Goal: Task Accomplishment & Management: Complete application form

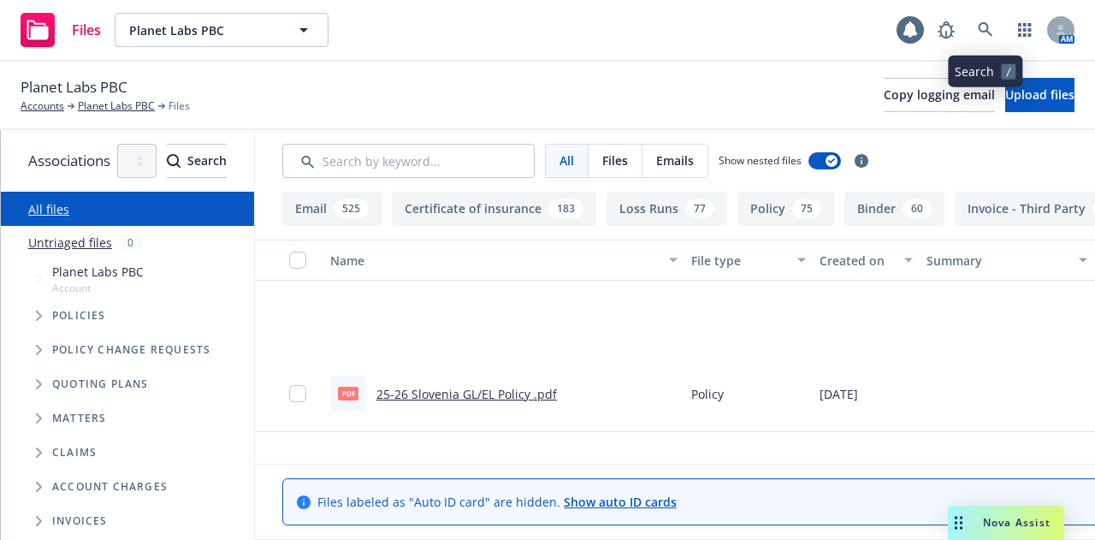
scroll to position [214, 0]
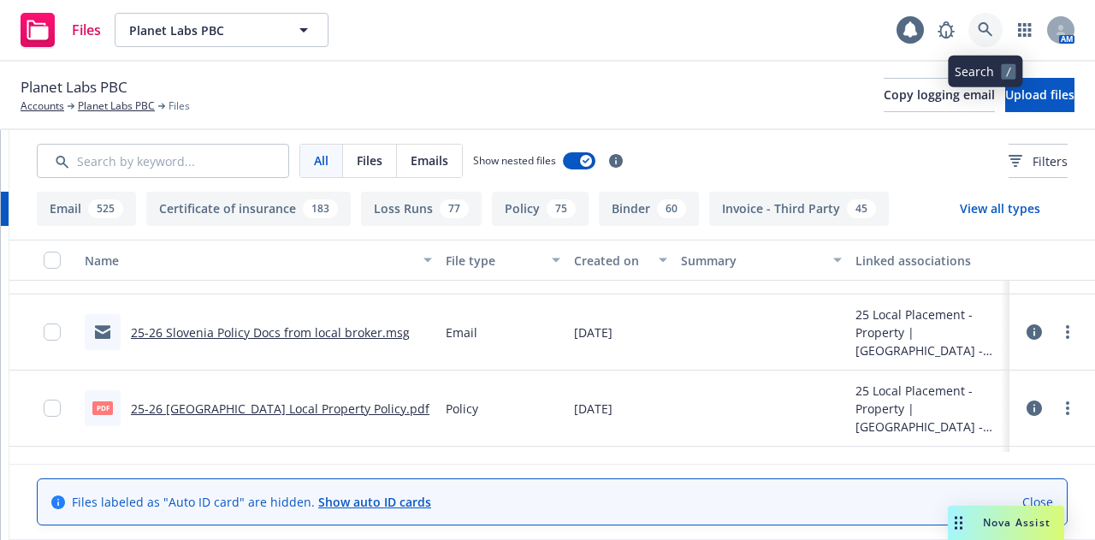
click at [981, 42] on link at bounding box center [985, 30] width 34 height 34
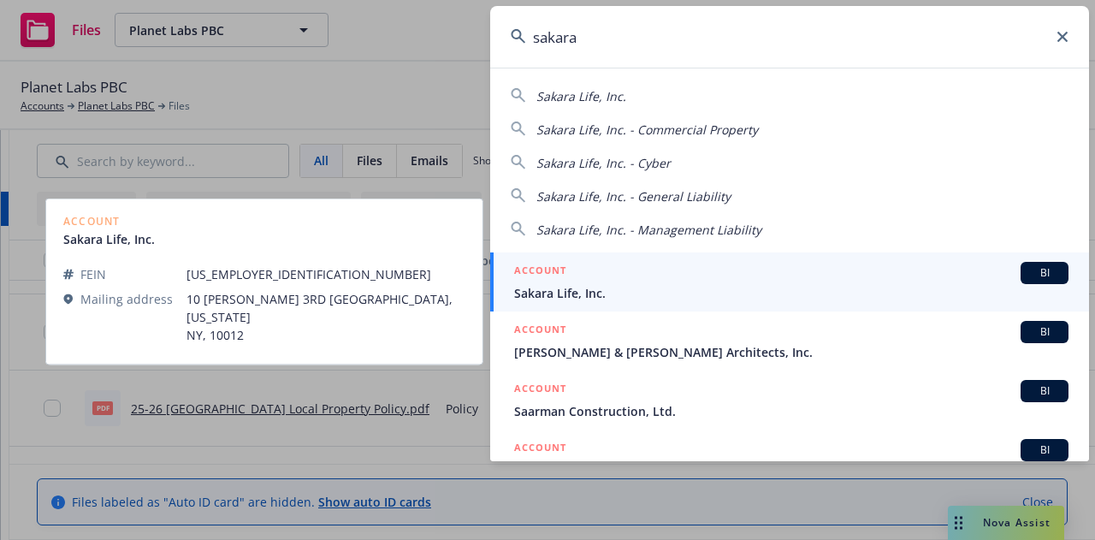
type input "sakara"
click at [789, 281] on div "ACCOUNT BI" at bounding box center [791, 273] width 554 height 22
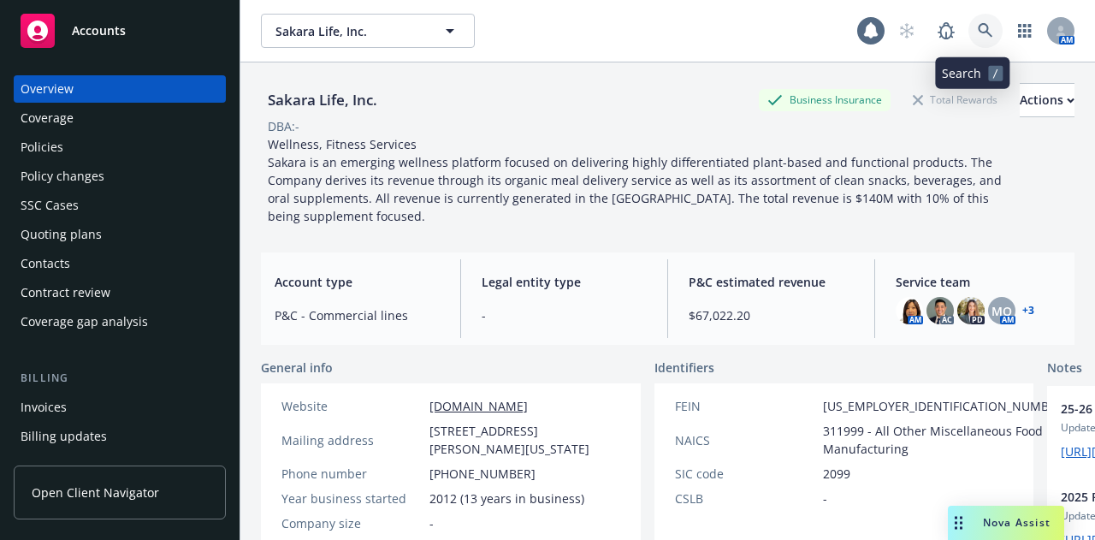
click at [978, 32] on icon at bounding box center [985, 30] width 15 height 15
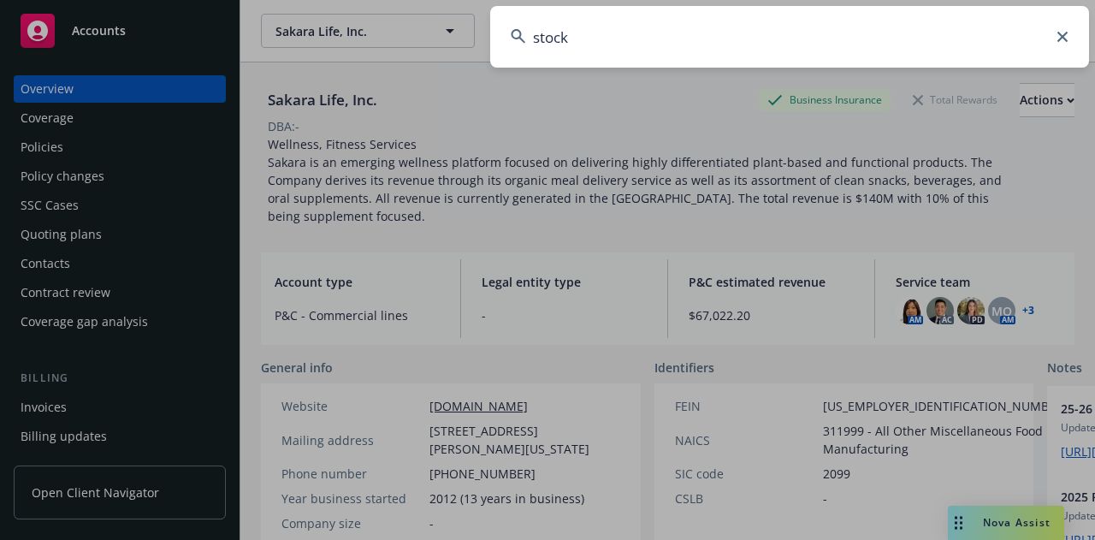
type input "stockx"
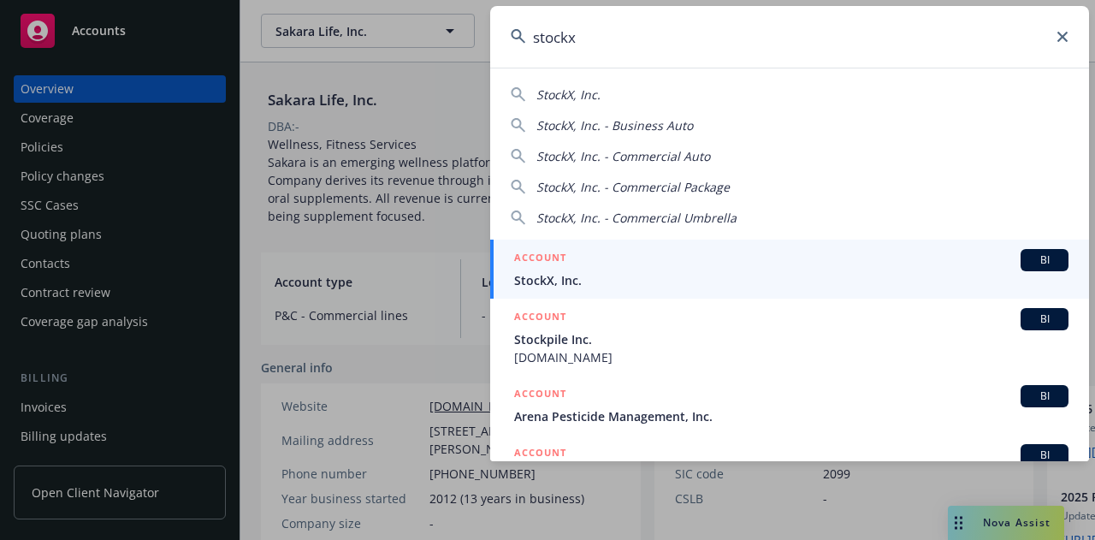
click at [696, 293] on link "ACCOUNT BI StockX, Inc." at bounding box center [789, 268] width 599 height 59
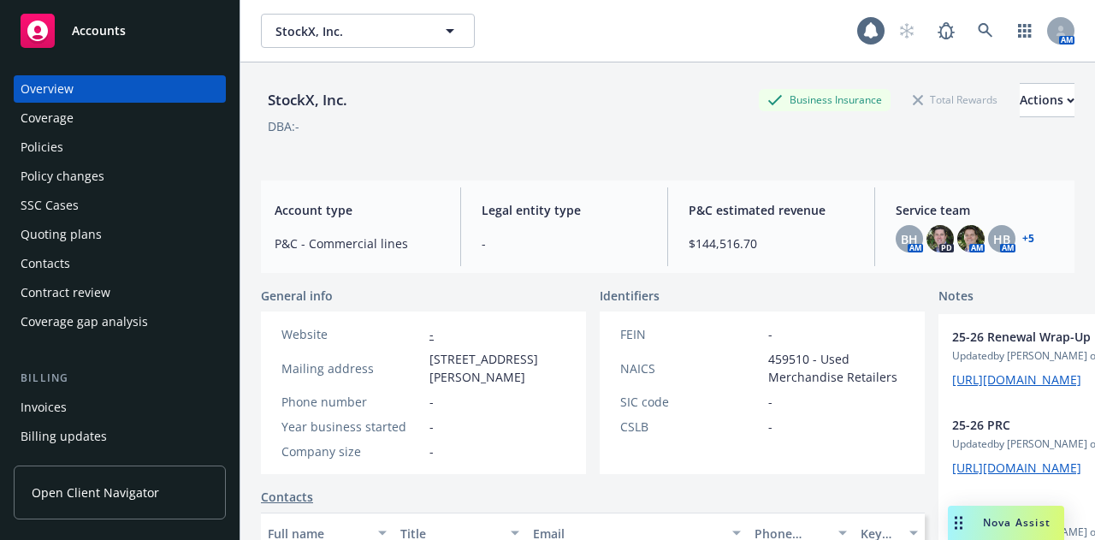
click at [101, 141] on div "Policies" at bounding box center [120, 146] width 198 height 27
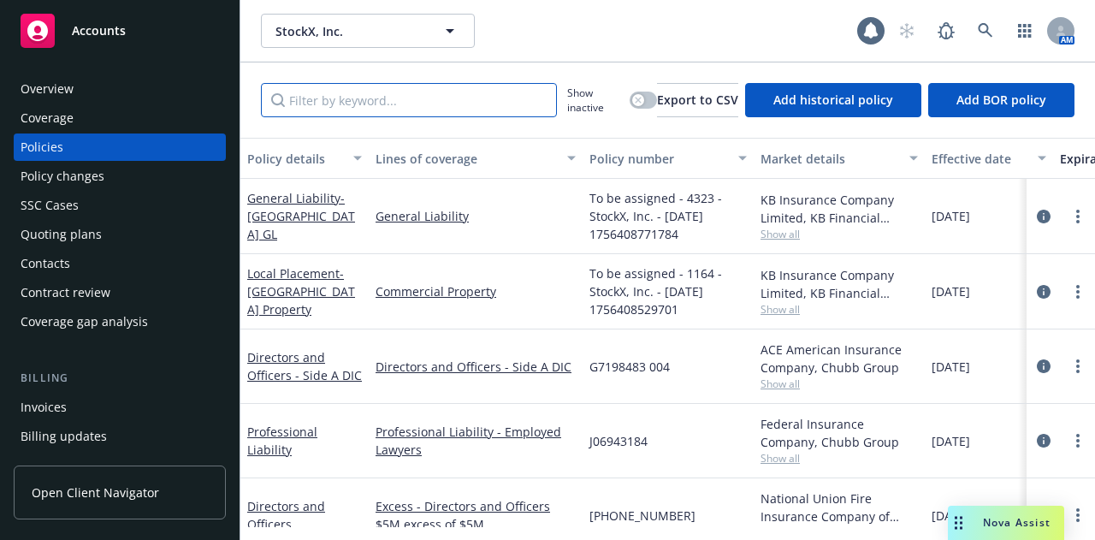
click at [390, 99] on input "Filter by keyword..." at bounding box center [409, 100] width 296 height 34
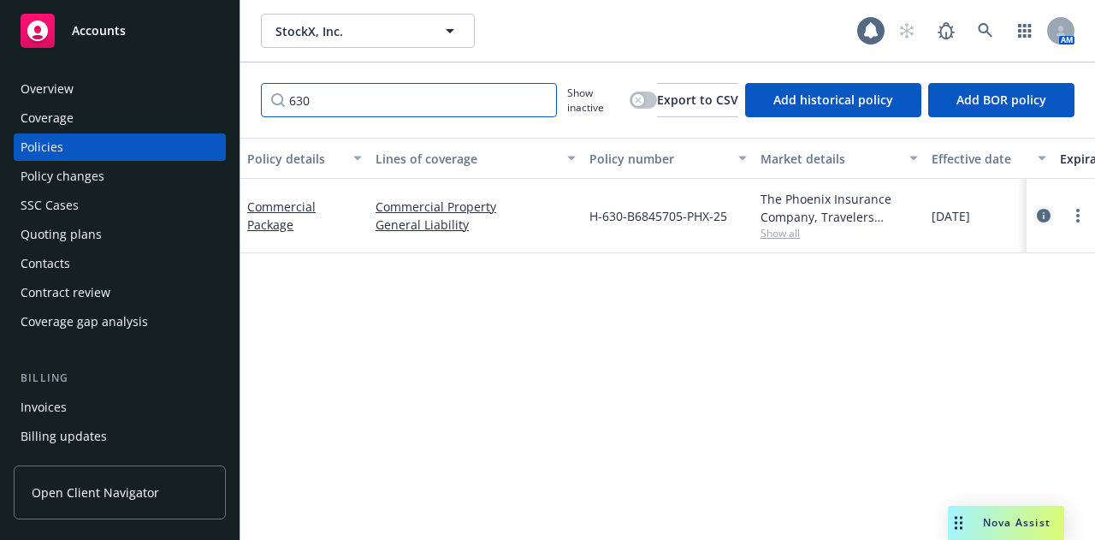
type input "630"
click at [1036, 217] on link "circleInformation" at bounding box center [1043, 215] width 21 height 21
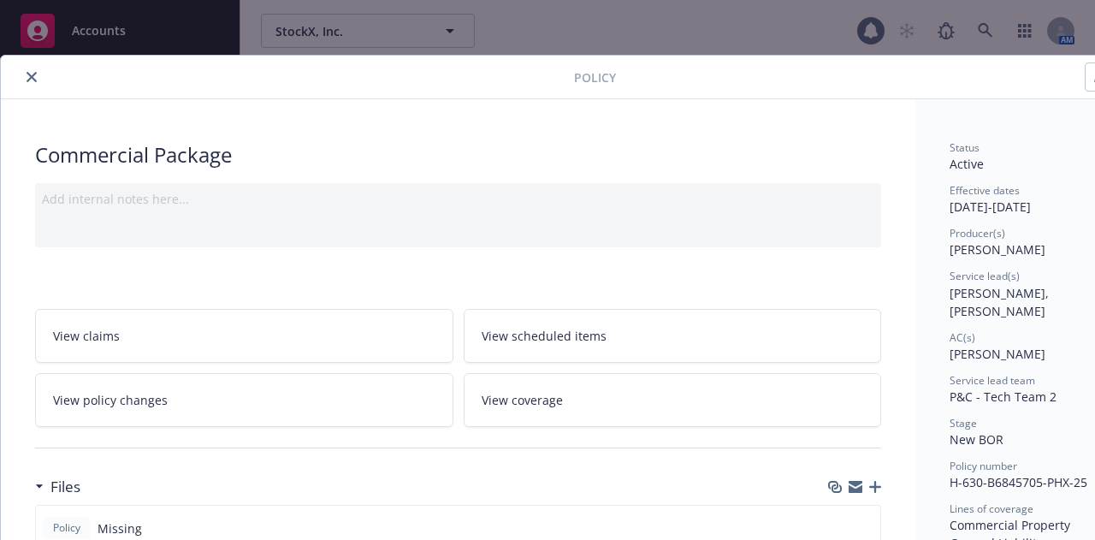
click at [334, 233] on div "Add internal notes here..." at bounding box center [458, 215] width 846 height 64
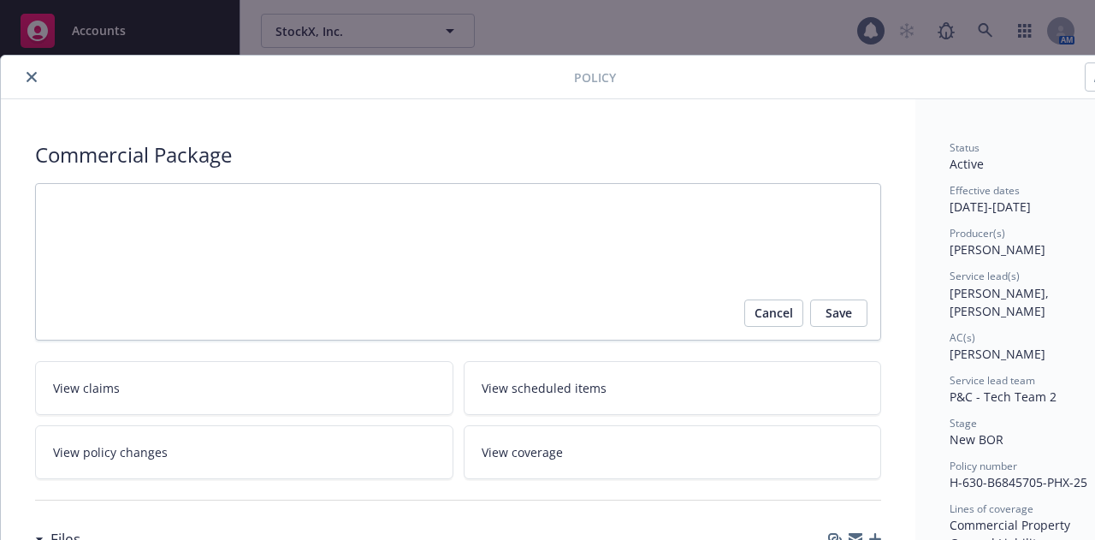
scroll to position [182, 0]
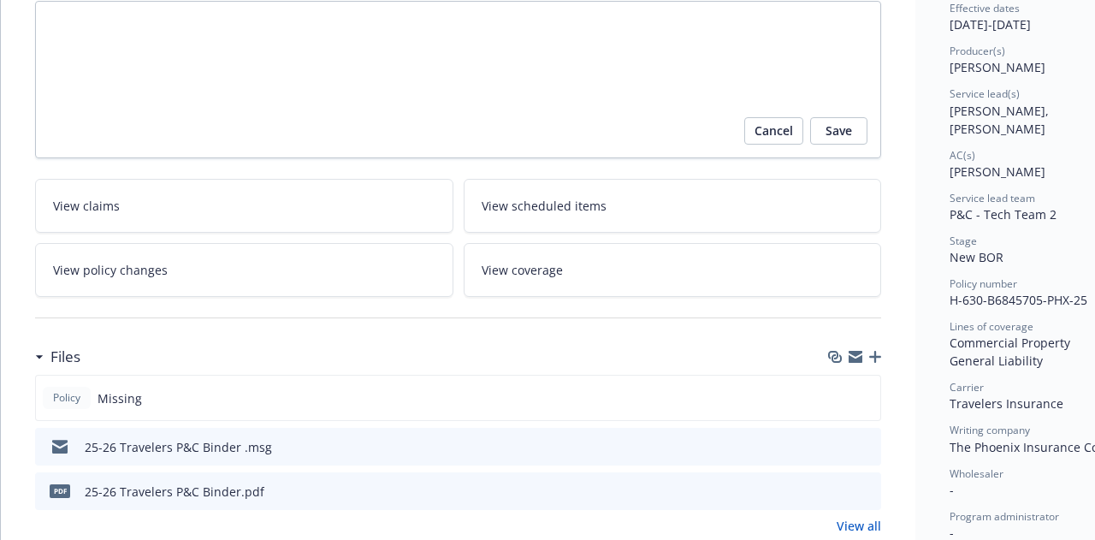
click at [875, 352] on icon "button" at bounding box center [875, 357] width 12 height 12
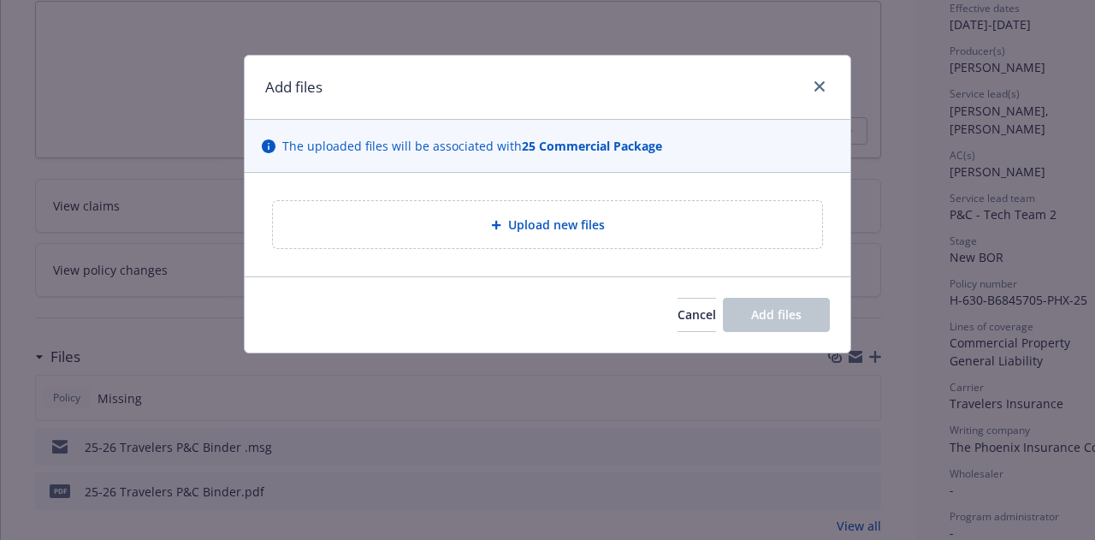
type textarea "x"
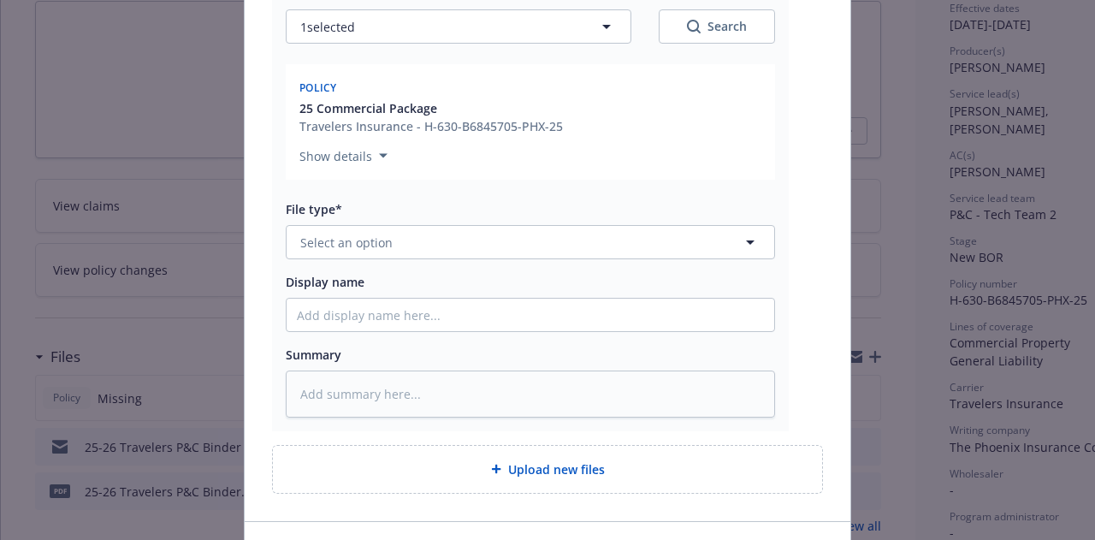
scroll to position [296, 0]
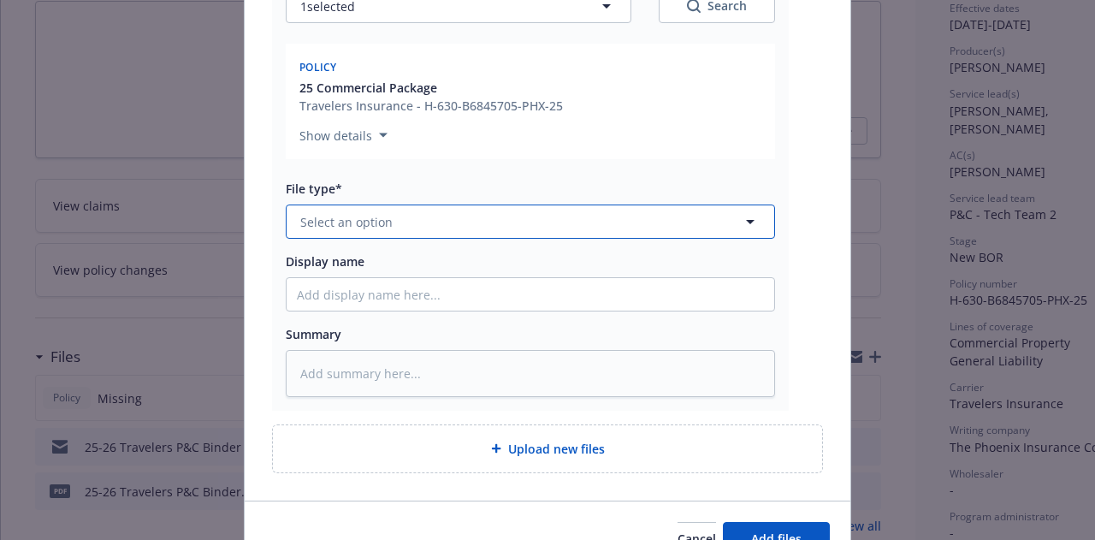
click at [595, 238] on button "Select an option" at bounding box center [530, 221] width 489 height 34
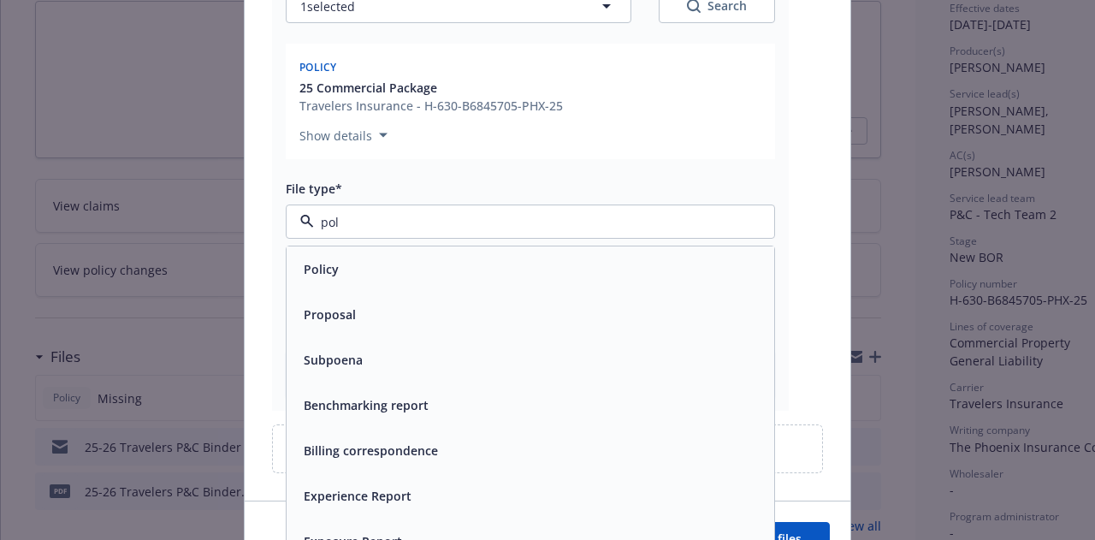
type input "poli"
click at [594, 261] on div "Policy" at bounding box center [530, 269] width 467 height 25
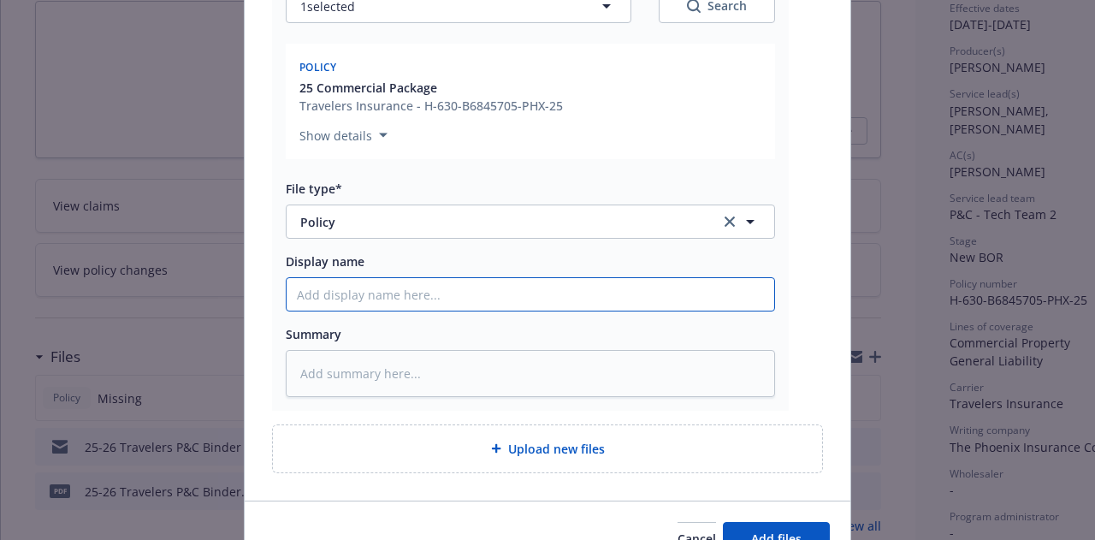
click at [595, 292] on input "Display name" at bounding box center [530, 294] width 487 height 32
type textarea "x"
type input "2"
type textarea "x"
type input "25"
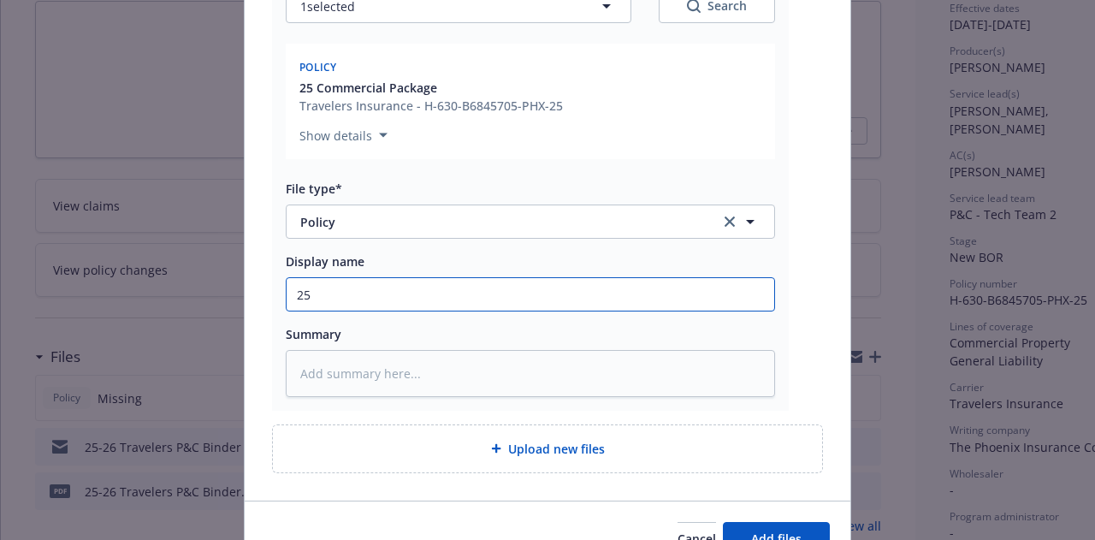
type textarea "x"
type input "25-"
type textarea "x"
type input "25-2"
type textarea "x"
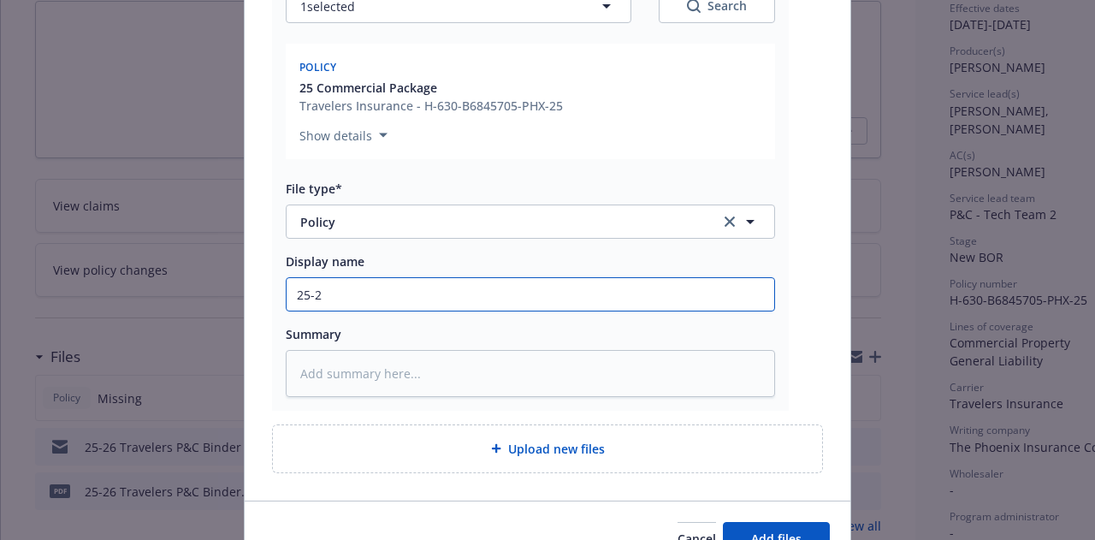
type input "25-26"
type textarea "x"
type input "25-26"
type textarea "x"
type input "25-26 P"
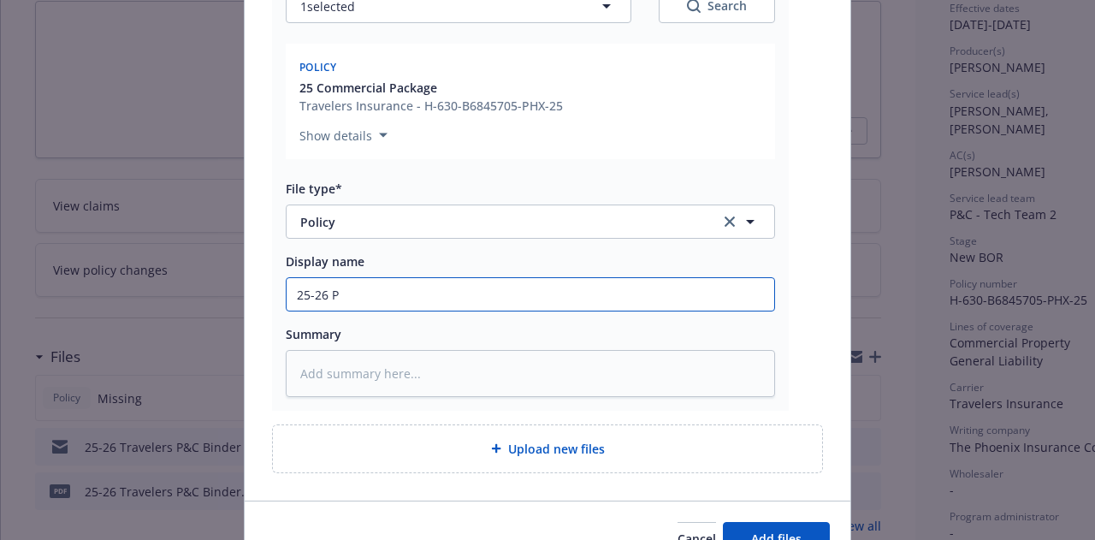
type textarea "x"
type input "25-26 Pa"
type textarea "x"
type input "25-26 Pack"
type textarea "x"
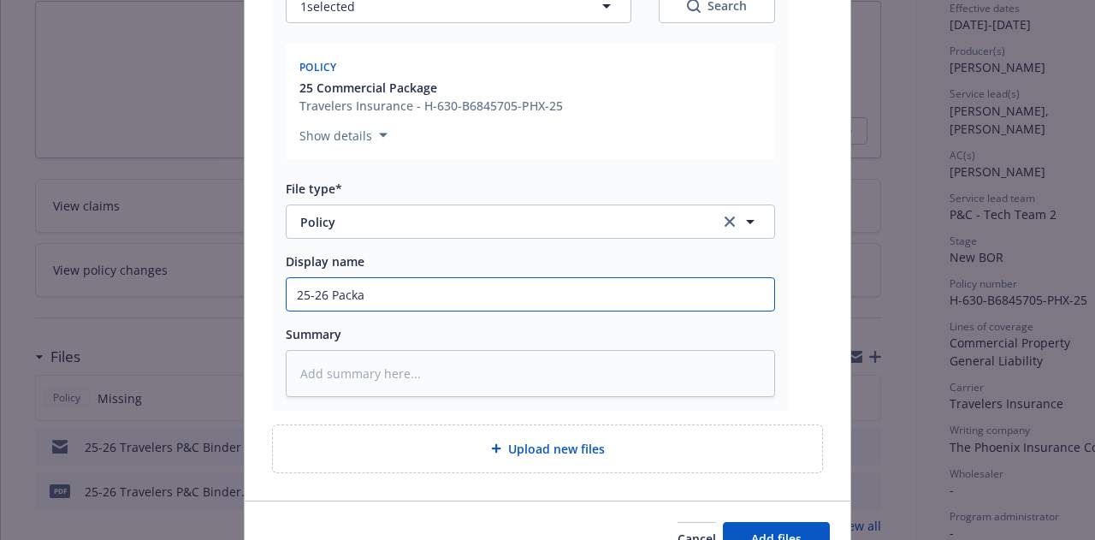
type input "25-26 Packag"
type textarea "x"
type input "25-26 Package"
type textarea "x"
type input "25-26 Package P"
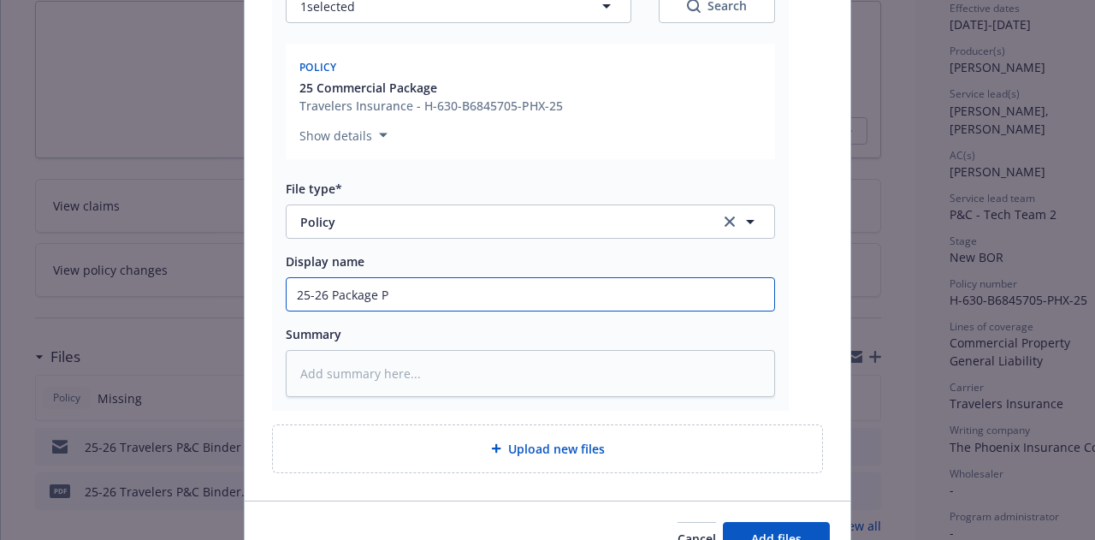
type textarea "x"
type input "25-26 Package Pol"
type textarea "x"
type input "25-26 Package Poli"
type textarea "x"
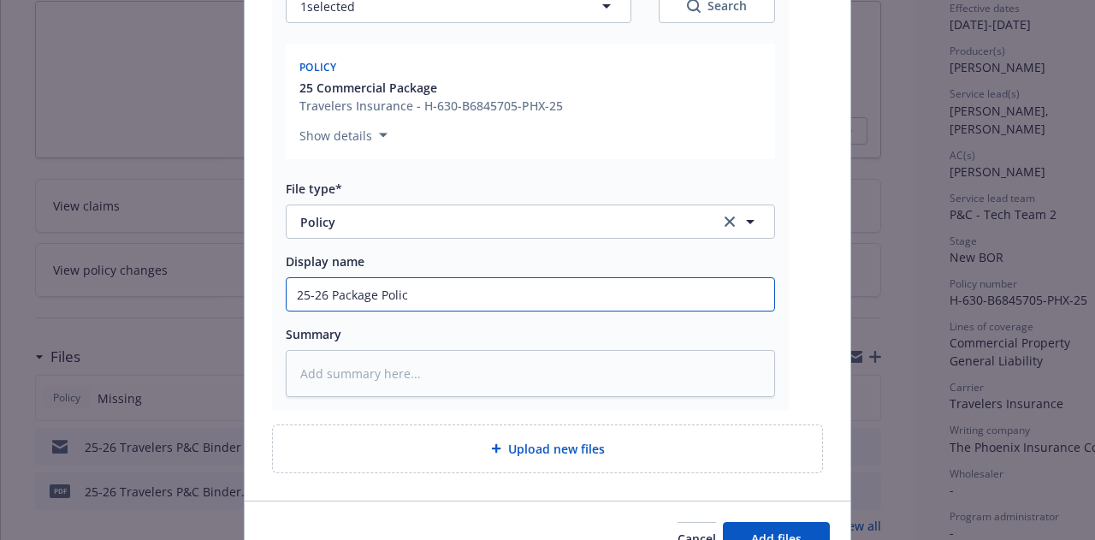
type input "25-26 Package Policy"
type textarea "x"
type input "25-26 Package Policy"
type textarea "x"
type input "25-26 Package Policy ("
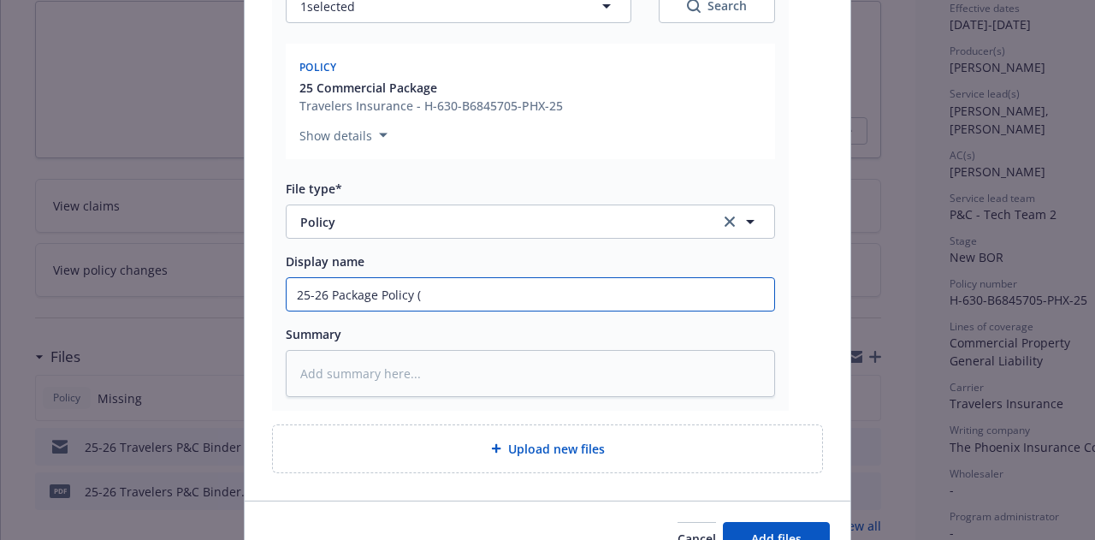
type textarea "x"
type input "25-26 Package Policy (T"
type textarea "x"
type input "25-26 Package Policy (Tr"
type textarea "x"
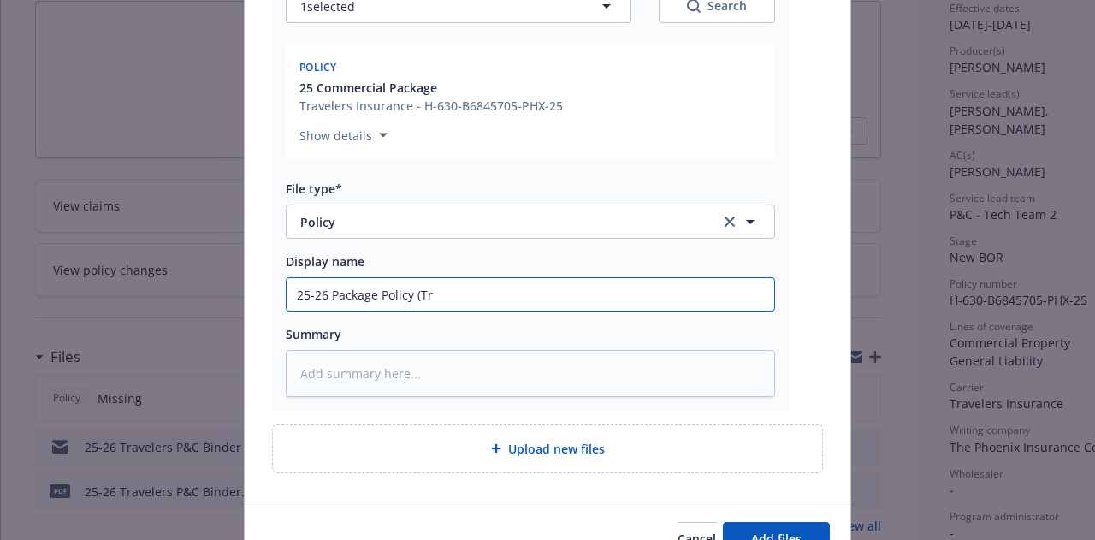
type input "25-26 Package Policy (Tra"
type textarea "x"
type input "25-26 Package Policy (Trav"
type textarea "x"
type input "25-26 Package Policy (Trave"
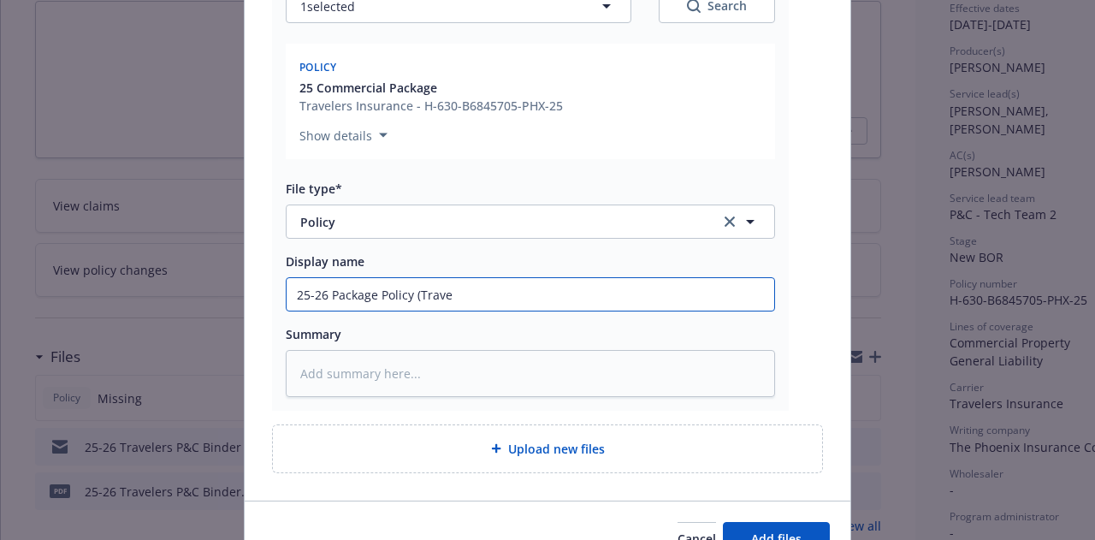
type textarea "x"
type input "25-26 Package Policy (Travel"
type textarea "x"
type input "25-26 Package Policy (Travele"
type textarea "x"
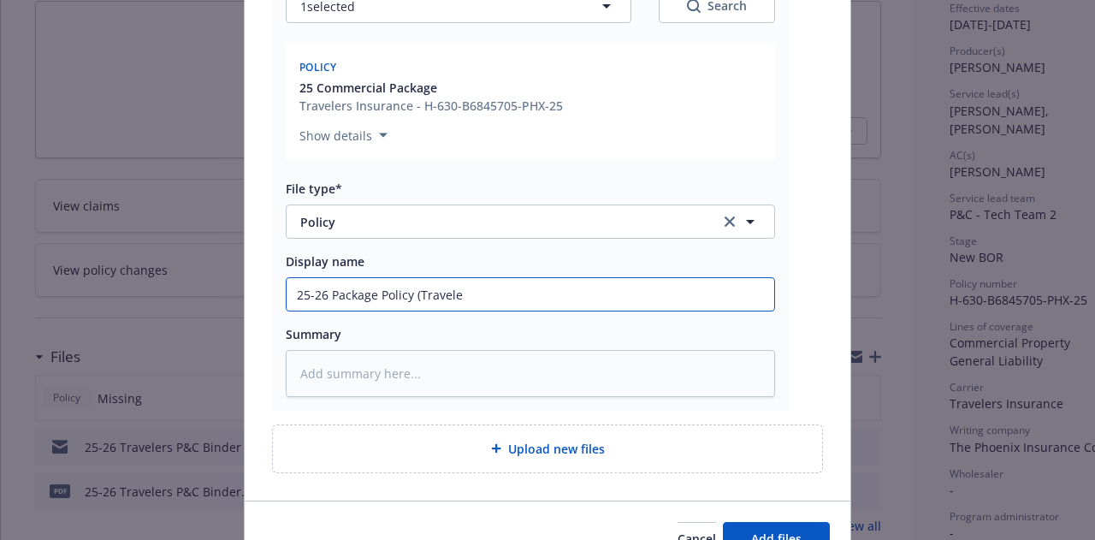
type input "25-26 Package Policy (Traveler"
type textarea "x"
type input "25-26 Package Policy (Travelers"
type textarea "x"
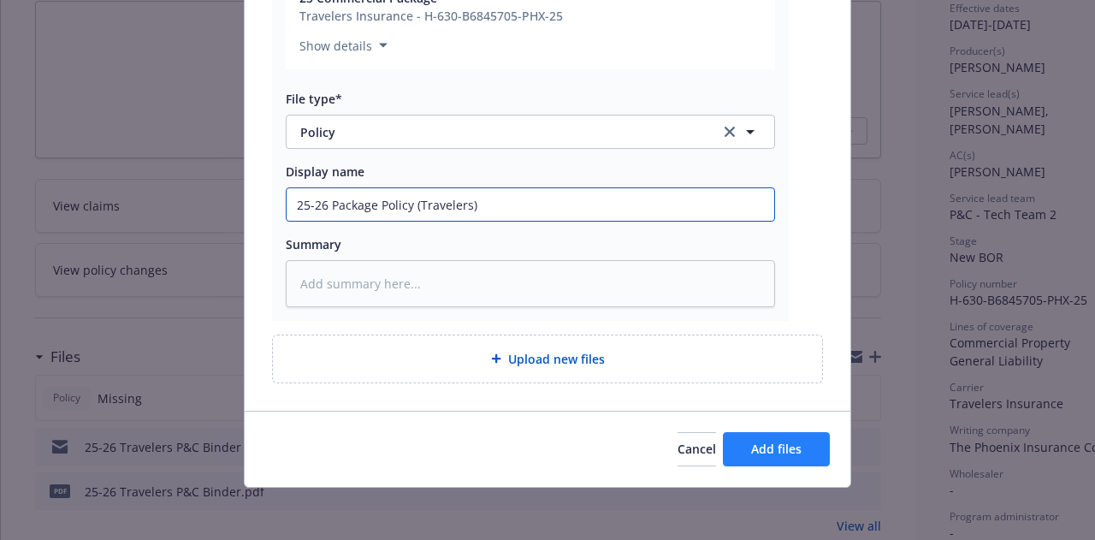
type input "25-26 Package Policy (Travelers)"
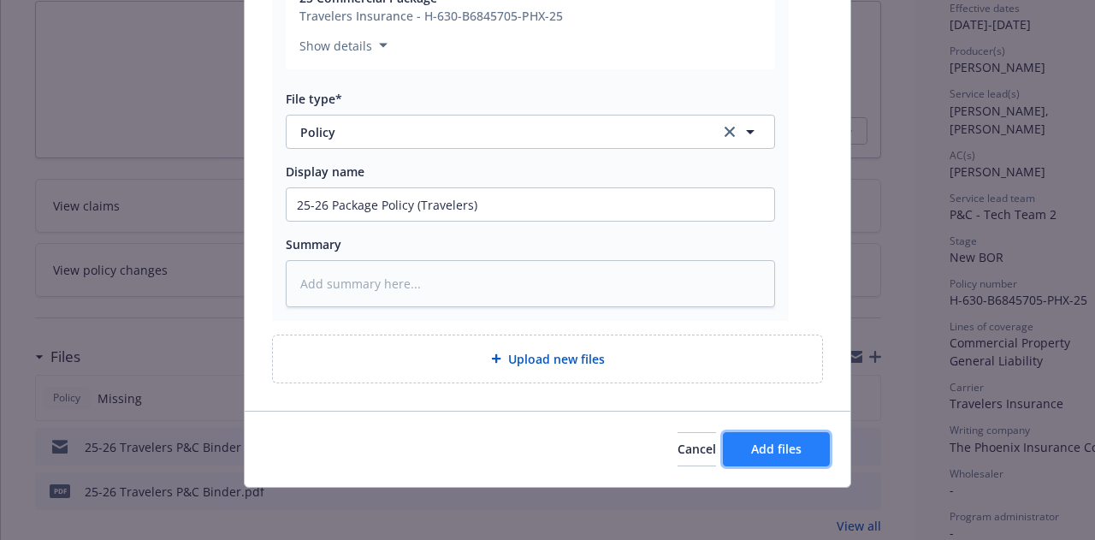
click at [786, 445] on span "Add files" at bounding box center [776, 448] width 50 height 16
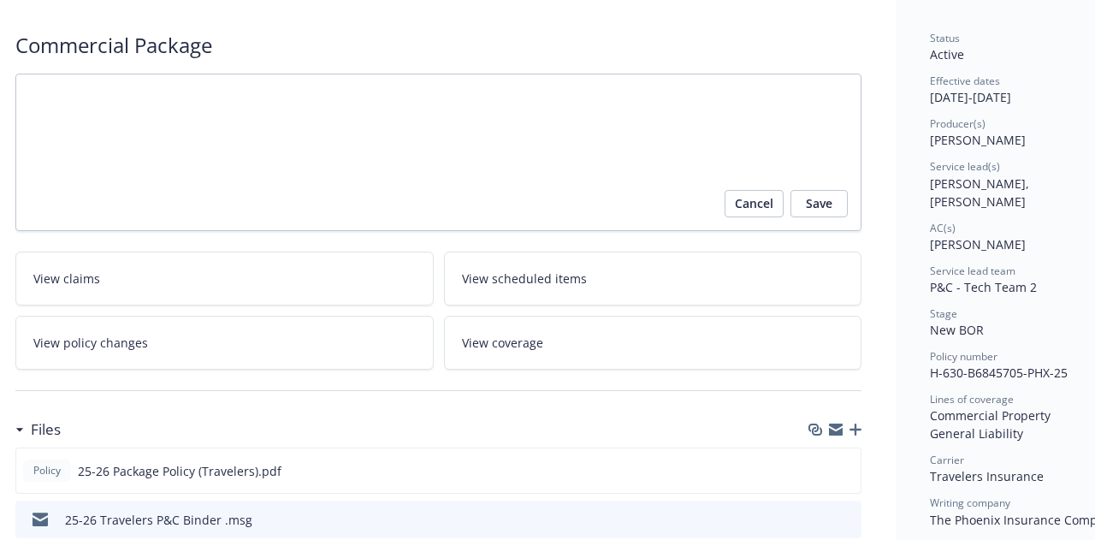
scroll to position [103, 20]
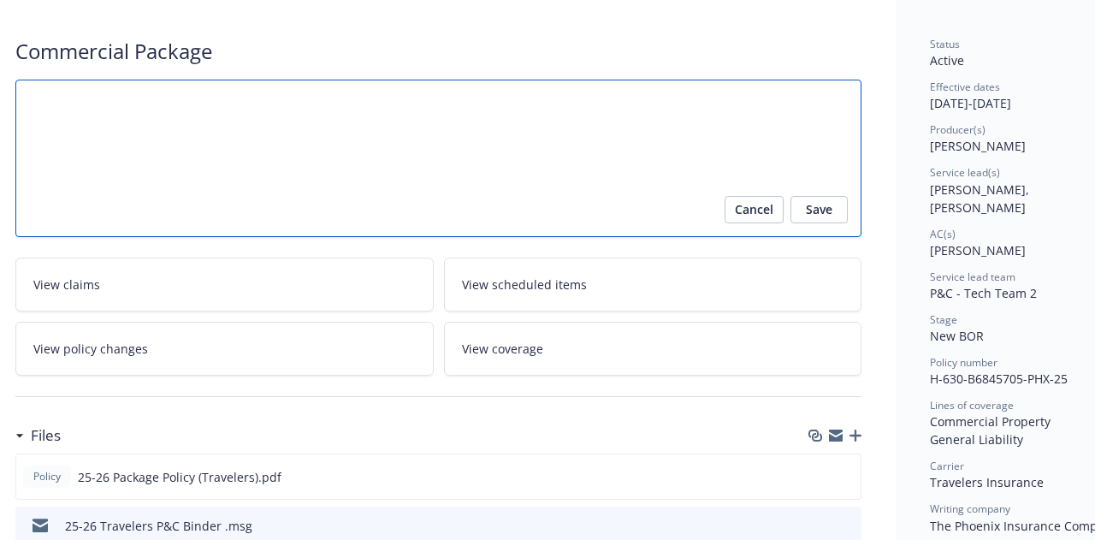
click at [375, 139] on textarea at bounding box center [438, 158] width 846 height 157
type textarea "x"
type textarea "P"
type textarea "x"
type textarea "Po"
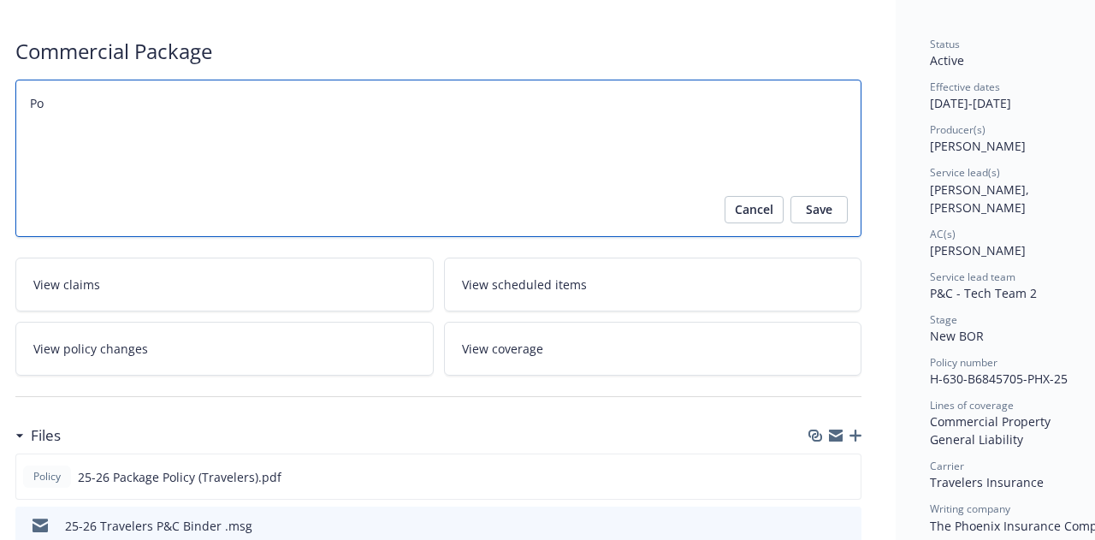
type textarea "x"
type textarea "Pol"
type textarea "x"
type textarea "Poli"
type textarea "x"
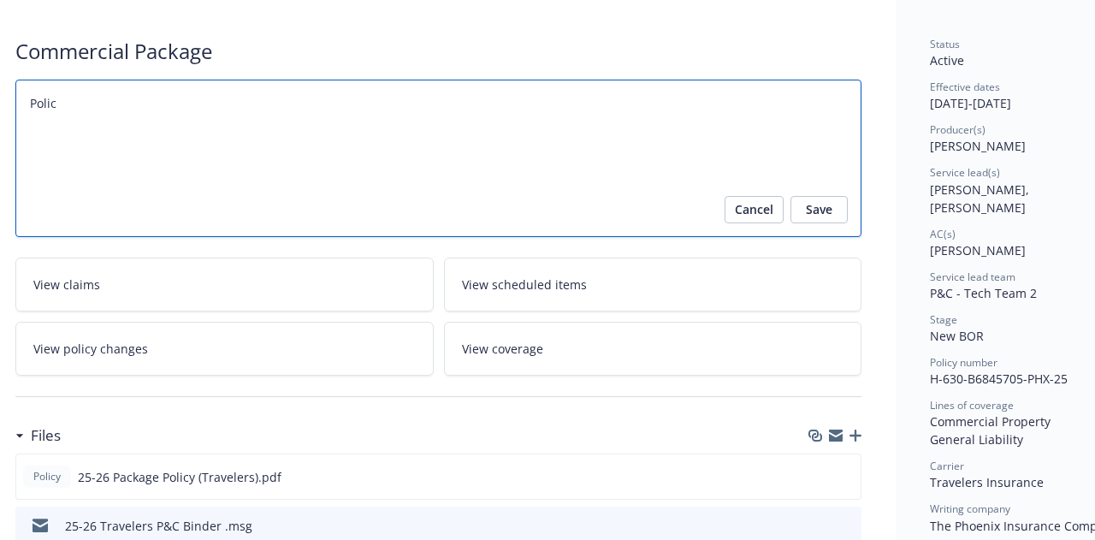
type textarea "Policy"
type textarea "x"
type textarea "Policy"
type textarea "x"
type textarea "Policy s"
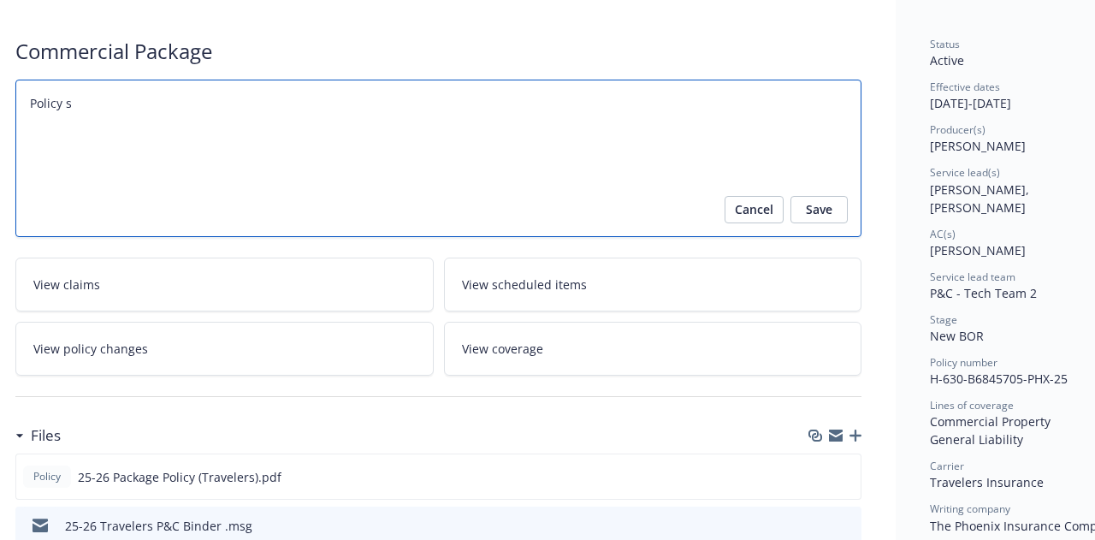
type textarea "x"
type textarea "Policy se"
type textarea "x"
type textarea "Policy sen"
type textarea "x"
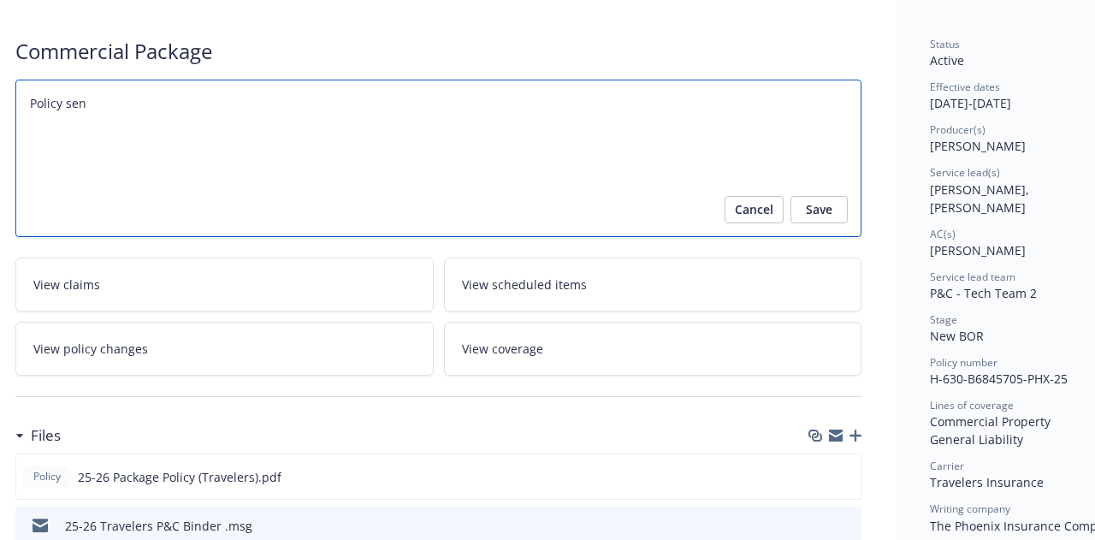
type textarea "Policy sent"
type textarea "x"
type textarea "Policy sent"
type textarea "x"
type textarea "Policy sent fo"
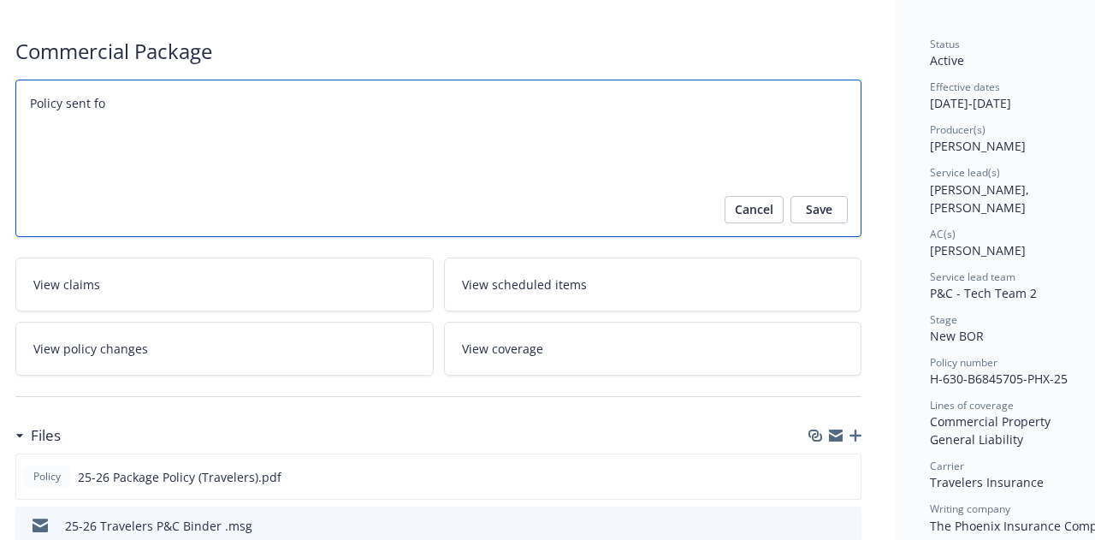
type textarea "x"
type textarea "Policy sent for"
type textarea "x"
type textarea "Policy sent for i"
type textarea "x"
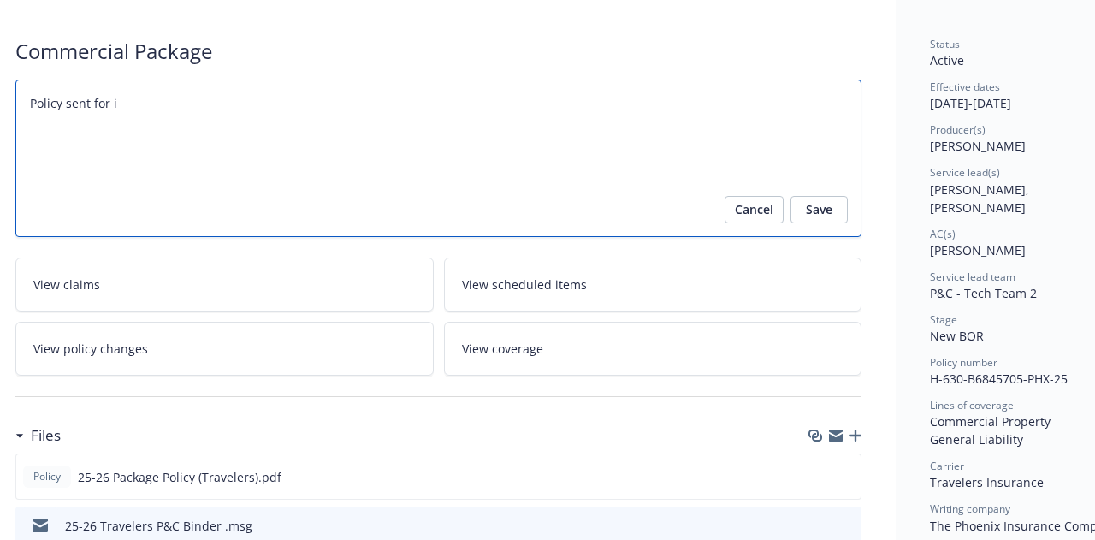
type textarea "Policy sent for in"
type textarea "x"
type textarea "Policy sent for ing"
type textarea "x"
type textarea "Policy sent for [PERSON_NAME]"
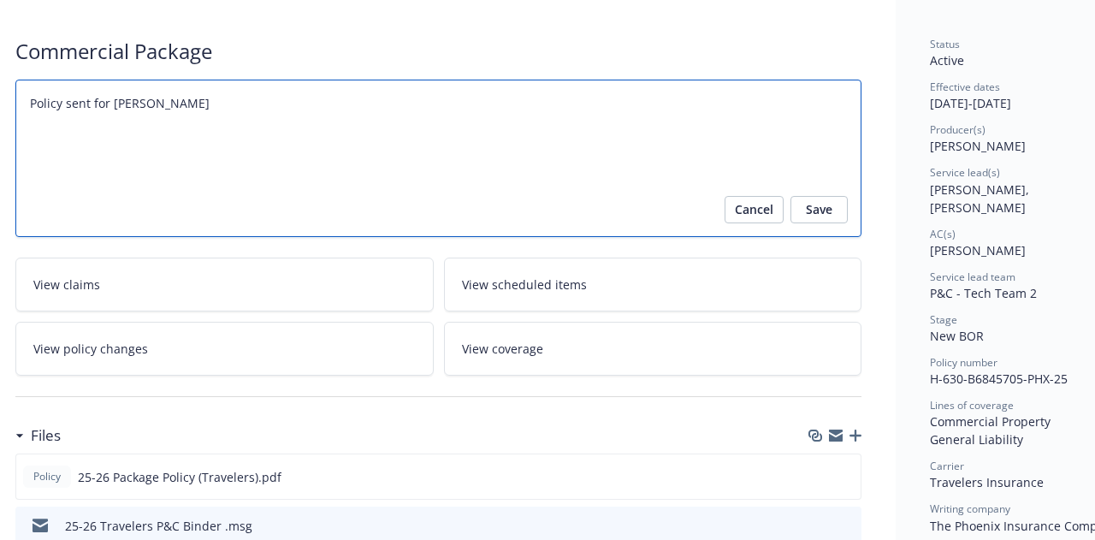
type textarea "x"
type textarea "Policy sent for inges"
type textarea "x"
type textarea "Policy sent for ingest"
type textarea "x"
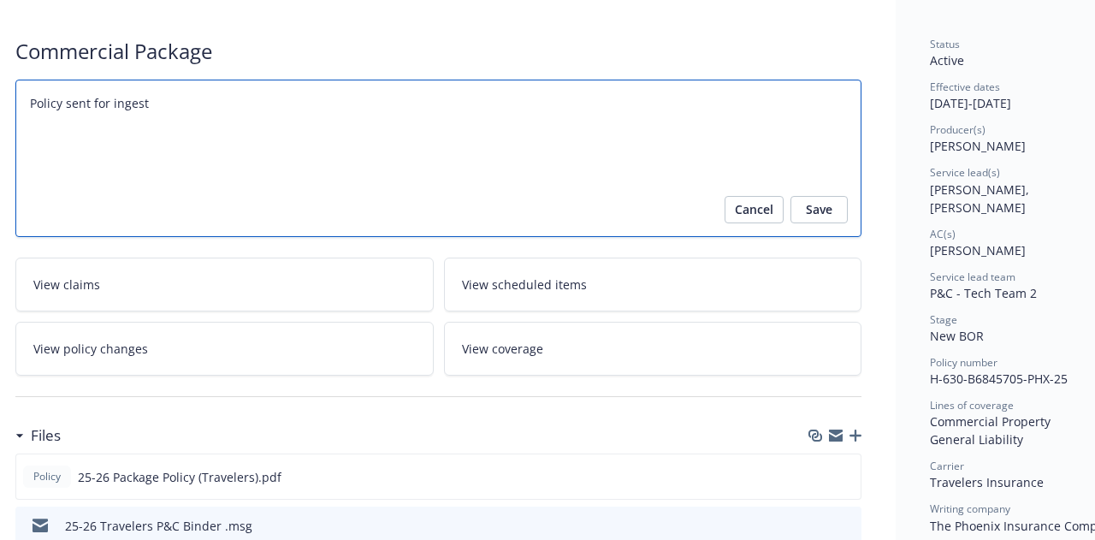
type textarea "Policy sent for ingesti"
type textarea "x"
type textarea "Policy sent for ingestio"
type textarea "x"
type textarea "Policy sent for ingestion"
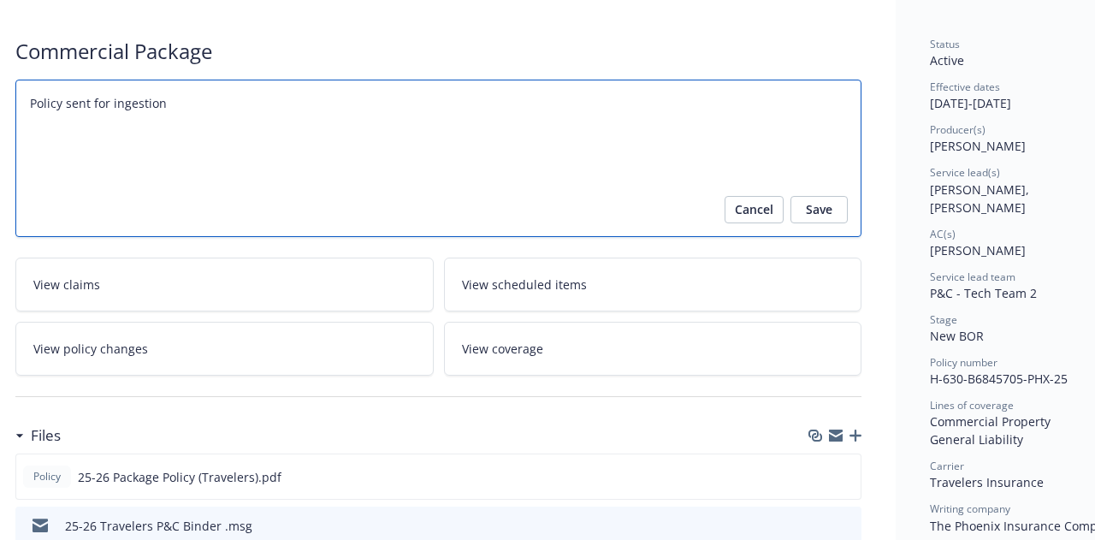
type textarea "x"
type textarea "Policy sent for ingestion"
type textarea "x"
type textarea "Policy sent for ingestion o"
type textarea "x"
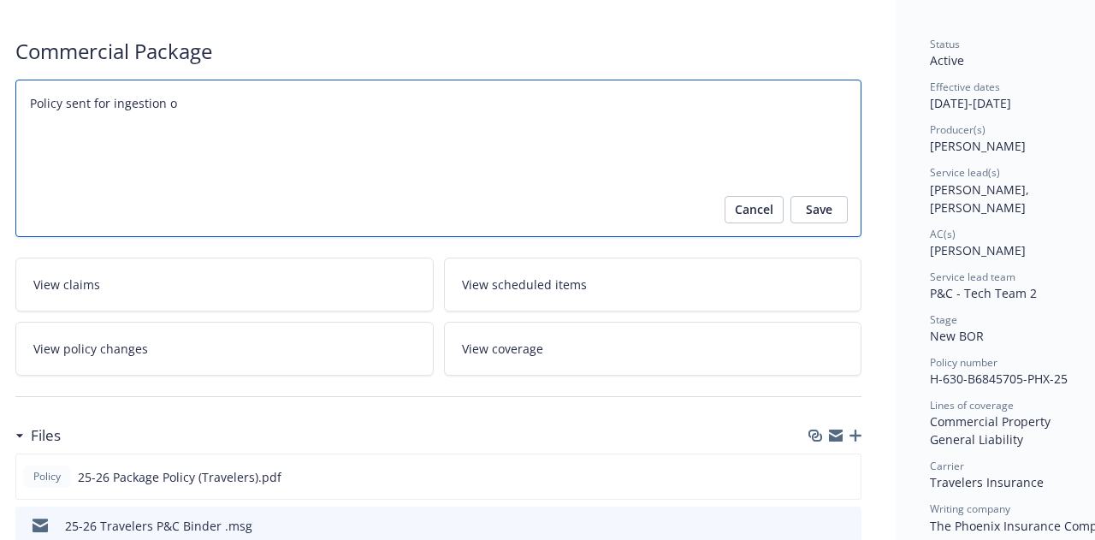
type textarea "Policy sent for ingestion on"
type textarea "x"
type textarea "Policy sent for ingestion on"
type textarea "x"
type textarea "Policy sent for ingestion on 9"
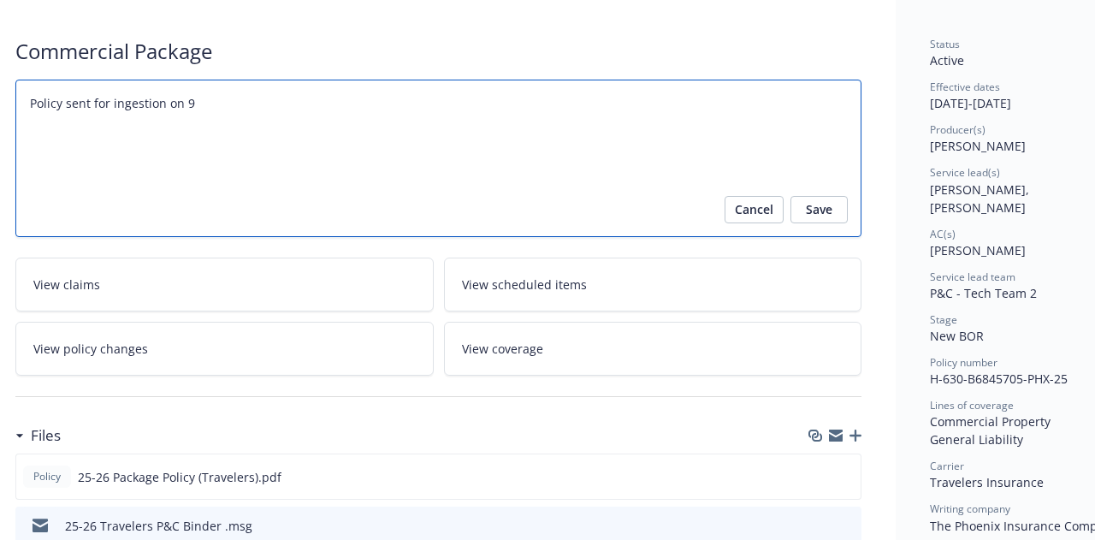
type textarea "x"
type textarea "Policy sent for ingestion on 9/"
type textarea "x"
type textarea "Policy sent for ingestion on 9/19"
type textarea "x"
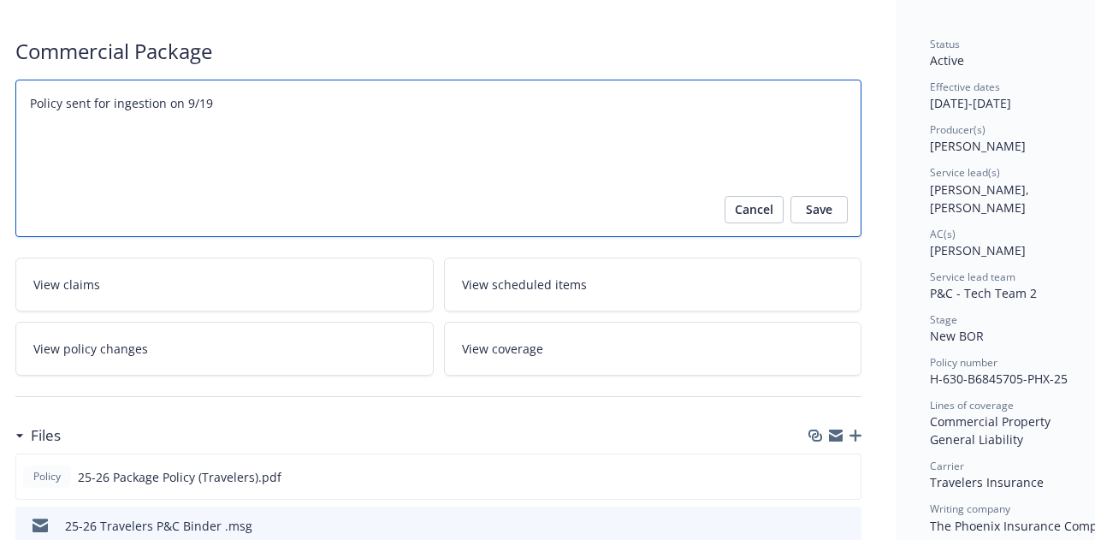
type textarea "Policy sent for ingestion on 9/19/"
type textarea "x"
type textarea "Policy sent for ingestion on 9/19/2"
type textarea "x"
type textarea "Policy sent for ingestion on [DATE]"
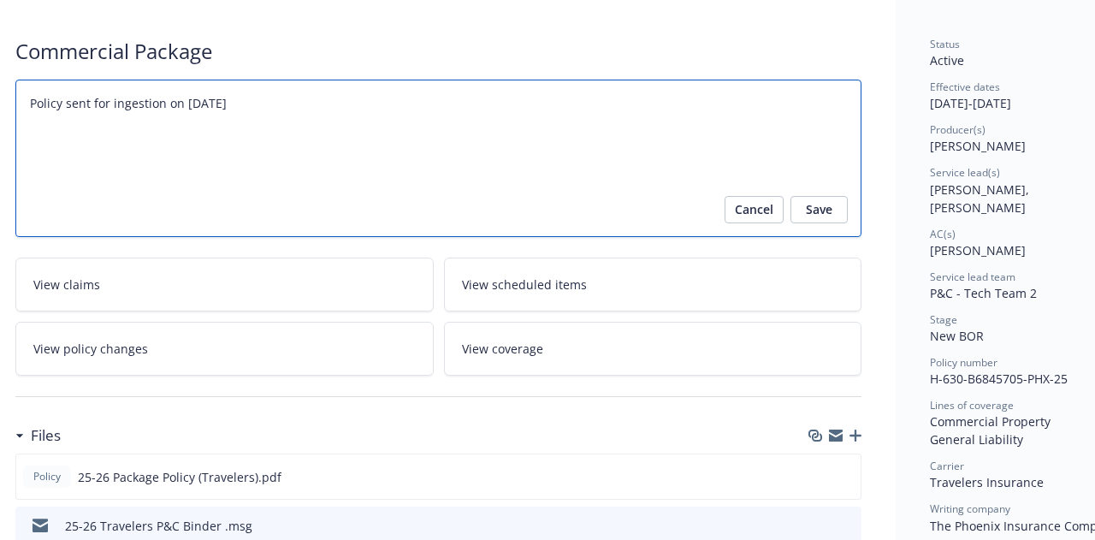
type textarea "x"
type textarea "Policy sent for ingestion on [DATE]."
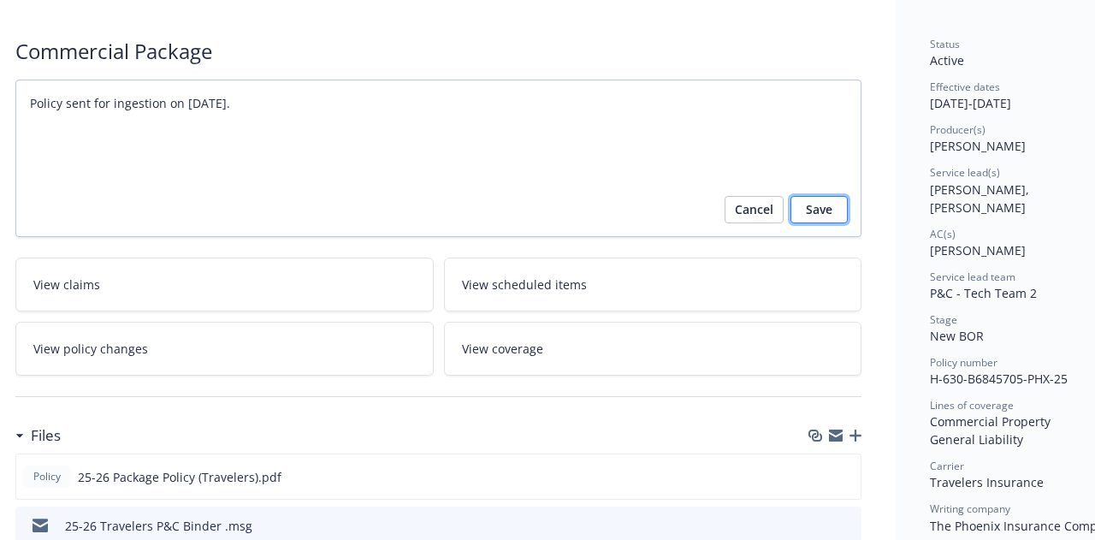
click at [812, 211] on span "Save" at bounding box center [819, 209] width 27 height 27
type textarea "x"
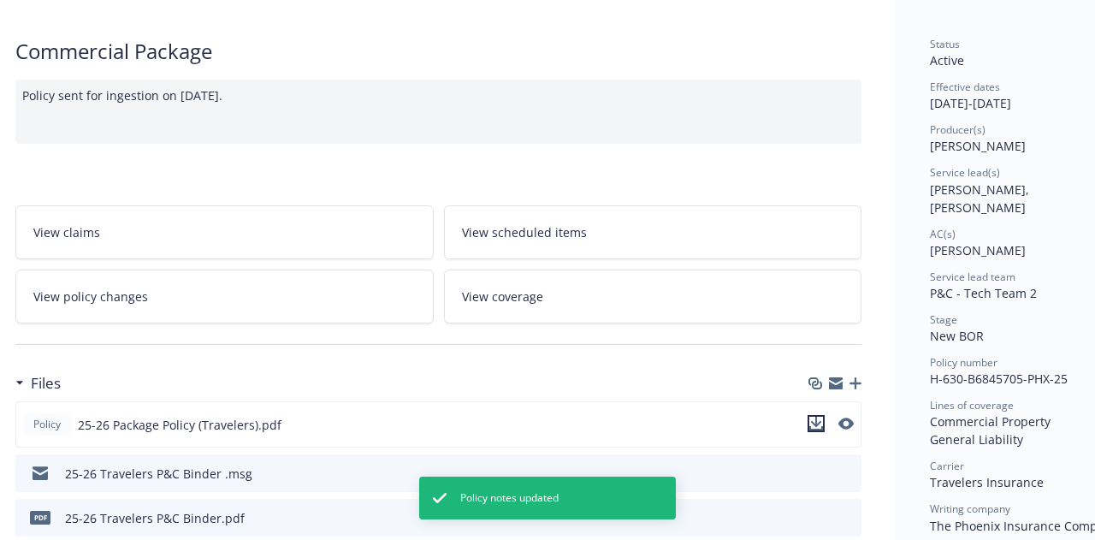
click at [821, 419] on icon "download file" at bounding box center [816, 424] width 14 height 14
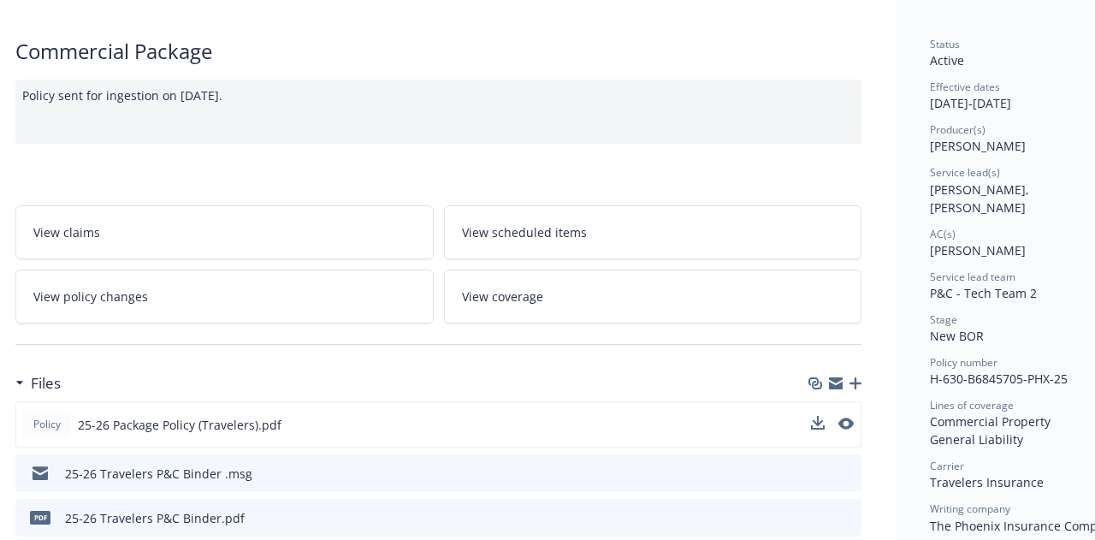
scroll to position [0, 20]
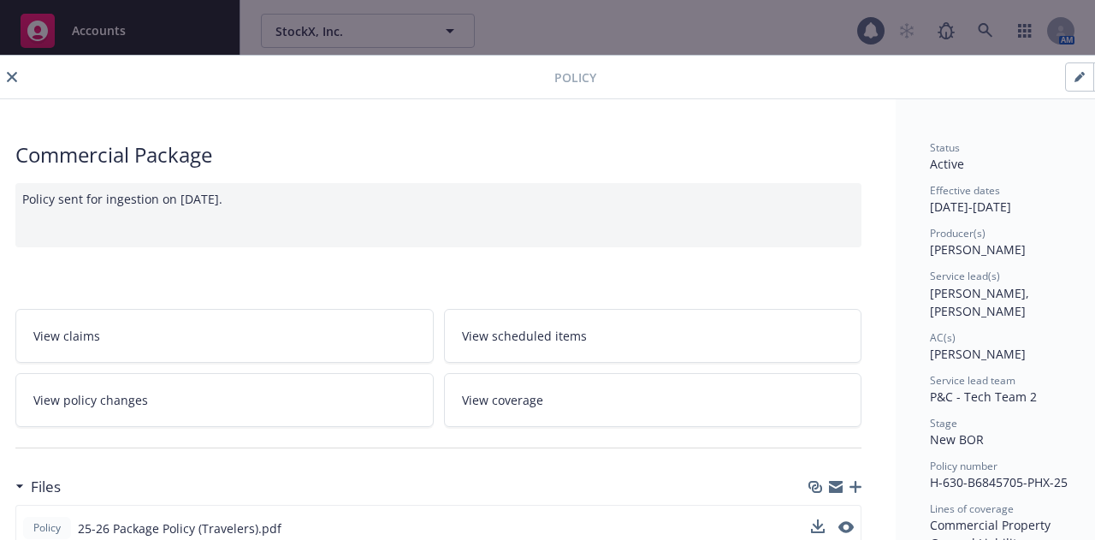
click at [9, 75] on icon "close" at bounding box center [12, 77] width 10 height 10
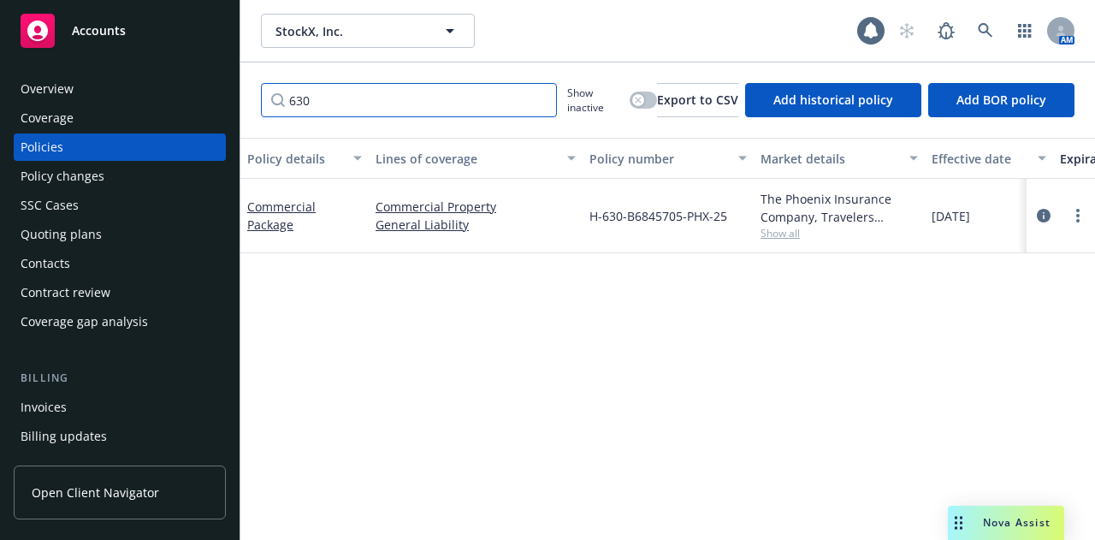
drag, startPoint x: 423, startPoint y: 100, endPoint x: 15, endPoint y: -12, distance: 423.1
click at [15, 0] on html "Accounts Overview Coverage Policies Policy changes SSC Cases Quoting plans Cont…" at bounding box center [547, 270] width 1095 height 540
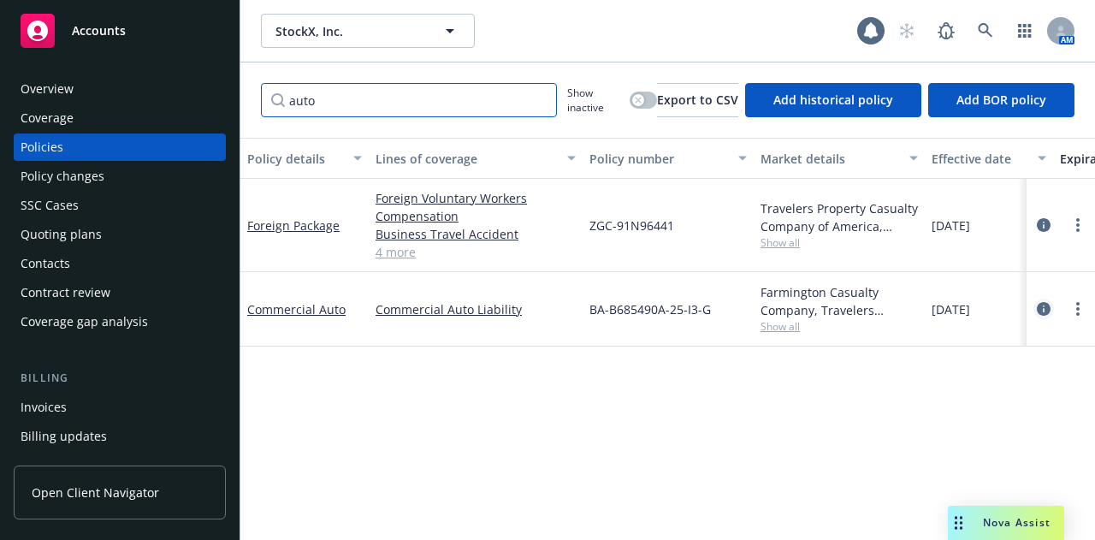
type input "auto"
click at [1046, 305] on icon "circleInformation" at bounding box center [1044, 309] width 14 height 14
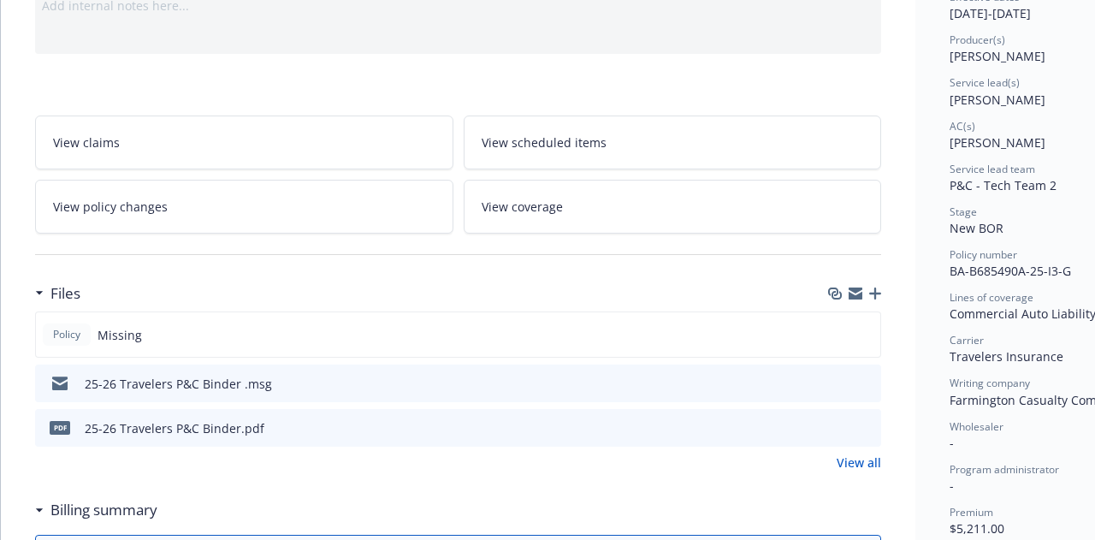
scroll to position [194, 0]
click at [876, 287] on icon "button" at bounding box center [875, 293] width 12 height 12
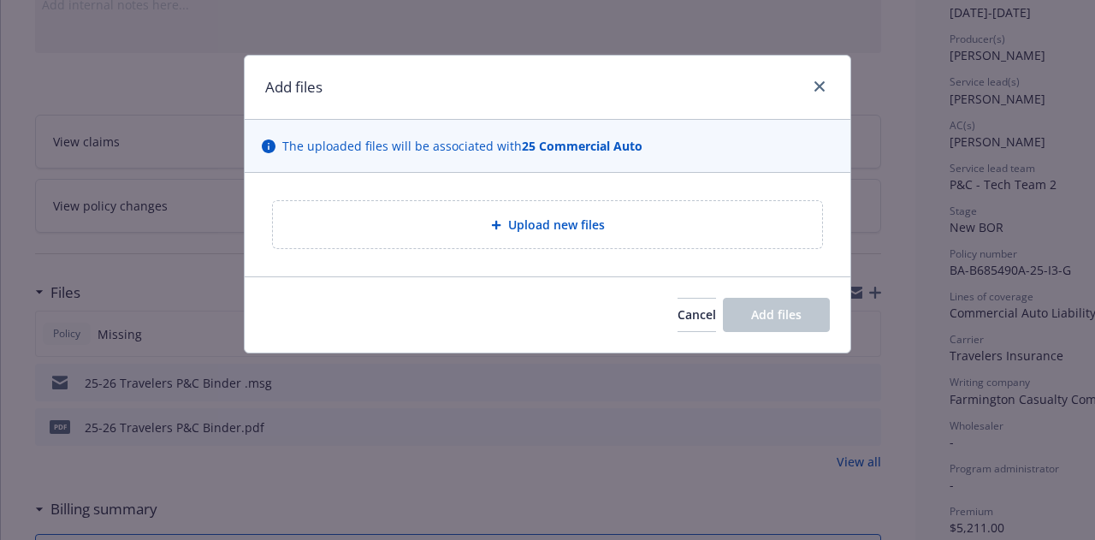
type textarea "x"
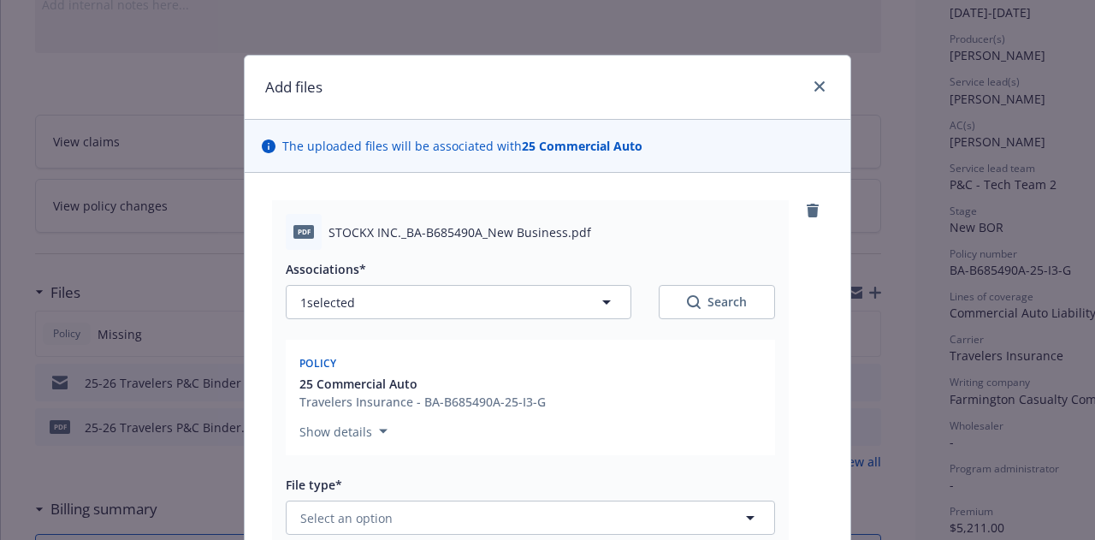
scroll to position [257, 0]
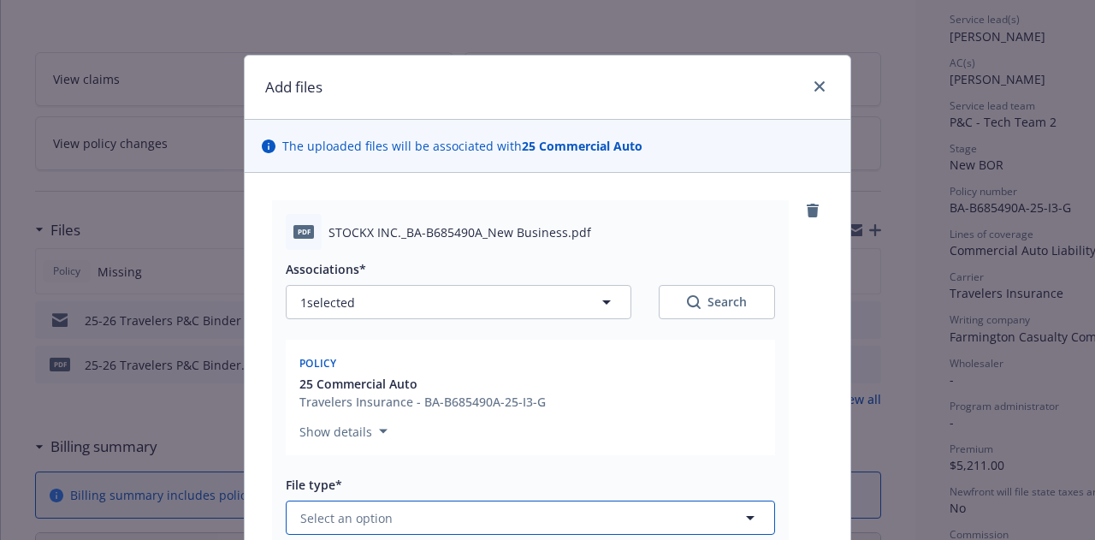
click at [631, 500] on button "Select an option" at bounding box center [530, 517] width 489 height 34
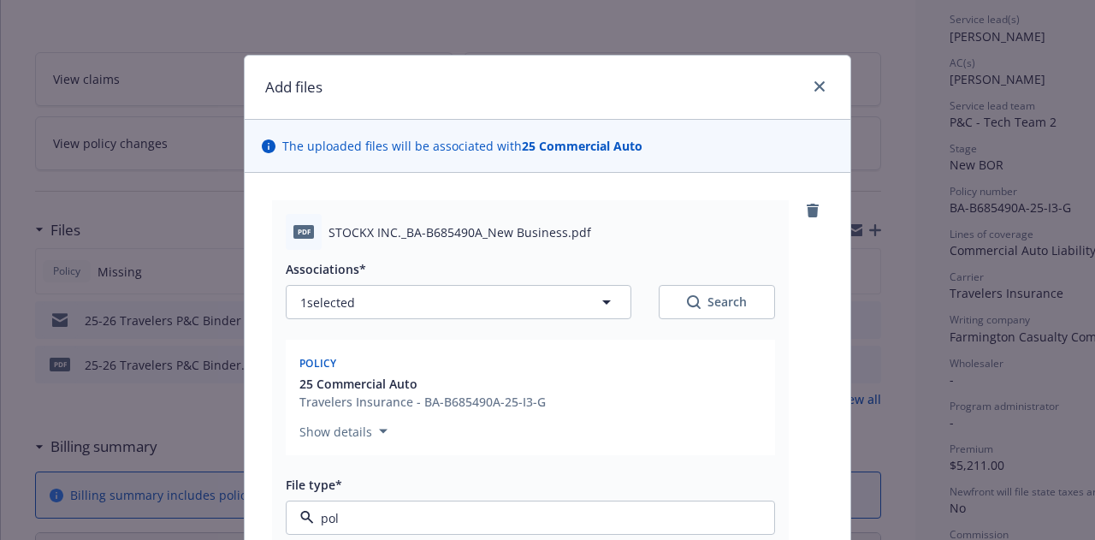
type input "poli"
type textarea "x"
type input "2"
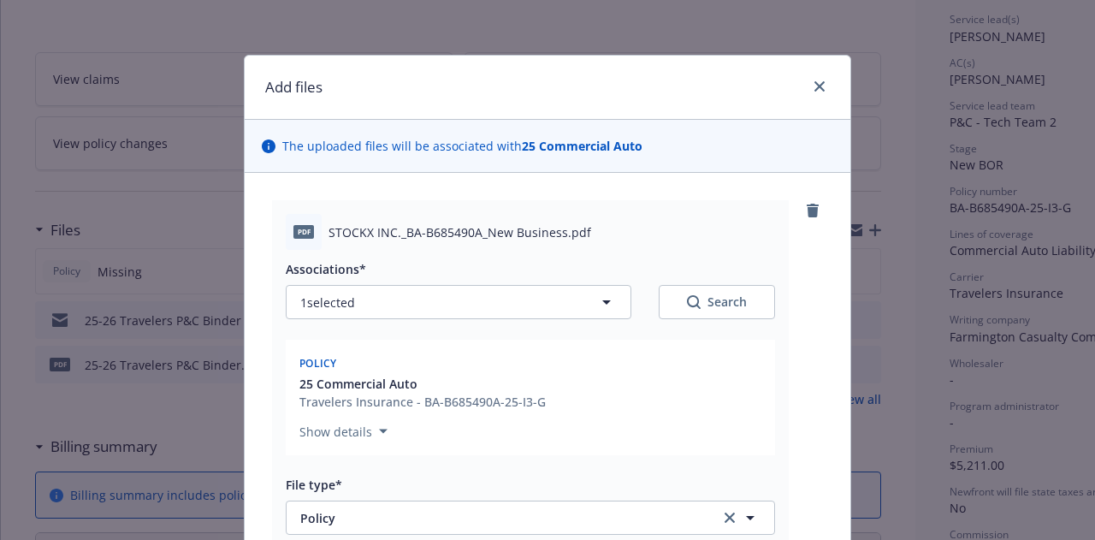
type textarea "x"
type input "25-"
type textarea "x"
type input "25-2"
type textarea "x"
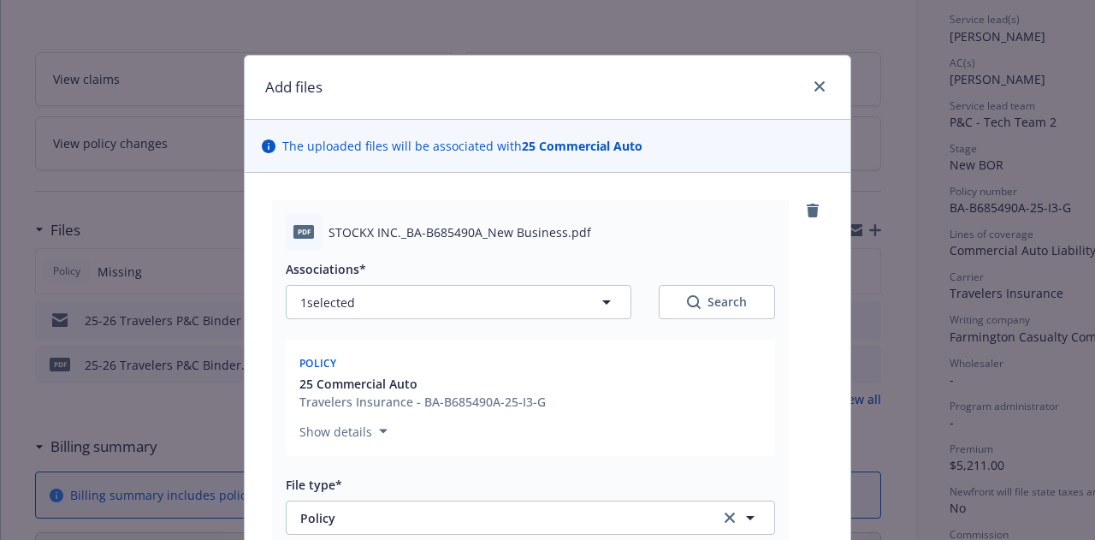
type input "25-26"
type textarea "x"
type input "25-26"
type textarea "x"
type input "25-26 A"
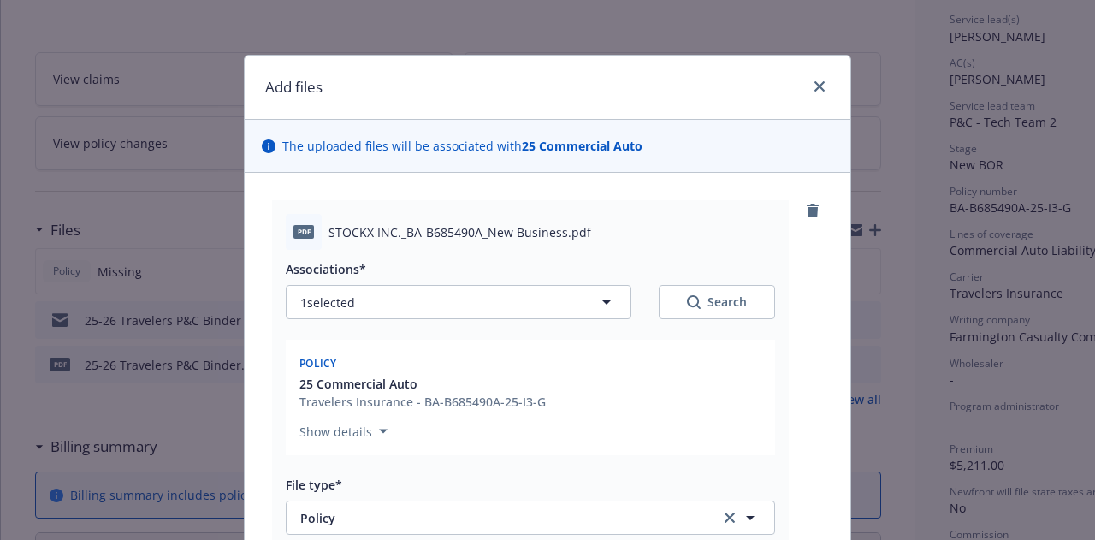
type textarea "x"
type input "25-26 Au"
type textarea "x"
type input "25-26 Aud"
type textarea "x"
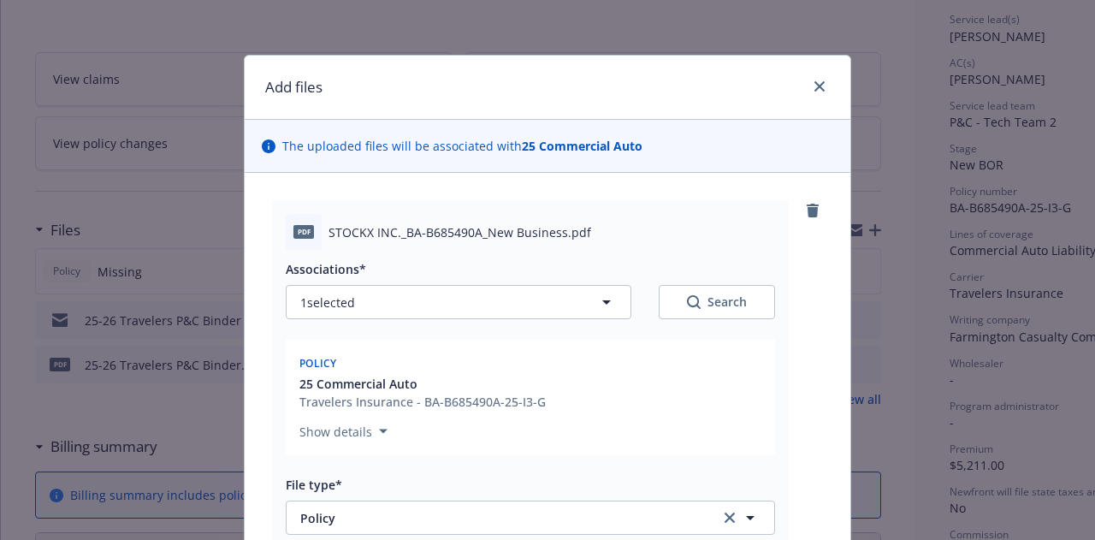
type input "25-26 Au"
type textarea "x"
type input "25-26 A"
type textarea "x"
type input "25-26"
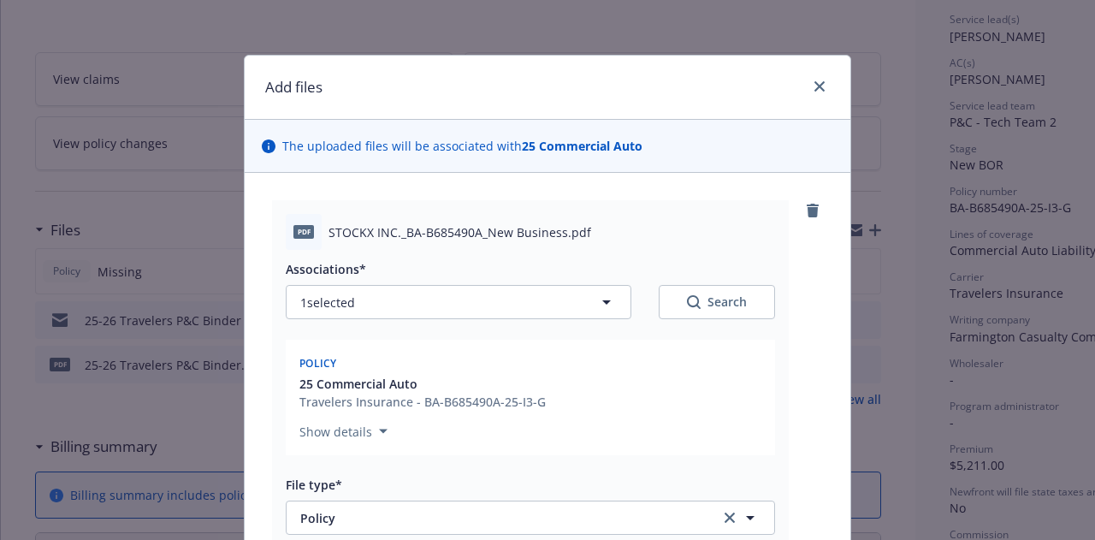
type textarea "x"
type input "25-26"
type textarea "x"
type input "25-26"
type textarea "x"
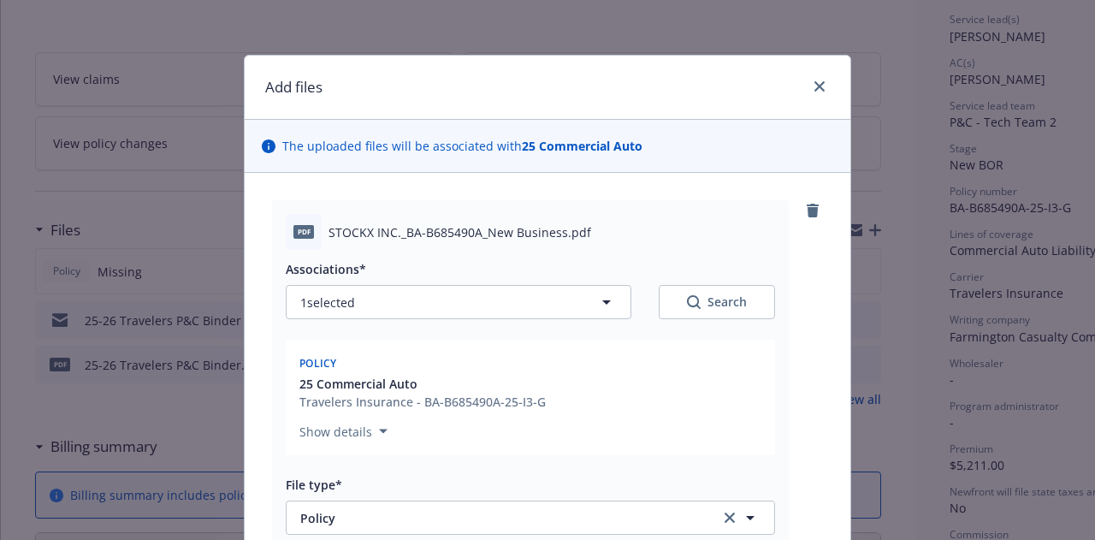
type input "25-26"
type textarea "x"
type input "25-26 A"
type textarea "x"
type input "25-26 Au"
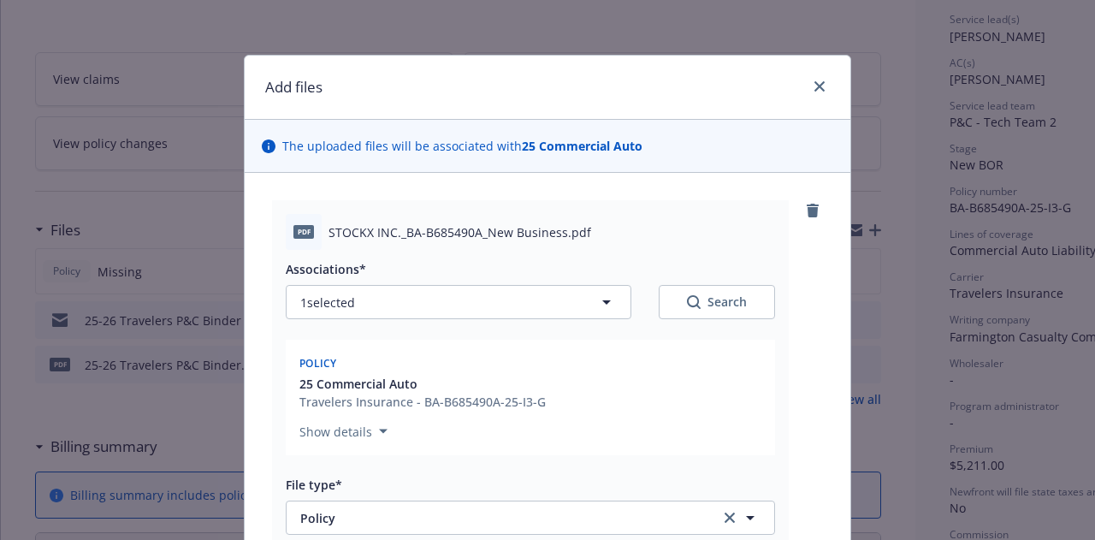
type textarea "x"
type input "25-26 Aut"
type textarea "x"
type input "25-26 Auto"
type textarea "x"
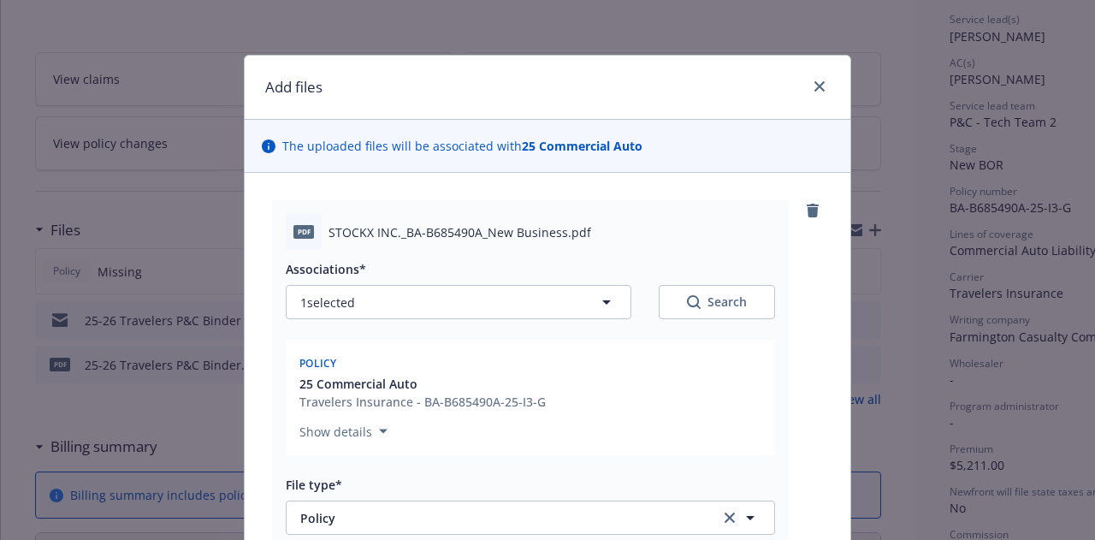
type input "25-26 Auto P"
type textarea "x"
type input "25-26 Auto Pol"
type textarea "x"
type input "25-26 Auto Poli"
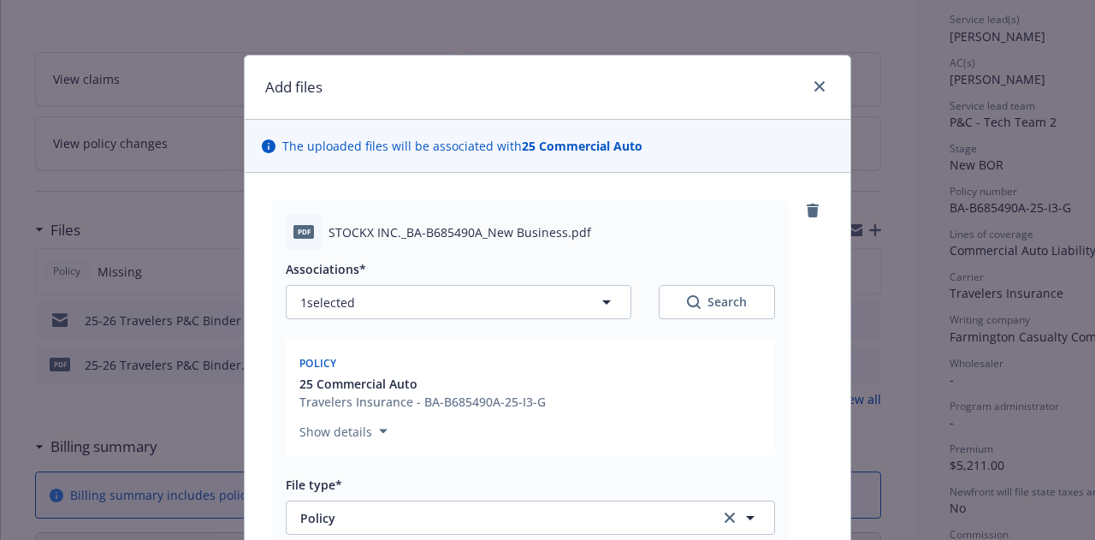
type textarea "x"
type input "25-26 Auto Policy"
type textarea "x"
type input "25-26 Auto Policy"
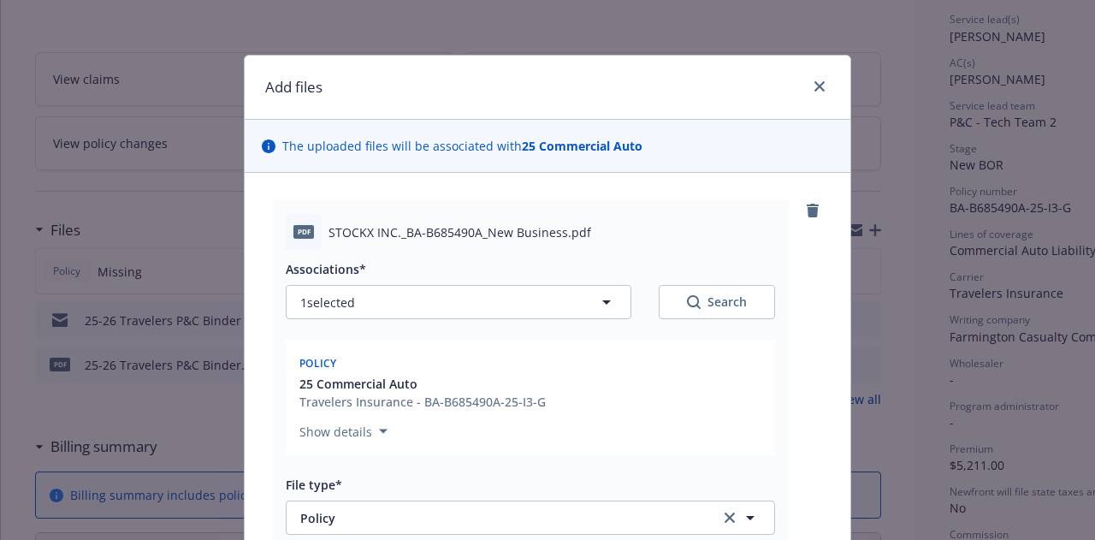
type textarea "x"
type input "25-26 Auto Policy"
type textarea "x"
type input "25-26 Auto Policy ("
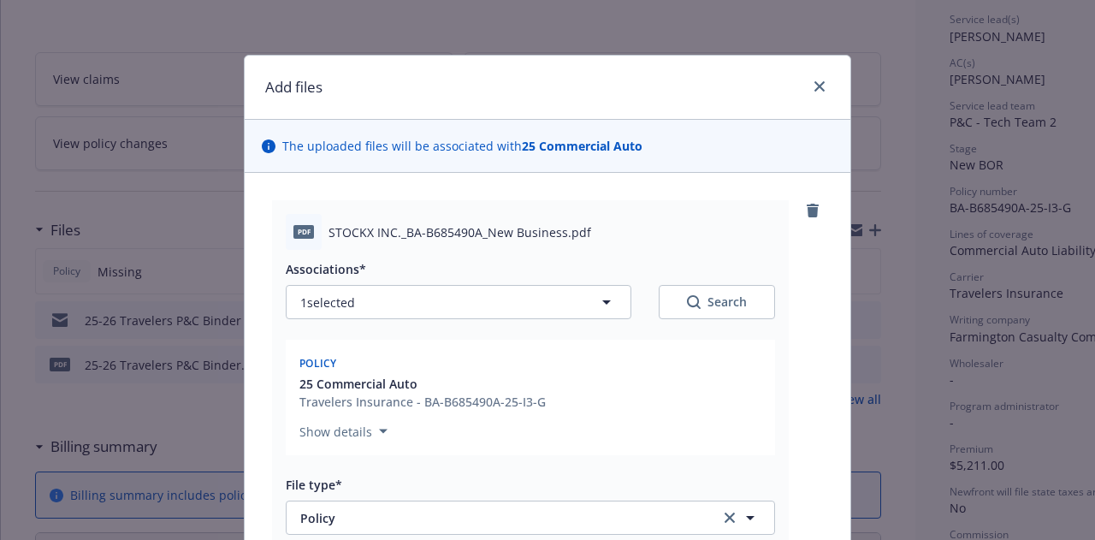
type textarea "x"
type input "25-26 Auto Policy (T"
type textarea "x"
type input "25-26 Auto Policy (Tr"
type textarea "x"
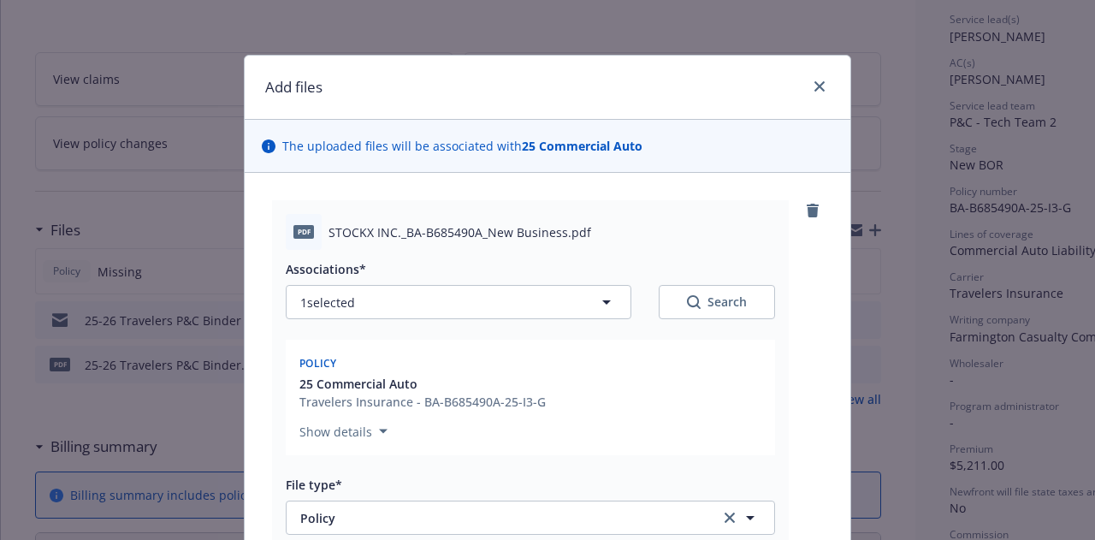
type input "25-26 Auto Policy (Tra"
type textarea "x"
type input "25-26 Auto Policy (Trav"
type textarea "x"
type input "25-26 Auto Policy (Trave"
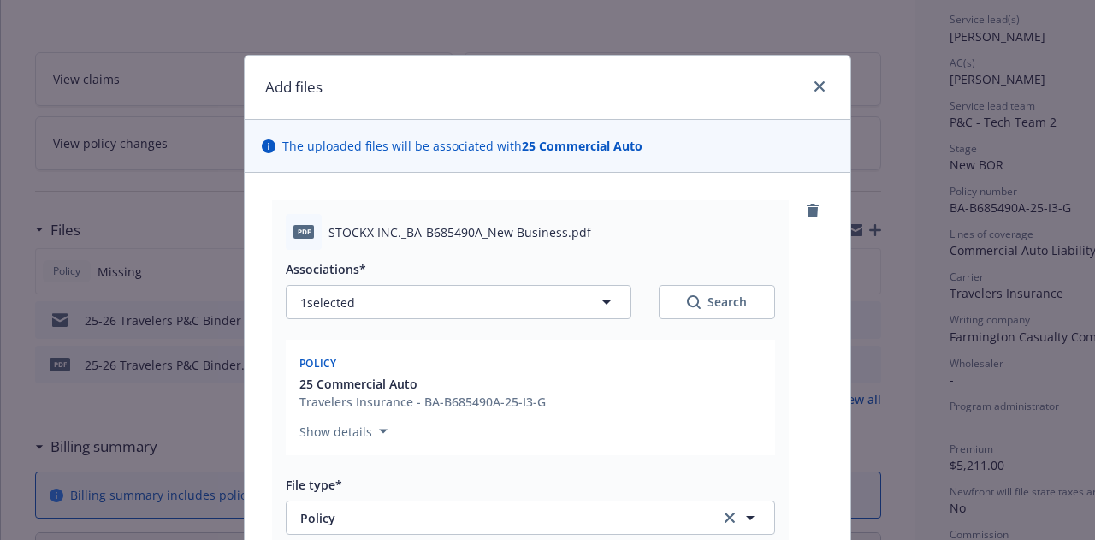
type textarea "x"
type input "25-26 Auto Policy (Travel"
type textarea "x"
type input "25-26 Auto Policy (Travele"
type textarea "x"
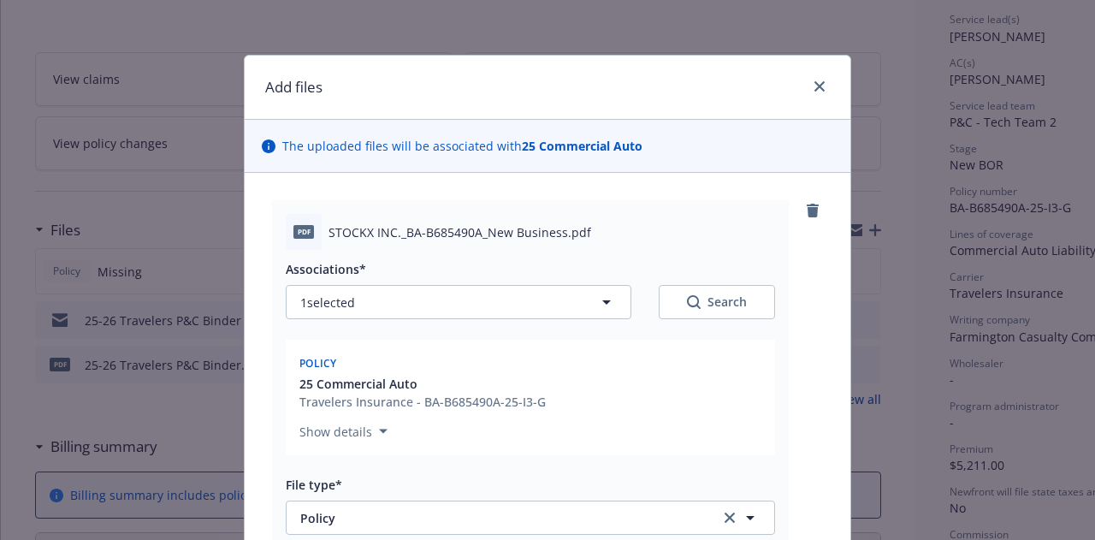
type input "25-26 Auto Policy (Traveler"
type textarea "x"
type input "25-26 Auto Policy (Travelers"
type textarea "x"
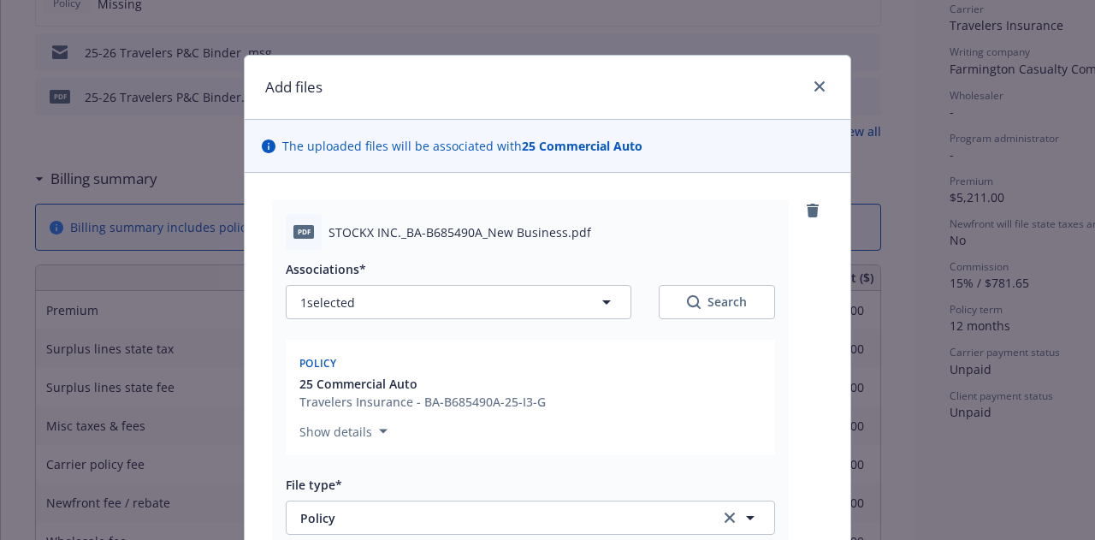
scroll to position [551, 0]
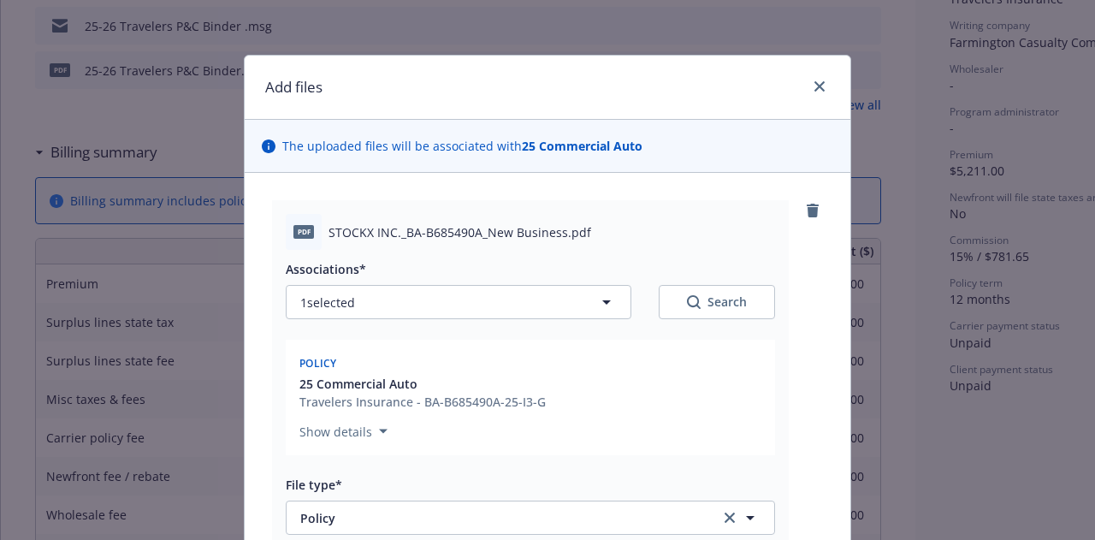
type input "25-26 Auto Policy (Travelers)"
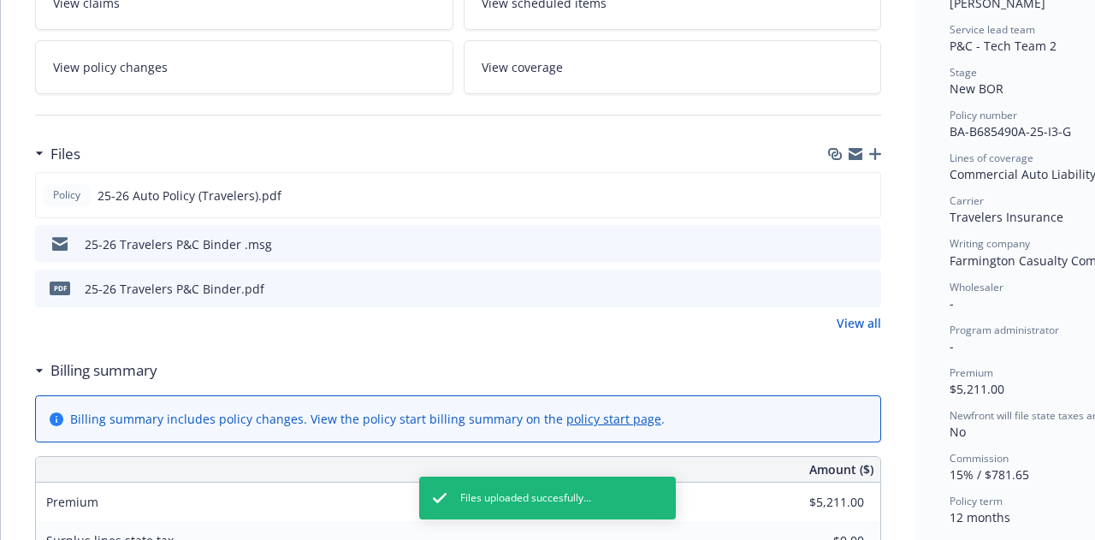
scroll to position [332, 0]
click at [833, 194] on button at bounding box center [837, 196] width 14 height 18
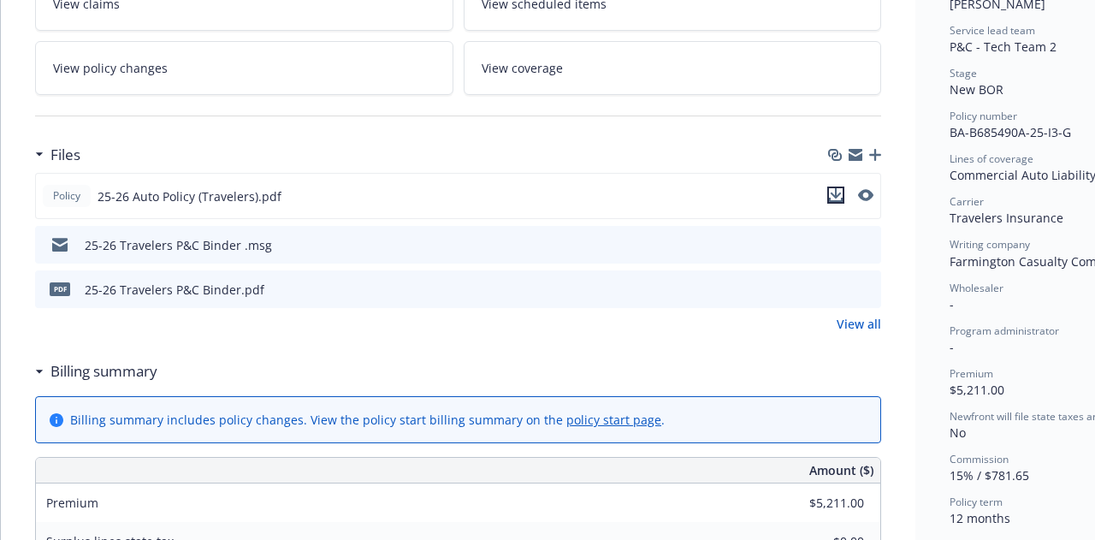
click at [836, 192] on icon "download file" at bounding box center [836, 195] width 14 height 14
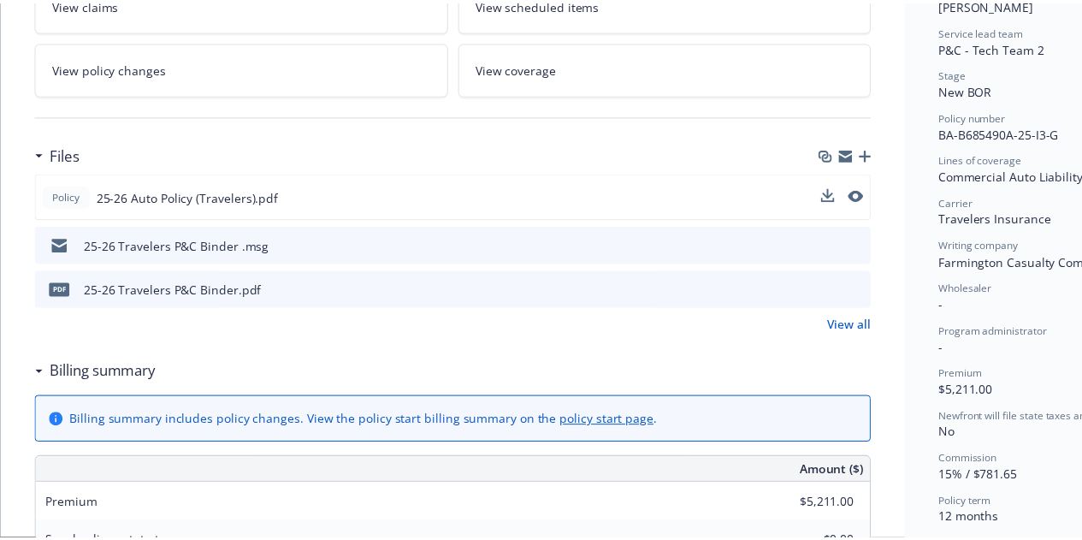
scroll to position [0, 0]
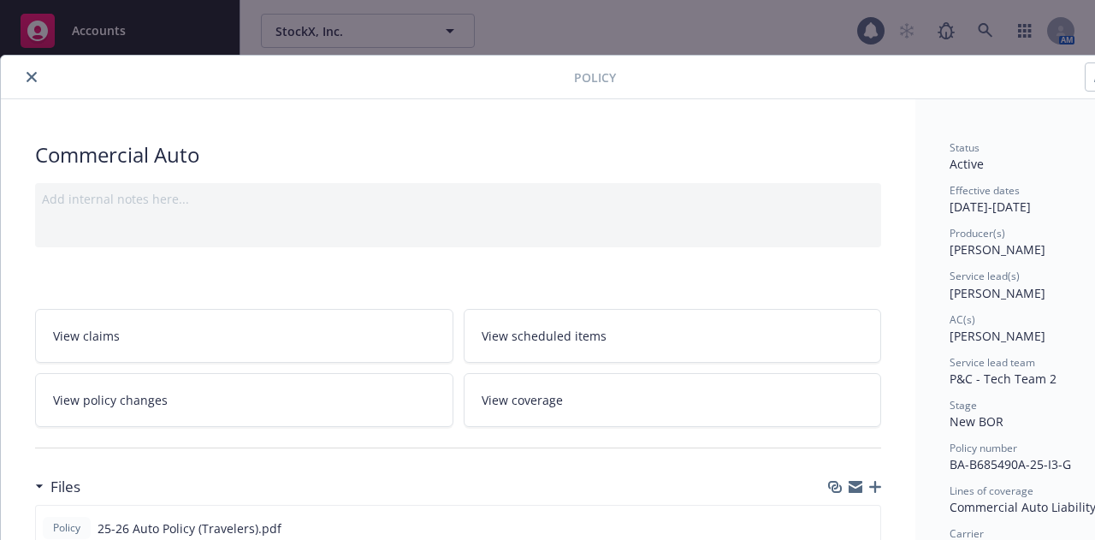
click at [316, 226] on div "Add internal notes here..." at bounding box center [458, 215] width 846 height 64
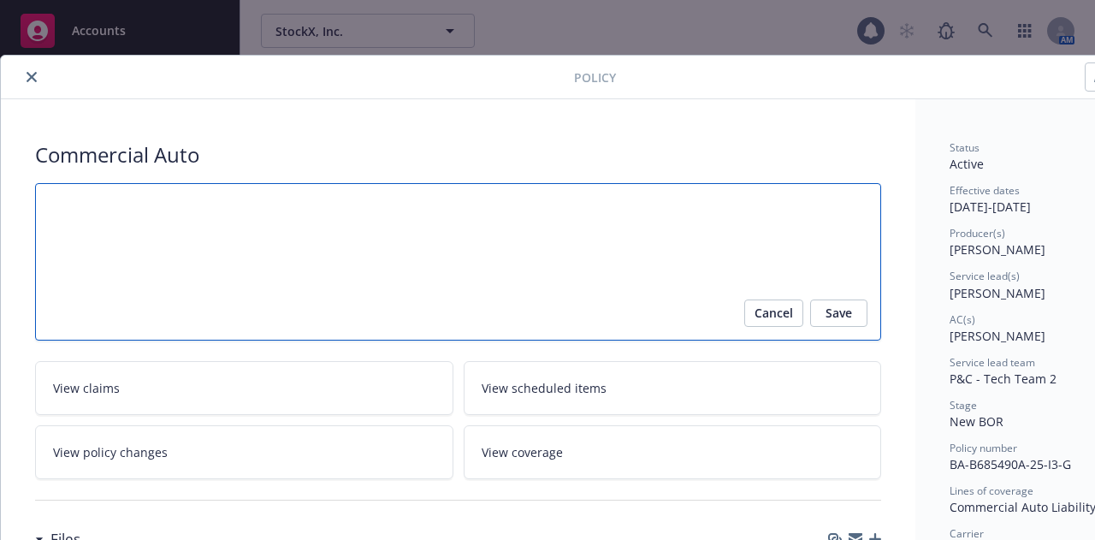
click at [356, 245] on textarea at bounding box center [458, 261] width 846 height 157
type textarea "x"
type textarea "P"
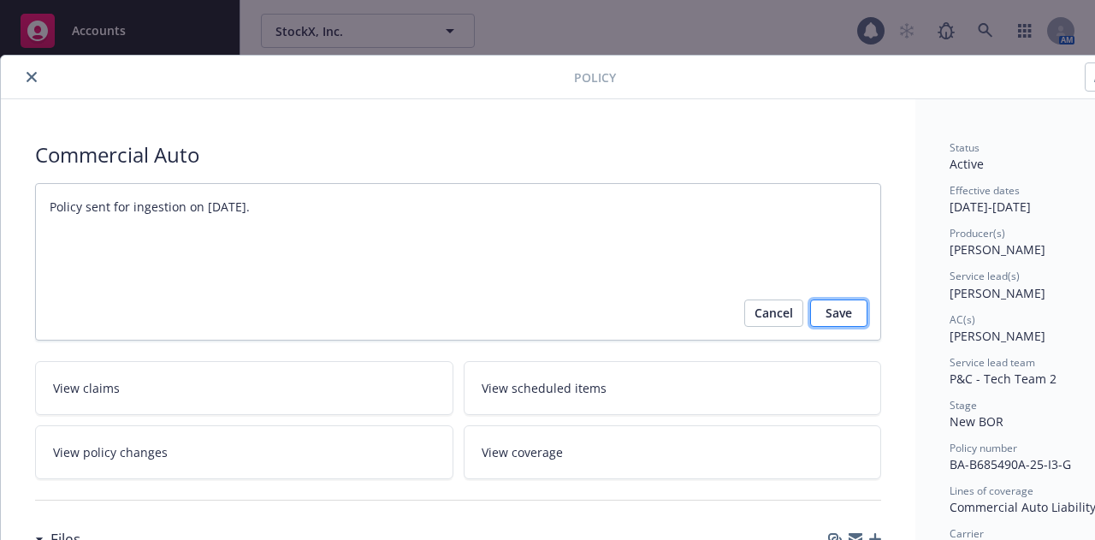
click at [842, 319] on span "Save" at bounding box center [838, 312] width 27 height 27
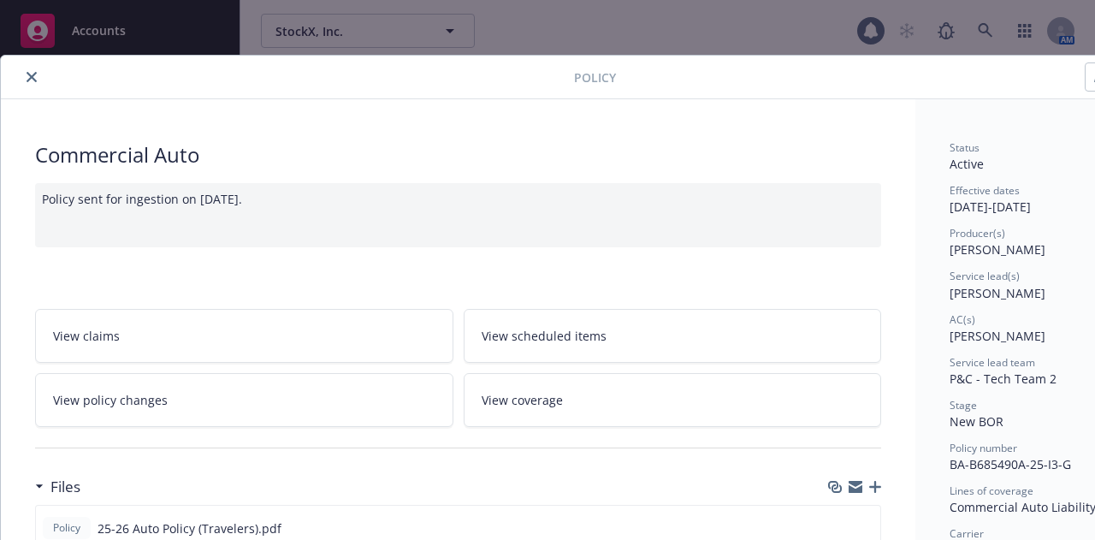
click at [26, 80] on button "close" at bounding box center [31, 77] width 21 height 21
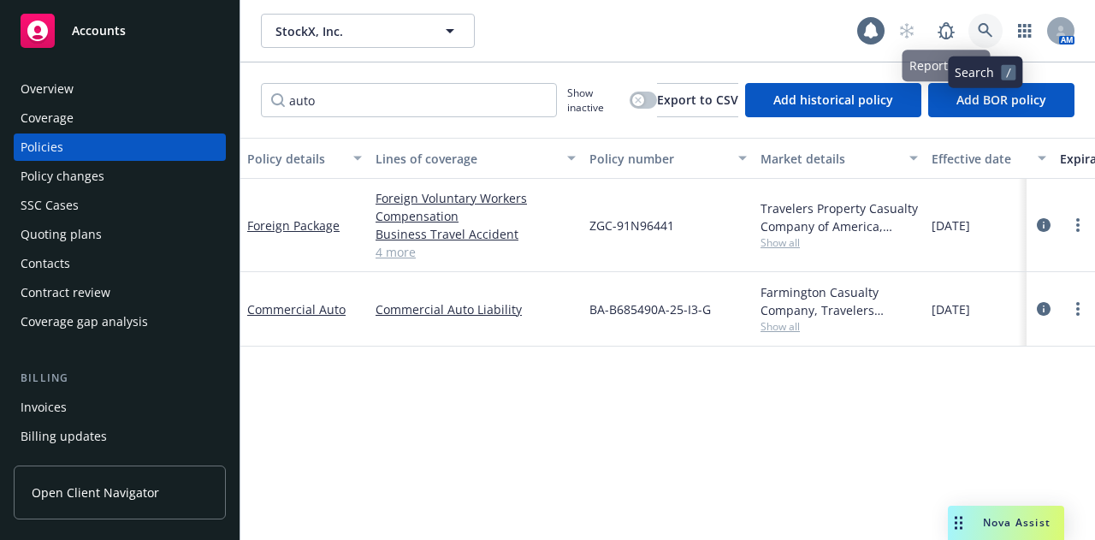
click at [985, 32] on icon at bounding box center [985, 30] width 15 height 15
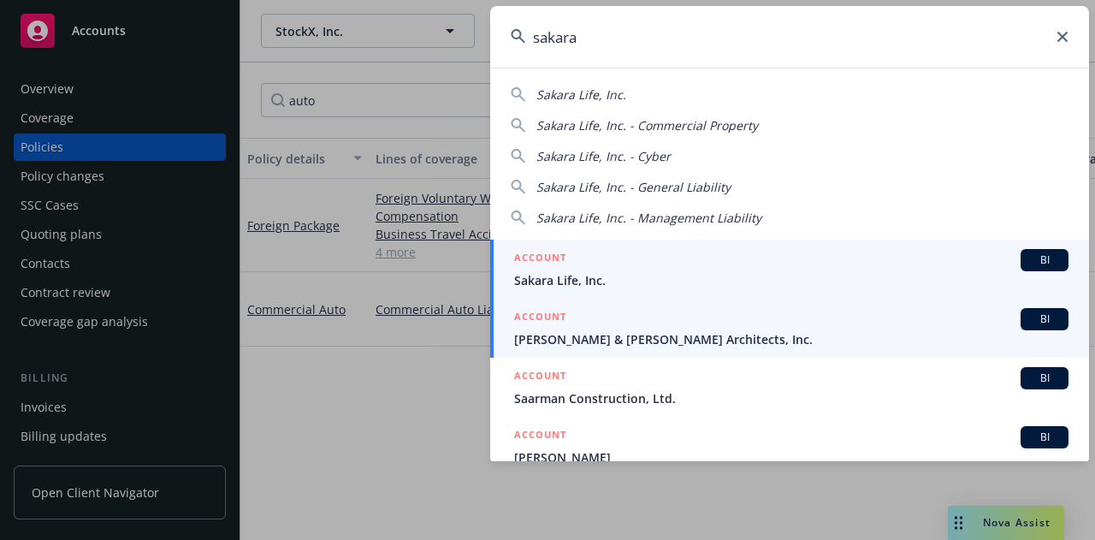
click at [801, 268] on div "ACCOUNT BI" at bounding box center [791, 260] width 554 height 22
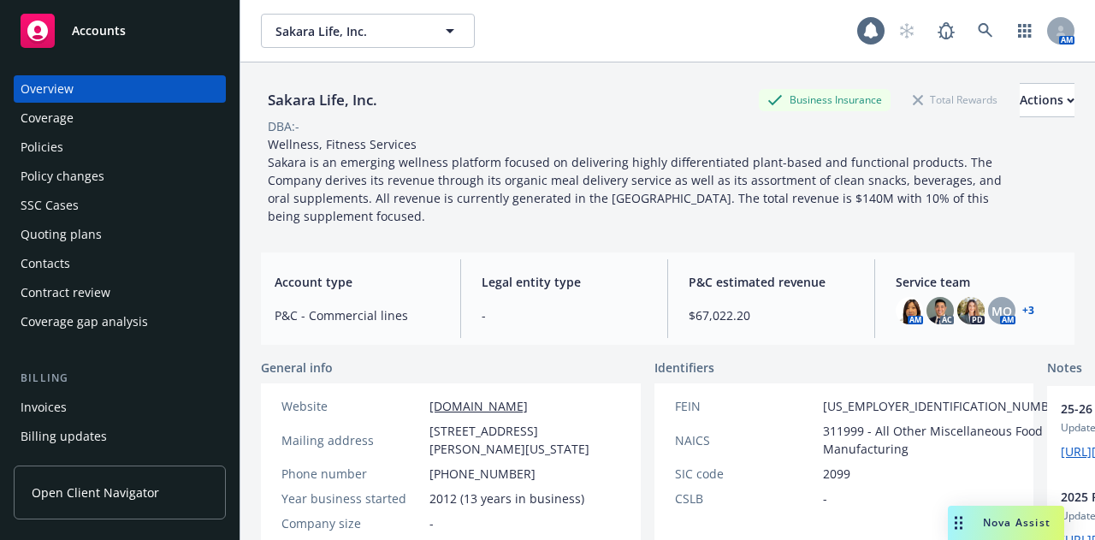
click at [140, 191] on div "Overview Coverage Policies Policy changes SSC Cases Quoting plans Contacts Cont…" at bounding box center [120, 205] width 212 height 260
click at [139, 186] on div "Policy changes" at bounding box center [120, 175] width 198 height 27
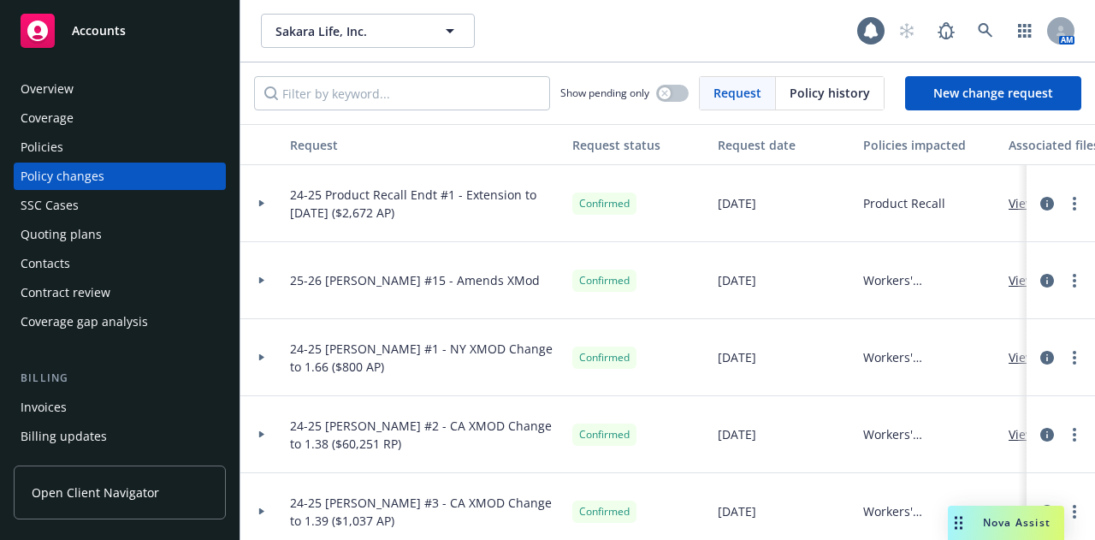
click at [104, 159] on div "Policies" at bounding box center [120, 146] width 198 height 27
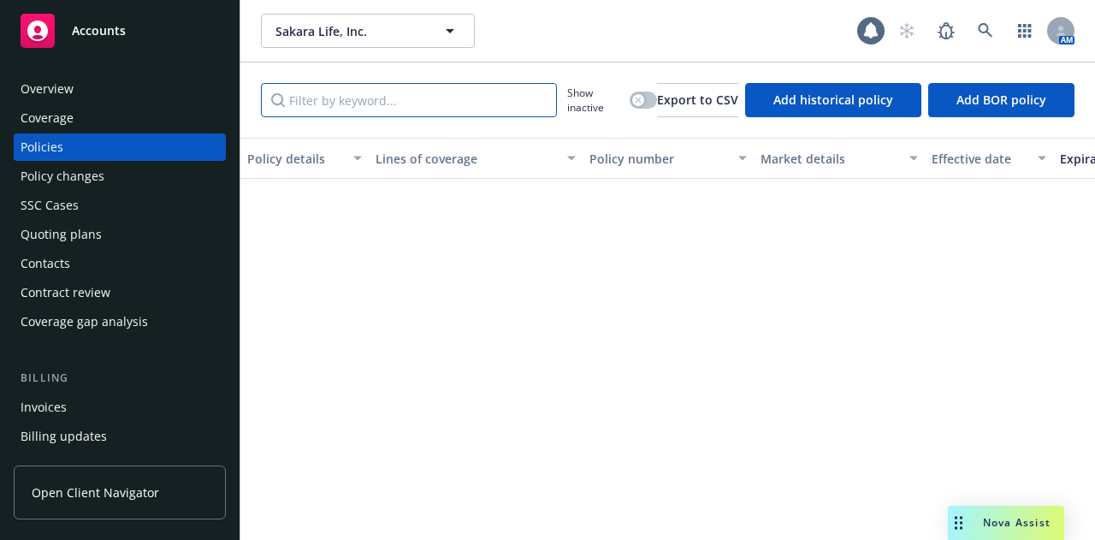
click at [367, 95] on input "Filter by keyword..." at bounding box center [409, 100] width 296 height 34
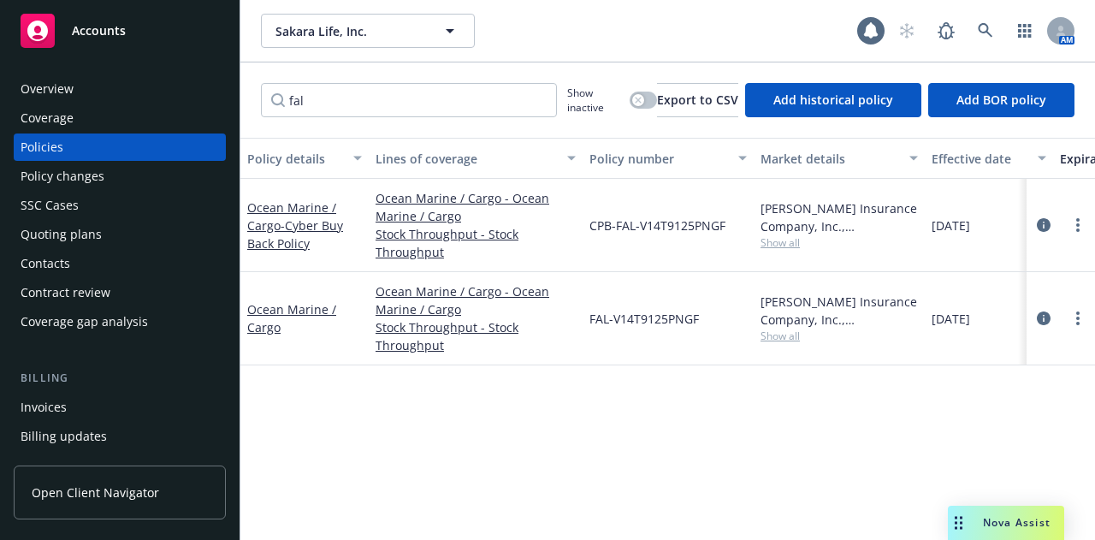
click at [140, 175] on div "Policy changes" at bounding box center [120, 175] width 198 height 27
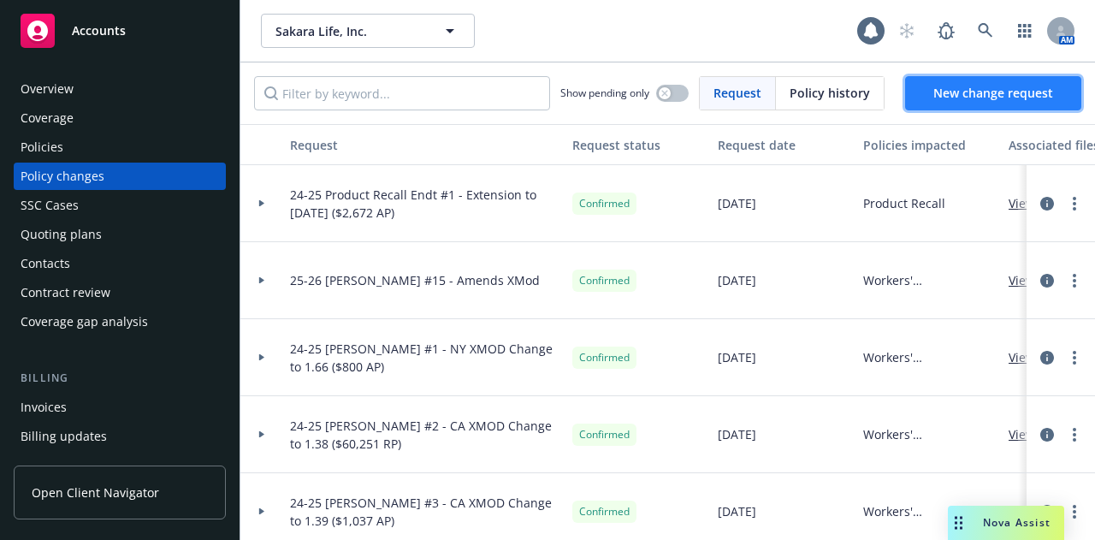
click at [1014, 88] on span "New change request" at bounding box center [993, 93] width 120 height 16
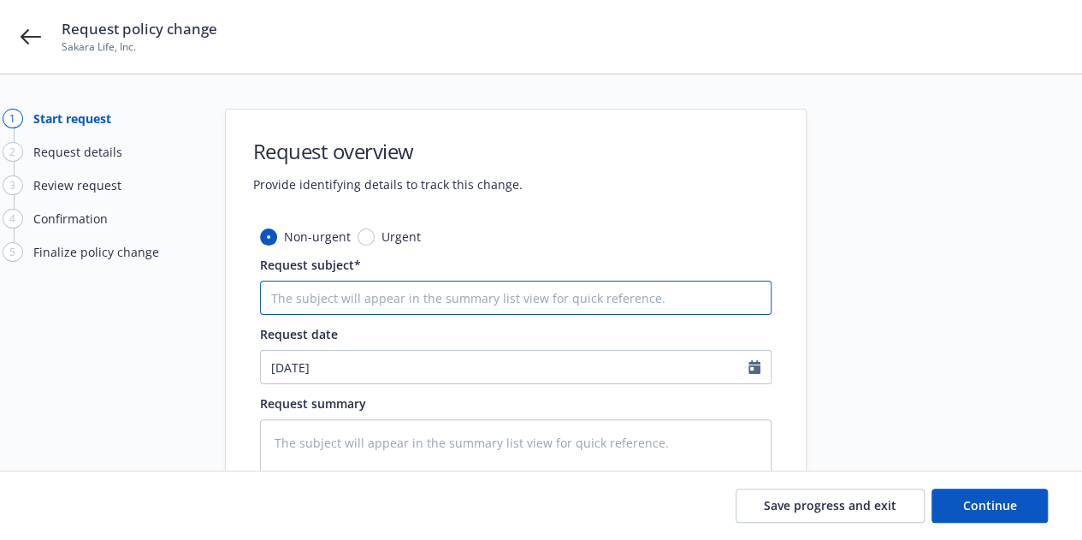
click at [503, 287] on input "Request subject*" at bounding box center [515, 298] width 511 height 34
click at [345, 297] on input "24-25 Cargo - Endt #9" at bounding box center [515, 298] width 511 height 34
click at [403, 302] on input "24-25 Cargo Endt #9" at bounding box center [515, 298] width 511 height 34
paste input "Extension to [DATE] ($2,672 AP)"
drag, startPoint x: 476, startPoint y: 292, endPoint x: 398, endPoint y: 293, distance: 77.8
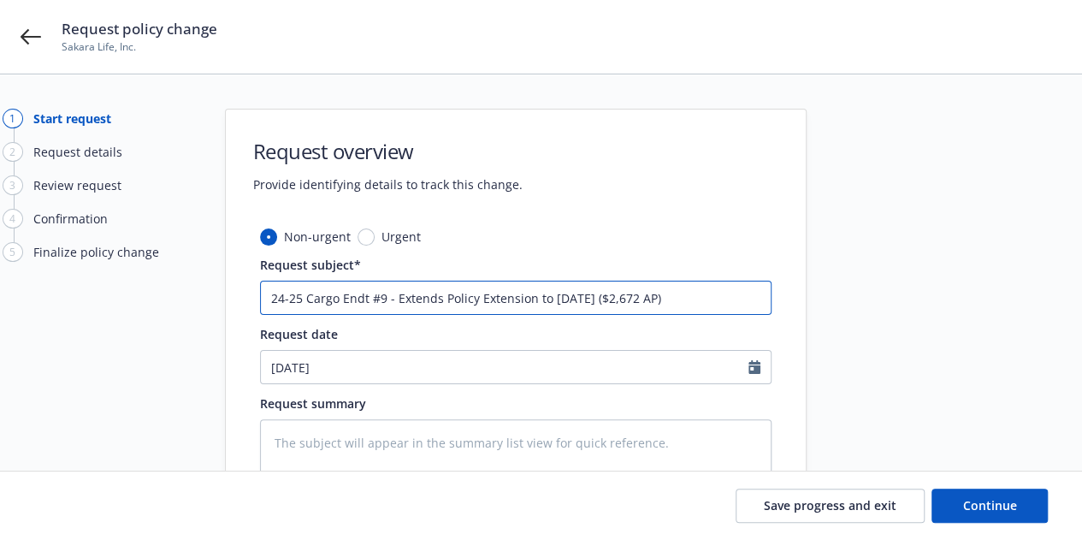
click at [398, 293] on input "24-25 Cargo Endt #9 - Extends Policy Extension to [DATE] ($2,672 AP)" at bounding box center [515, 298] width 511 height 34
click at [569, 295] on input "24-25 Cargo Endt #9 - Extension to [DATE] ($2,672 AP)" at bounding box center [515, 298] width 511 height 34
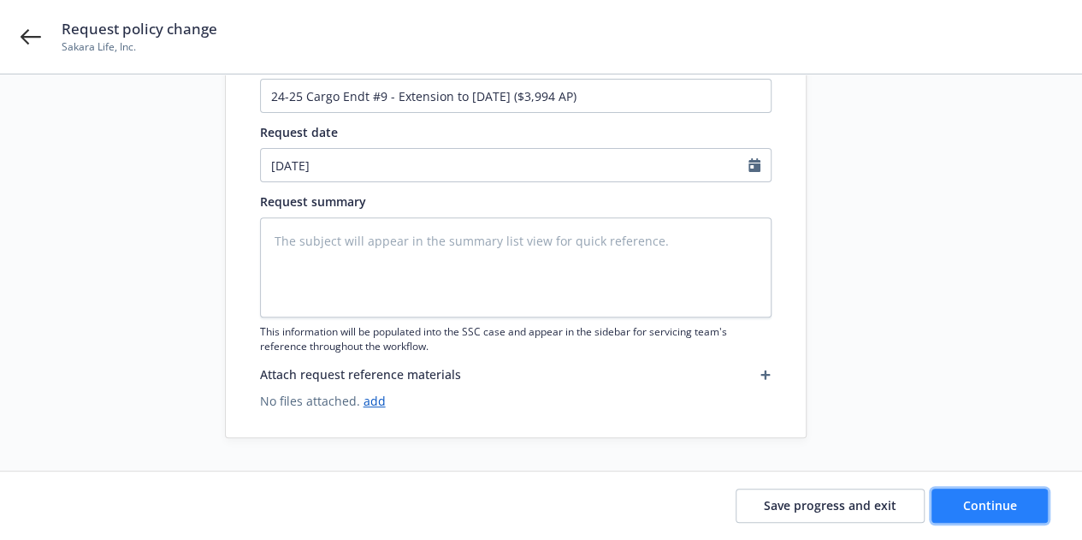
click at [1032, 501] on button "Continue" at bounding box center [989, 505] width 116 height 34
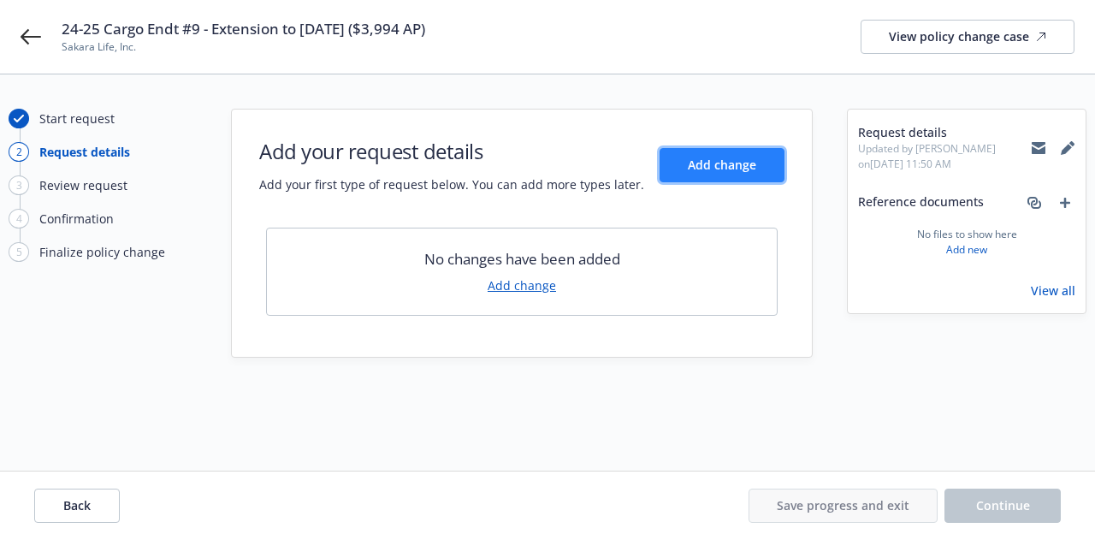
click at [733, 163] on span "Add change" at bounding box center [722, 165] width 68 height 16
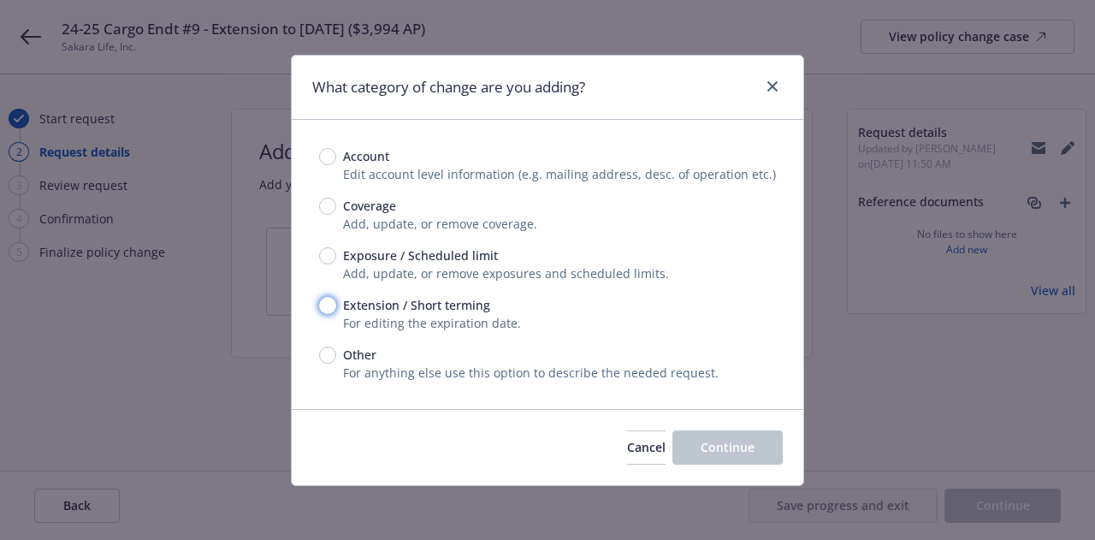
click at [325, 304] on input "Extension / Short terming" at bounding box center [327, 305] width 17 height 17
click at [740, 458] on button "Continue" at bounding box center [727, 447] width 110 height 34
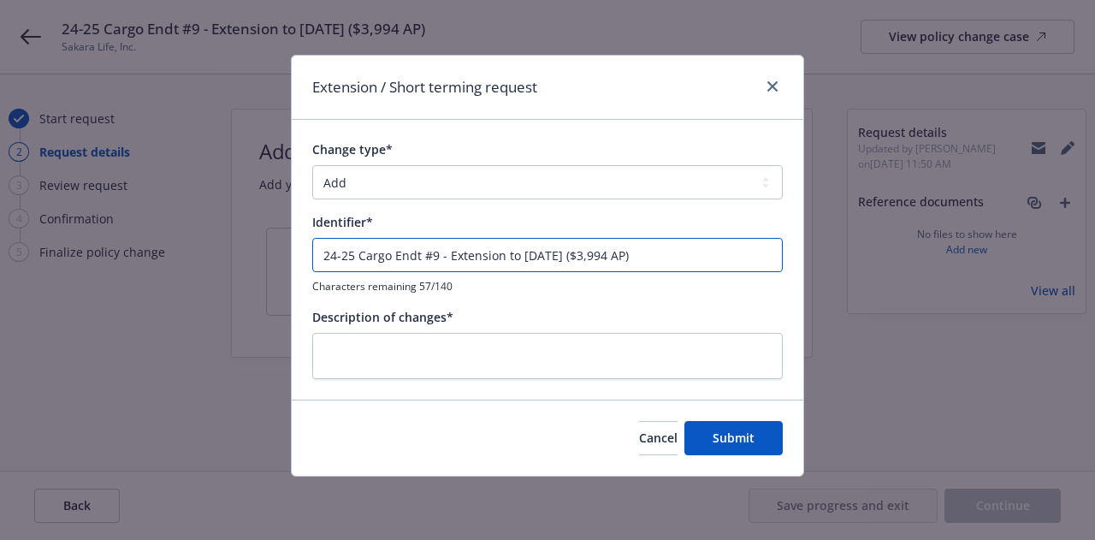
drag, startPoint x: 667, startPoint y: 256, endPoint x: 239, endPoint y: 210, distance: 430.1
click at [239, 210] on div "Extension / Short terming request Change type* Add Audit Change Remove Identifi…" at bounding box center [547, 270] width 1095 height 540
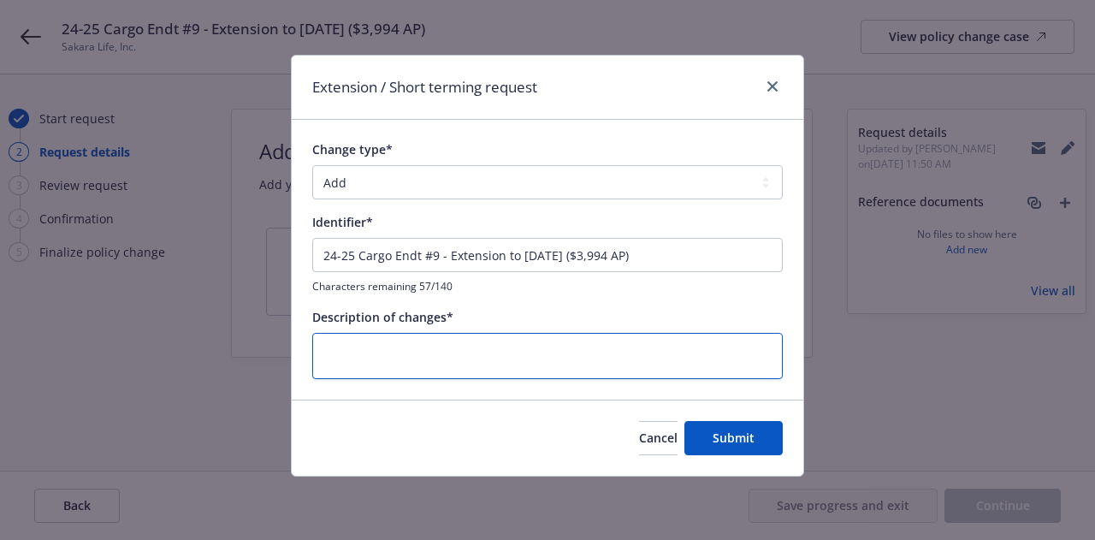
click at [676, 358] on textarea at bounding box center [547, 356] width 470 height 46
paste textarea "24-25 Cargo Endt #9 - Extension to [DATE] ($3,994 AP)"
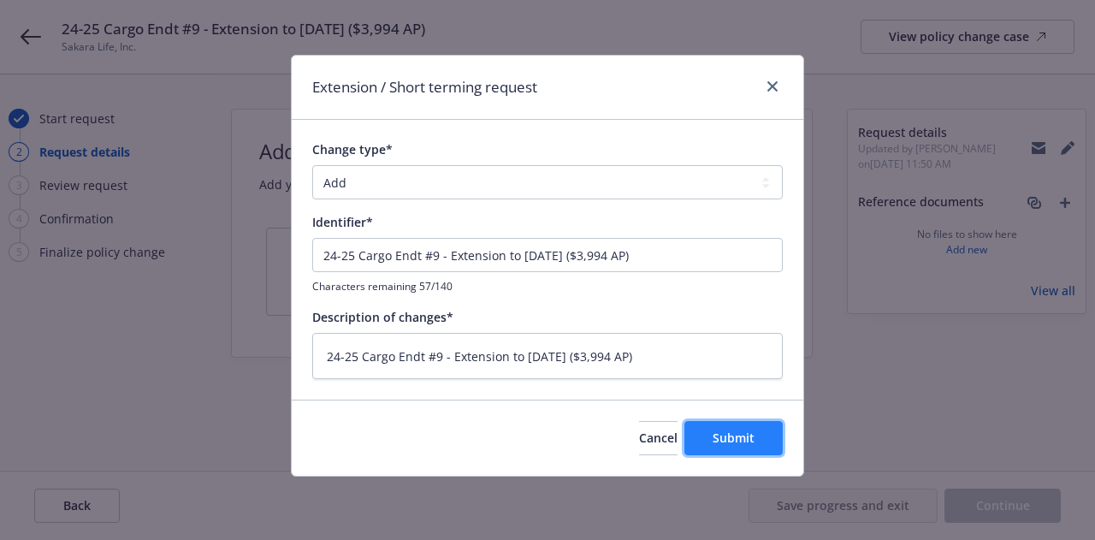
click at [763, 446] on button "Submit" at bounding box center [733, 438] width 98 height 34
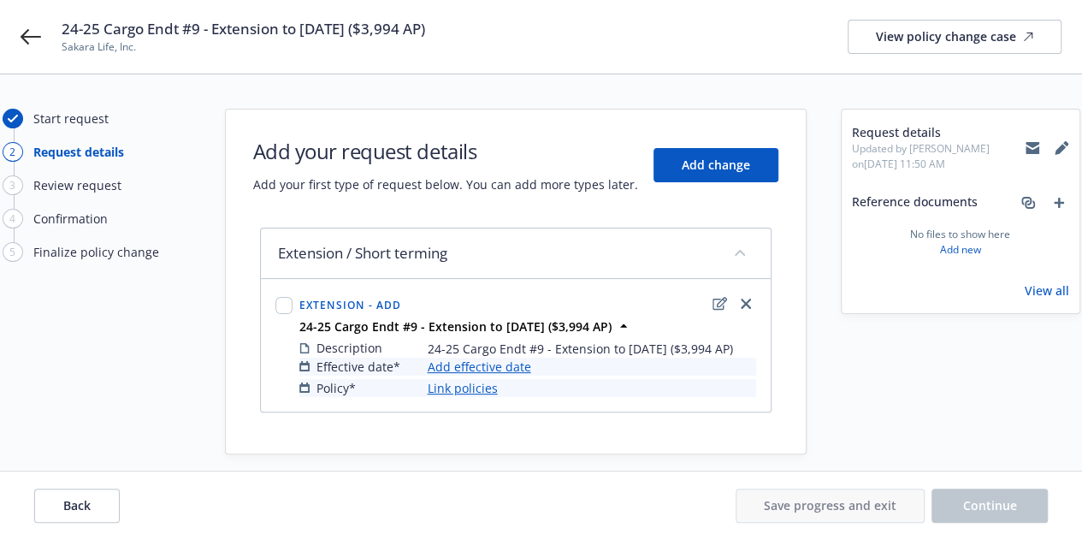
click at [517, 363] on link "Add effective date" at bounding box center [479, 366] width 103 height 18
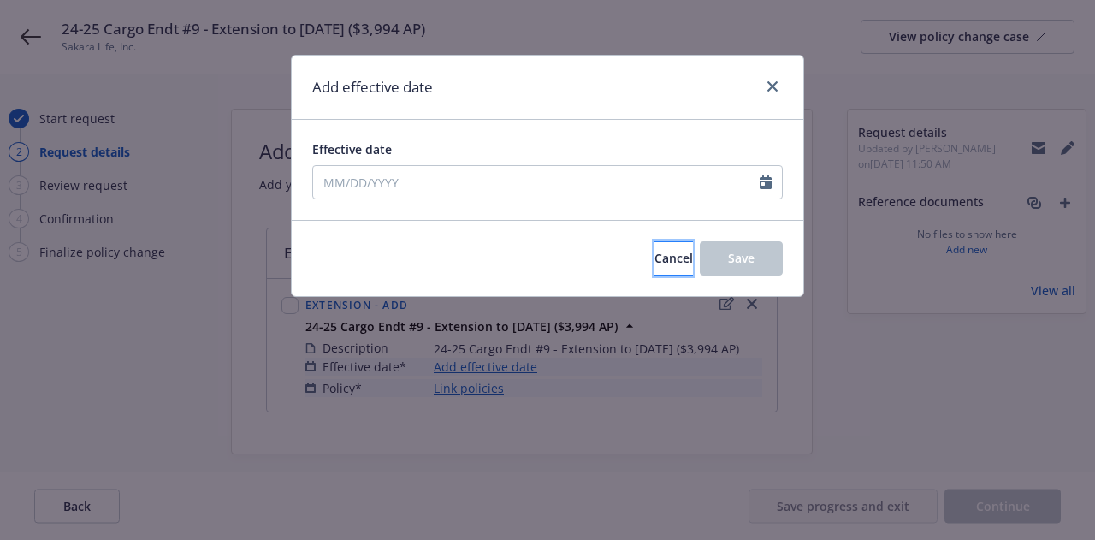
click at [654, 259] on span "Cancel" at bounding box center [673, 258] width 38 height 16
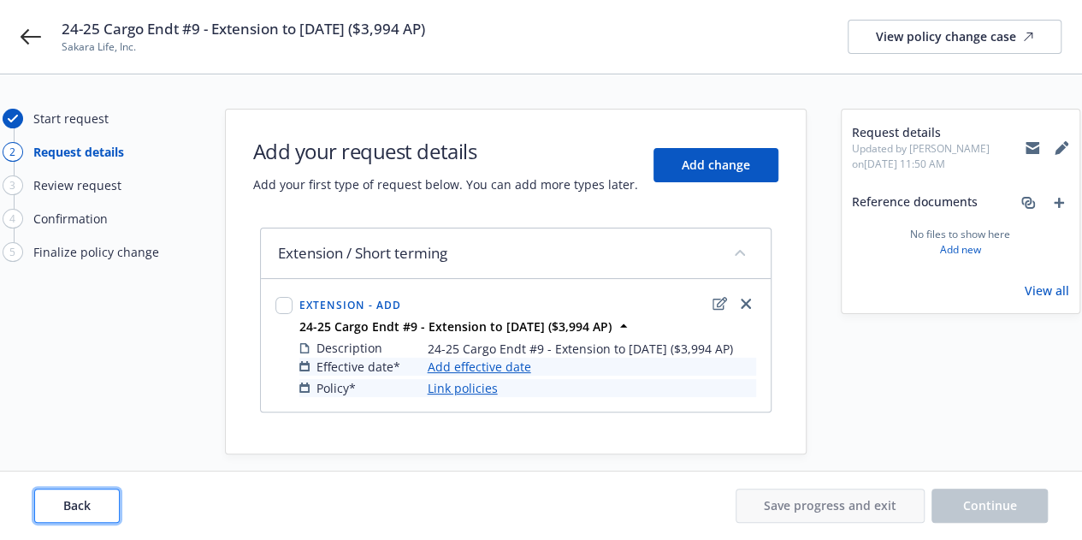
click at [78, 507] on span "Back" at bounding box center [76, 505] width 27 height 16
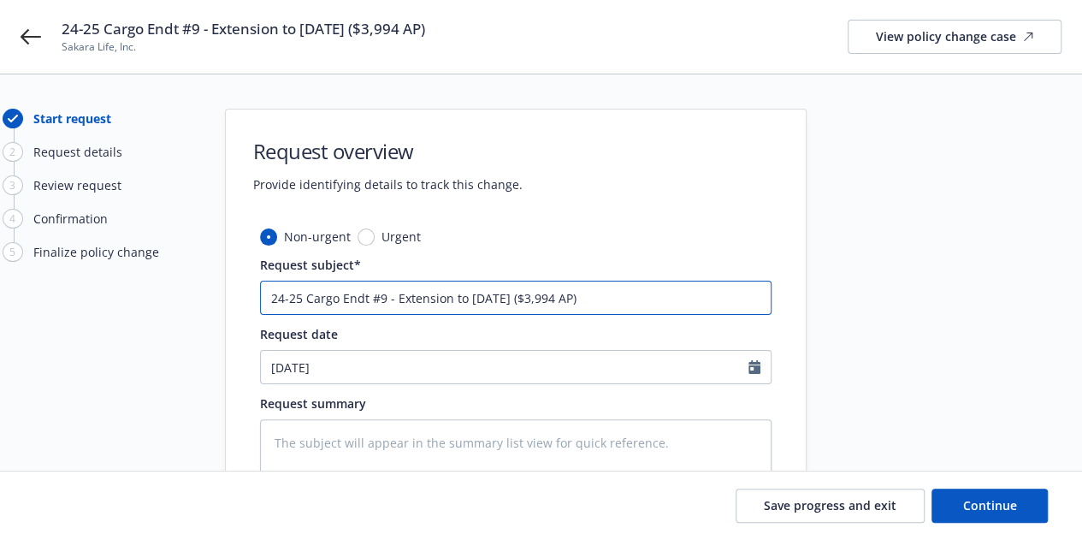
drag, startPoint x: 300, startPoint y: 297, endPoint x: 86, endPoint y: 268, distance: 216.6
click at [86, 268] on div "Start request 2 Request details 3 Review request 4 Confirmation 5 Finalize poli…" at bounding box center [541, 374] width 1041 height 531
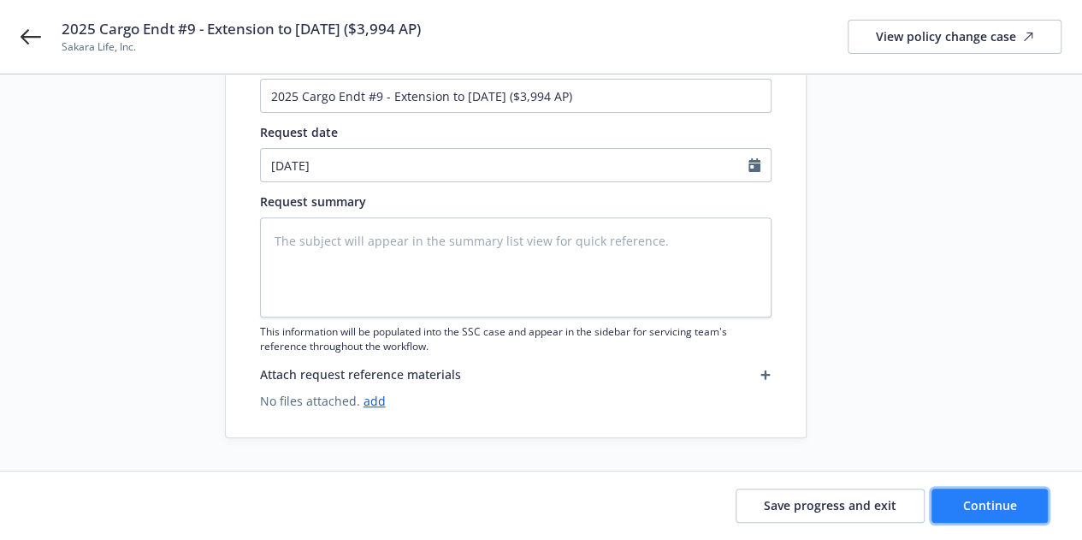
click at [1020, 495] on button "Continue" at bounding box center [989, 505] width 116 height 34
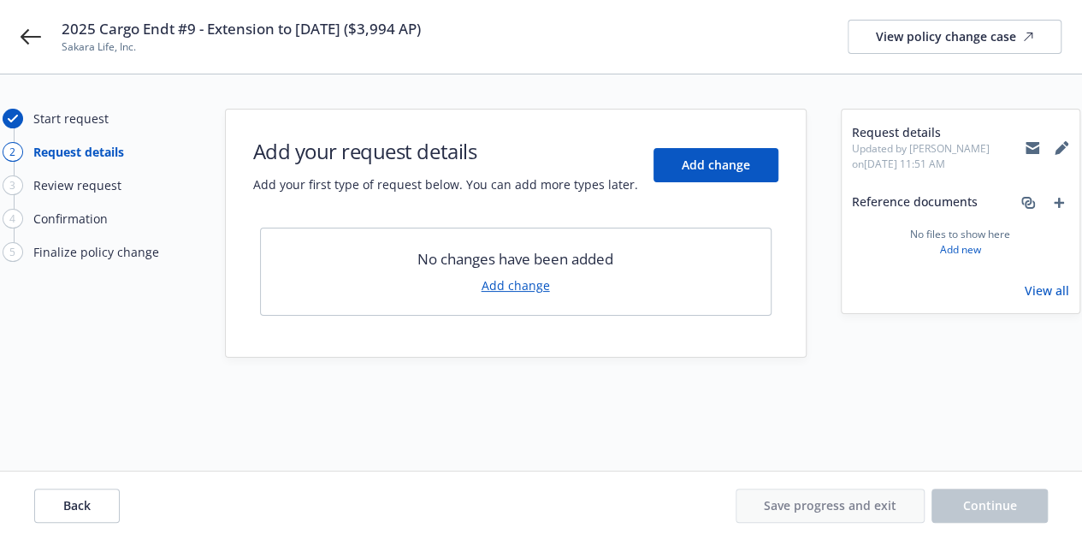
scroll to position [0, 0]
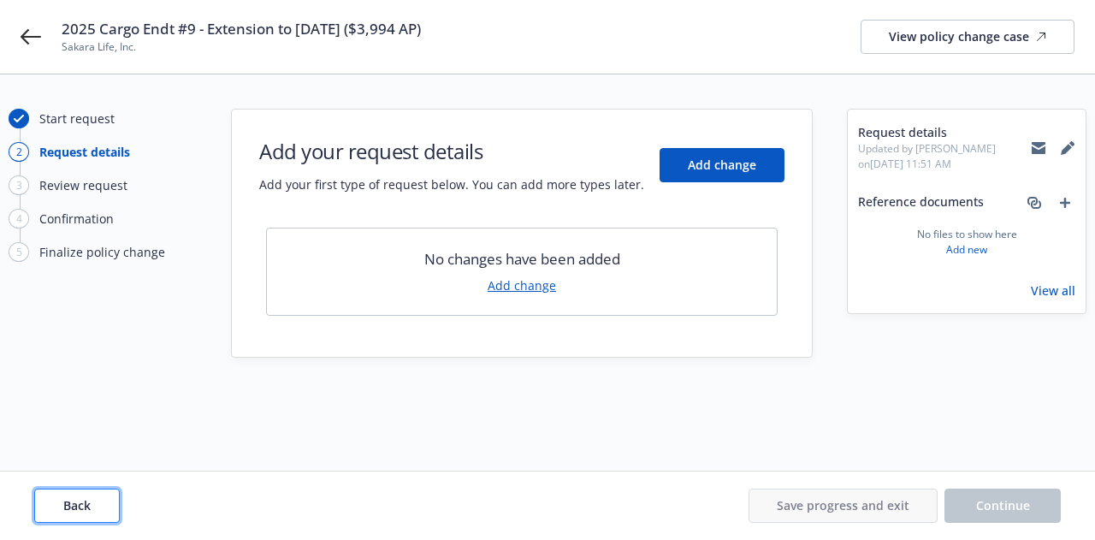
click at [86, 514] on button "Back" at bounding box center [77, 505] width 86 height 34
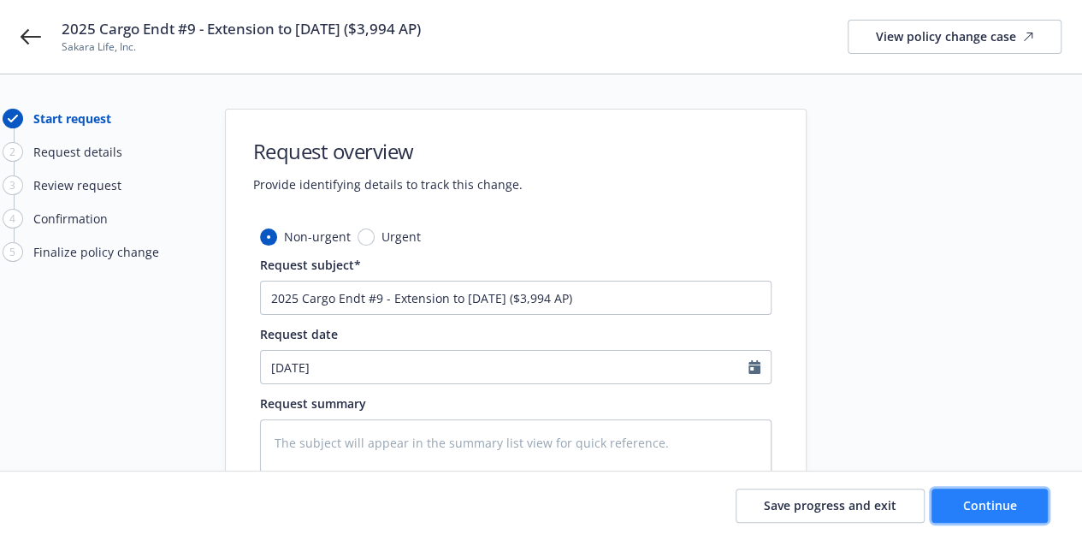
click at [1042, 517] on button "Continue" at bounding box center [989, 505] width 116 height 34
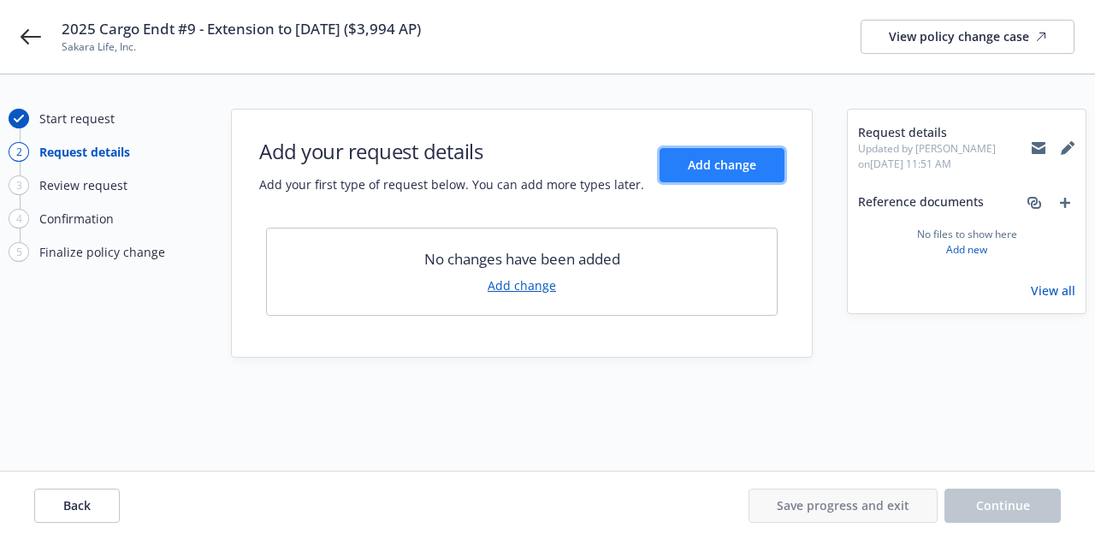
click at [751, 169] on span "Add change" at bounding box center [722, 165] width 68 height 16
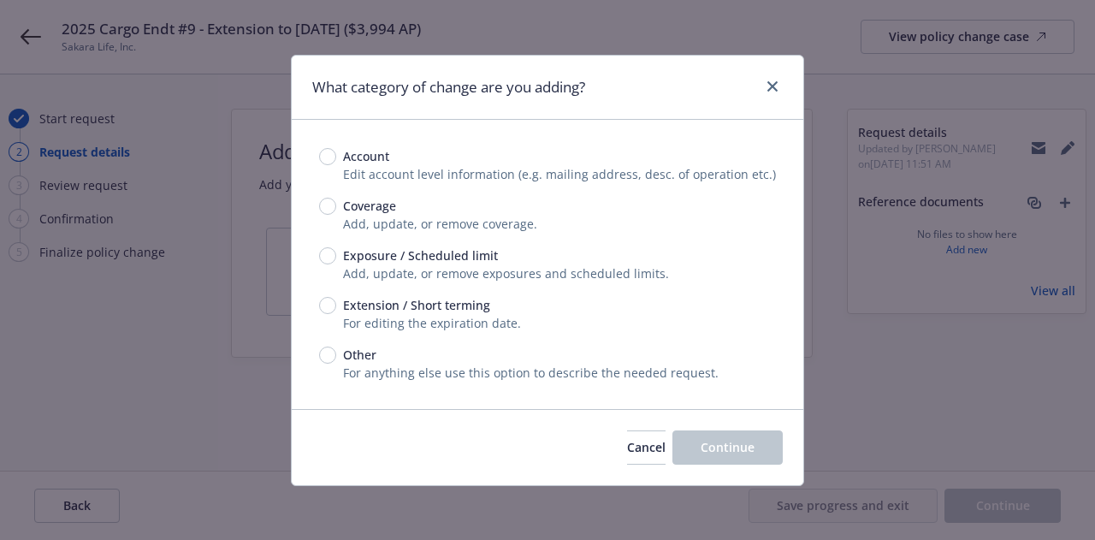
click at [331, 295] on div "Account Edit account level information (e.g. mailing address, desc. of operatio…" at bounding box center [547, 264] width 457 height 234
click at [330, 304] on input "Extension / Short terming" at bounding box center [327, 305] width 17 height 17
click at [742, 465] on div "Cancel Continue" at bounding box center [547, 447] width 511 height 76
click at [768, 447] on button "Continue" at bounding box center [727, 447] width 110 height 34
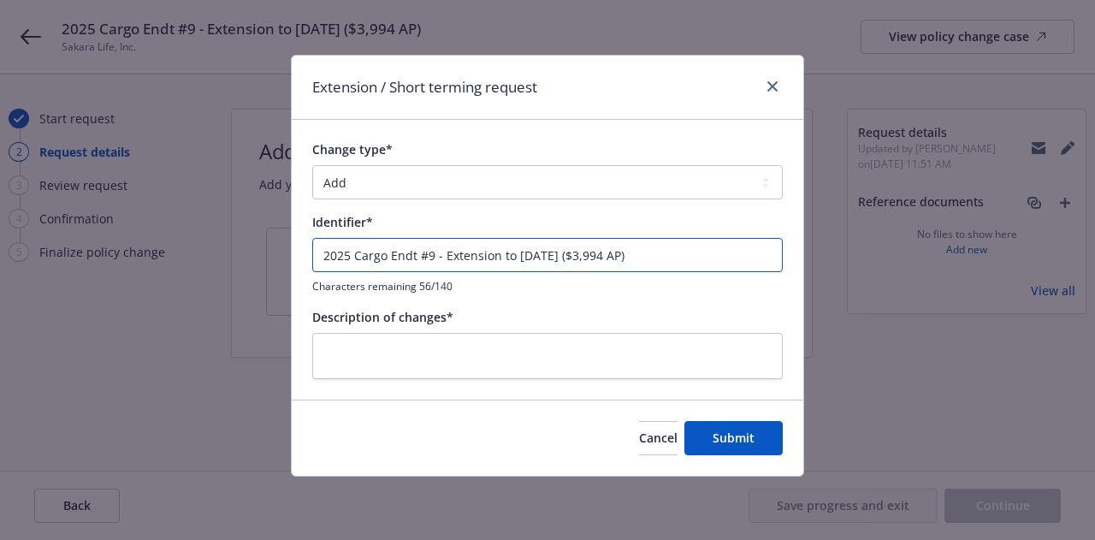
drag, startPoint x: 676, startPoint y: 257, endPoint x: 346, endPoint y: 214, distance: 333.0
click at [346, 214] on div "Identifier* 2025 Cargo Endt #9 - Extension to [DATE] ($3,994 AP) Characters rem…" at bounding box center [547, 253] width 470 height 80
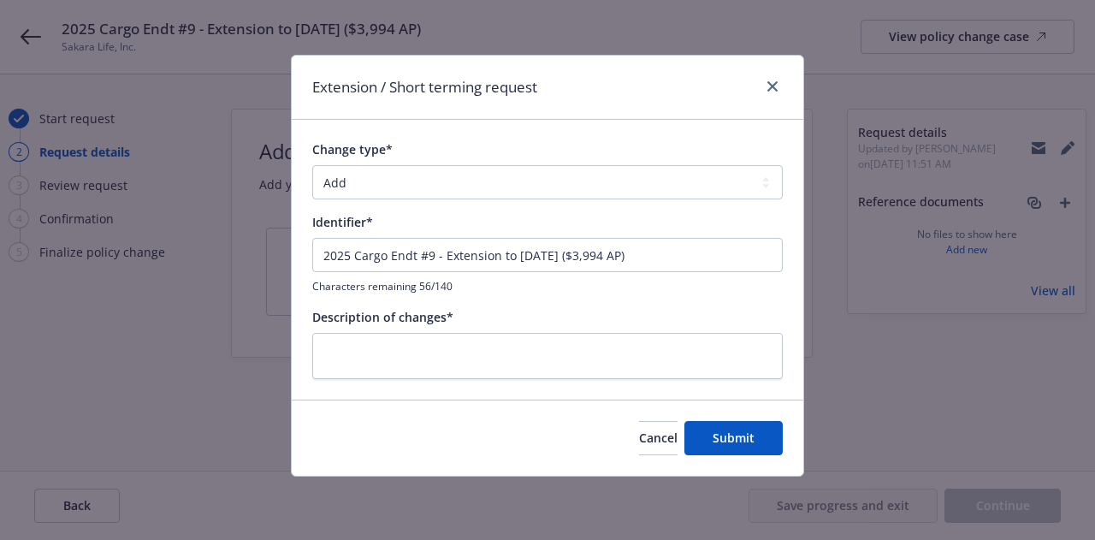
click at [688, 272] on div "2025 Cargo Endt #9 - Extension to [DATE] ($3,994 AP) Characters remaining 56/140" at bounding box center [547, 266] width 470 height 56
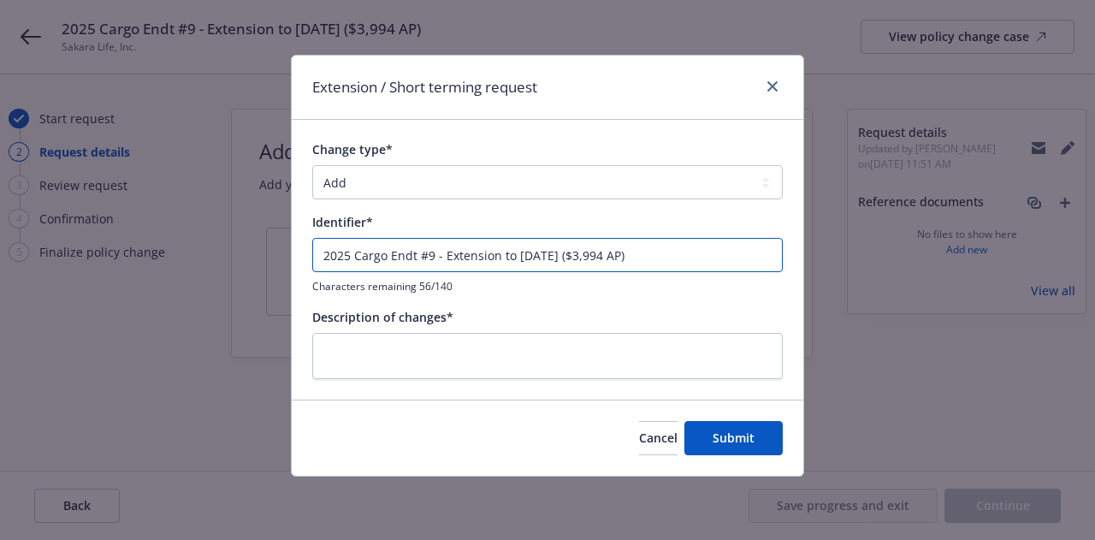
drag, startPoint x: 705, startPoint y: 254, endPoint x: 233, endPoint y: 202, distance: 475.0
click at [233, 202] on div "Extension / Short terming request Change type* Add Audit Change Remove Identifi…" at bounding box center [547, 270] width 1095 height 540
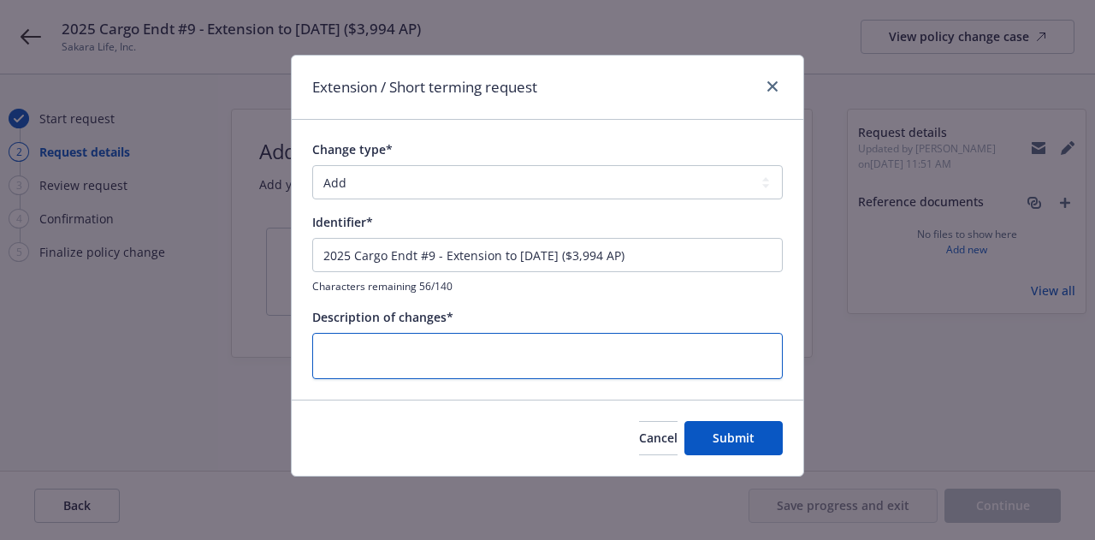
click at [556, 363] on textarea at bounding box center [547, 356] width 470 height 46
paste textarea "2025 Cargo Endt #9 - Extension to [DATE] ($3,994 AP)"
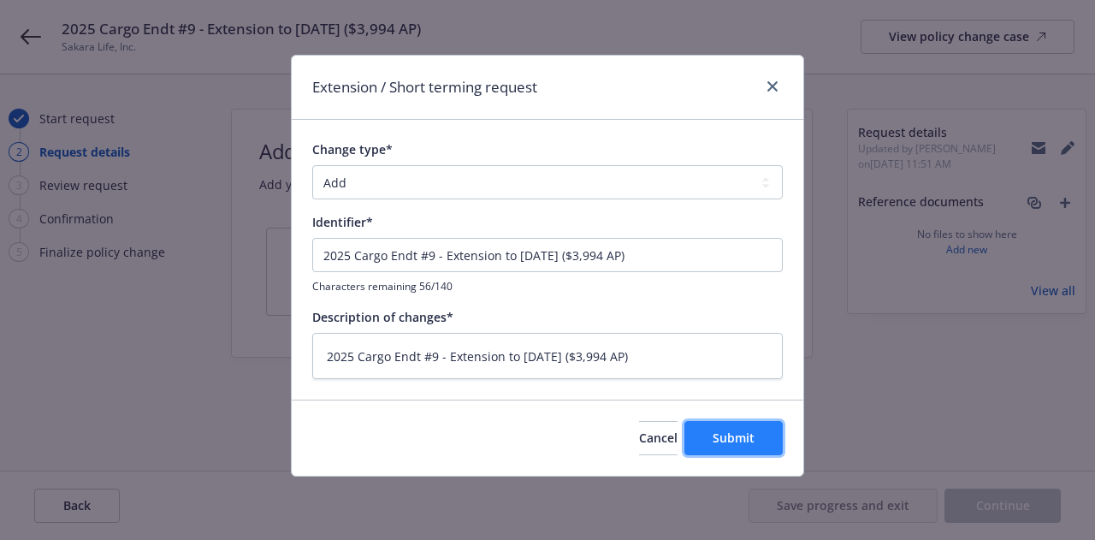
click at [712, 432] on button "Submit" at bounding box center [733, 438] width 98 height 34
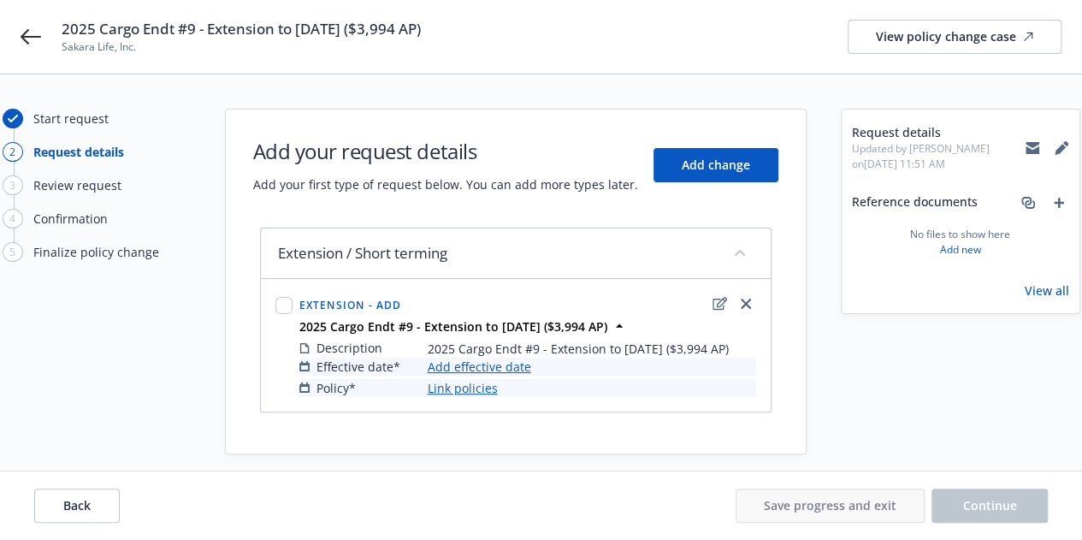
click at [510, 369] on link "Add effective date" at bounding box center [479, 366] width 103 height 18
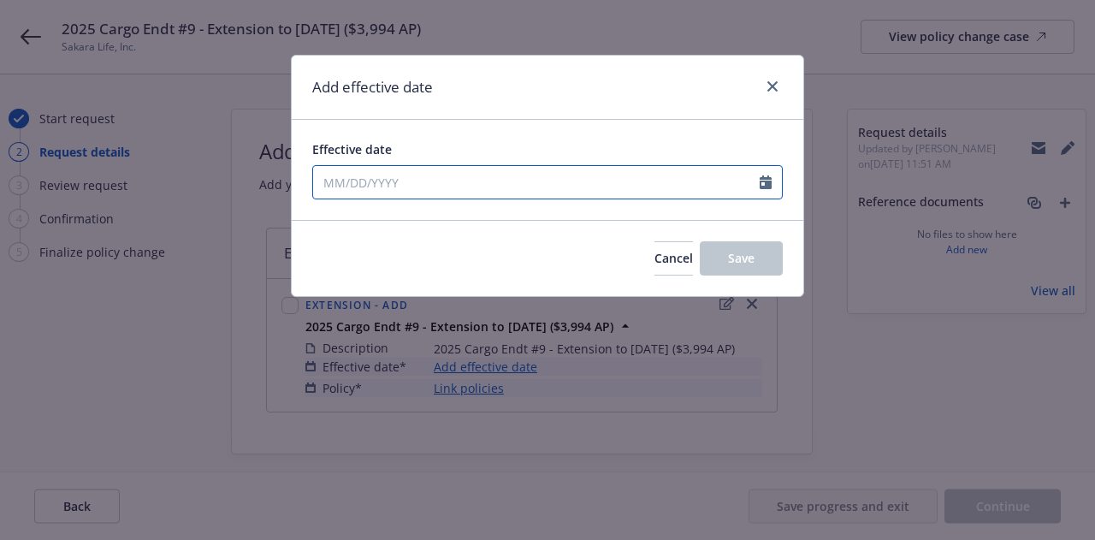
click at [452, 186] on input "Effective date" at bounding box center [536, 182] width 446 height 32
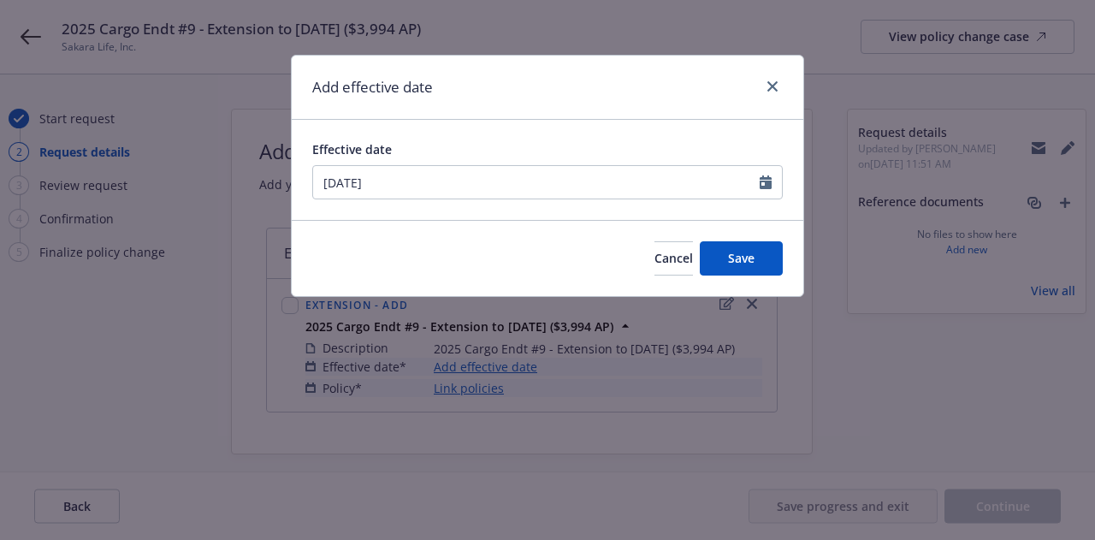
click at [575, 140] on div "Effective date" at bounding box center [547, 149] width 470 height 18
click at [597, 210] on div "Effective date [DATE]" at bounding box center [547, 170] width 511 height 100
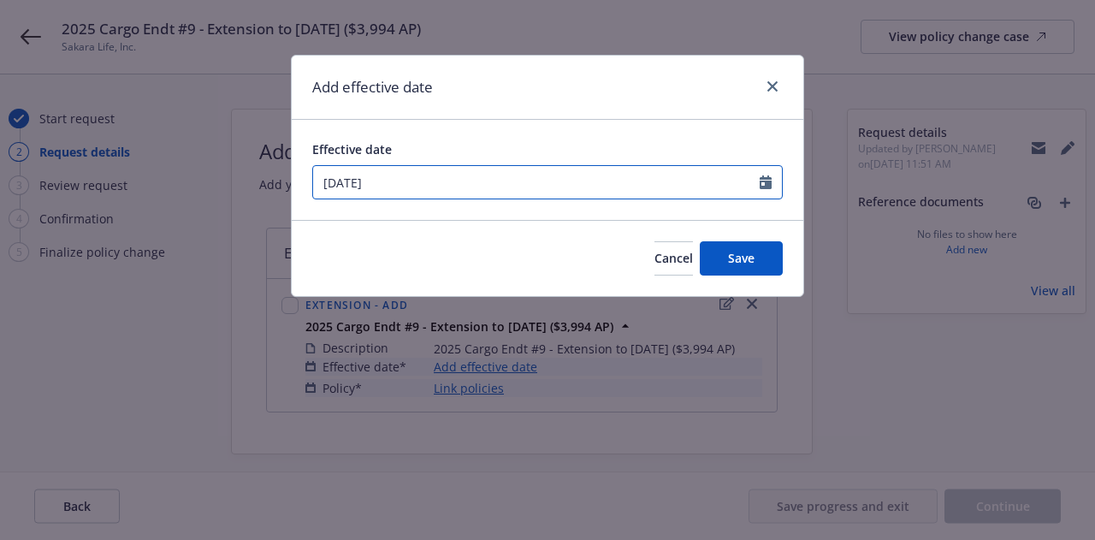
click at [352, 182] on input "[DATE]" at bounding box center [536, 182] width 446 height 32
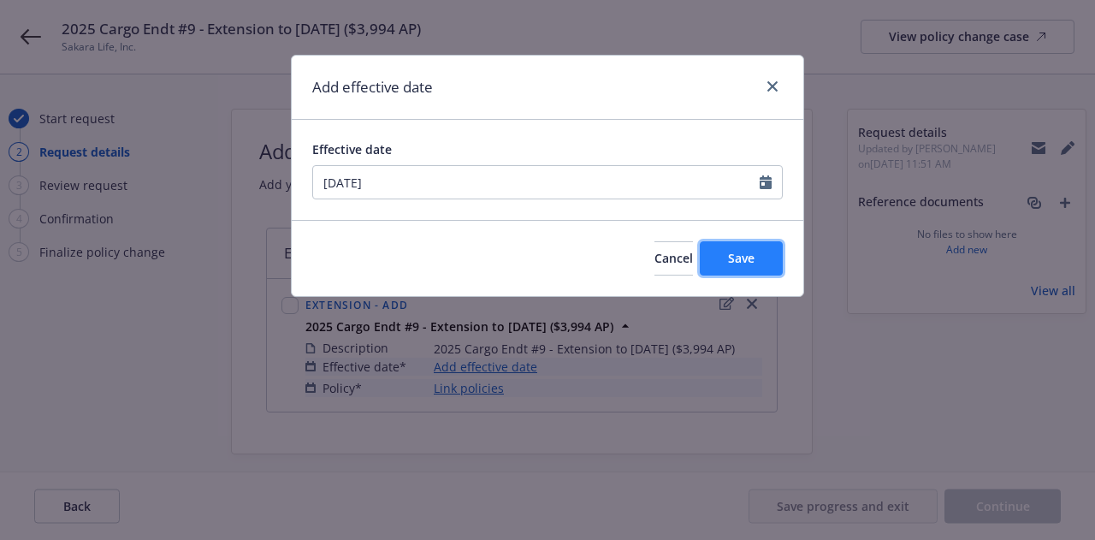
click at [732, 262] on span "Save" at bounding box center [741, 258] width 27 height 16
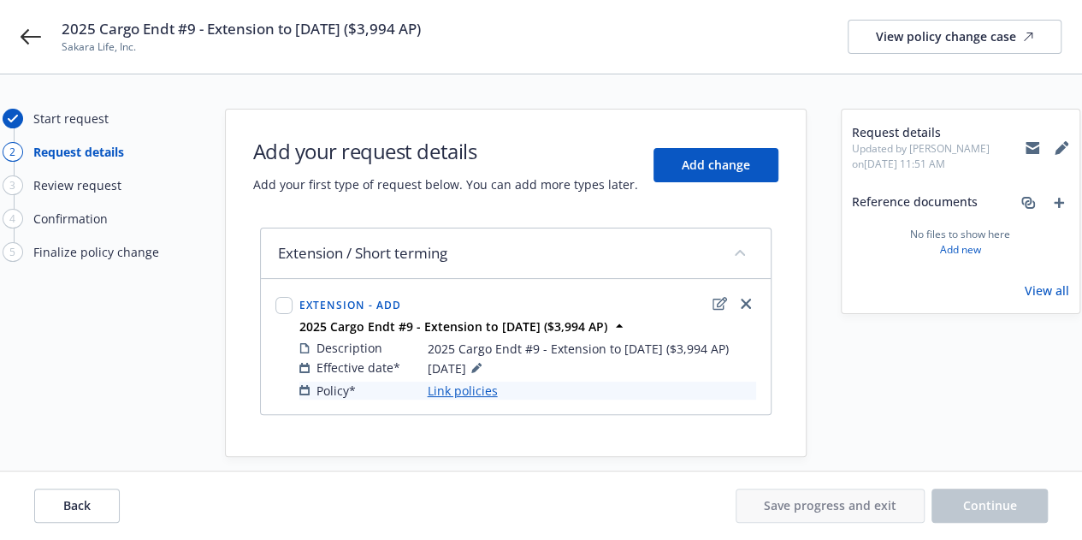
click at [472, 398] on div "Description 2025 Cargo Endt #9 - Extension to [DATE] ($3,994 AP) Effective date…" at bounding box center [528, 369] width 464 height 68
click at [476, 392] on link "Link policies" at bounding box center [463, 390] width 70 height 18
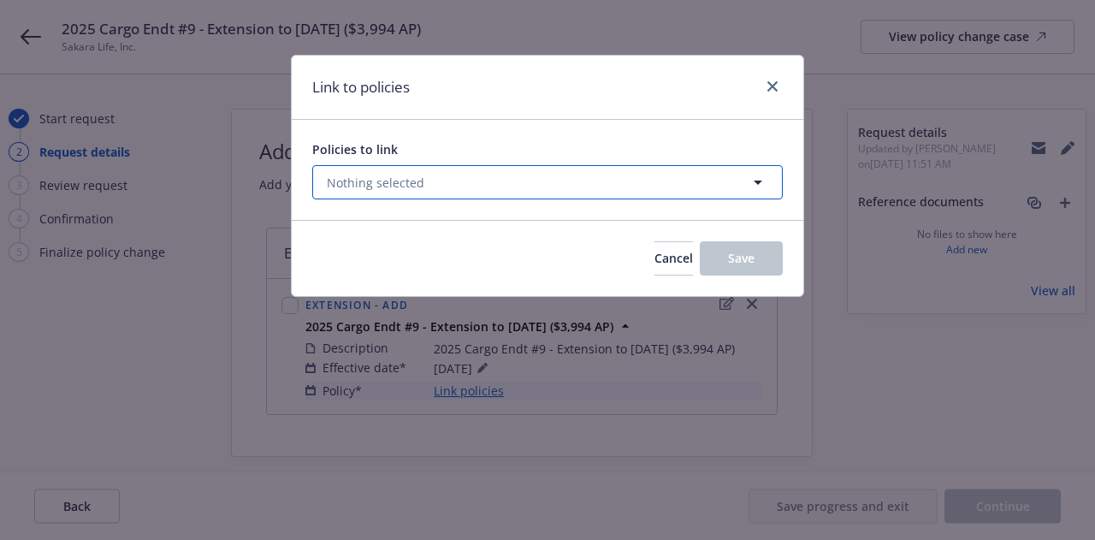
click at [472, 186] on button "Nothing selected" at bounding box center [547, 182] width 470 height 34
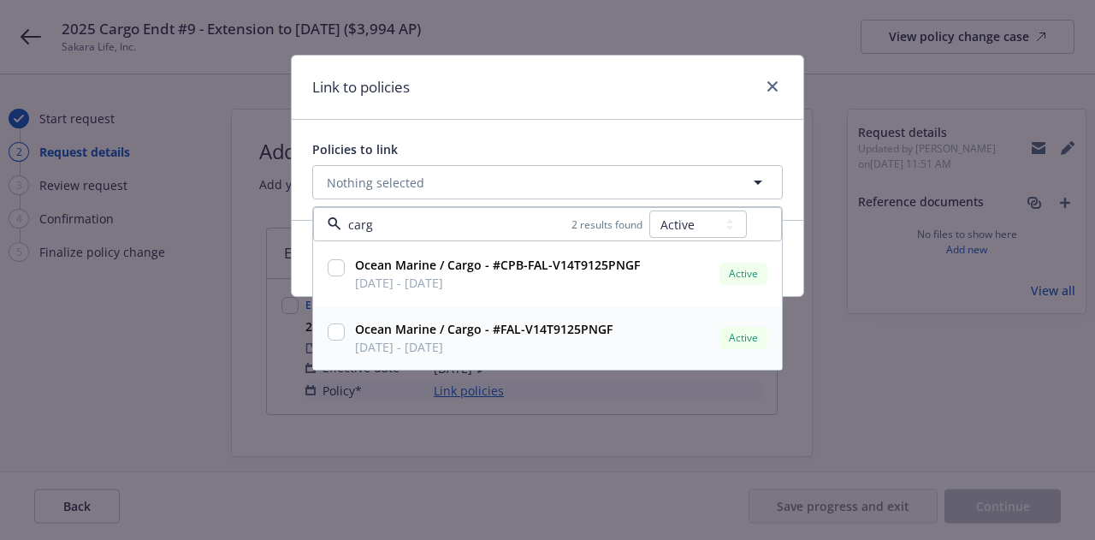
click at [336, 331] on input "checkbox" at bounding box center [336, 331] width 17 height 17
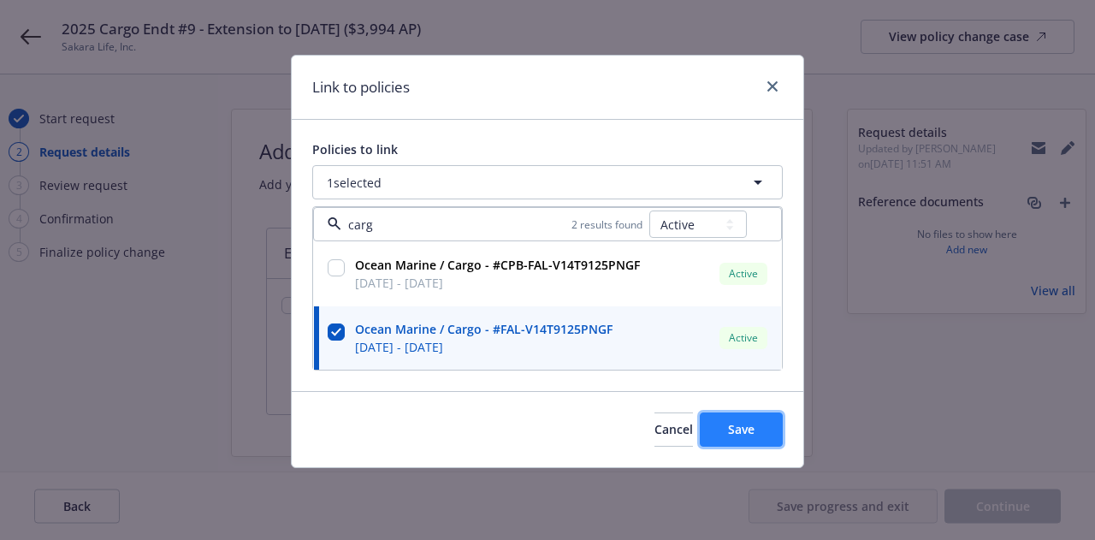
click at [747, 442] on button "Save" at bounding box center [741, 429] width 83 height 34
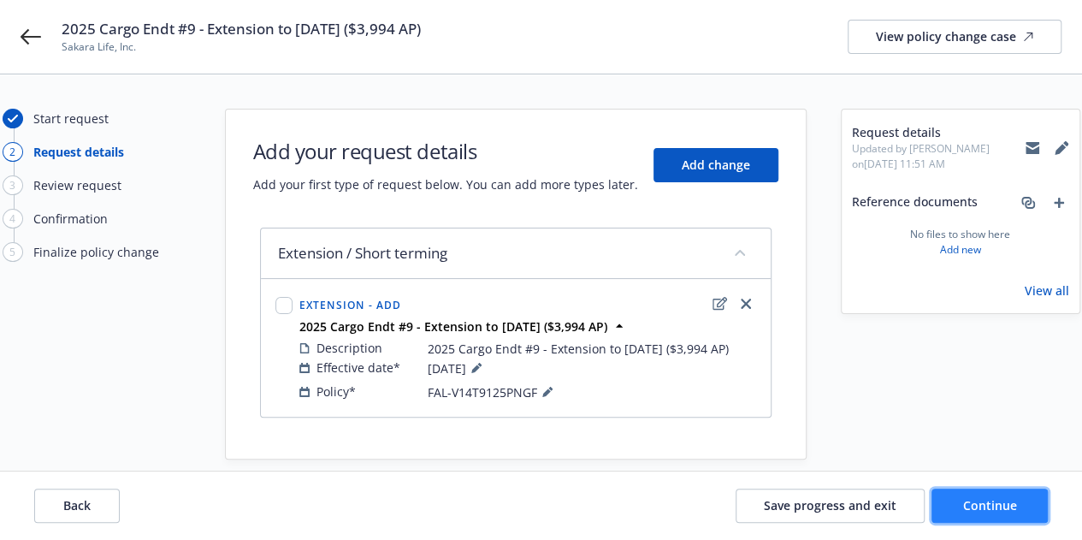
click at [966, 512] on span "Continue" at bounding box center [990, 505] width 54 height 16
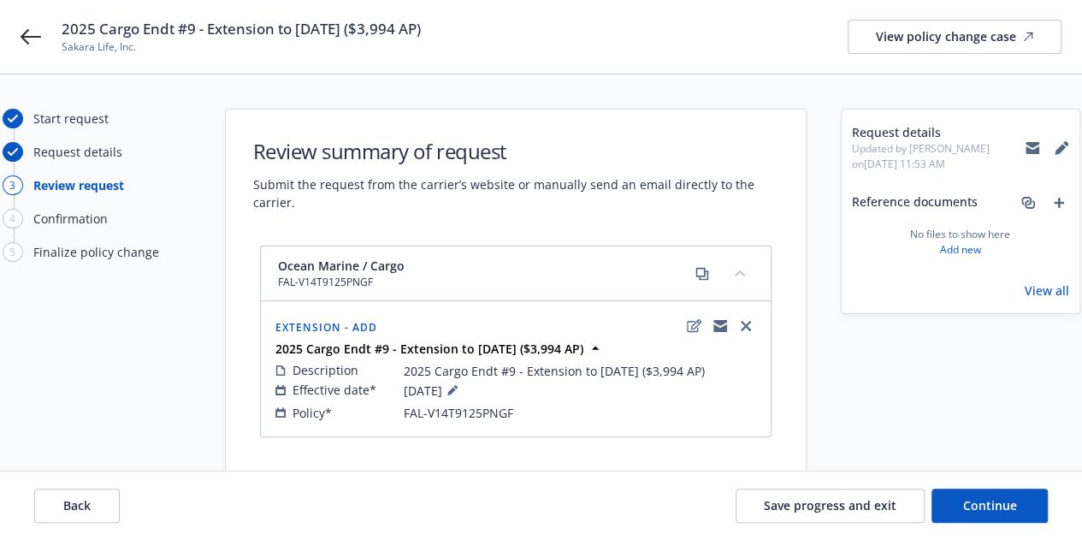
scroll to position [39, 0]
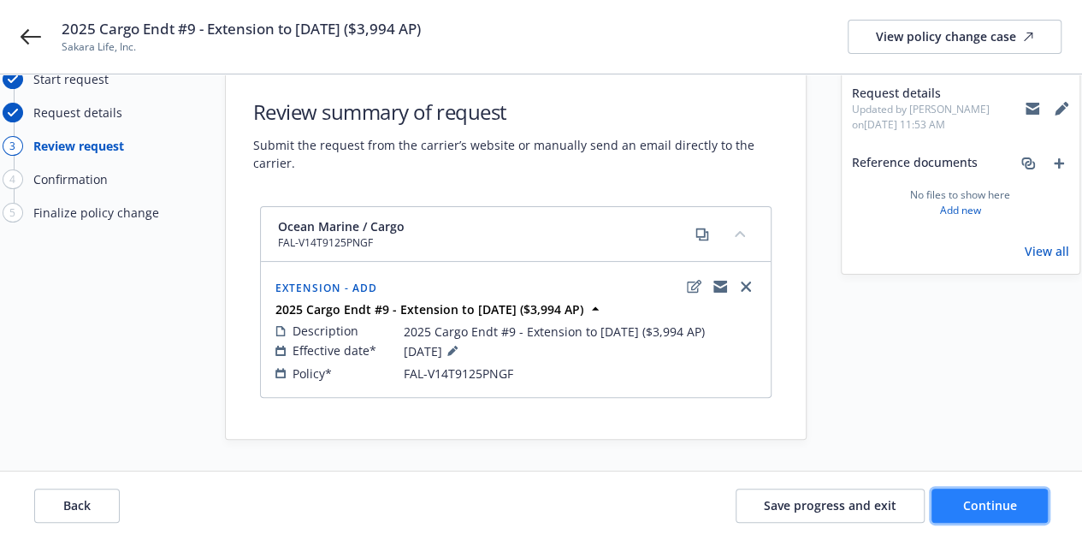
click at [1004, 521] on button "Continue" at bounding box center [989, 505] width 116 height 34
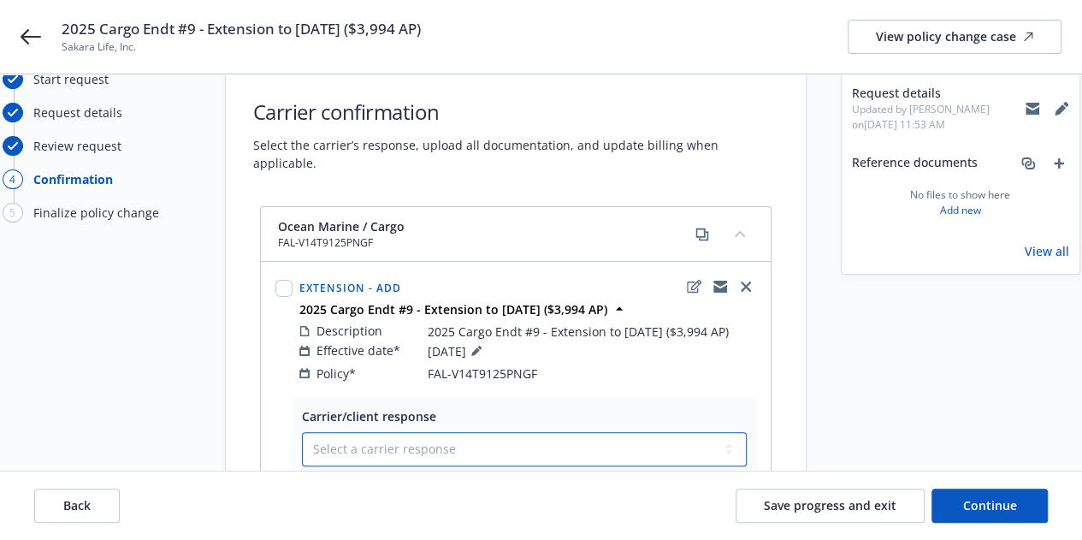
click at [666, 446] on select "Select a carrier response Accepted Accepted with revision No endorsement needed…" at bounding box center [524, 449] width 445 height 34
click at [302, 432] on select "Select a carrier response Accepted Accepted with revision No endorsement needed…" at bounding box center [524, 449] width 445 height 34
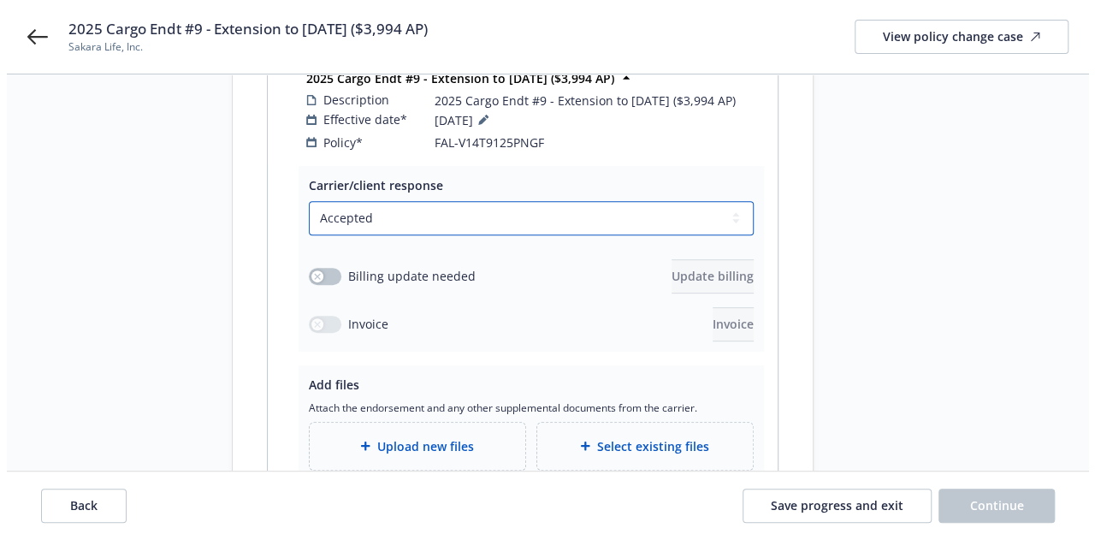
scroll to position [296, 0]
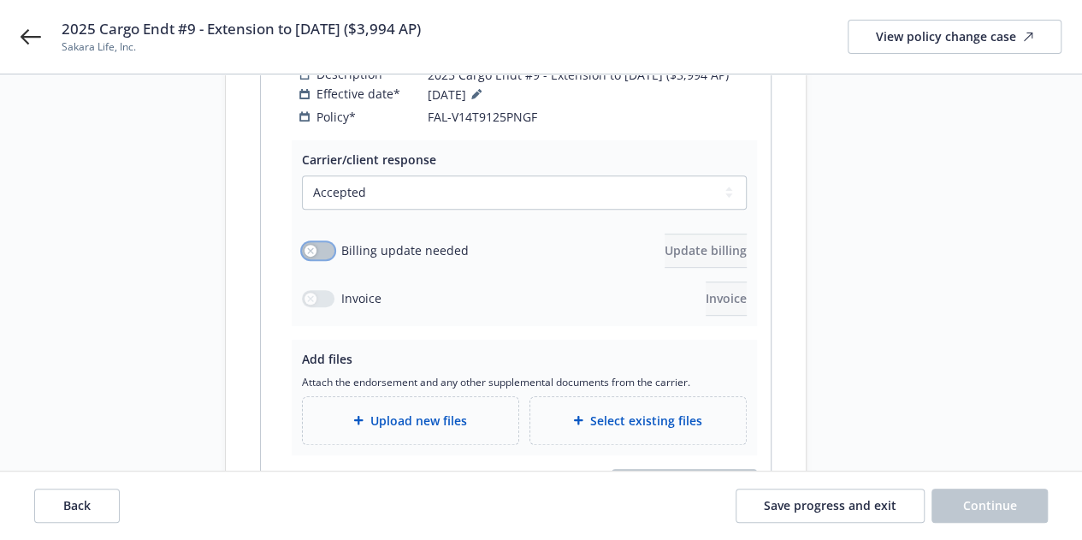
click at [322, 242] on button "button" at bounding box center [318, 250] width 32 height 17
click at [686, 240] on button "Update billing" at bounding box center [706, 250] width 82 height 34
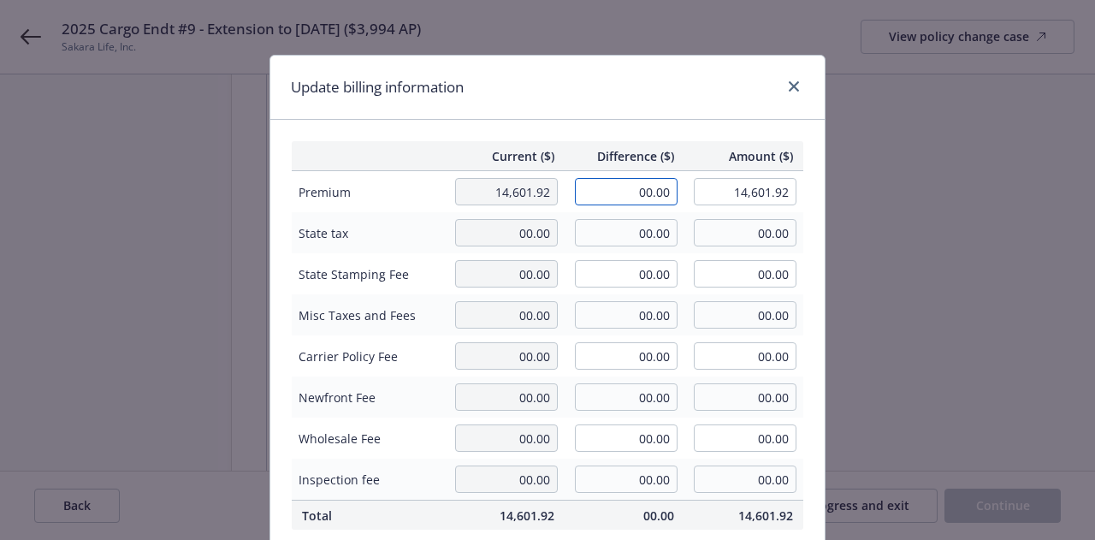
click at [606, 180] on input "00.00" at bounding box center [626, 191] width 103 height 27
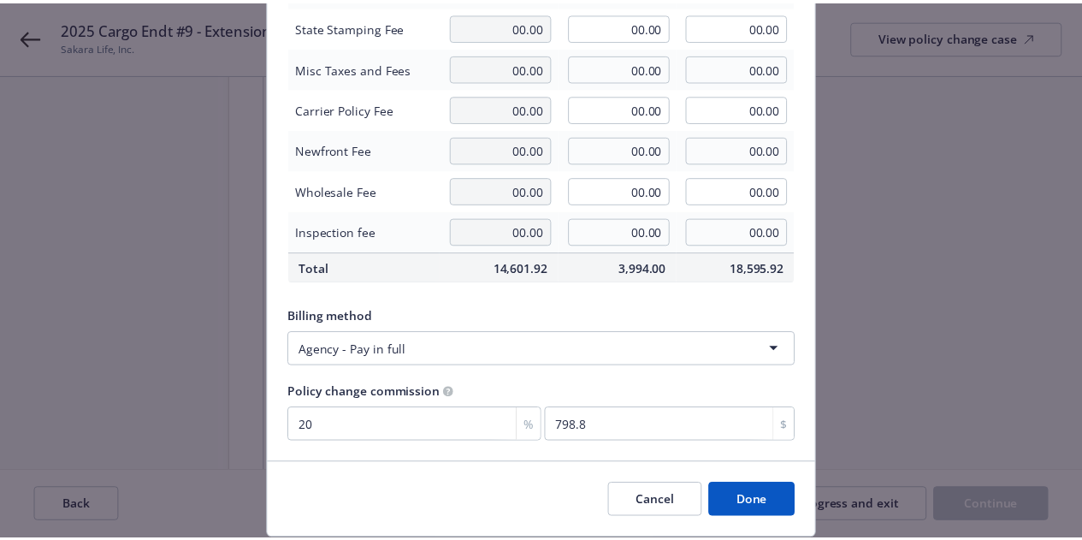
scroll to position [255, 0]
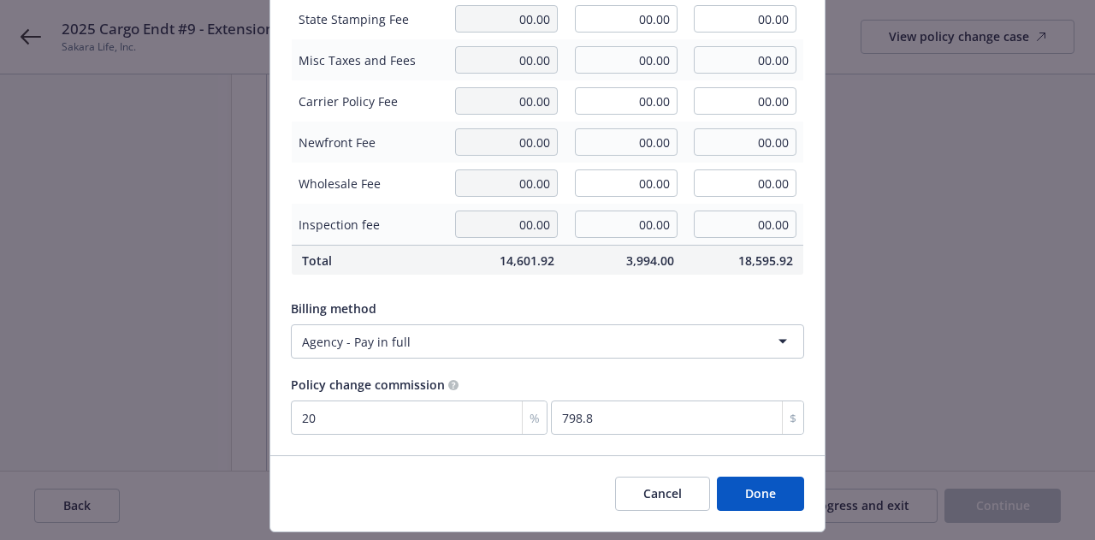
click at [740, 482] on button "Done" at bounding box center [760, 493] width 87 height 34
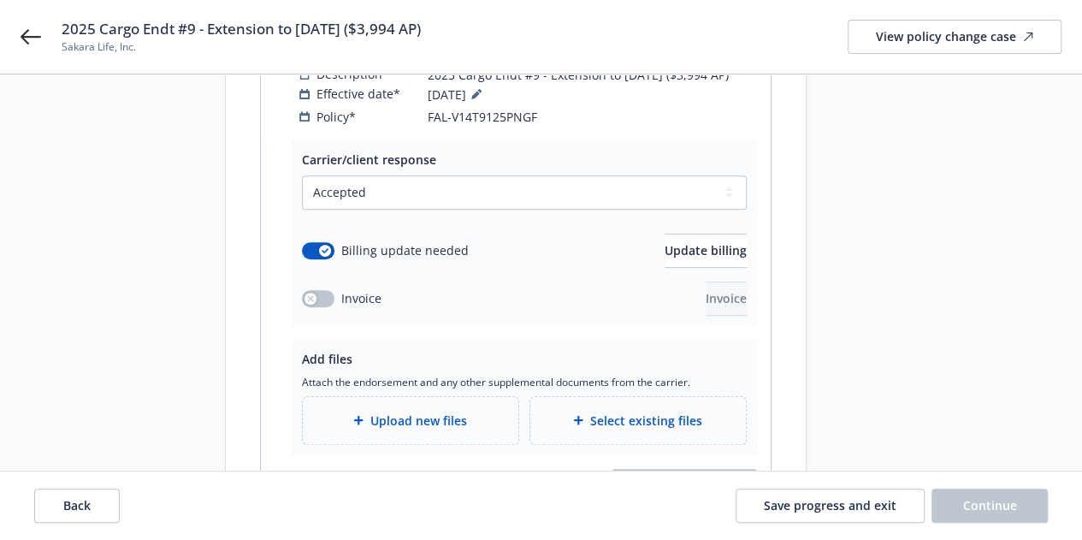
click at [691, 397] on div "Select existing files" at bounding box center [638, 420] width 216 height 47
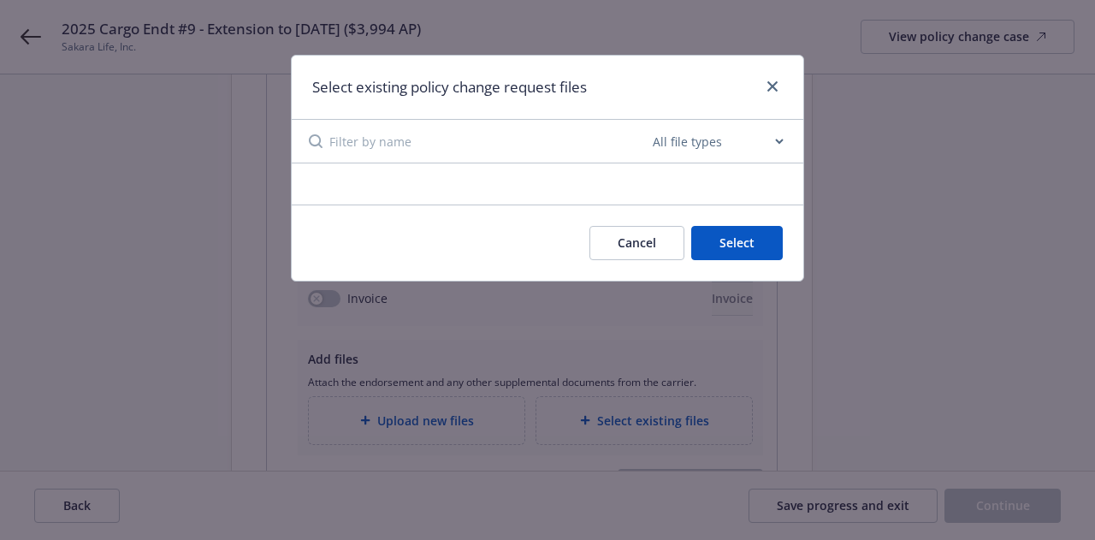
click at [482, 124] on input at bounding box center [489, 141] width 320 height 43
click at [768, 90] on icon "close" at bounding box center [772, 86] width 10 height 10
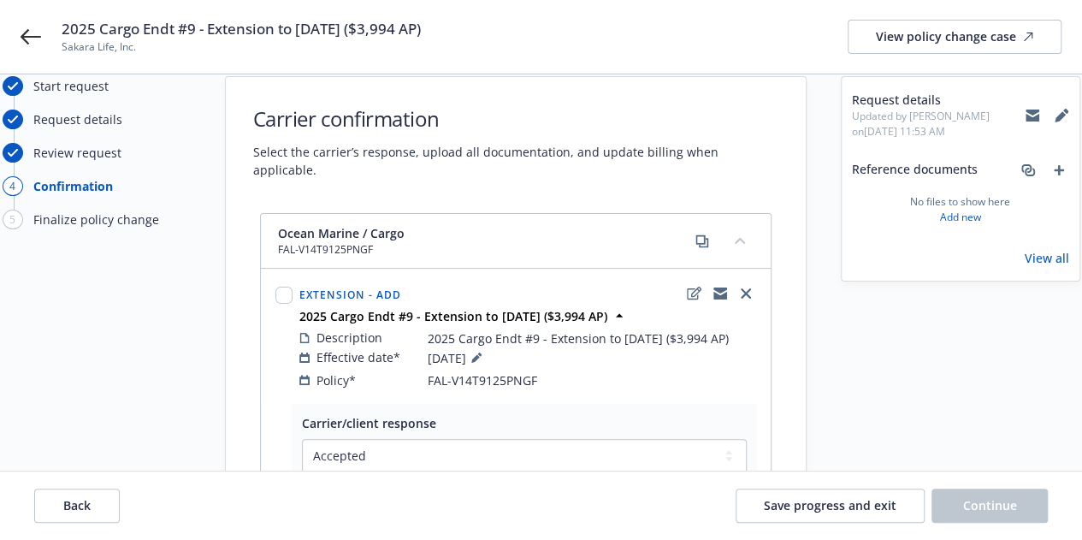
scroll to position [24, 0]
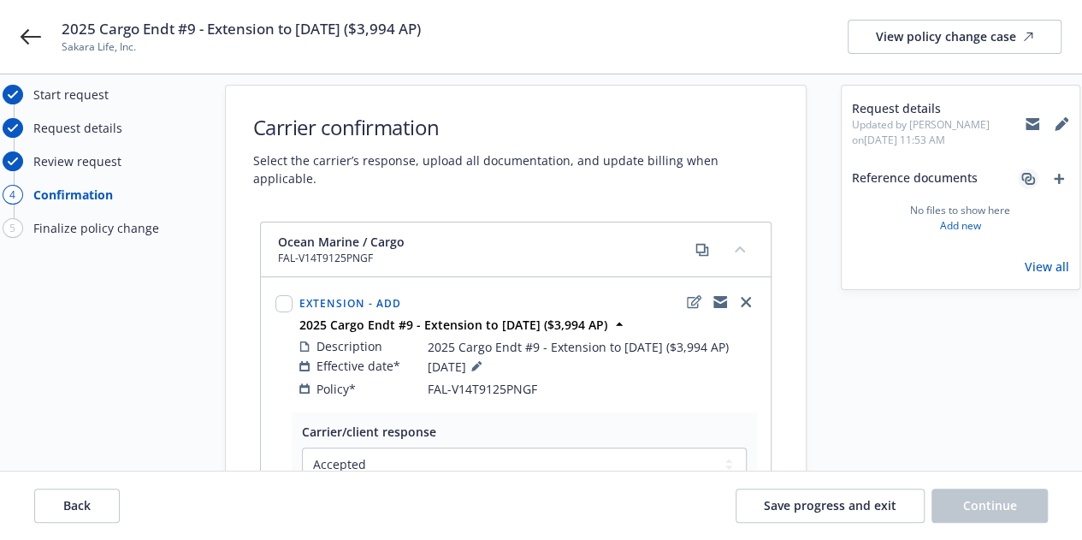
click at [1030, 179] on icon "associate" at bounding box center [1026, 177] width 10 height 9
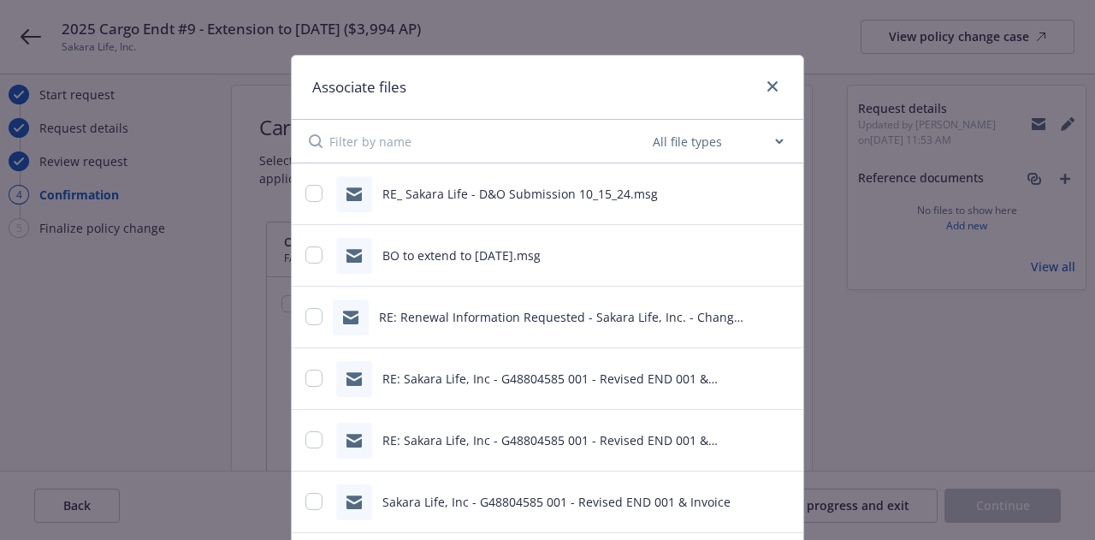
click at [772, 314] on icon "preview file" at bounding box center [779, 316] width 15 height 12
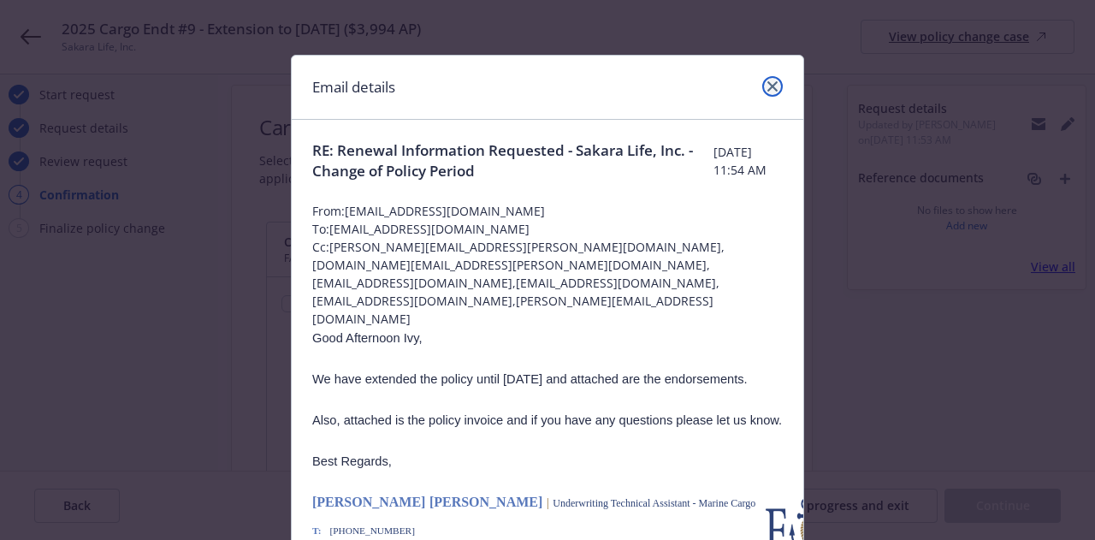
click at [765, 80] on link "close" at bounding box center [772, 86] width 21 height 21
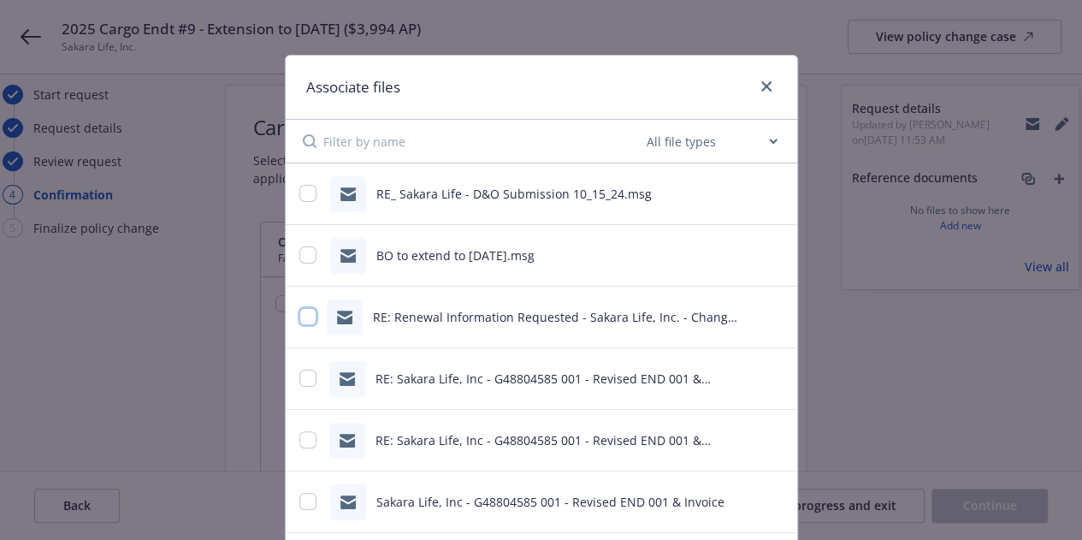
click at [306, 322] on input "checkbox" at bounding box center [307, 316] width 17 height 17
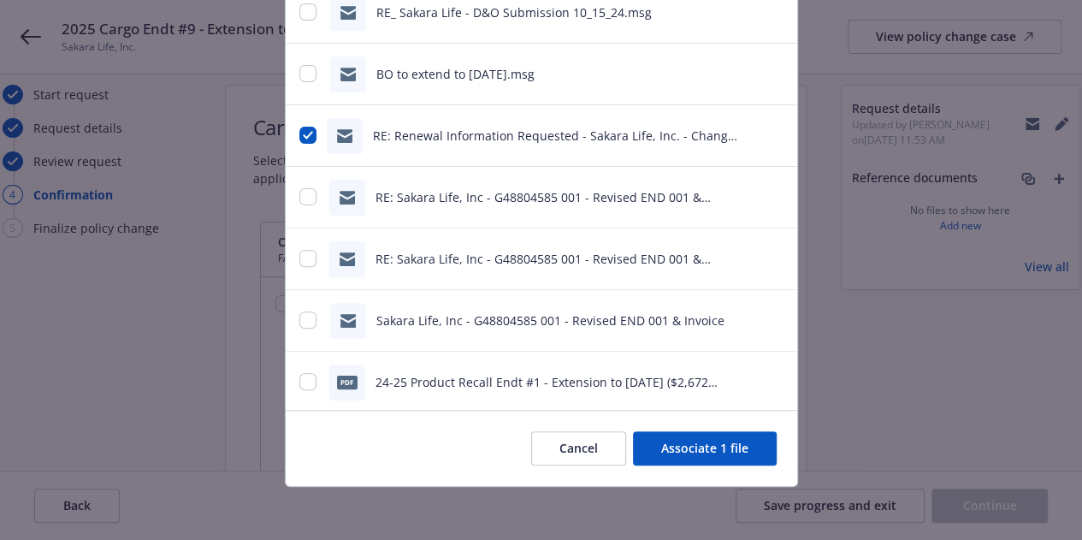
click at [726, 436] on button "Associate 1 file" at bounding box center [705, 448] width 144 height 34
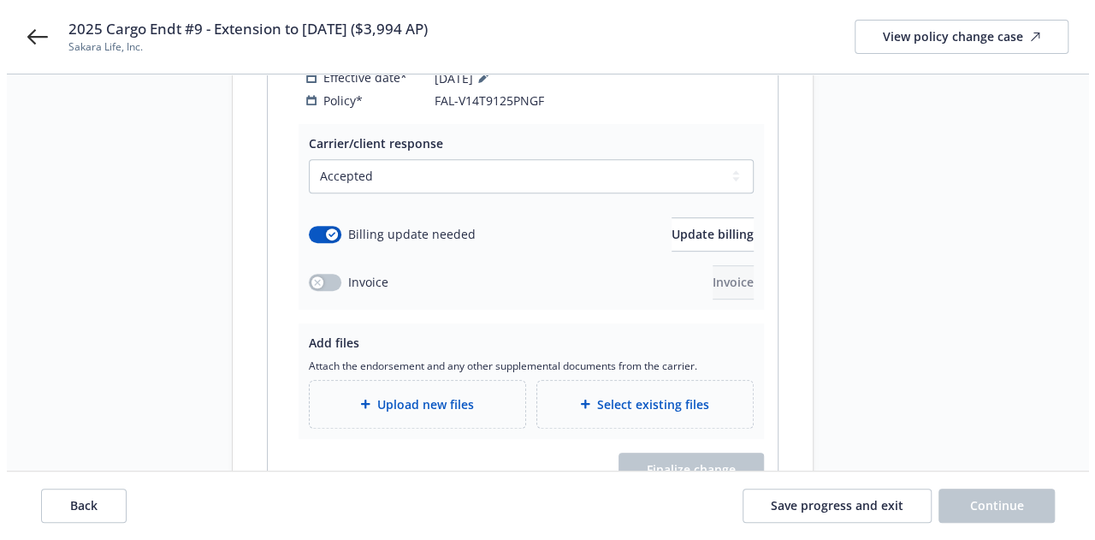
scroll to position [309, 0]
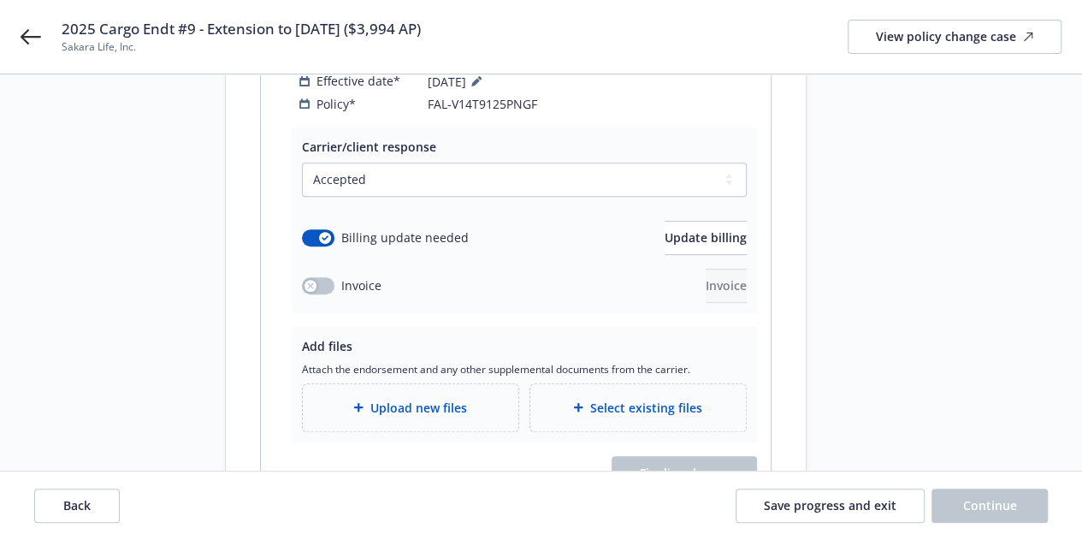
click at [422, 401] on div "Upload new files" at bounding box center [411, 407] width 216 height 47
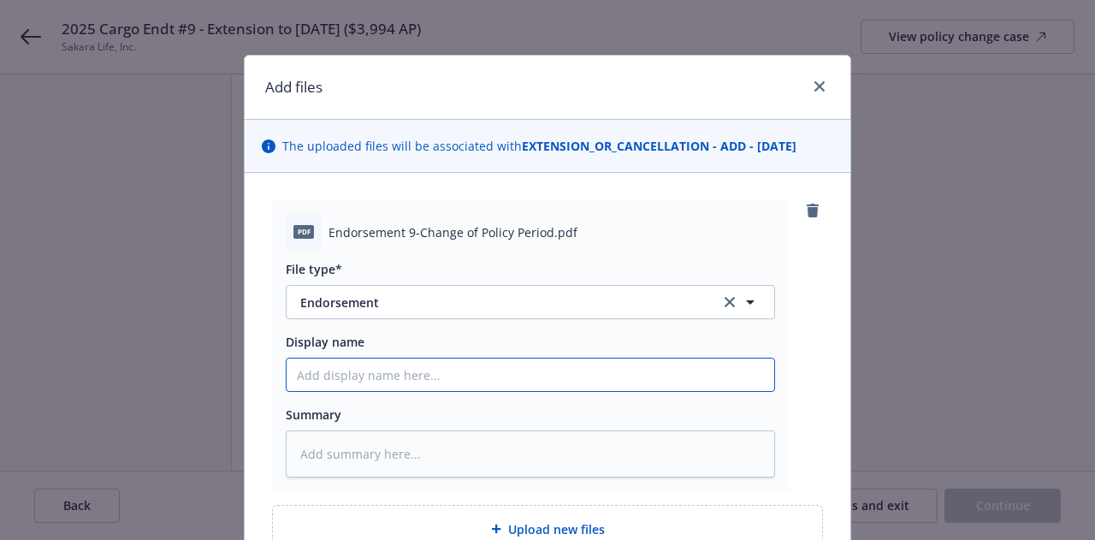
click at [486, 370] on input "Display name" at bounding box center [530, 374] width 487 height 32
paste input "2025 Cargo Endt #9 - Extension to [DATE] ($3,994 AP)"
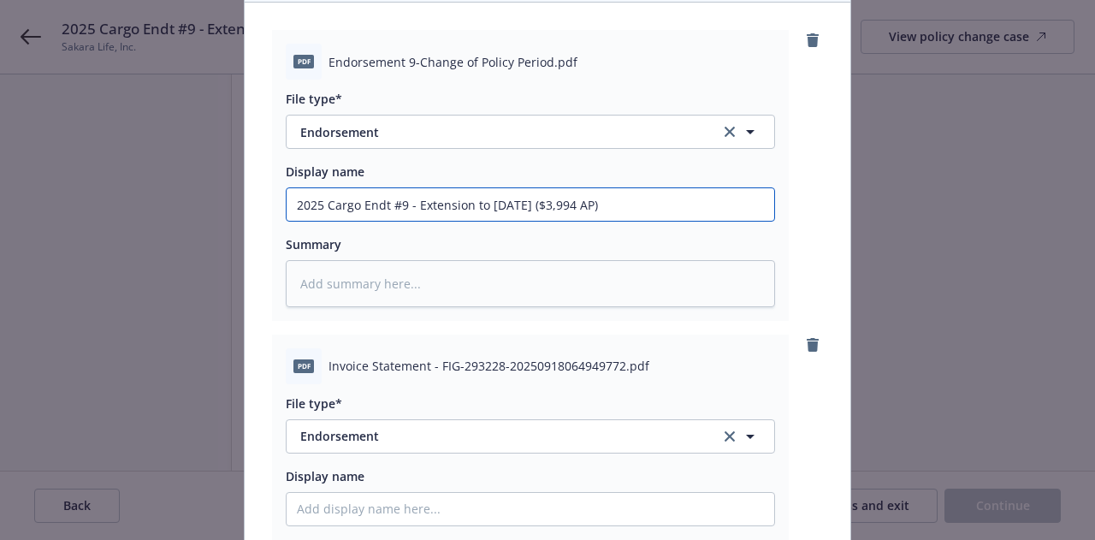
scroll to position [288, 0]
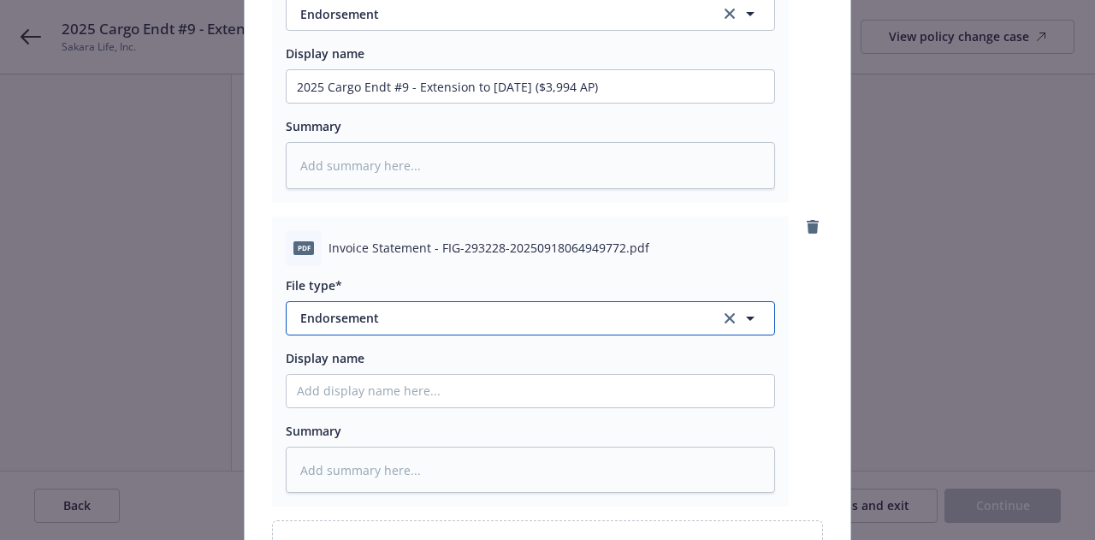
click at [486, 316] on span "Endorsement" at bounding box center [498, 318] width 396 height 18
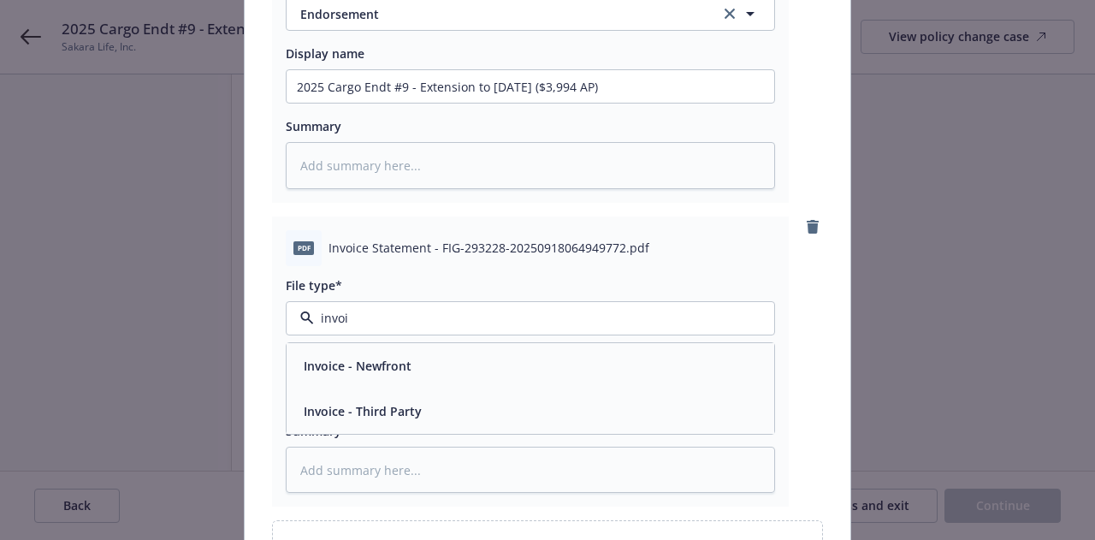
click at [493, 411] on div "Invoice - Third Party" at bounding box center [530, 411] width 467 height 25
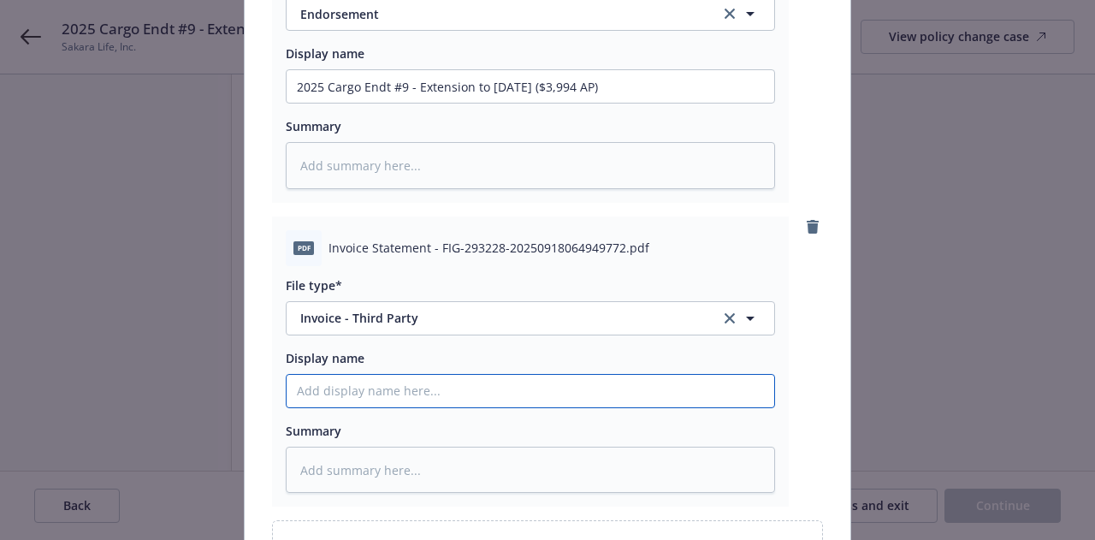
click at [515, 391] on input "Display name" at bounding box center [530, 391] width 487 height 32
paste input "2025 Cargo Endt #9 - Extension to [DATE] ($3,994 AP)"
click at [395, 385] on input "2025 Cargo Endt #9 - Extension to [DATE] ($3,994 AP)" at bounding box center [530, 391] width 487 height 32
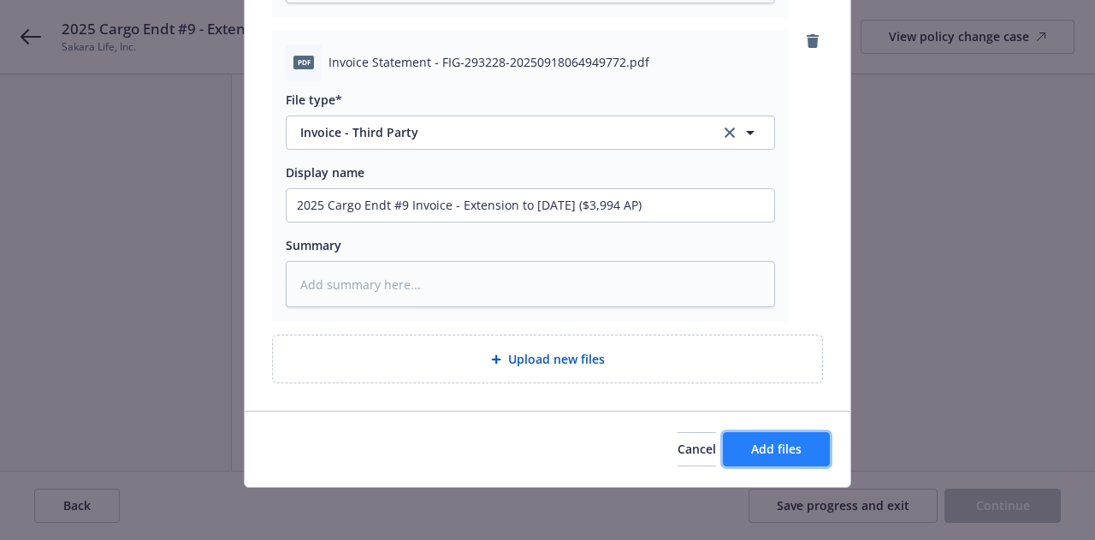
click at [797, 432] on button "Add files" at bounding box center [776, 449] width 107 height 34
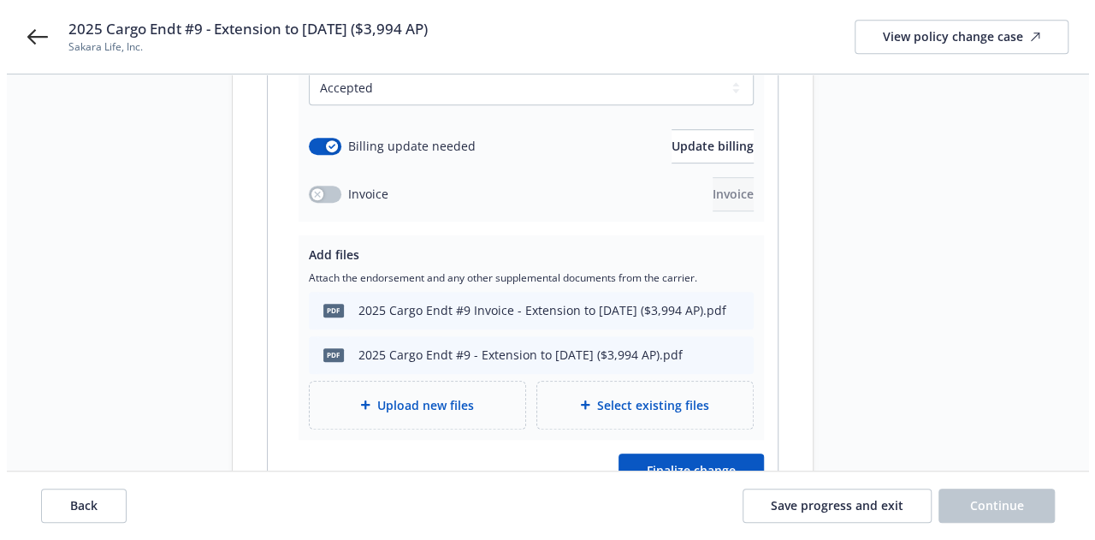
scroll to position [412, 0]
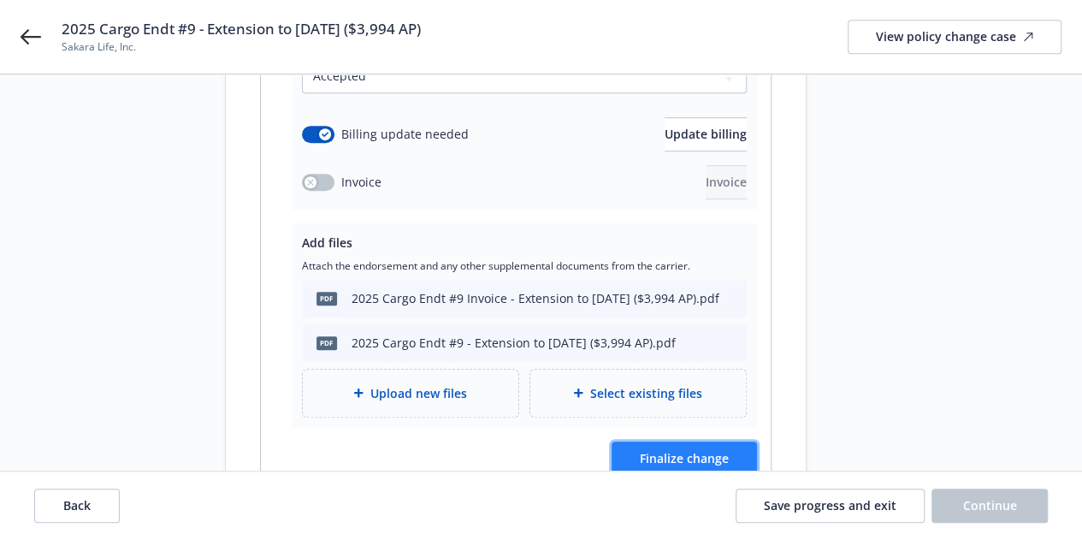
click at [704, 451] on button "Finalize change" at bounding box center [683, 458] width 145 height 34
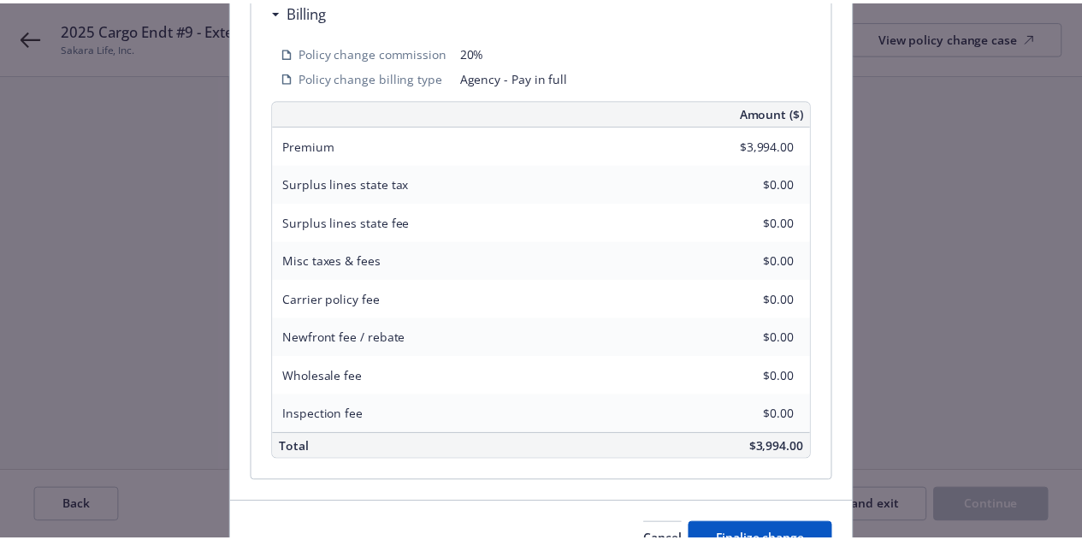
scroll to position [612, 0]
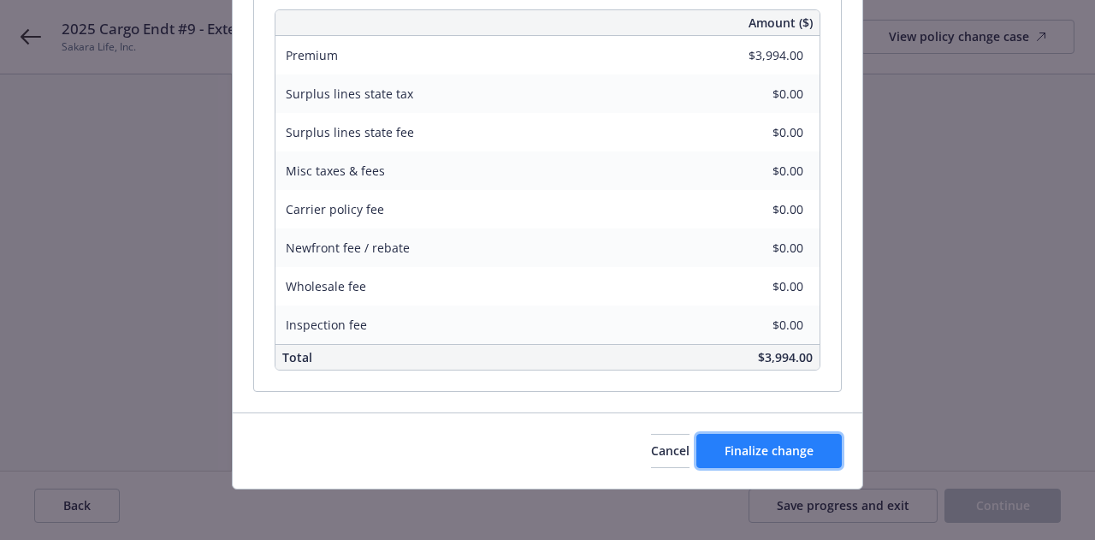
click at [773, 437] on button "Finalize change" at bounding box center [768, 451] width 145 height 34
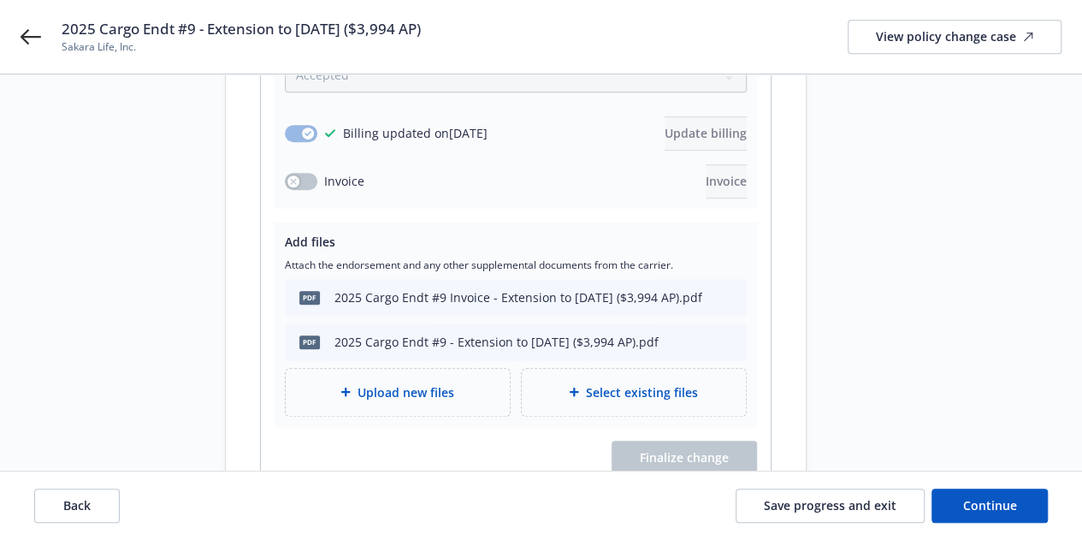
scroll to position [486, 0]
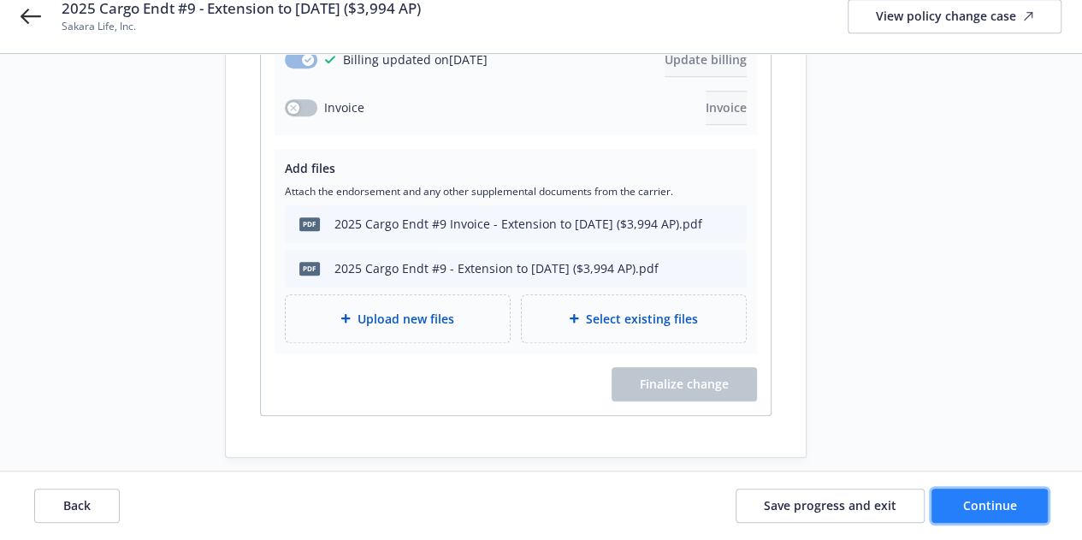
click at [991, 505] on span "Continue" at bounding box center [990, 505] width 54 height 16
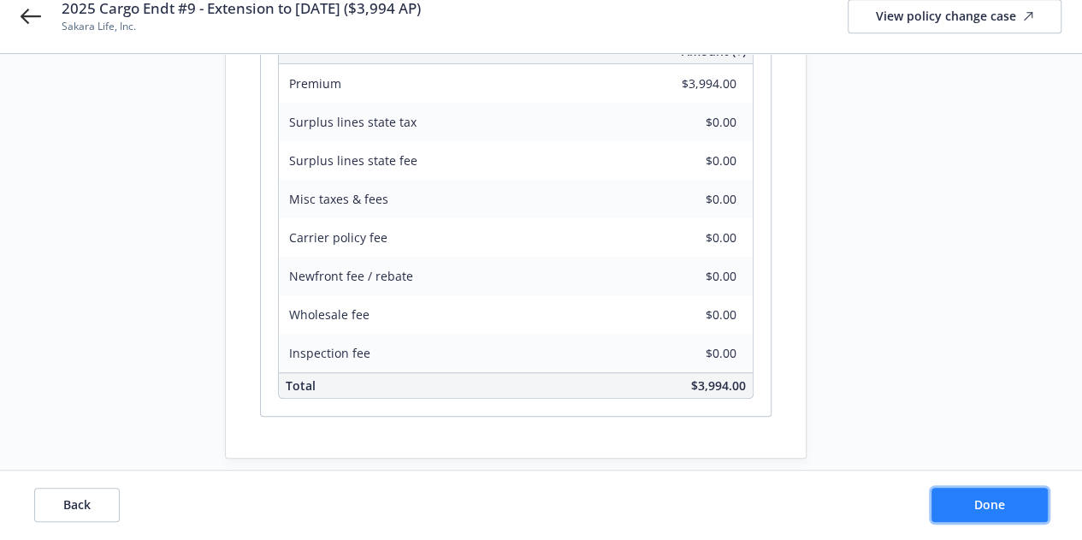
click at [953, 502] on button "Done" at bounding box center [989, 505] width 116 height 34
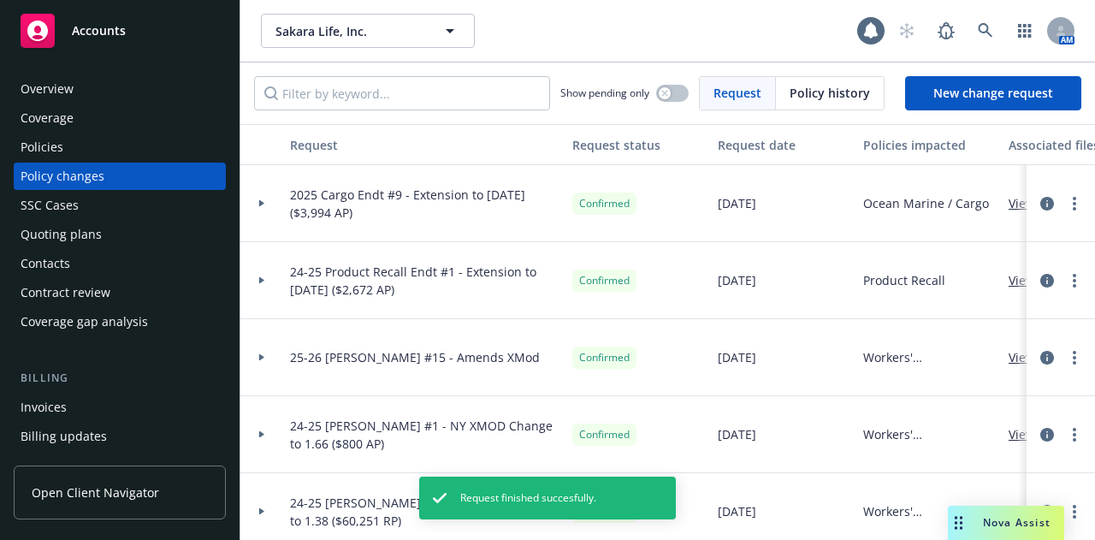
click at [120, 149] on div "Policies" at bounding box center [120, 146] width 198 height 27
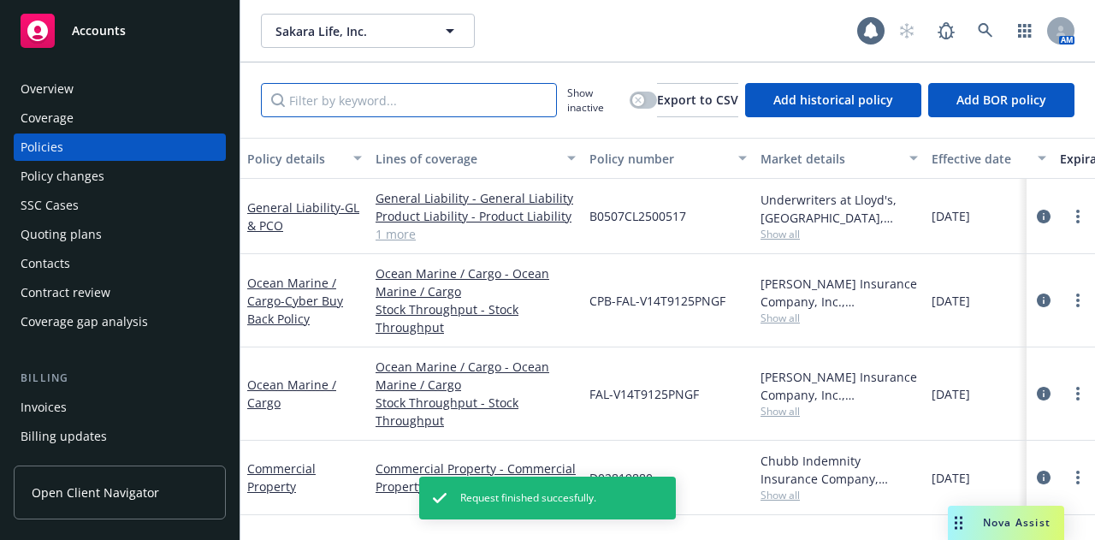
click at [381, 92] on input "Filter by keyword..." at bounding box center [409, 100] width 296 height 34
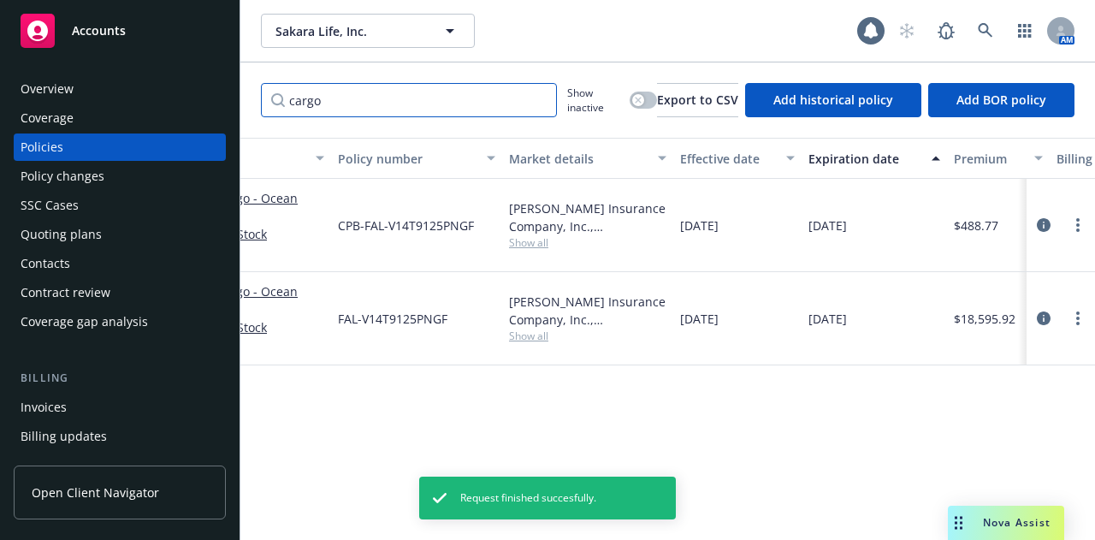
scroll to position [0, 260]
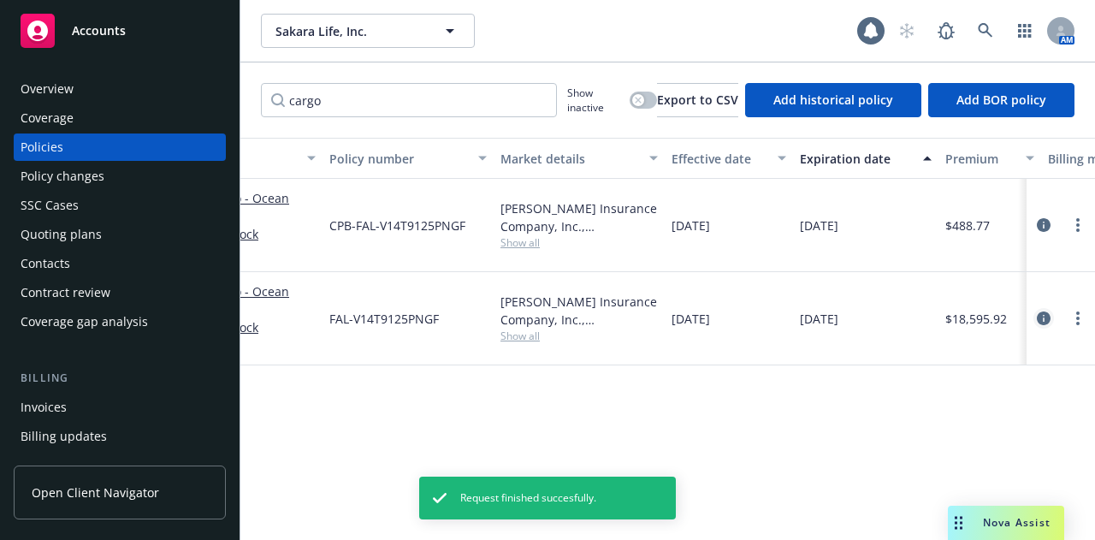
click at [1047, 316] on icon "circleInformation" at bounding box center [1044, 318] width 14 height 14
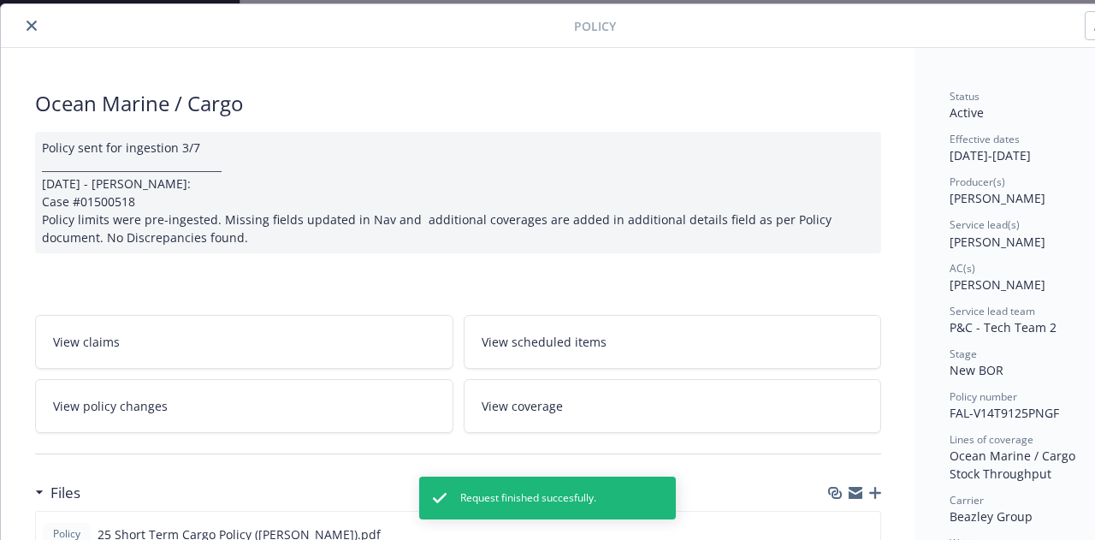
scroll to position [51, 94]
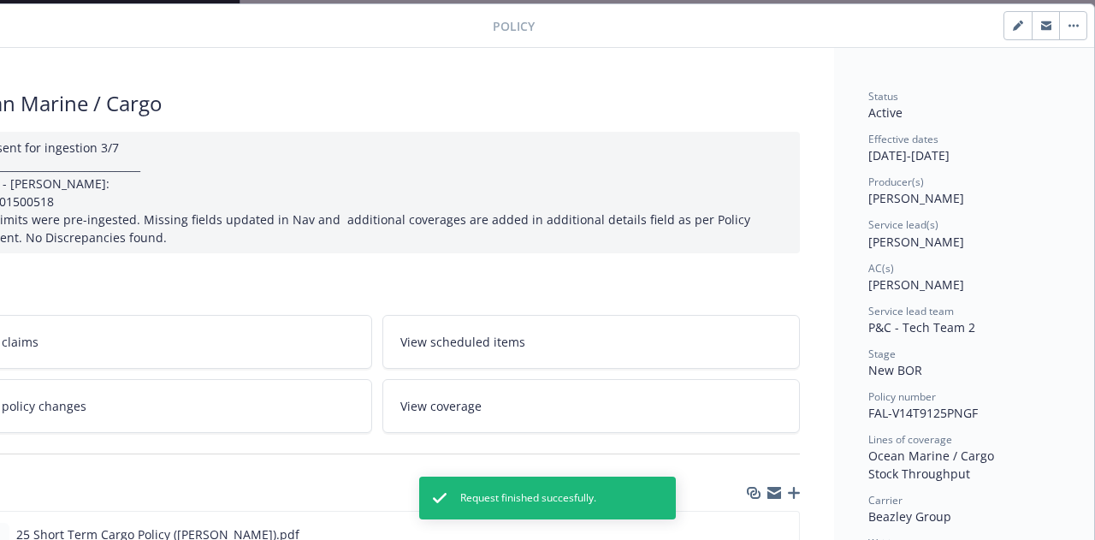
click at [1004, 20] on button "button" at bounding box center [1017, 25] width 27 height 27
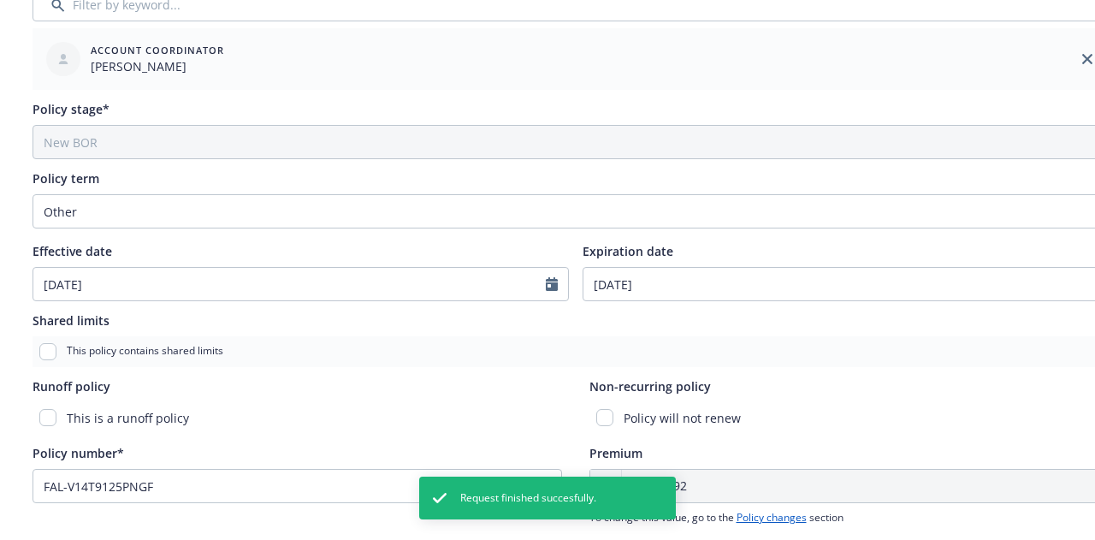
scroll to position [536, 13]
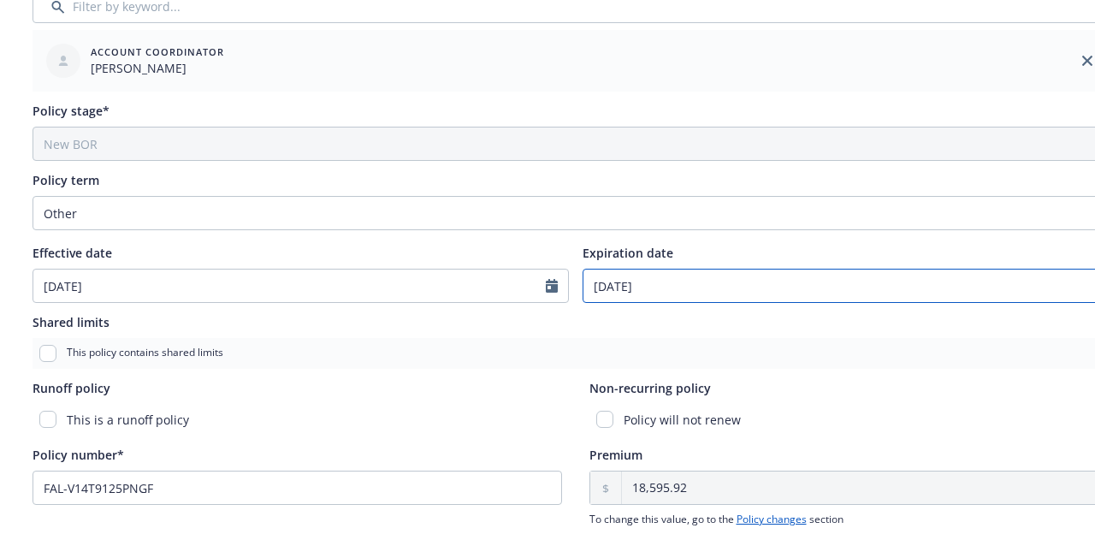
click at [604, 283] on input "[DATE]" at bounding box center [839, 285] width 512 height 32
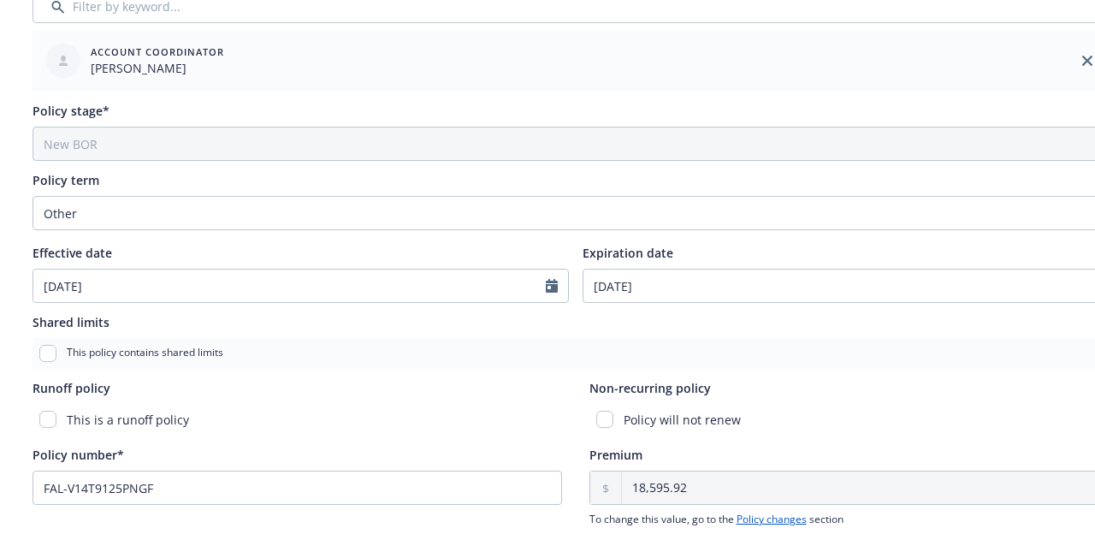
click at [918, 250] on div "Expiration date" at bounding box center [850, 253] width 536 height 18
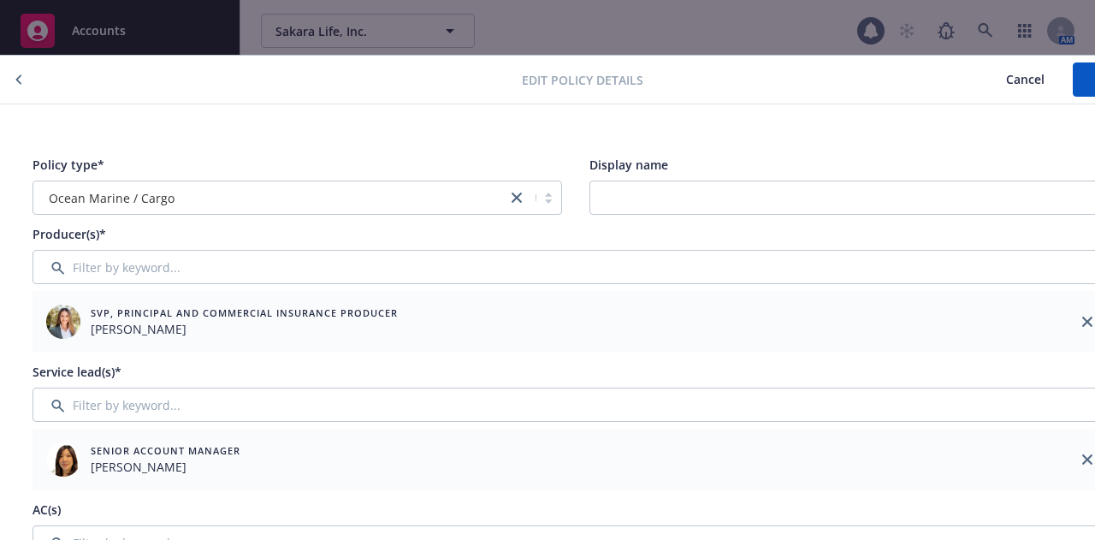
scroll to position [0, 94]
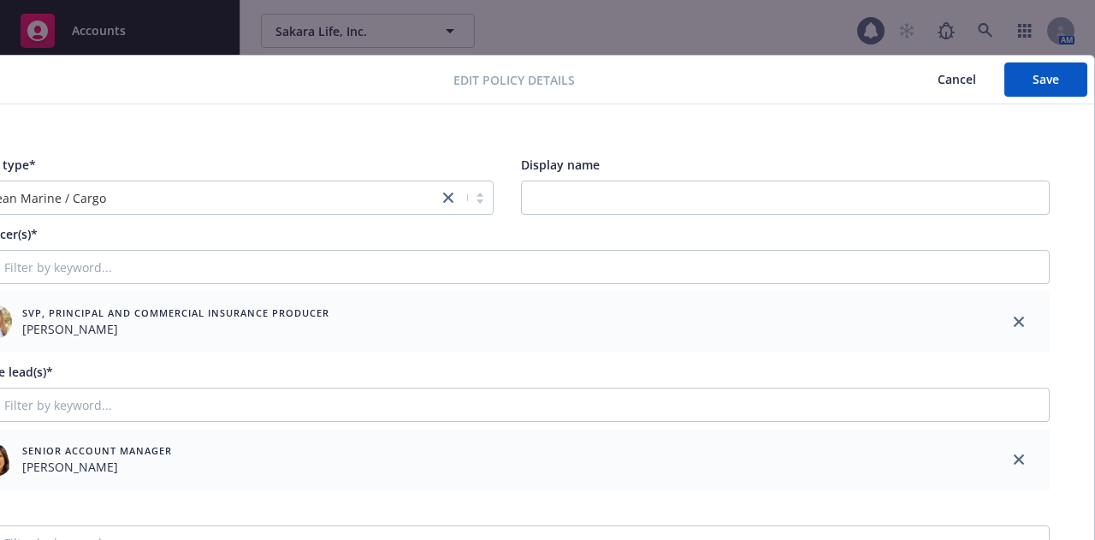
click at [1037, 100] on div "Edit policy details Cancel Save" at bounding box center [507, 80] width 1174 height 49
click at [1047, 83] on button "Save" at bounding box center [1045, 79] width 83 height 34
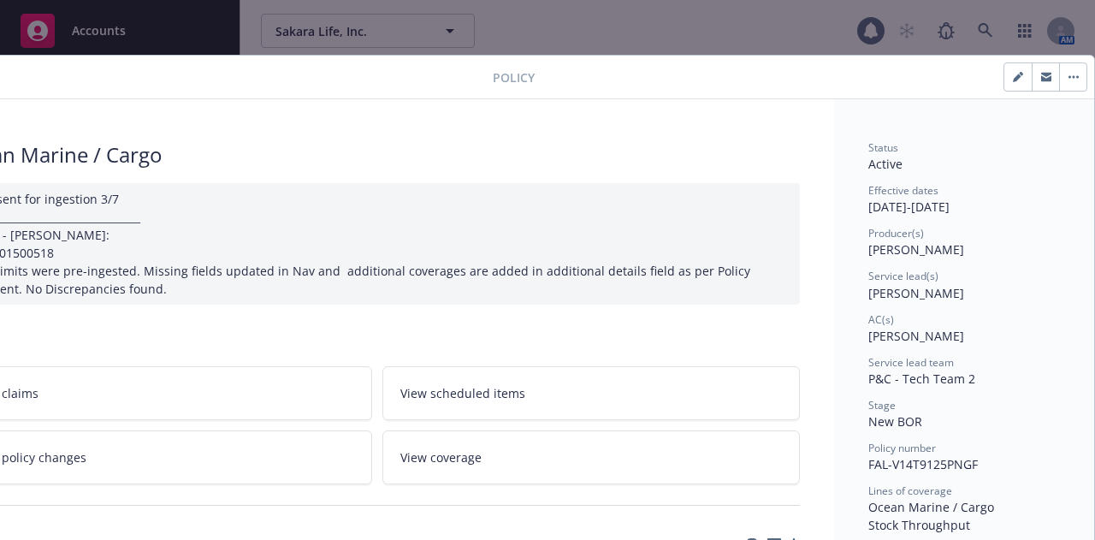
click at [50, 85] on div at bounding box center [209, 77] width 566 height 21
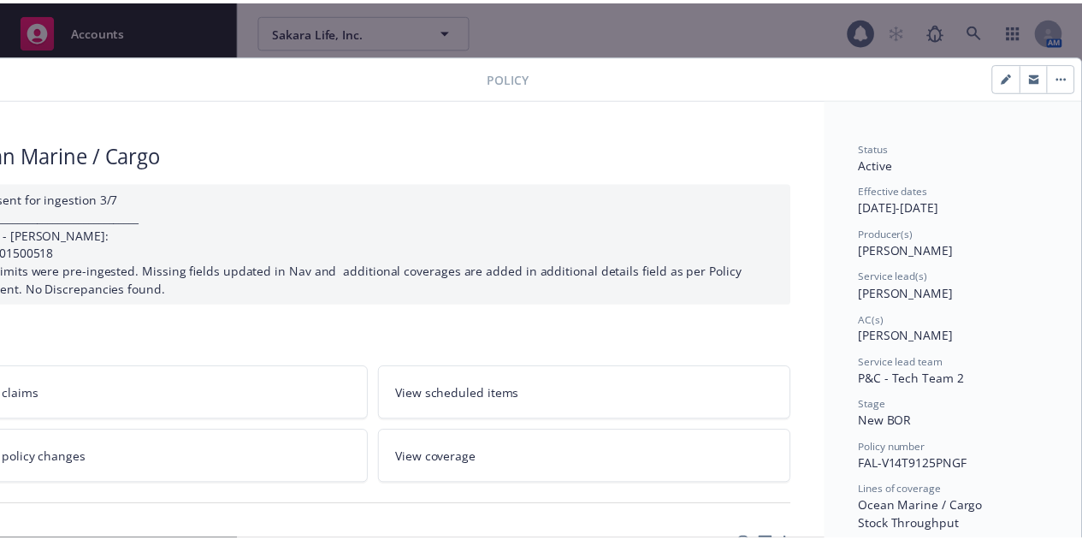
scroll to position [0, 0]
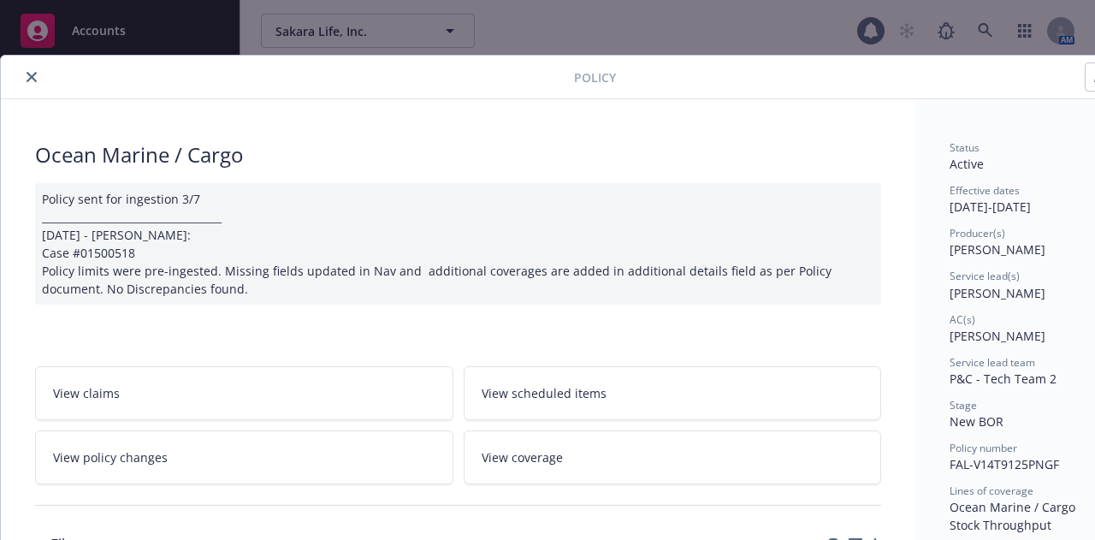
click at [29, 77] on icon "close" at bounding box center [32, 77] width 10 height 10
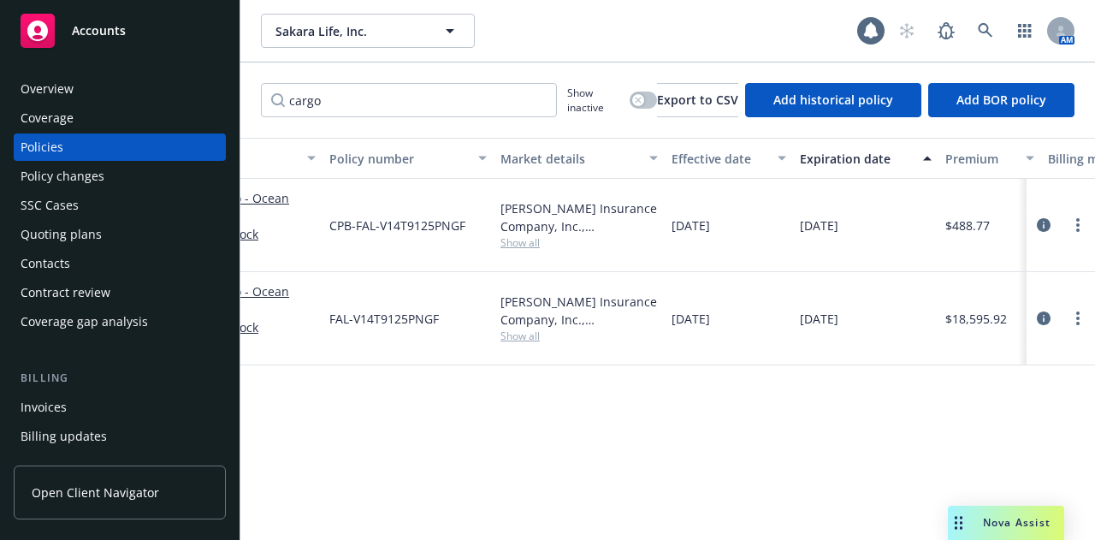
click at [128, 186] on div "Policy changes" at bounding box center [120, 175] width 198 height 27
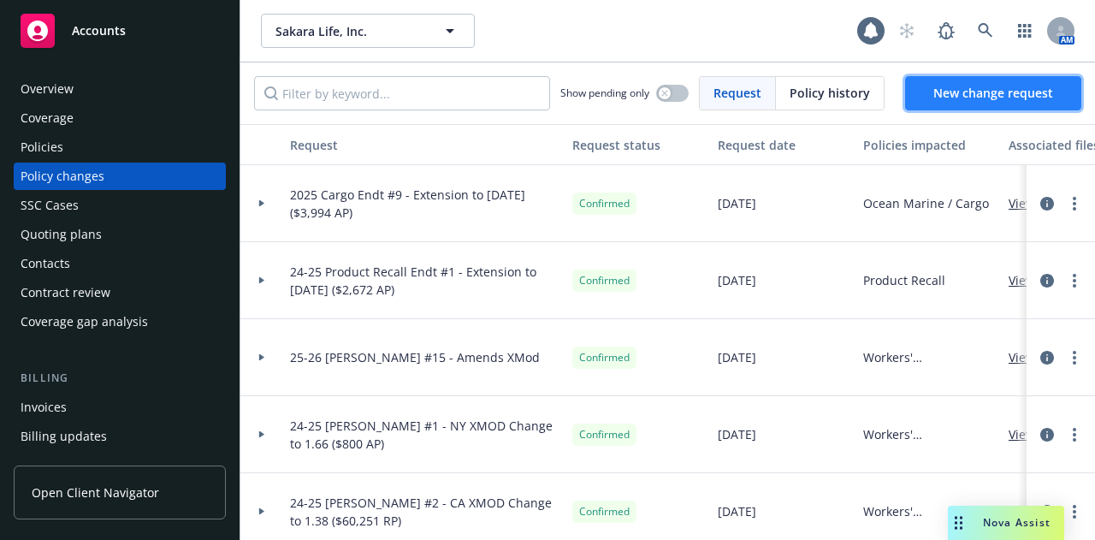
click at [994, 97] on span "New change request" at bounding box center [993, 93] width 120 height 16
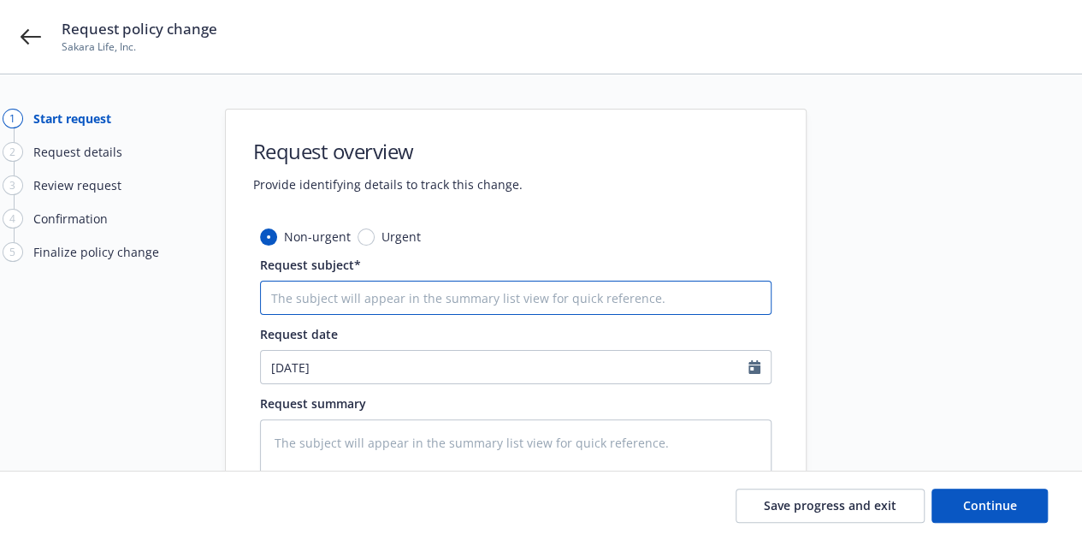
click at [546, 310] on input "Request subject*" at bounding box center [515, 298] width 511 height 34
paste input "Extension to [DATE] ($3,994 AP)"
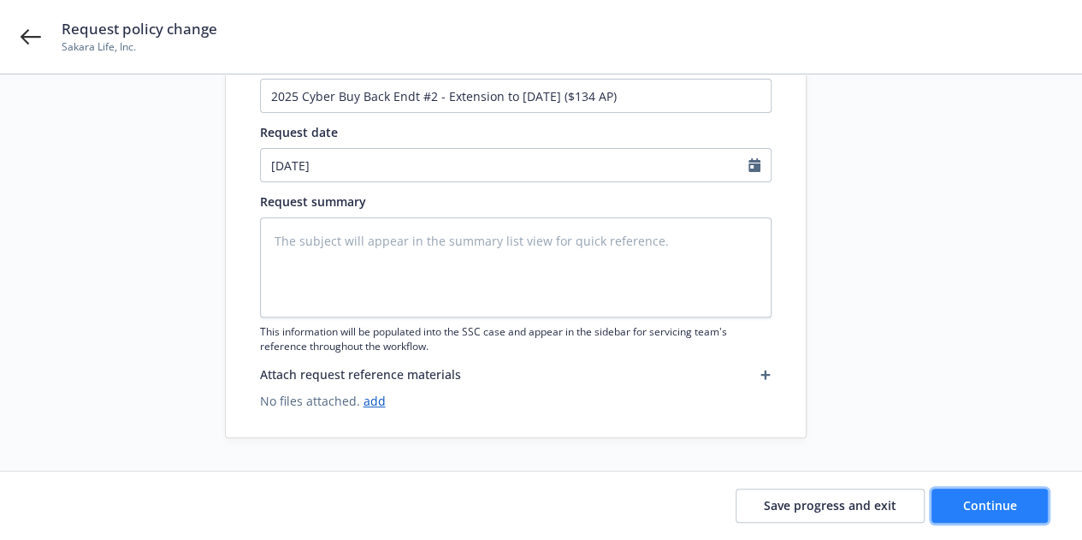
click at [961, 500] on button "Continue" at bounding box center [989, 505] width 116 height 34
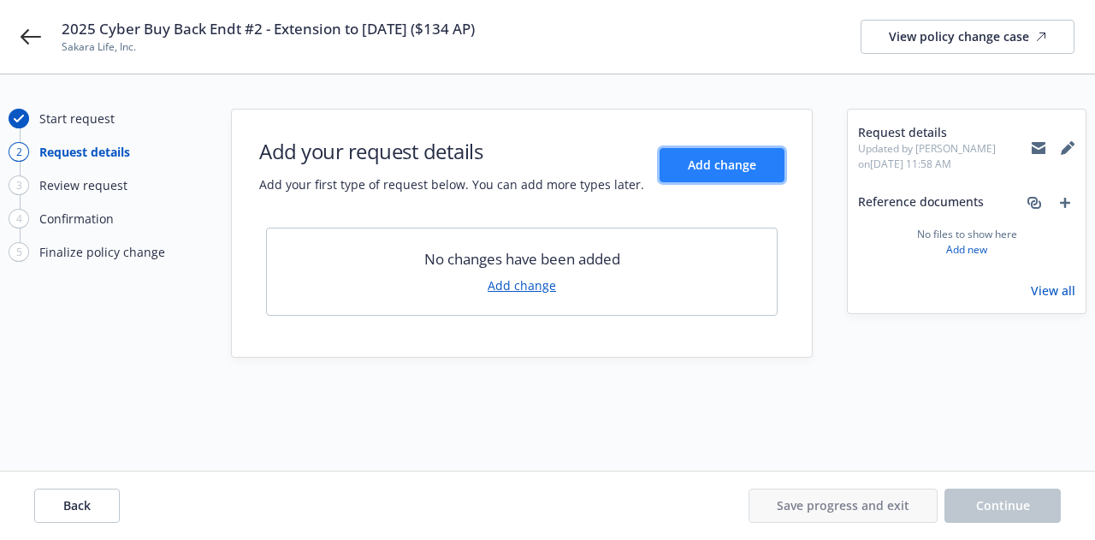
click at [770, 166] on button "Add change" at bounding box center [721, 165] width 125 height 34
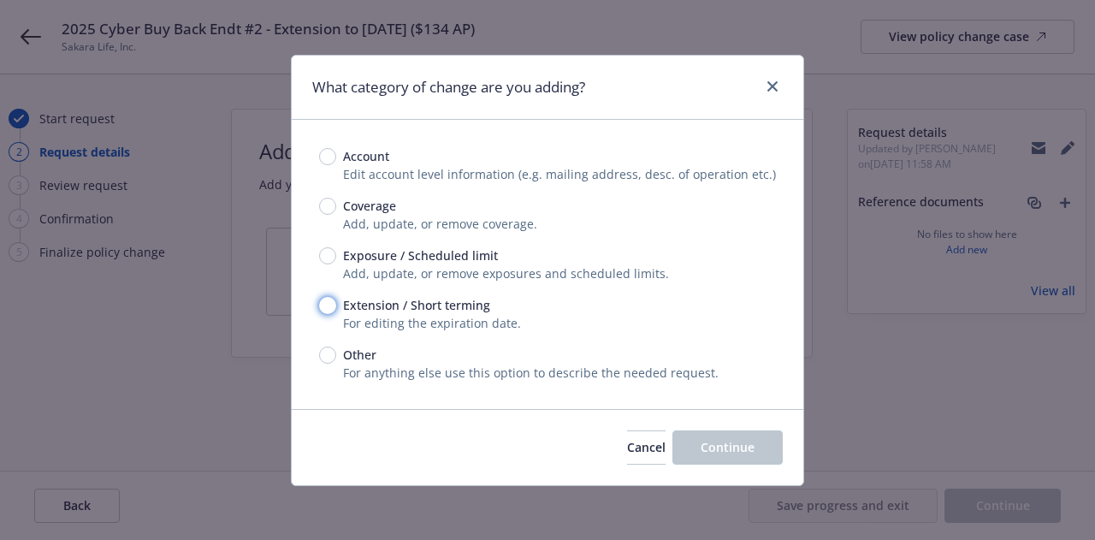
click at [331, 308] on input "Extension / Short terming" at bounding box center [327, 305] width 17 height 17
click at [771, 443] on button "Continue" at bounding box center [727, 447] width 110 height 34
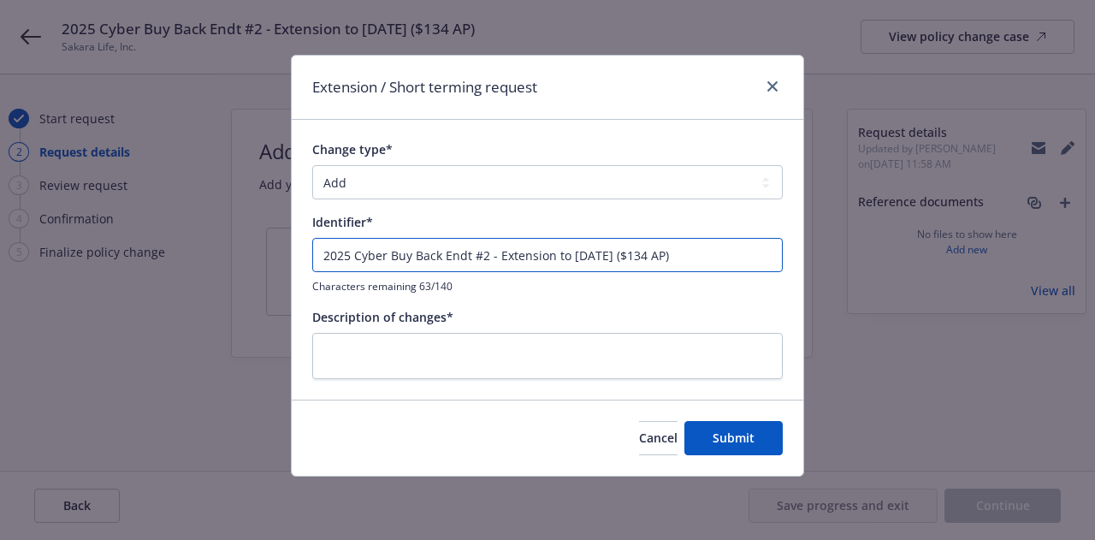
drag, startPoint x: 709, startPoint y: 256, endPoint x: 182, endPoint y: 197, distance: 530.1
click at [182, 197] on div "Extension / Short terming request Change type* Add Audit Change Remove Identifi…" at bounding box center [547, 270] width 1095 height 540
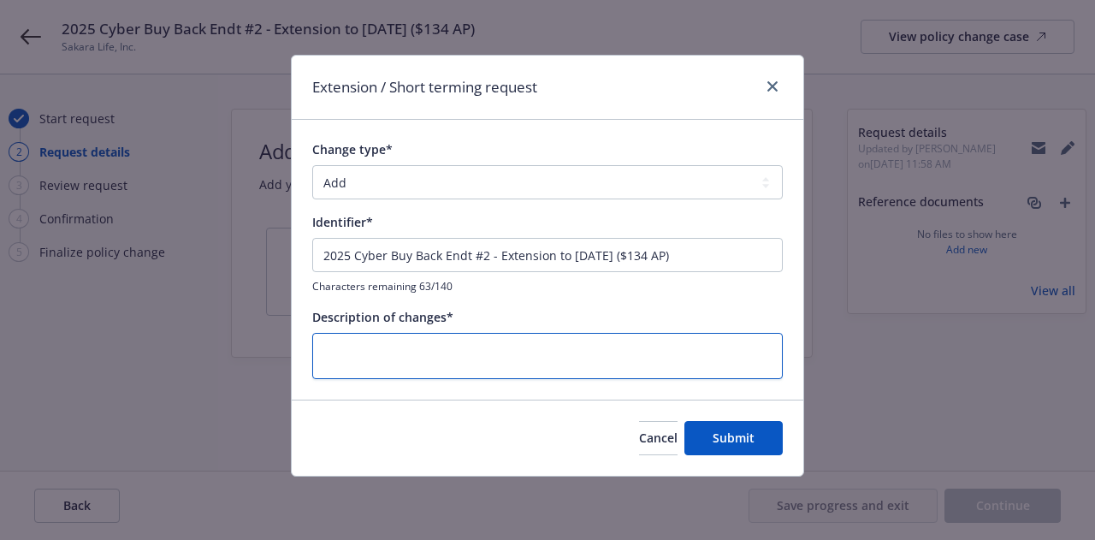
click at [600, 365] on textarea at bounding box center [547, 356] width 470 height 46
paste textarea "2025 Cyber Buy Back Endt #2 - Extension to [DATE] ($134 AP)"
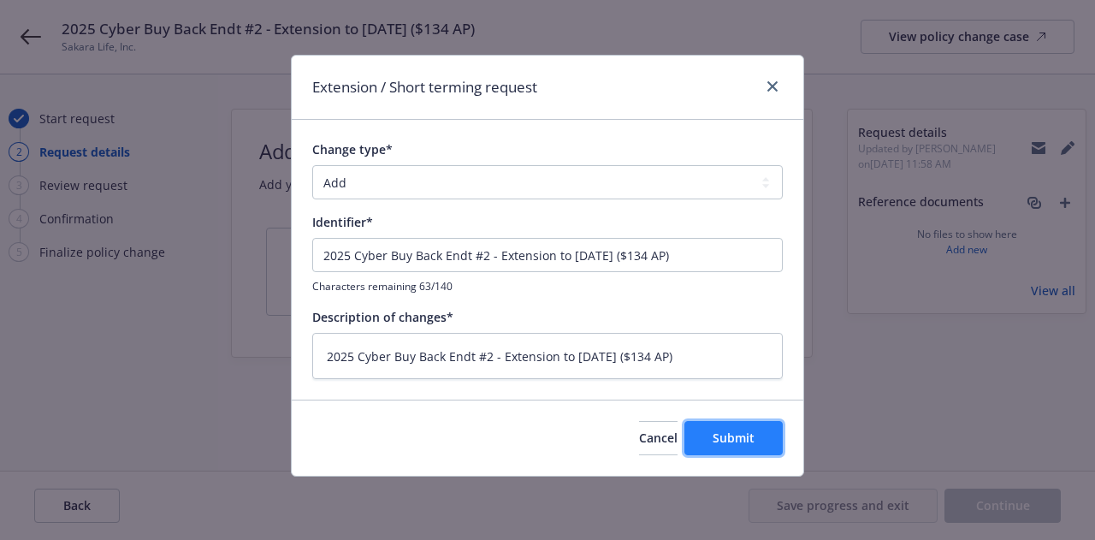
click at [742, 429] on span "Submit" at bounding box center [733, 437] width 42 height 16
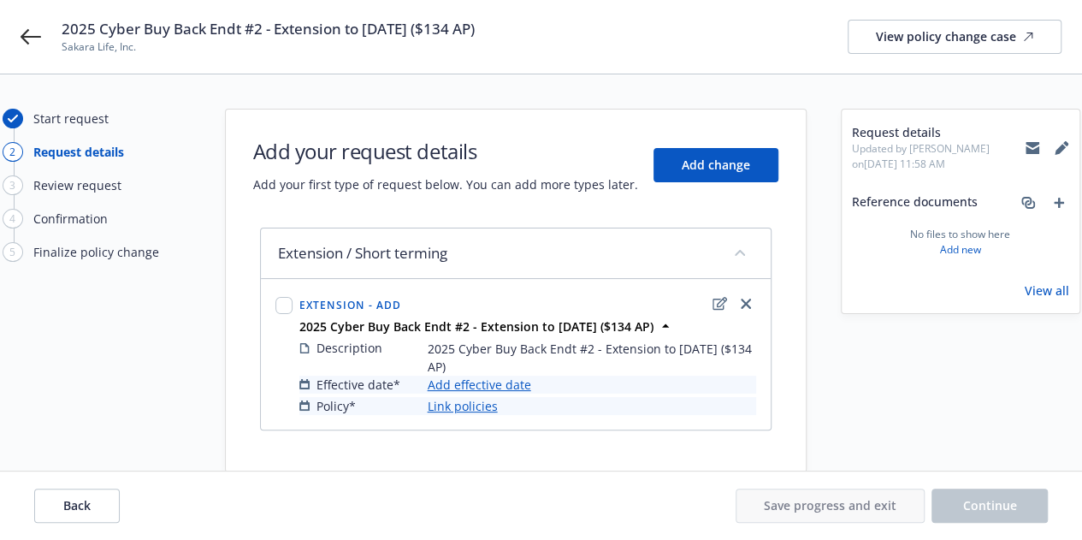
click at [509, 387] on link "Add effective date" at bounding box center [479, 384] width 103 height 18
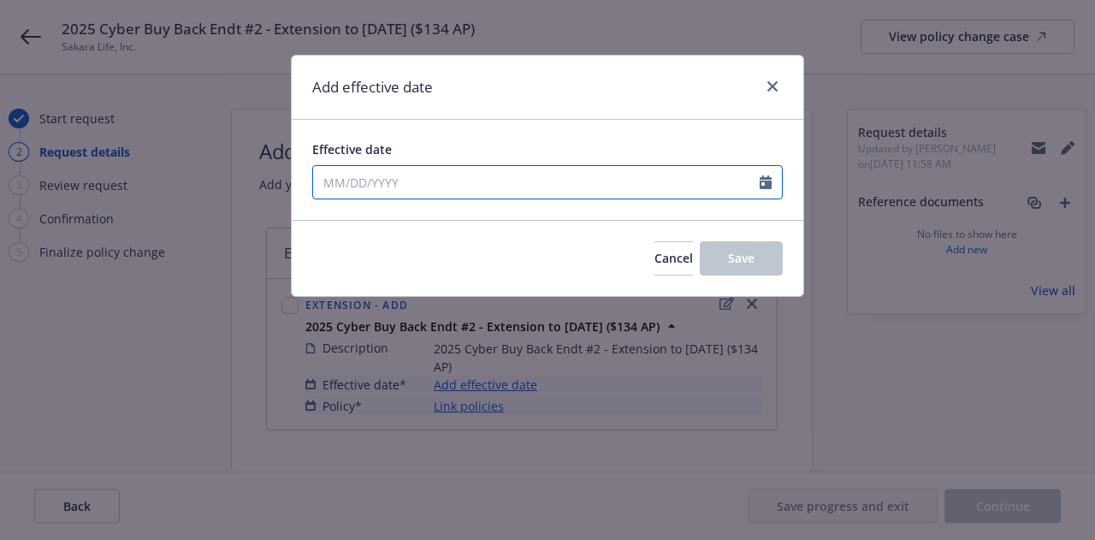
click at [487, 181] on input "Effective date" at bounding box center [536, 182] width 446 height 32
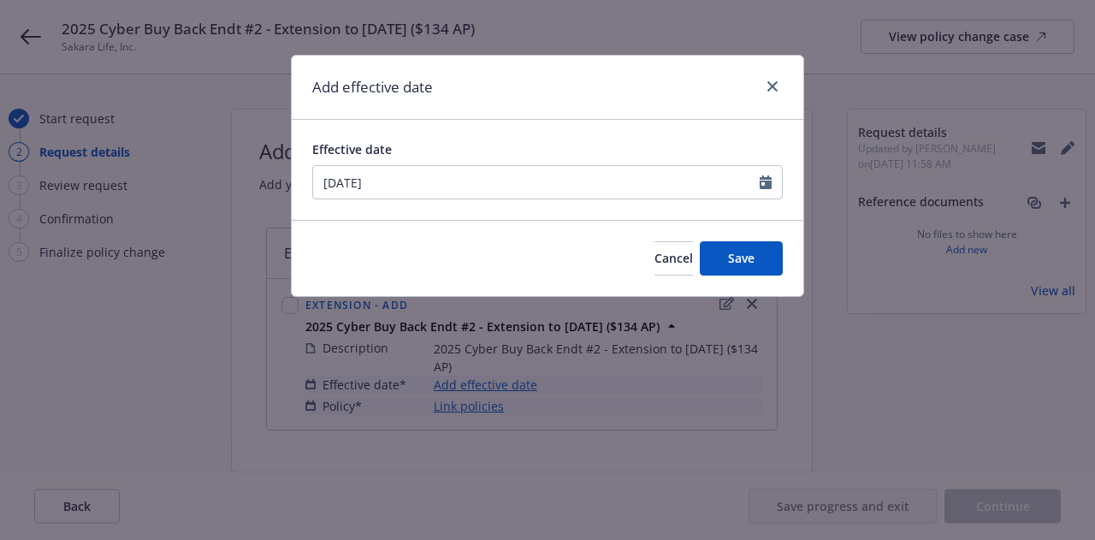
click at [560, 227] on div "Cancel Save" at bounding box center [547, 258] width 511 height 76
click at [733, 251] on span "Save" at bounding box center [741, 258] width 27 height 16
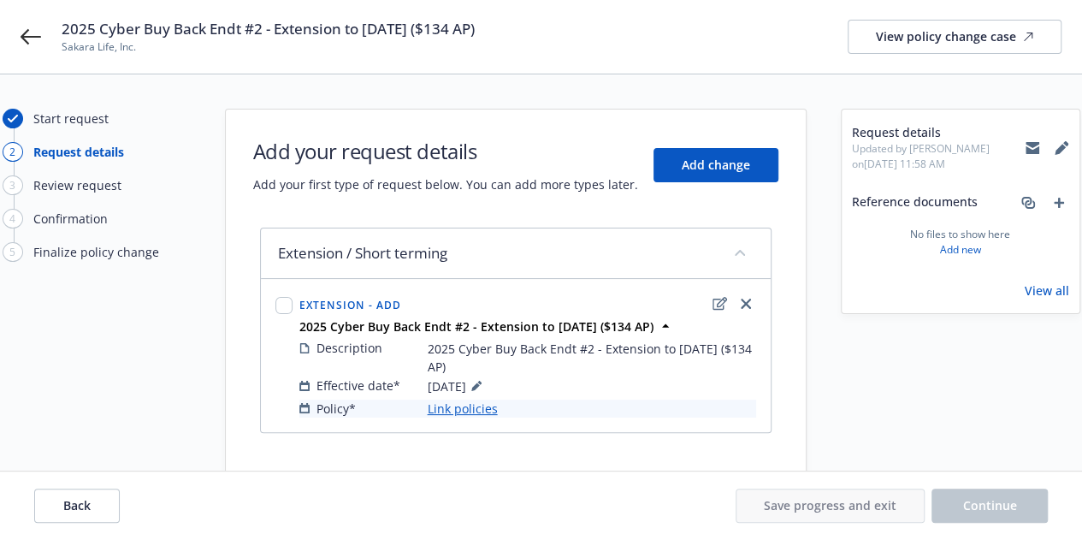
click at [479, 407] on link "Link policies" at bounding box center [463, 408] width 70 height 18
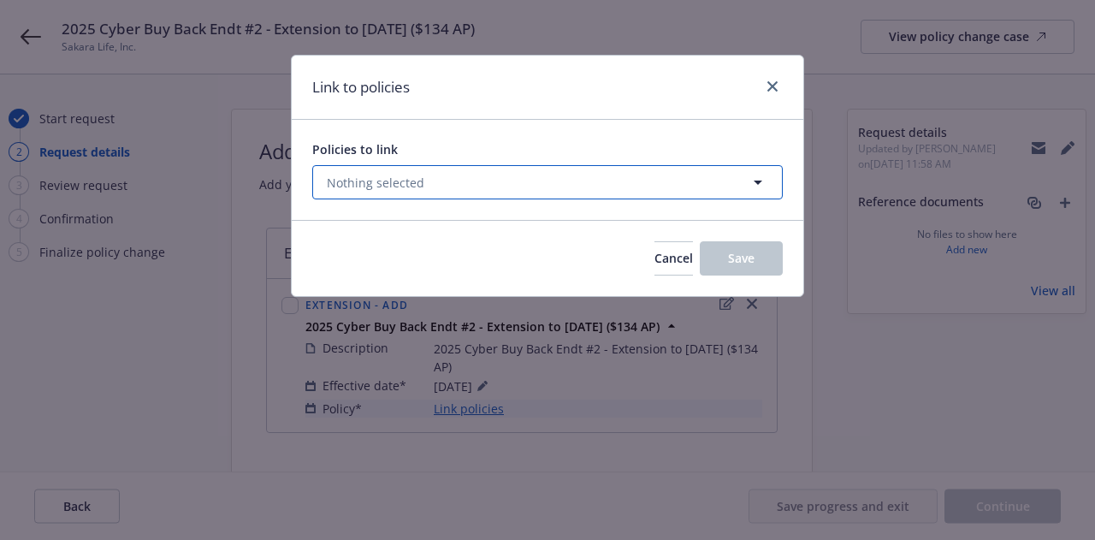
click at [554, 182] on button "Nothing selected" at bounding box center [547, 182] width 470 height 34
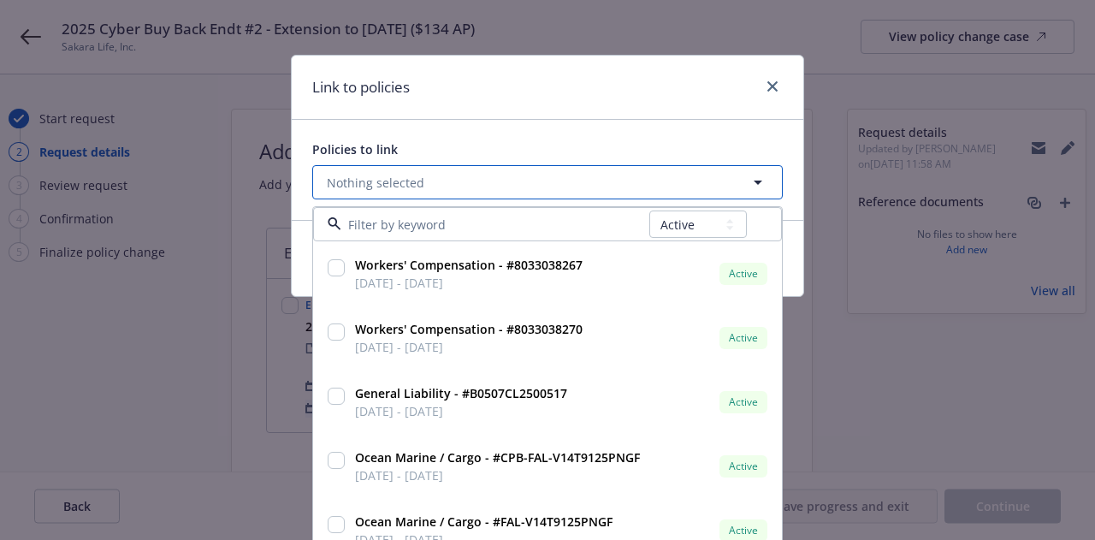
click at [497, 196] on button "Nothing selected" at bounding box center [547, 182] width 470 height 34
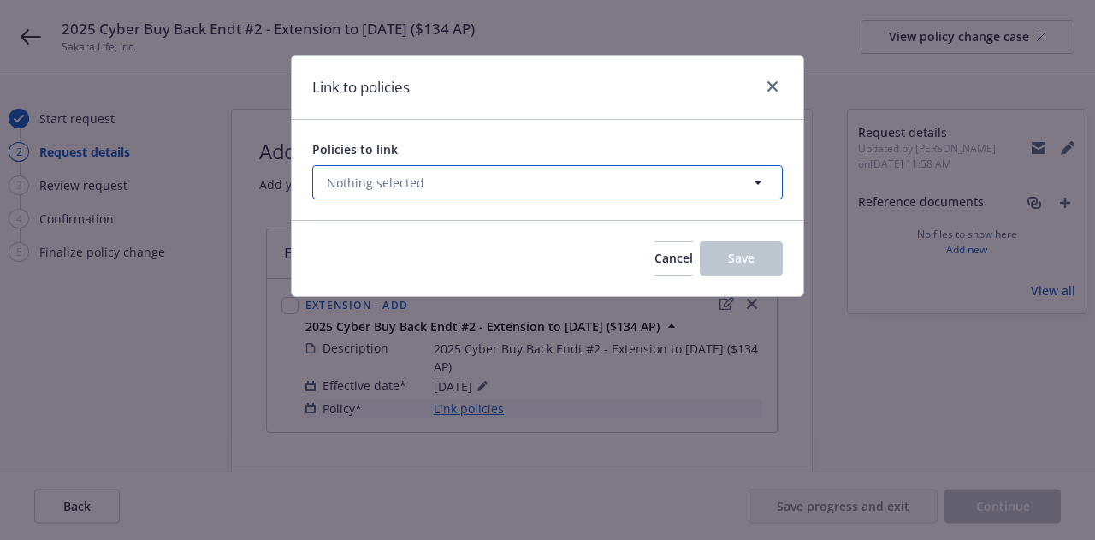
click at [535, 193] on button "Nothing selected" at bounding box center [547, 182] width 470 height 34
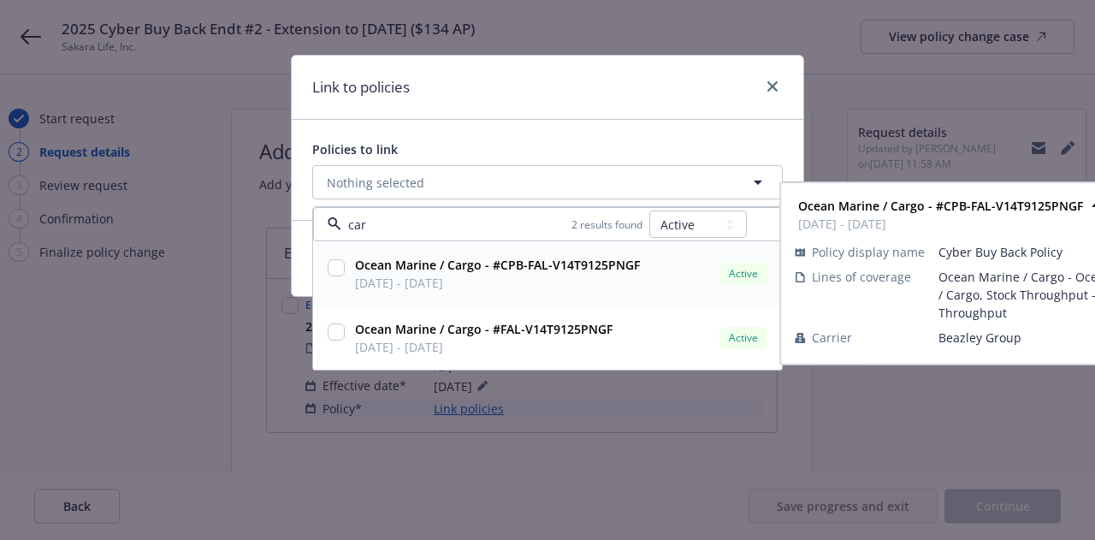
click at [338, 271] on input "checkbox" at bounding box center [336, 267] width 17 height 17
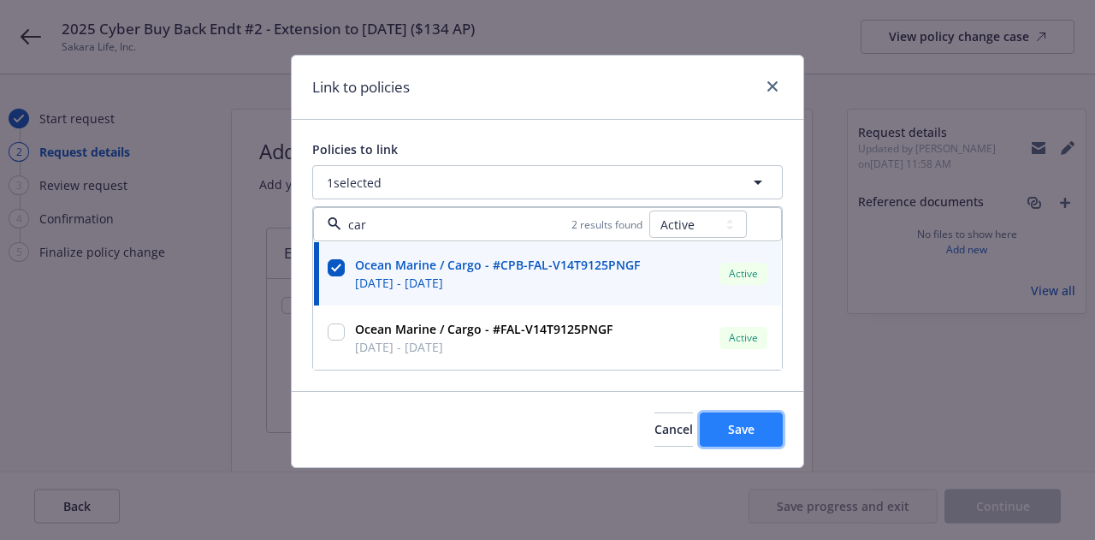
click at [765, 421] on button "Save" at bounding box center [741, 429] width 83 height 34
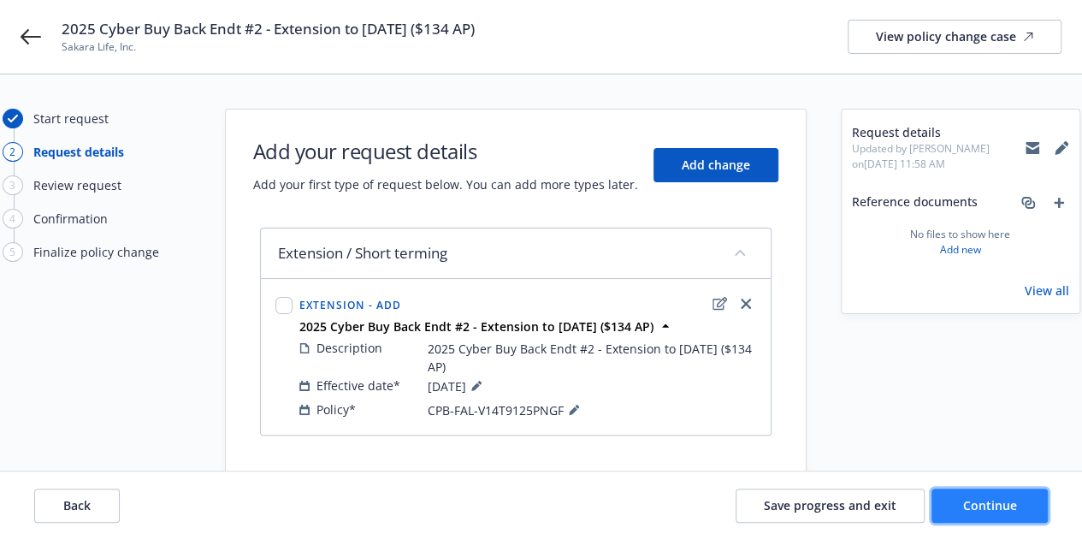
click at [1033, 518] on button "Continue" at bounding box center [989, 505] width 116 height 34
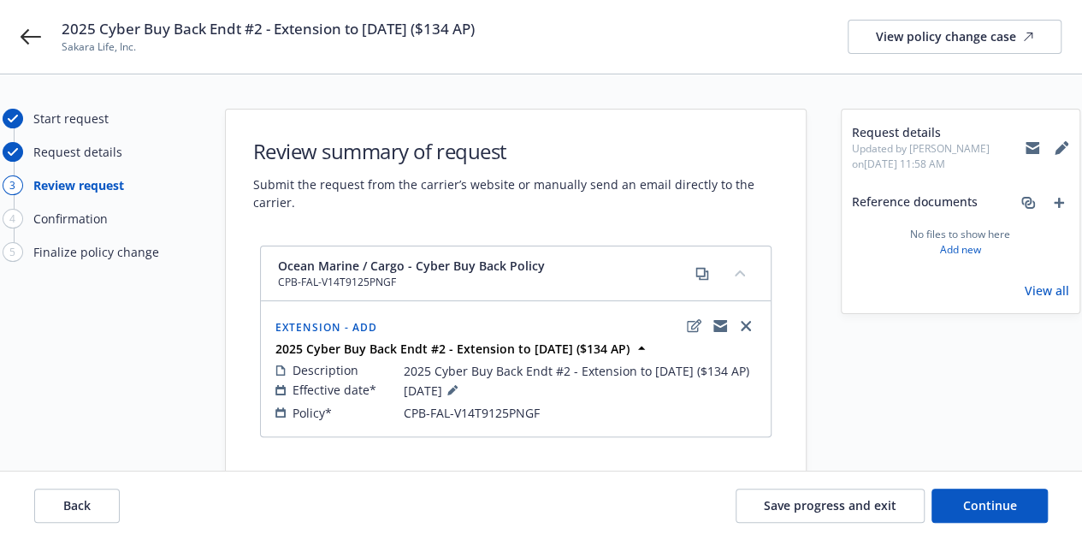
scroll to position [58, 0]
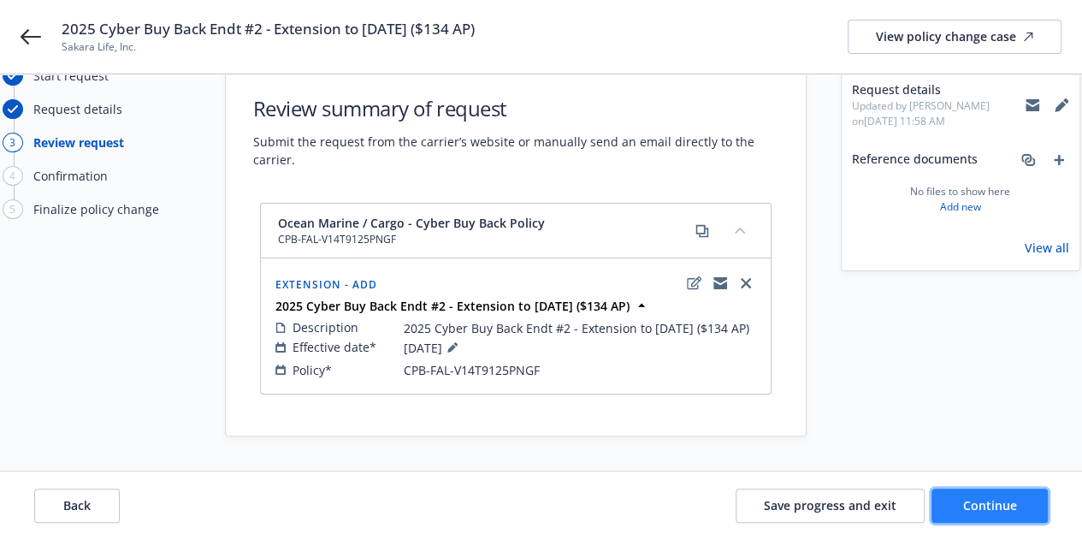
click at [1002, 507] on span "Continue" at bounding box center [990, 505] width 54 height 16
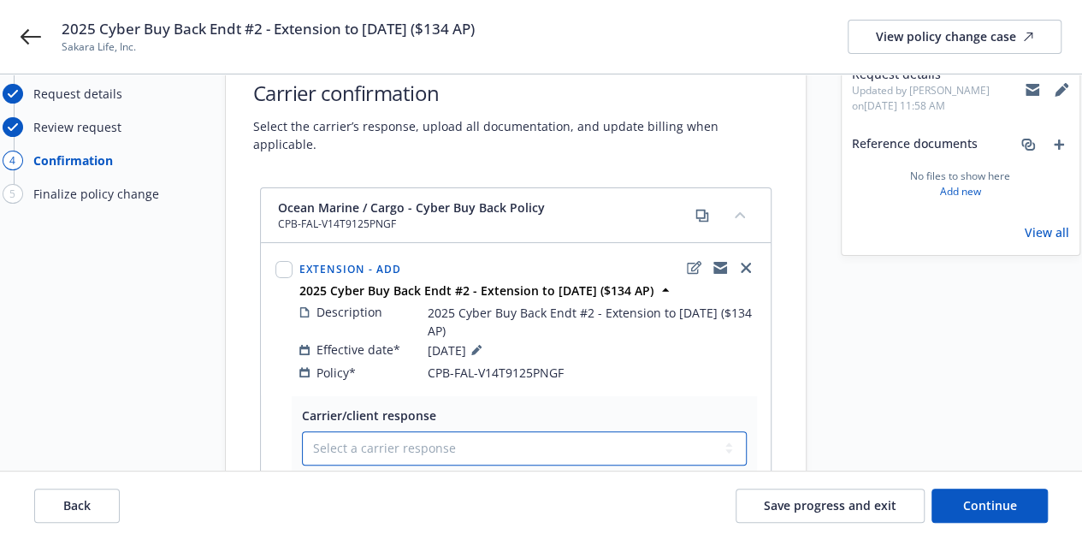
click at [643, 431] on select "Select a carrier response Accepted Accepted with revision No endorsement needed…" at bounding box center [524, 448] width 445 height 34
click at [302, 431] on select "Select a carrier response Accepted Accepted with revision No endorsement needed…" at bounding box center [524, 448] width 445 height 34
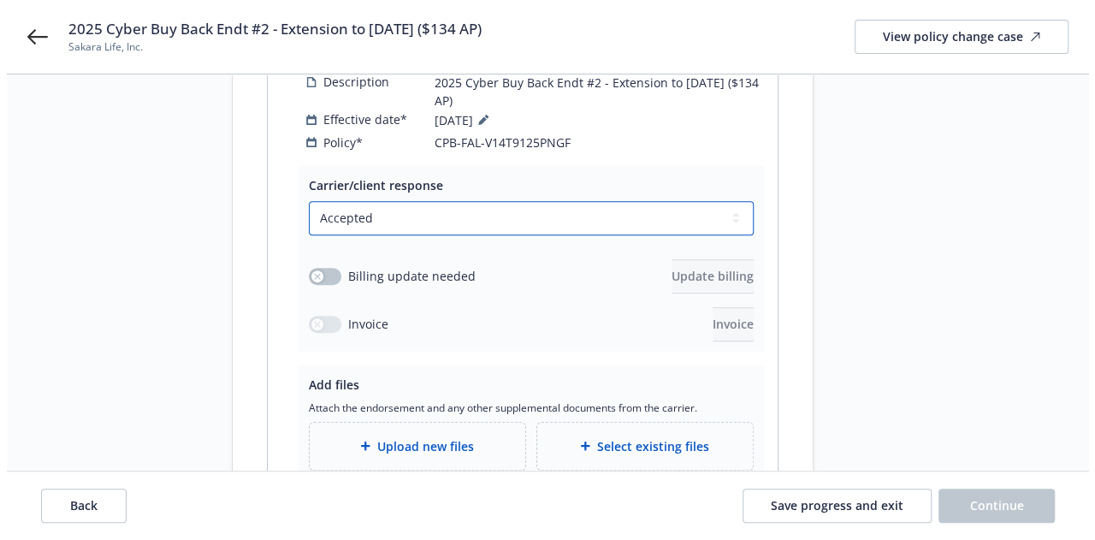
scroll to position [293, 0]
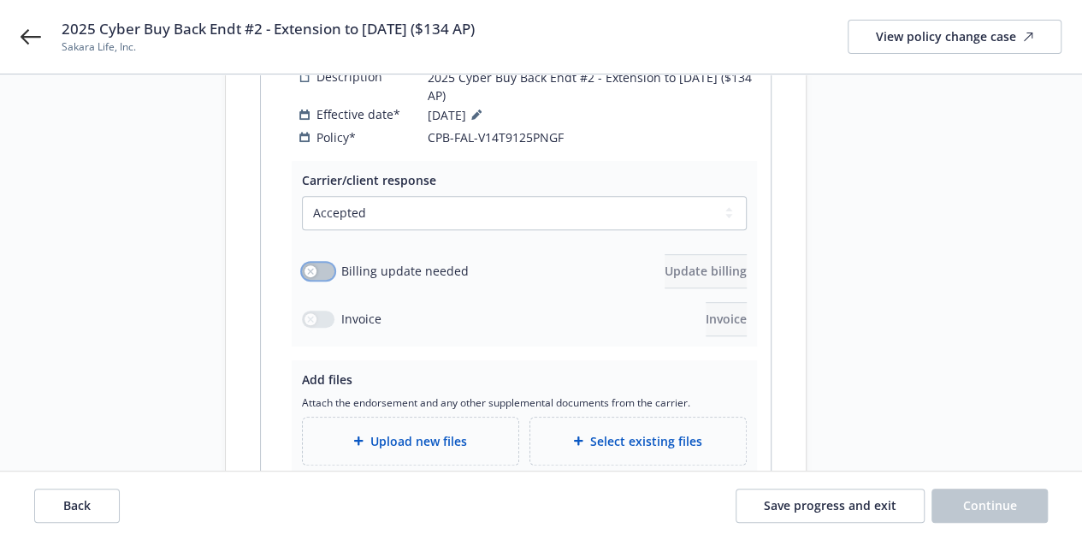
click at [330, 263] on button "button" at bounding box center [318, 271] width 32 height 17
click at [746, 259] on button "Update billing" at bounding box center [706, 271] width 82 height 34
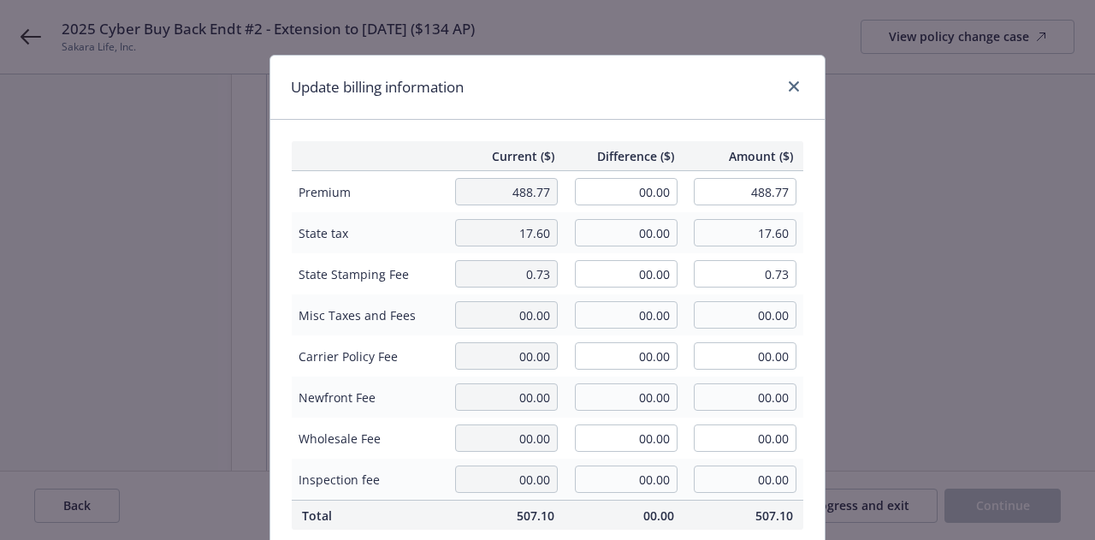
click at [627, 212] on td "00.00" at bounding box center [624, 232] width 120 height 41
click at [629, 194] on input "00.00" at bounding box center [626, 191] width 103 height 27
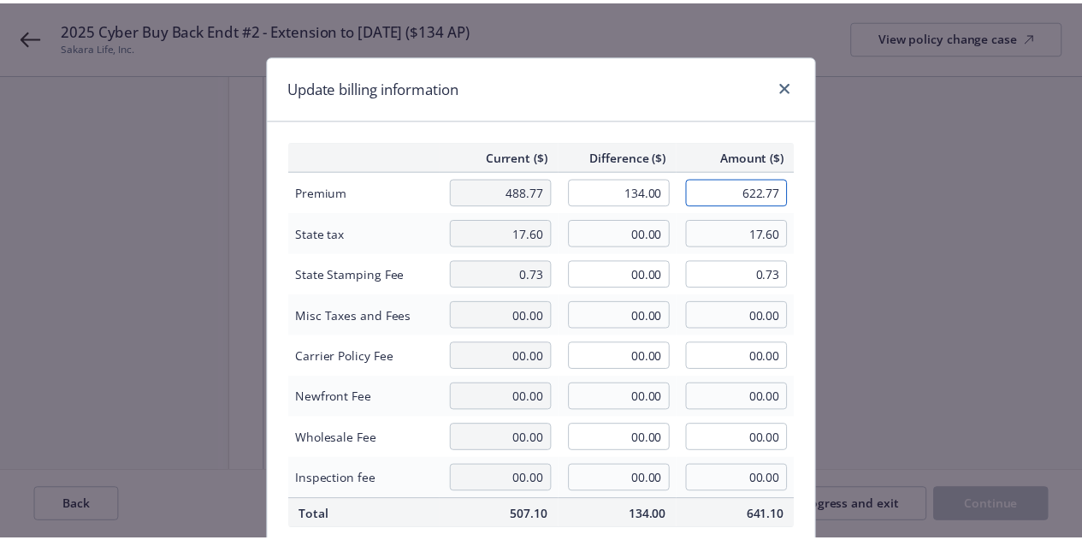
scroll to position [300, 0]
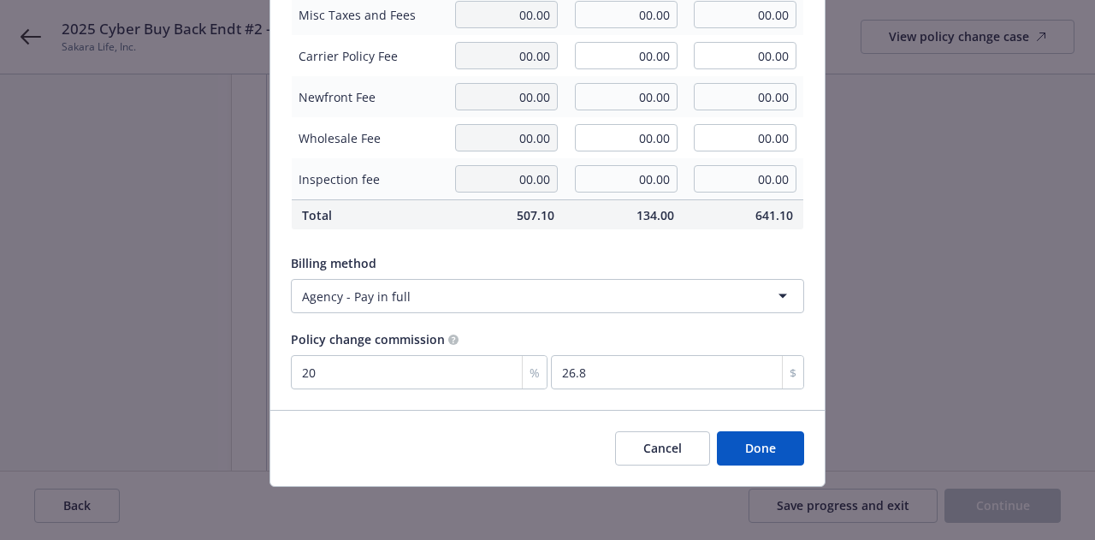
click at [744, 446] on button "Done" at bounding box center [760, 448] width 87 height 34
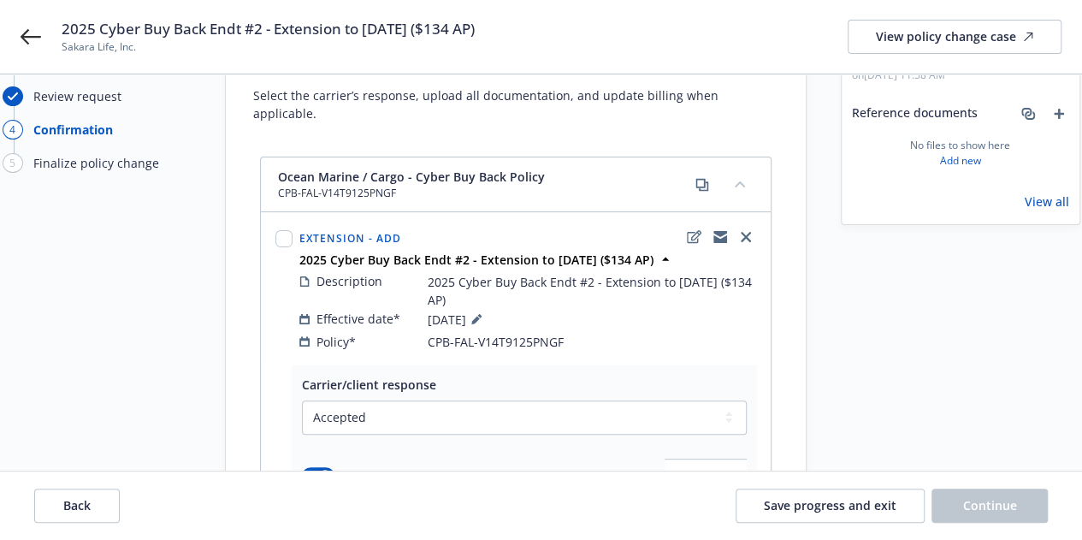
scroll to position [416, 0]
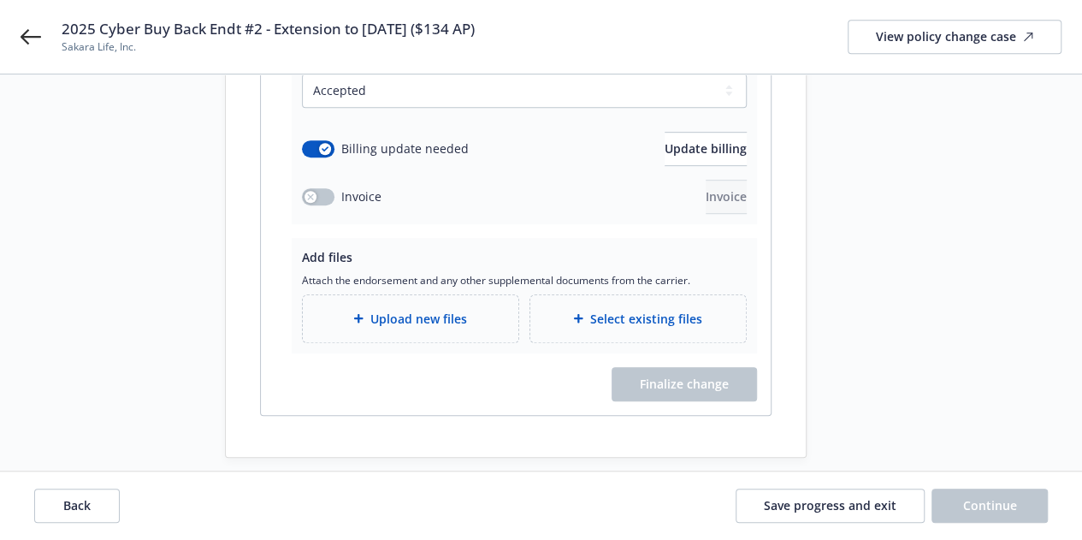
click at [665, 310] on span "Select existing files" at bounding box center [646, 319] width 112 height 18
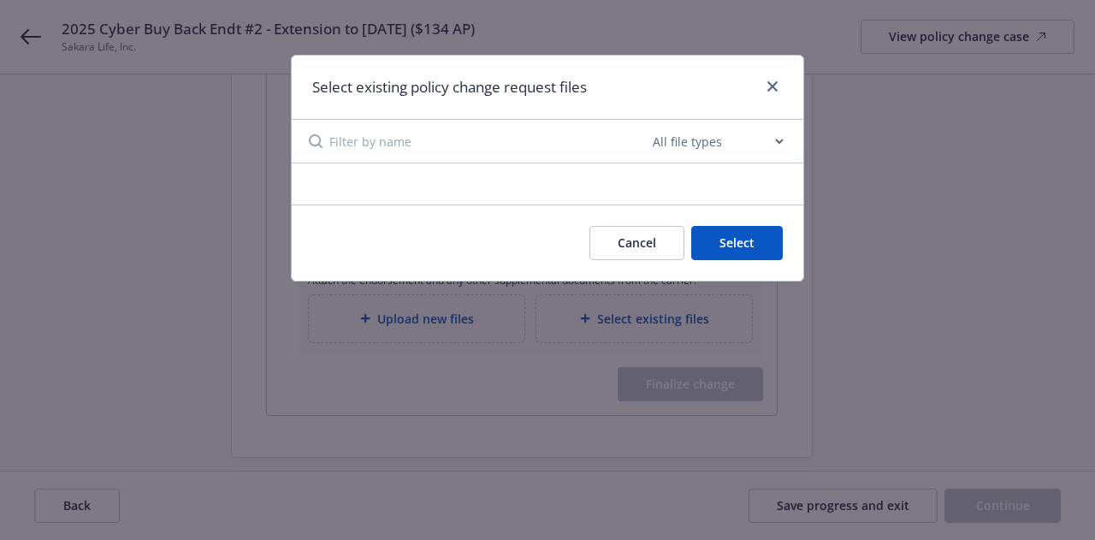
click at [517, 133] on input at bounding box center [489, 141] width 320 height 43
click at [781, 139] on select "All file types Agreements Allocations Annual Service Cycle - Financial snapshot…" at bounding box center [717, 141] width 137 height 34
click at [649, 124] on select "All file types Agreements Allocations Annual Service Cycle - Financial snapshot…" at bounding box center [717, 141] width 137 height 34
click at [523, 157] on input at bounding box center [489, 141] width 320 height 43
click at [766, 92] on link "close" at bounding box center [772, 86] width 21 height 21
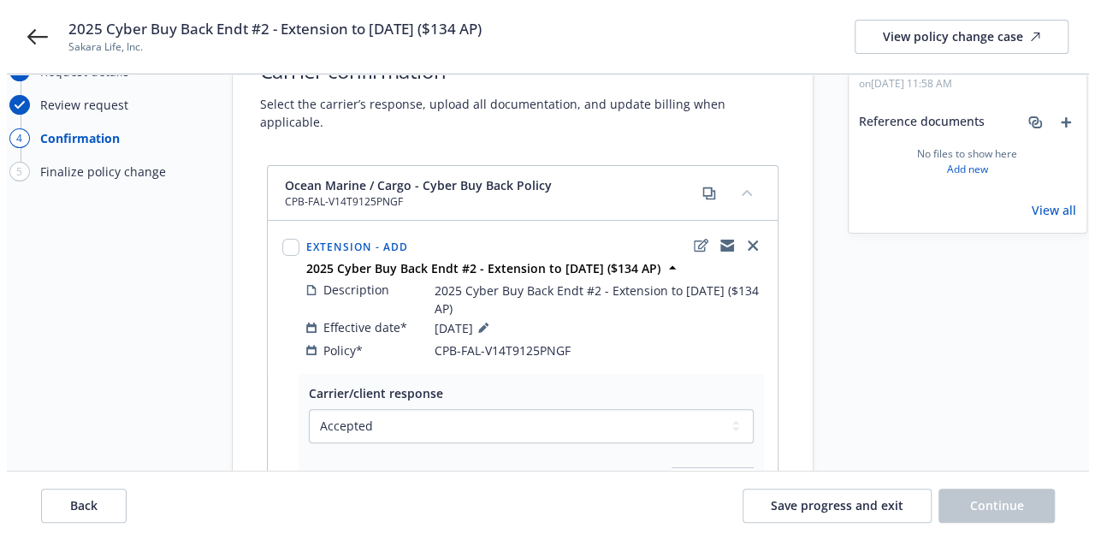
scroll to position [80, 0]
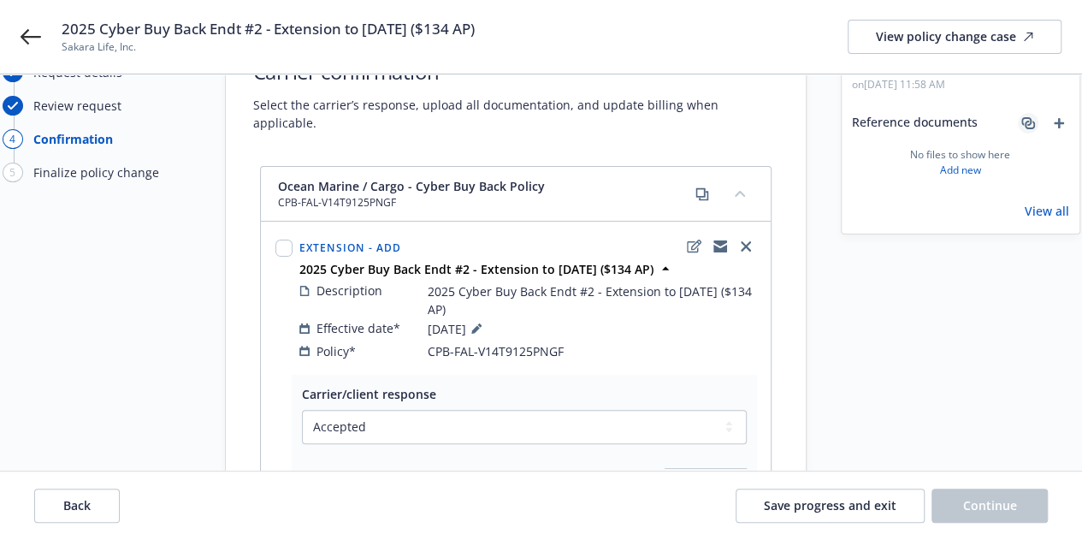
click at [1031, 121] on icon "associate" at bounding box center [1026, 121] width 10 height 9
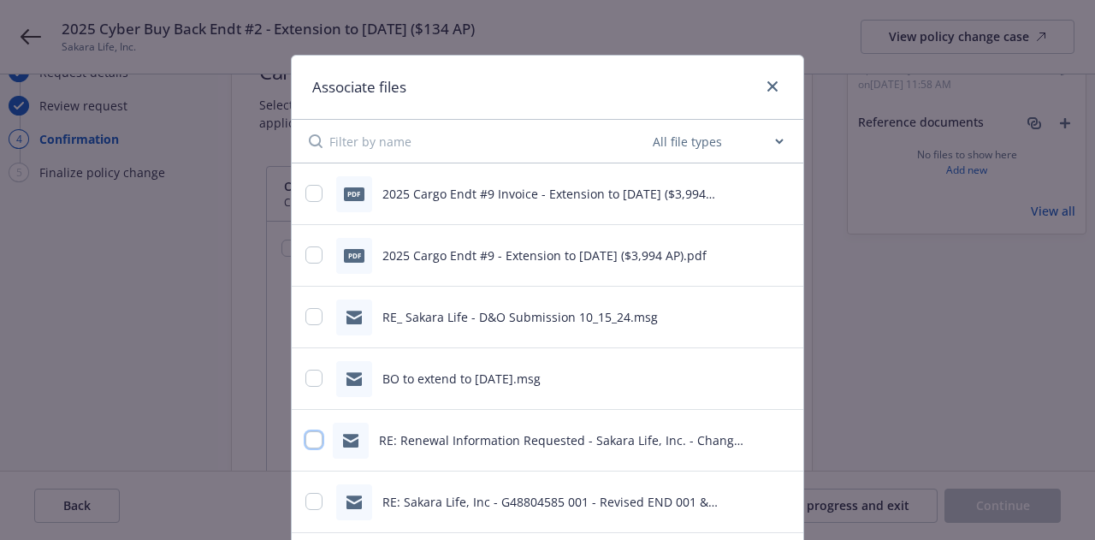
click at [313, 440] on input "checkbox" at bounding box center [313, 439] width 17 height 17
click at [309, 193] on input "checkbox" at bounding box center [313, 193] width 17 height 17
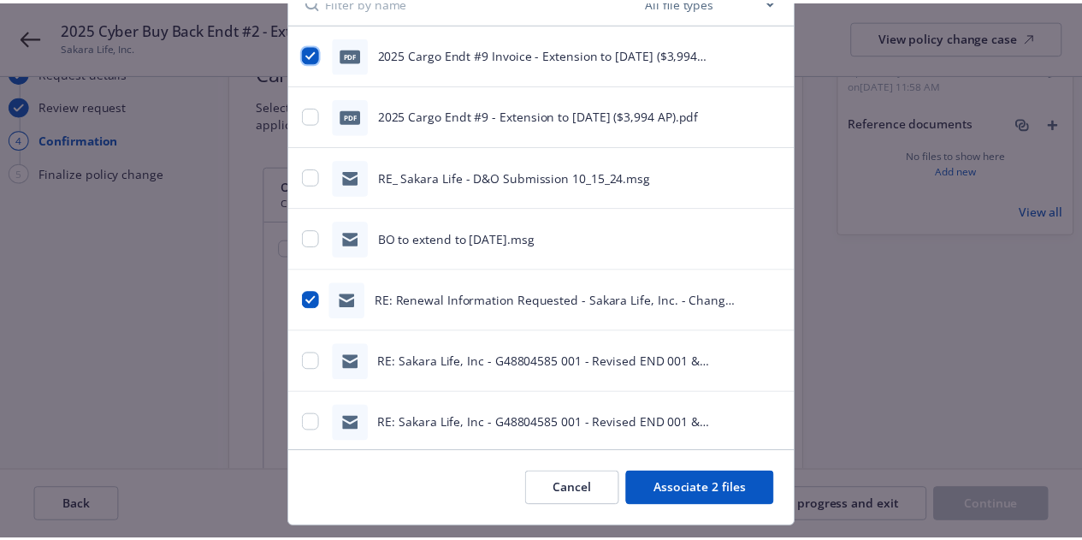
scroll to position [154, 0]
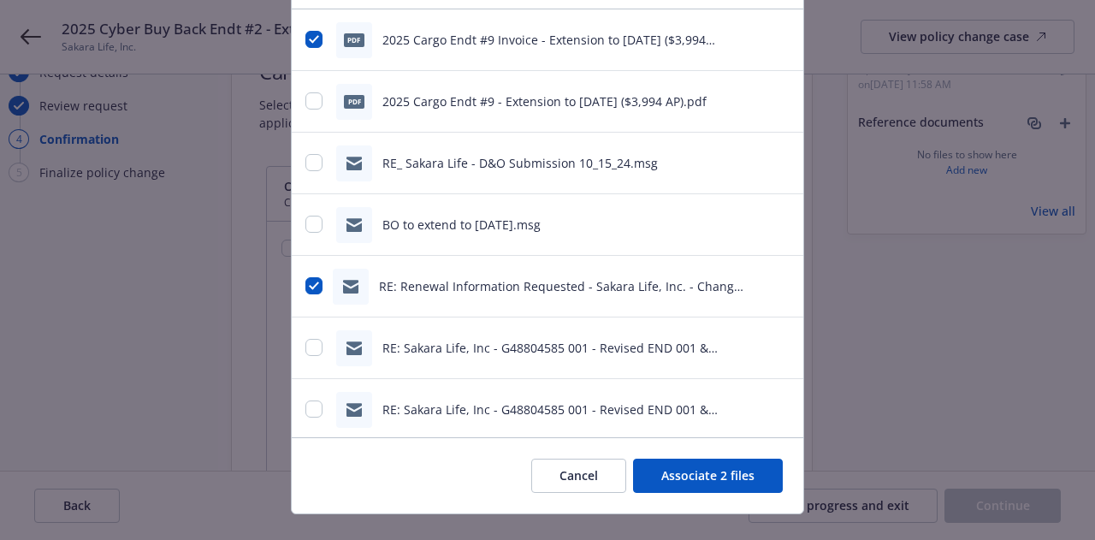
click at [739, 476] on button "Associate 2 files" at bounding box center [708, 475] width 150 height 34
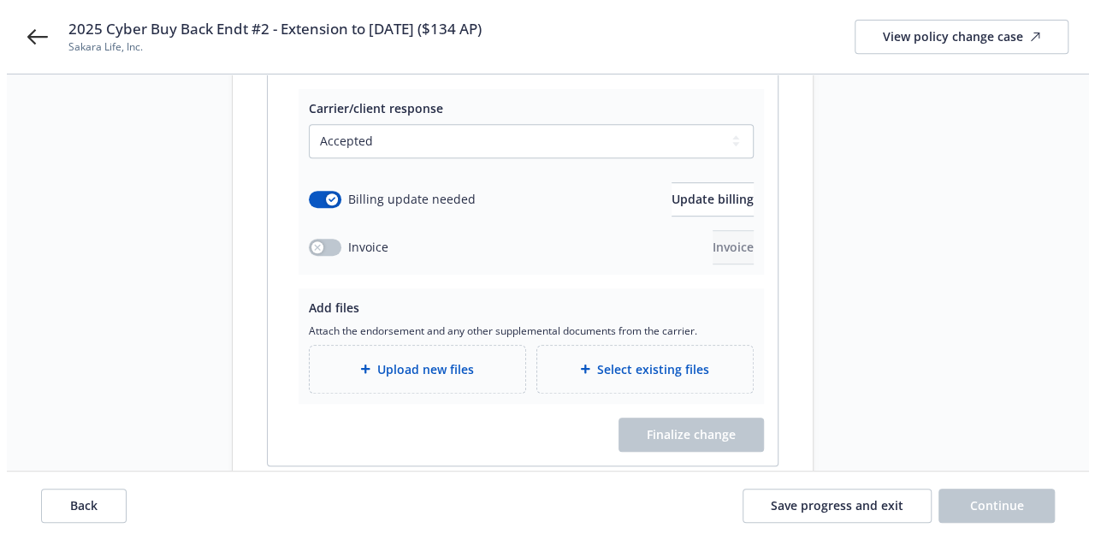
scroll to position [416, 0]
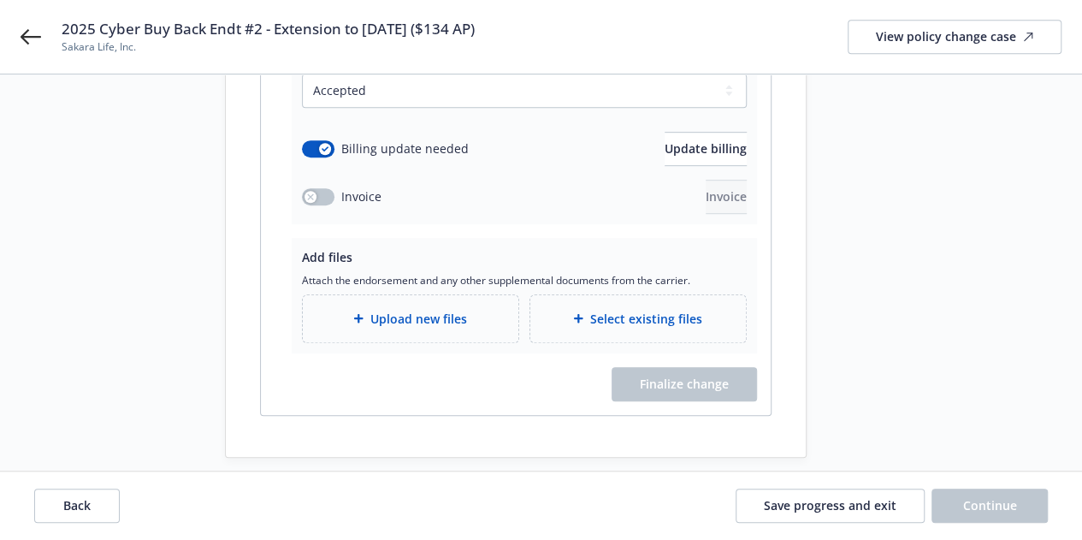
click at [400, 295] on div "Upload new files" at bounding box center [411, 318] width 216 height 47
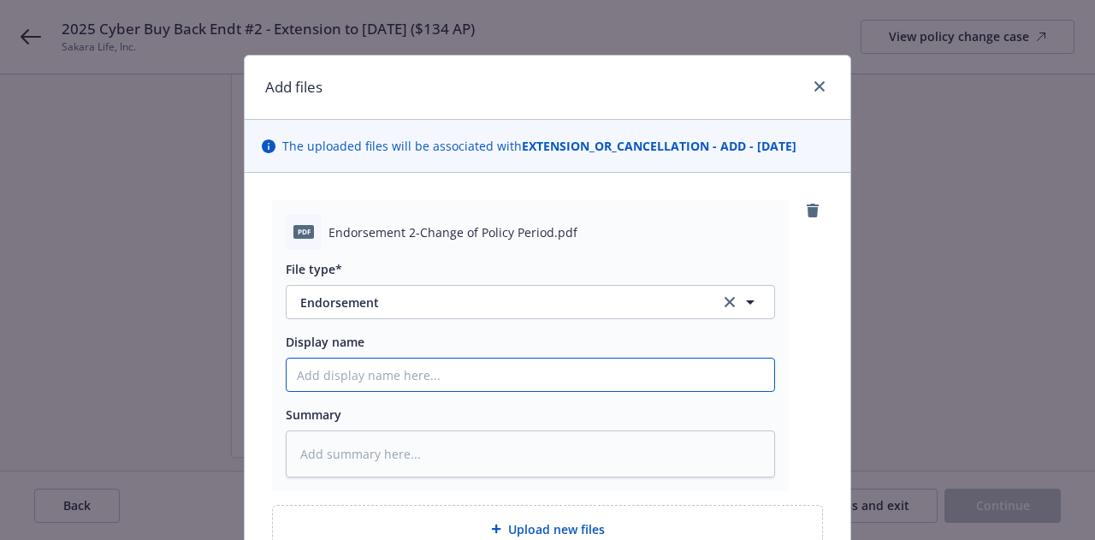
click at [491, 369] on input "Display name" at bounding box center [530, 374] width 487 height 32
paste input "2025 Cyber Buy Back Endt #2 - Extension to [DATE] ($134 AP)"
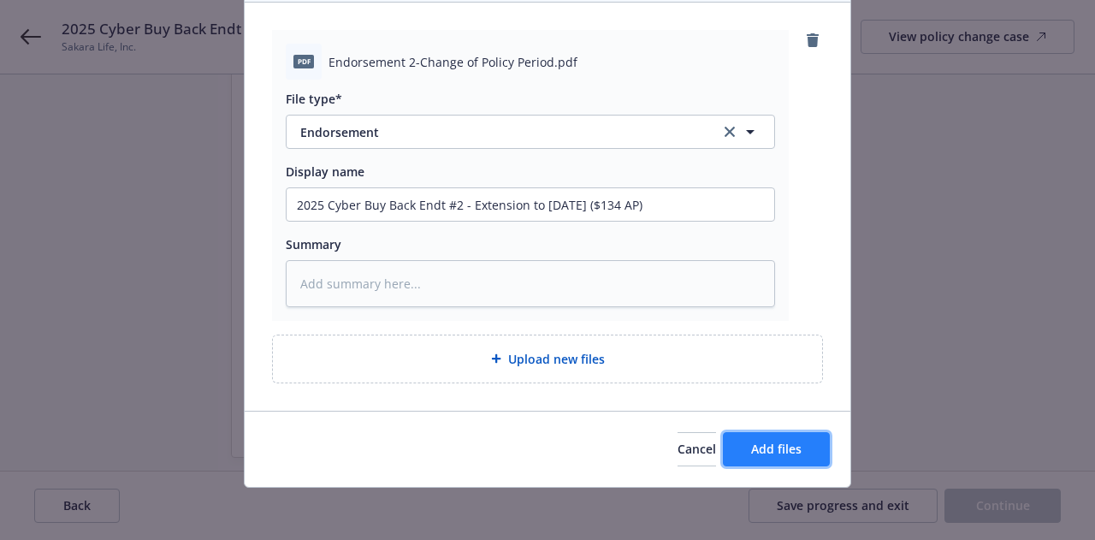
click at [779, 440] on span "Add files" at bounding box center [776, 448] width 50 height 16
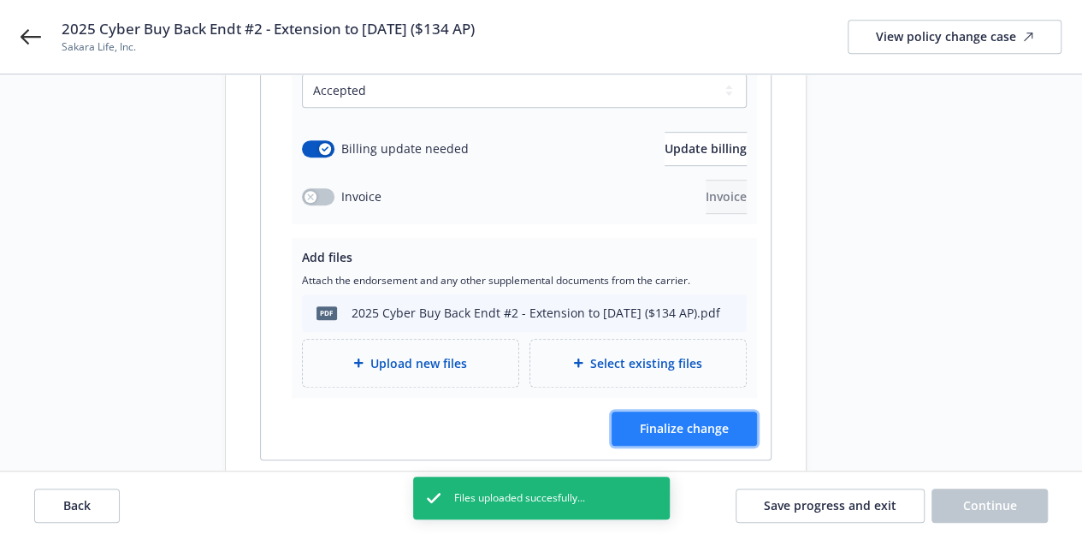
click at [671, 420] on span "Finalize change" at bounding box center [684, 428] width 89 height 16
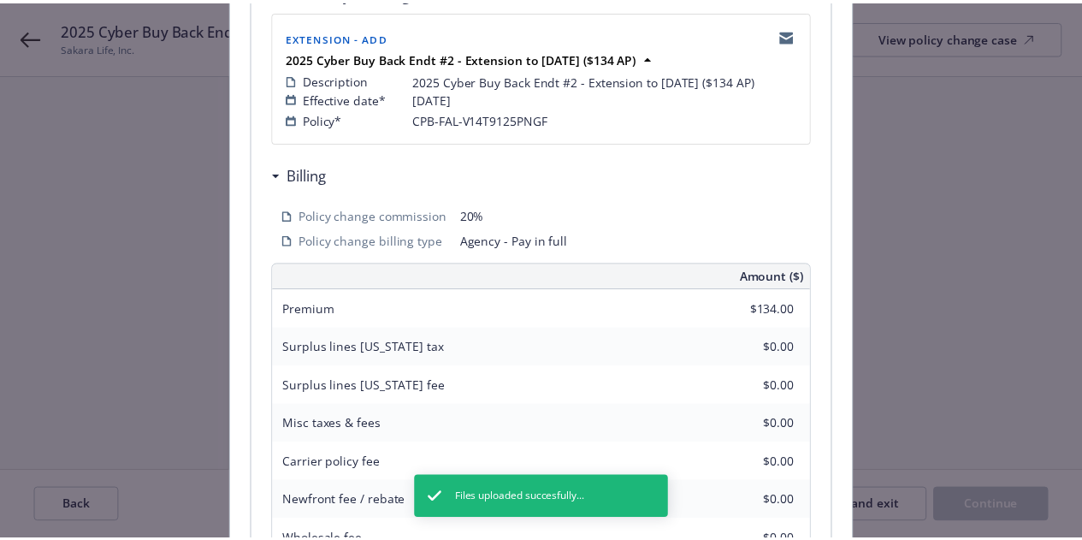
scroll to position [612, 0]
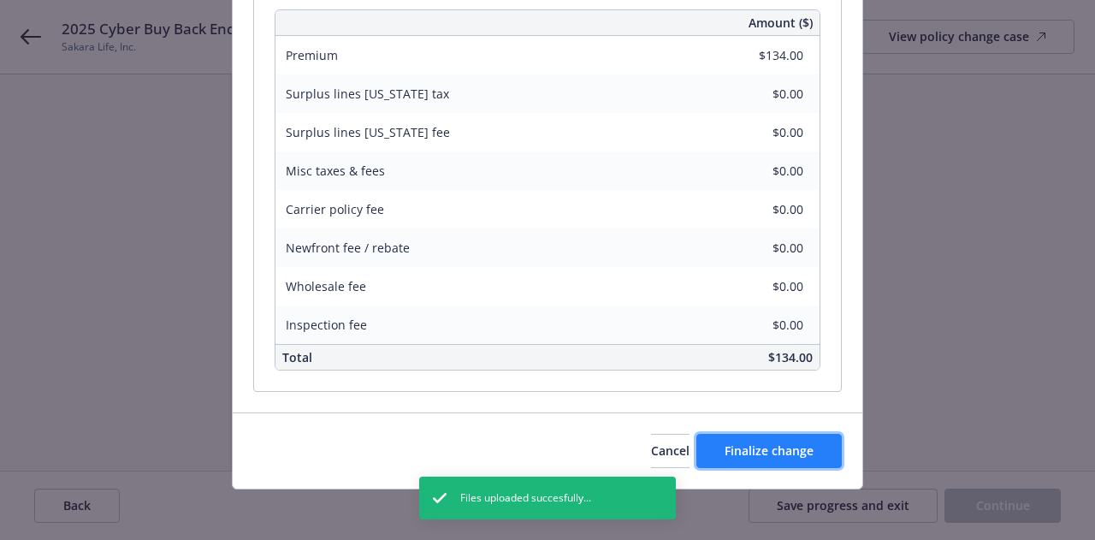
click at [794, 442] on span "Finalize change" at bounding box center [768, 450] width 89 height 16
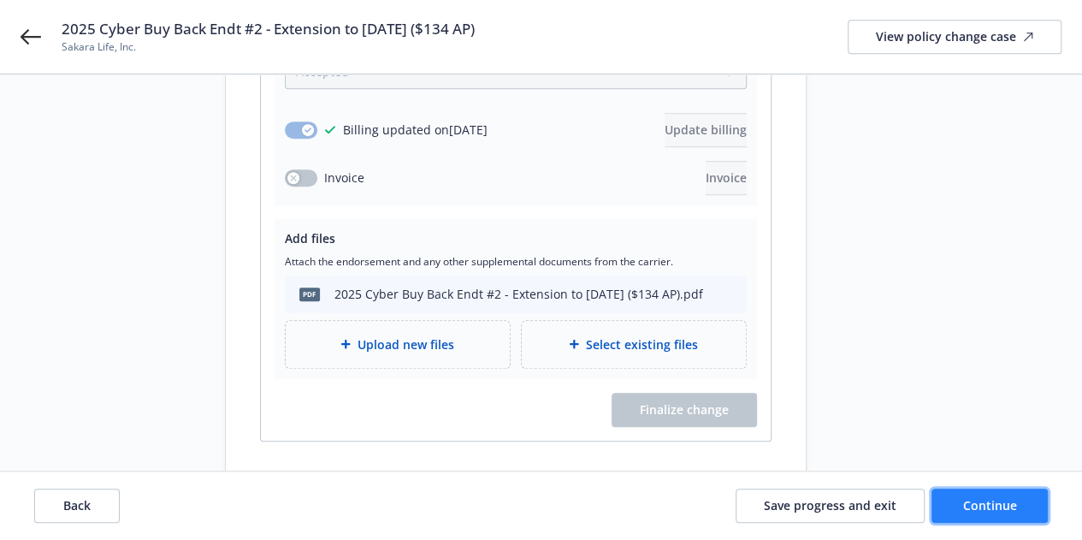
click at [1025, 500] on button "Continue" at bounding box center [989, 505] width 116 height 34
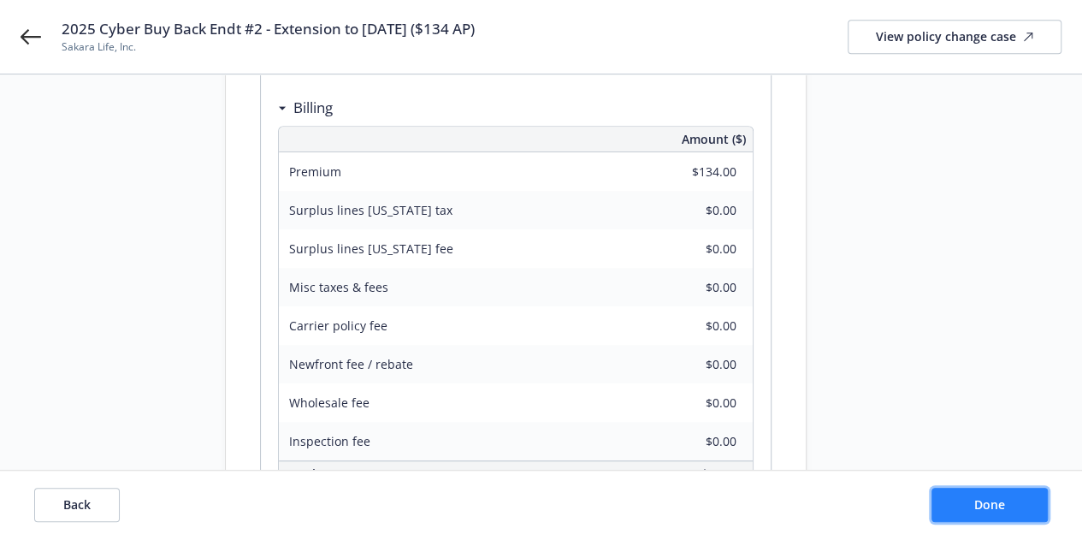
click at [972, 511] on button "Done" at bounding box center [989, 505] width 116 height 34
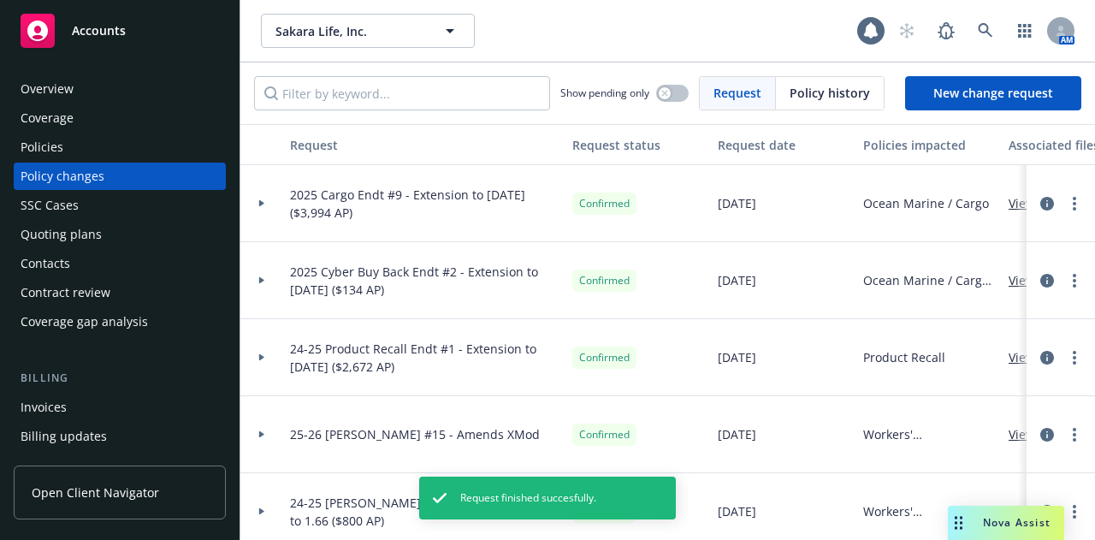
click at [65, 157] on div "Policies" at bounding box center [120, 146] width 198 height 27
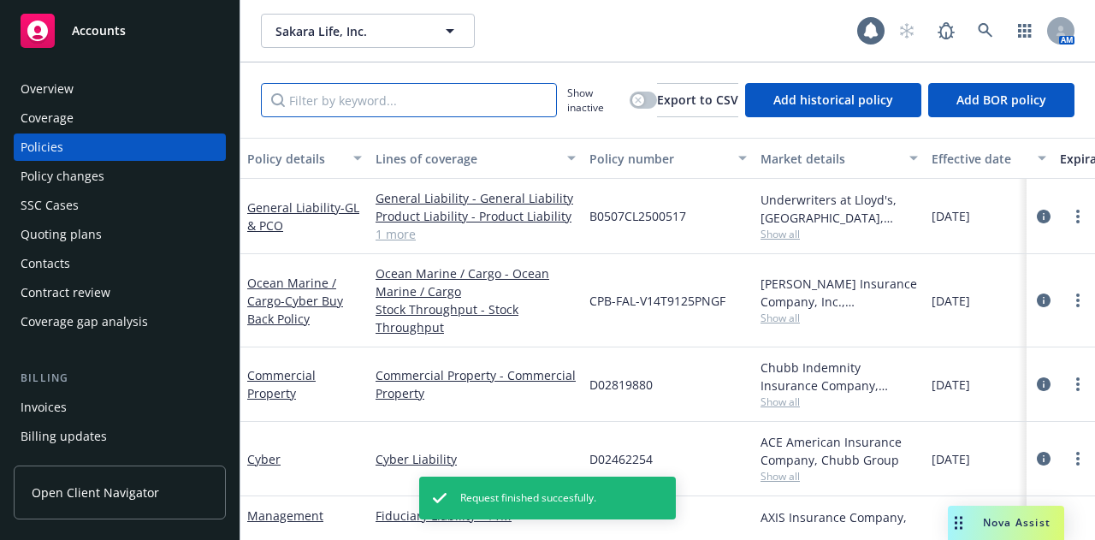
click at [434, 115] on input "Filter by keyword..." at bounding box center [409, 100] width 296 height 34
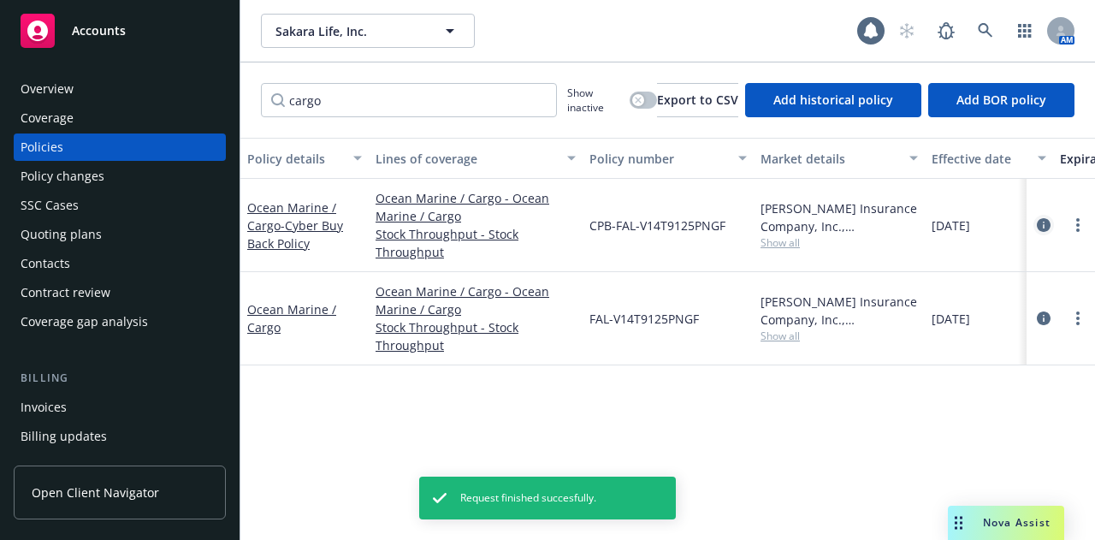
click at [1047, 230] on icon "circleInformation" at bounding box center [1044, 225] width 14 height 14
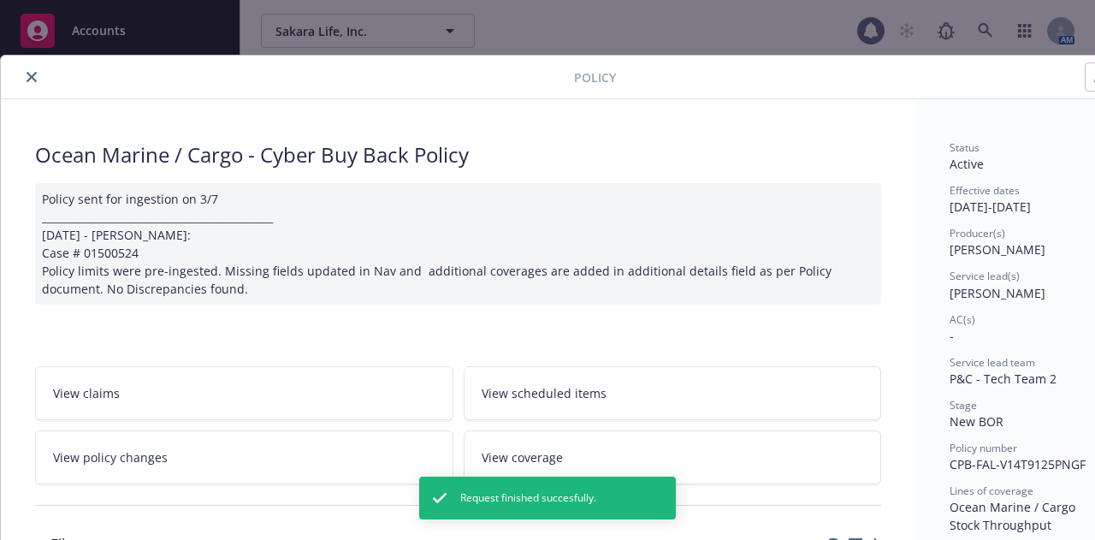
scroll to position [51, 0]
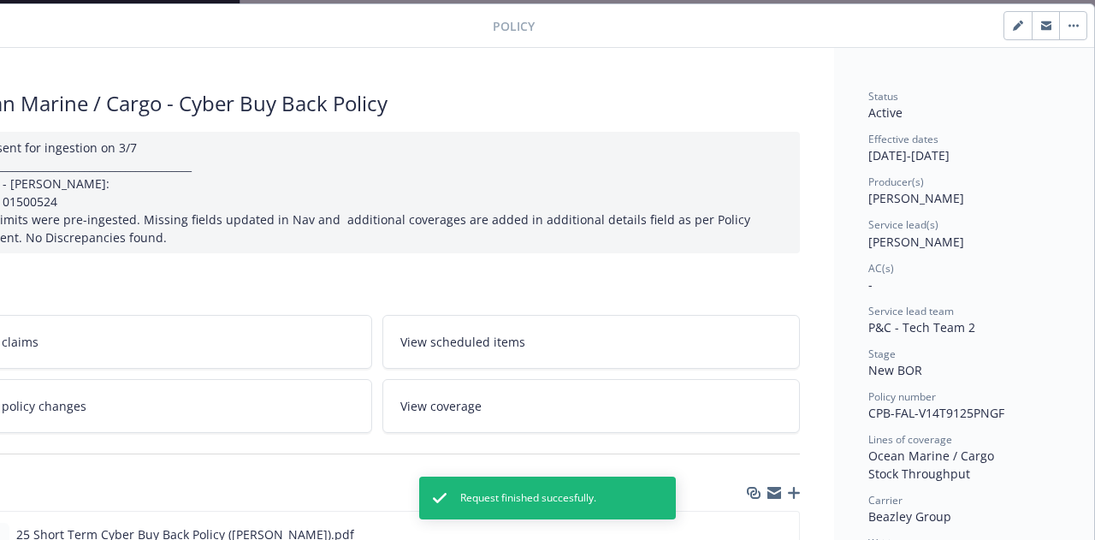
click at [1004, 32] on button "button" at bounding box center [1017, 25] width 27 height 27
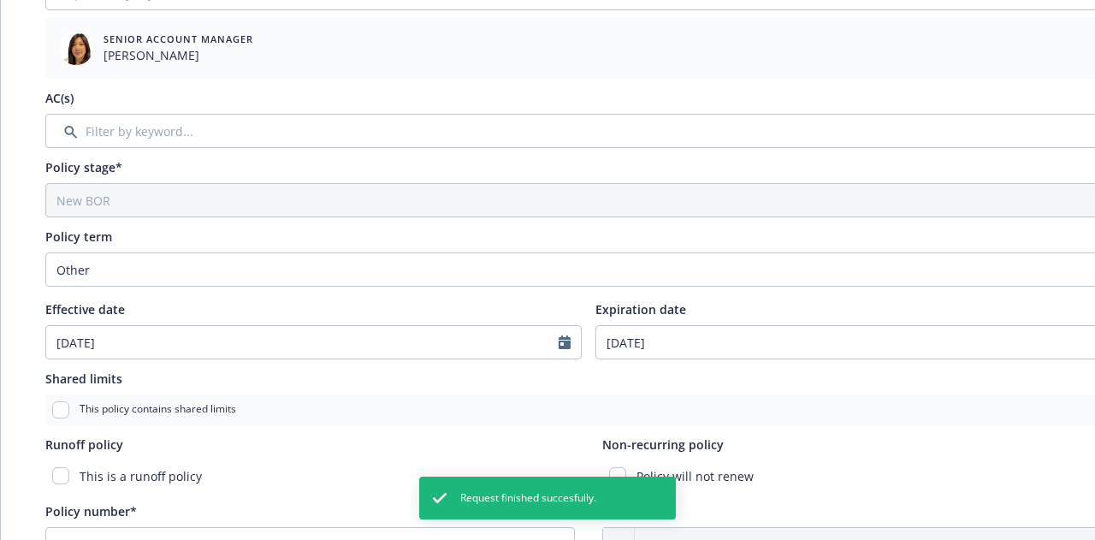
scroll to position [412, 0]
click at [619, 338] on input "[DATE]" at bounding box center [852, 341] width 512 height 32
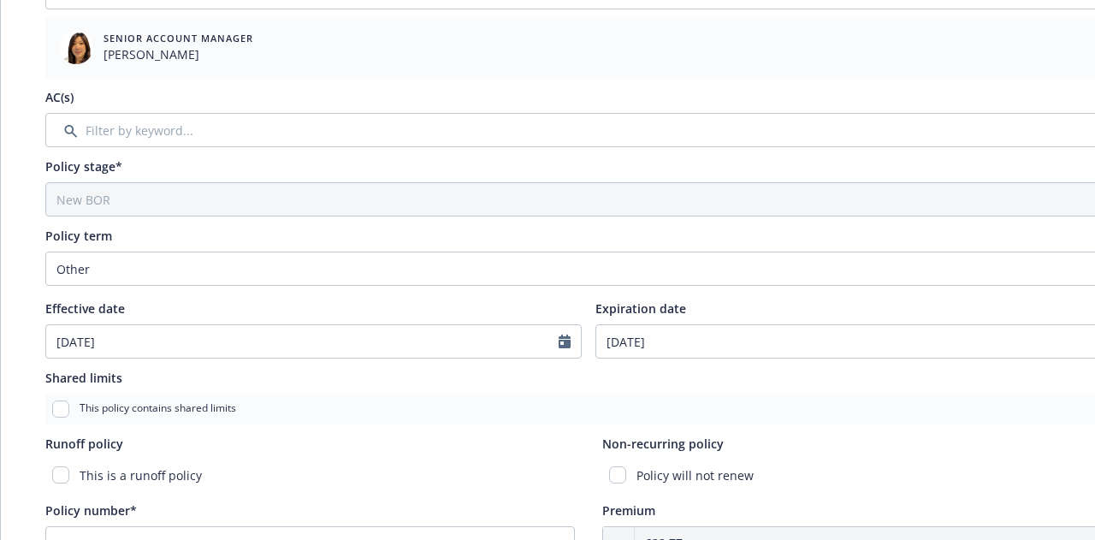
click at [1032, 172] on div "Policy stage*" at bounding box center [587, 166] width 1085 height 18
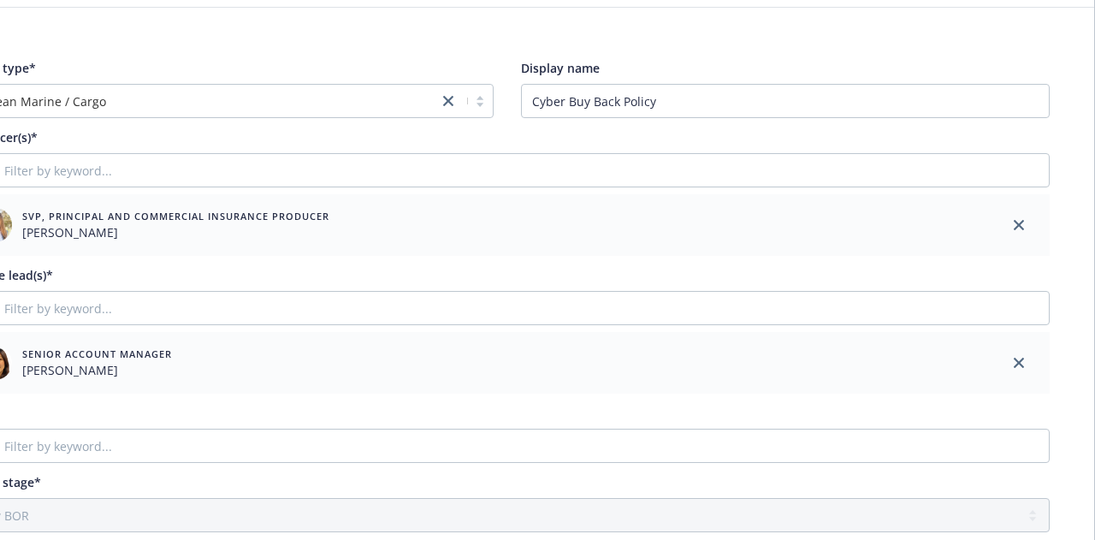
scroll to position [0, 94]
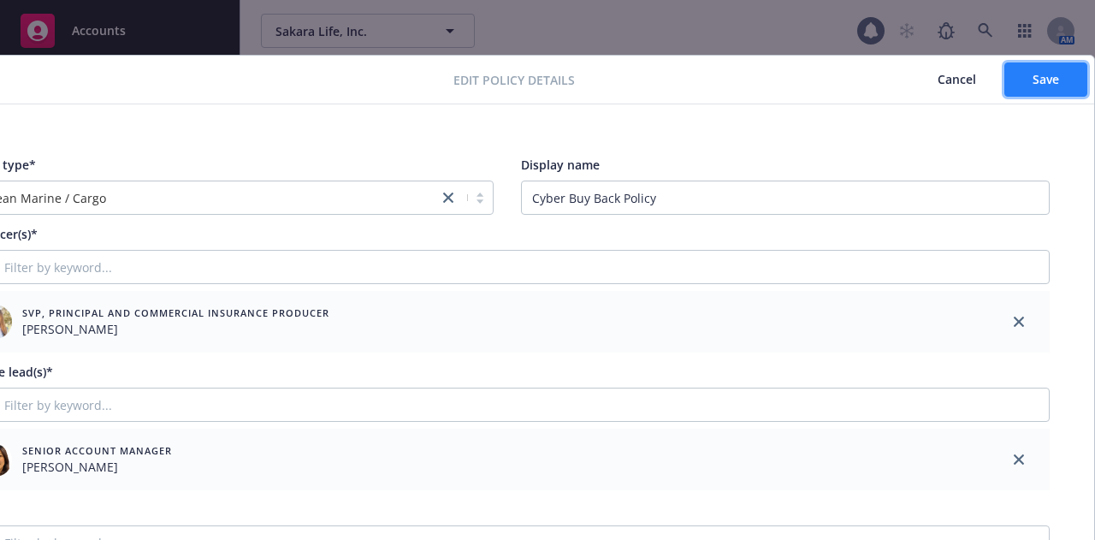
click at [1042, 81] on span "Save" at bounding box center [1045, 79] width 27 height 16
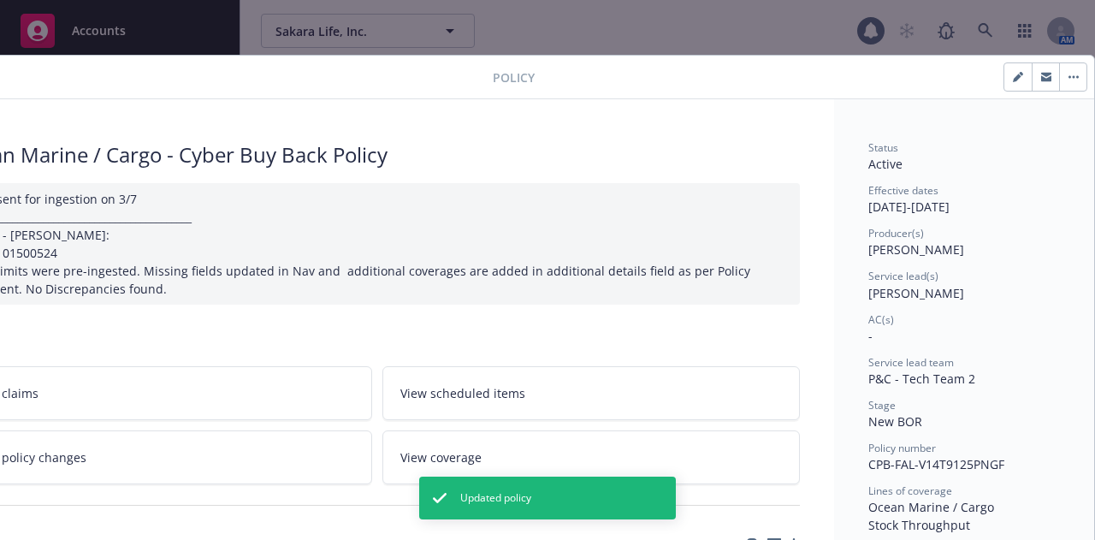
scroll to position [0, 0]
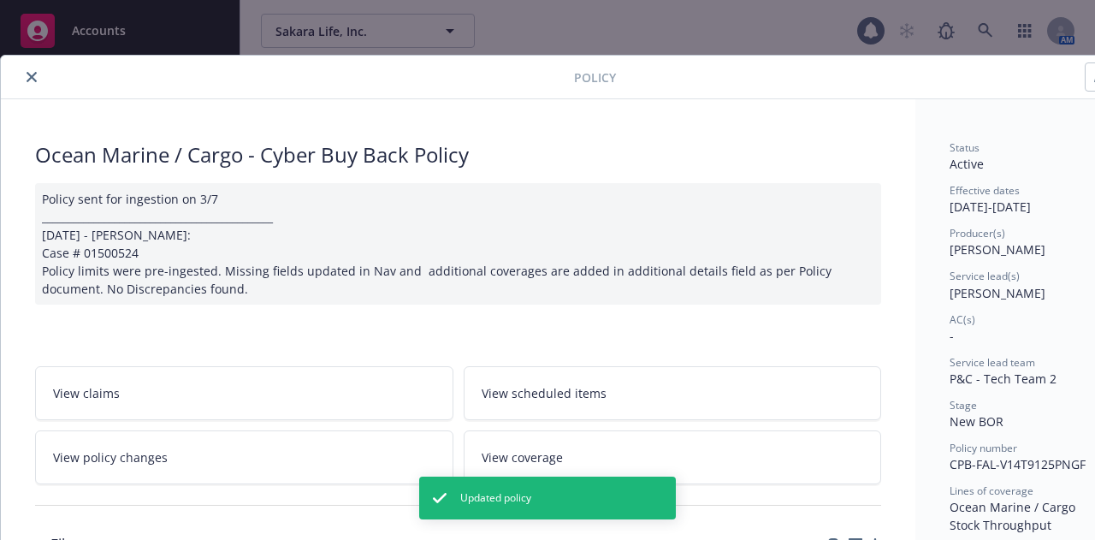
click at [27, 78] on icon "close" at bounding box center [32, 77] width 10 height 10
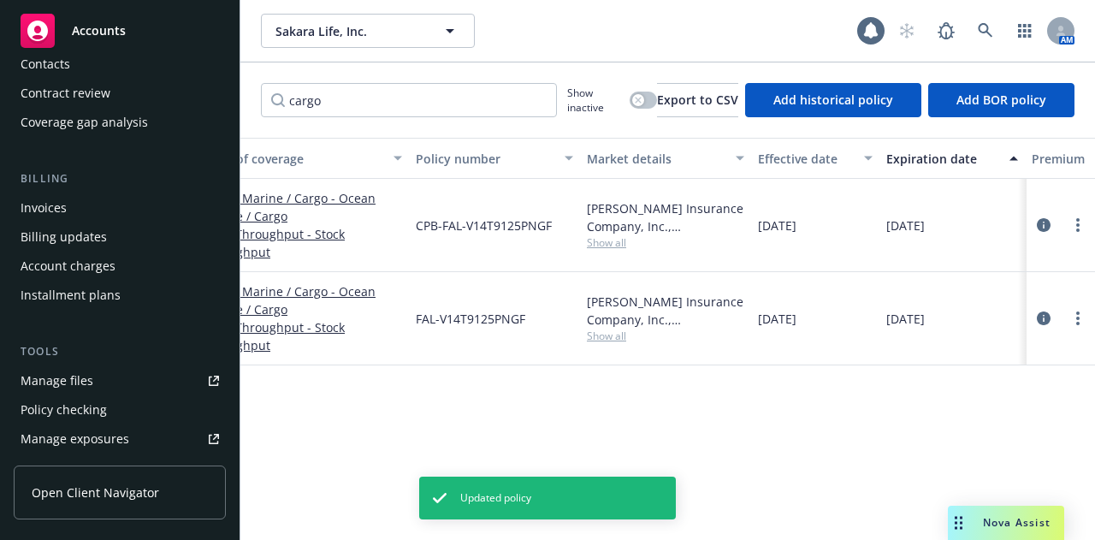
scroll to position [205, 0]
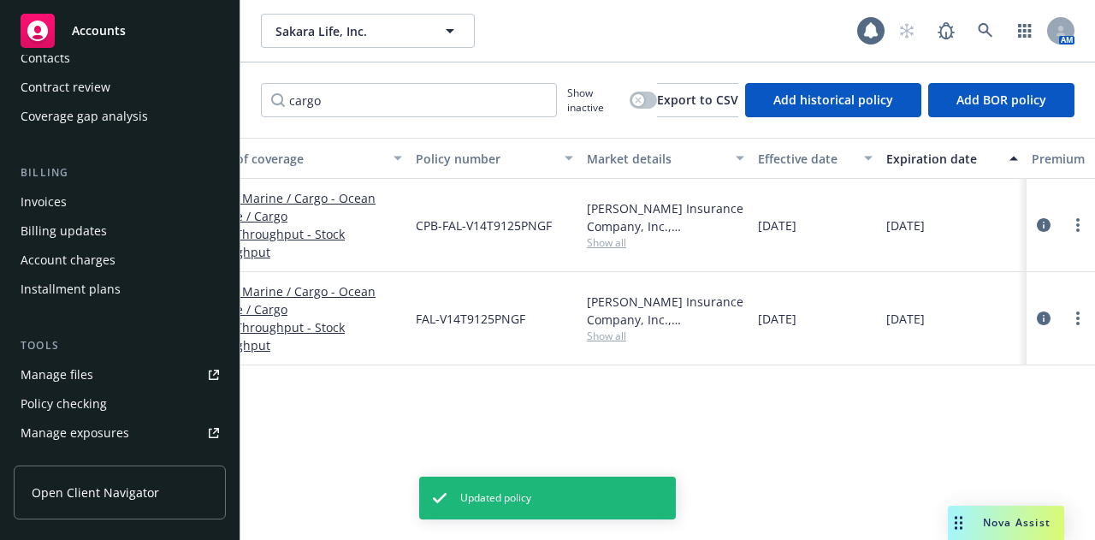
click at [151, 370] on link "Manage files" at bounding box center [120, 374] width 212 height 27
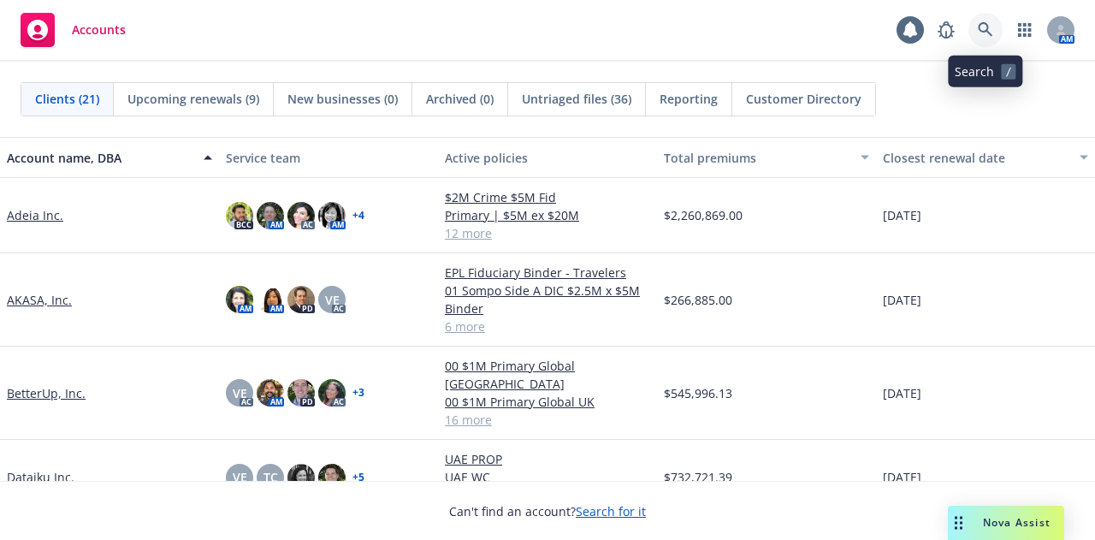
click at [989, 37] on icon at bounding box center [985, 29] width 15 height 15
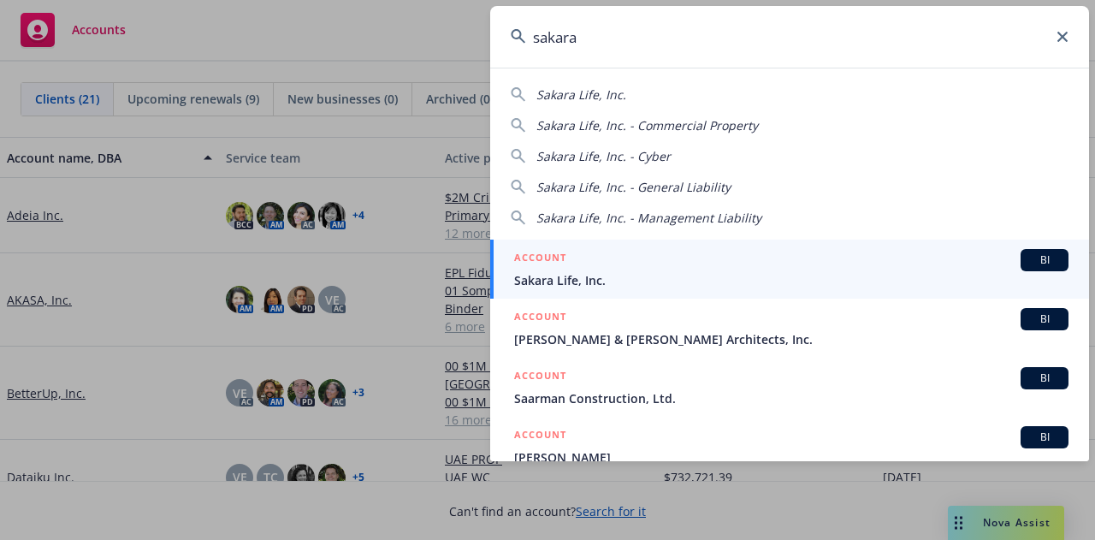
type input "sakara"
click at [763, 287] on span "Sakara Life, Inc." at bounding box center [791, 280] width 554 height 18
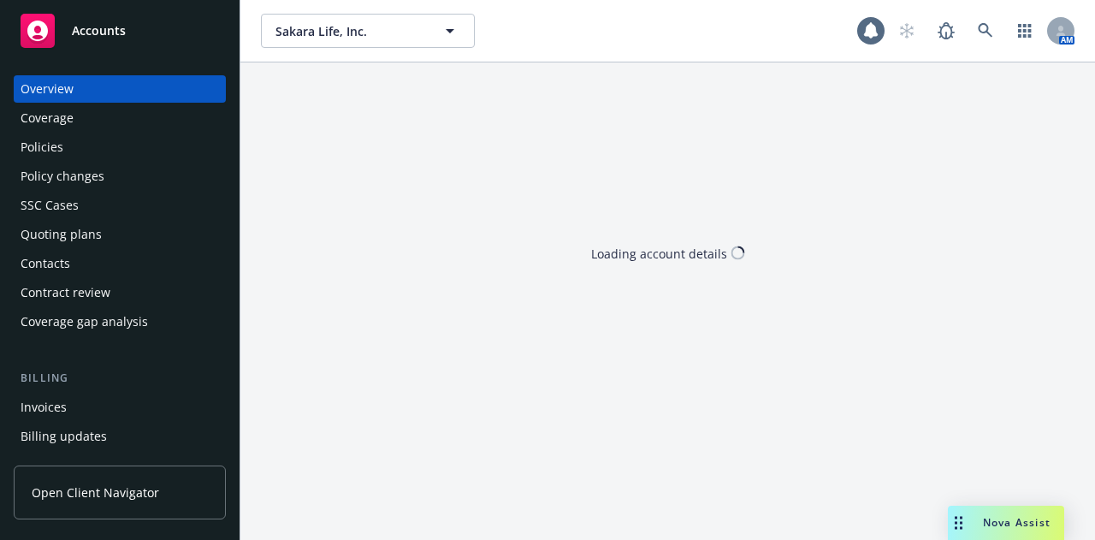
click at [74, 183] on div "Policy changes" at bounding box center [63, 175] width 84 height 27
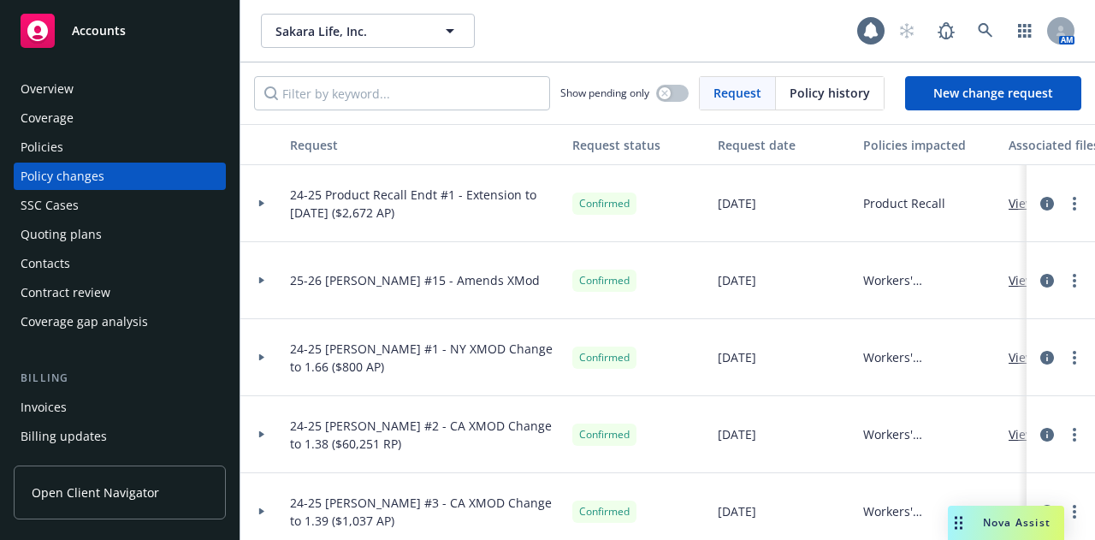
drag, startPoint x: 421, startPoint y: 213, endPoint x: 461, endPoint y: 194, distance: 44.4
click at [461, 194] on span "24-25 Product Recall Endt #1 - Extension to 12/15/2025 ($2,672 AP)" at bounding box center [424, 204] width 269 height 36
copy span "Extension to 12/15/2025 ($2,672 AP)"
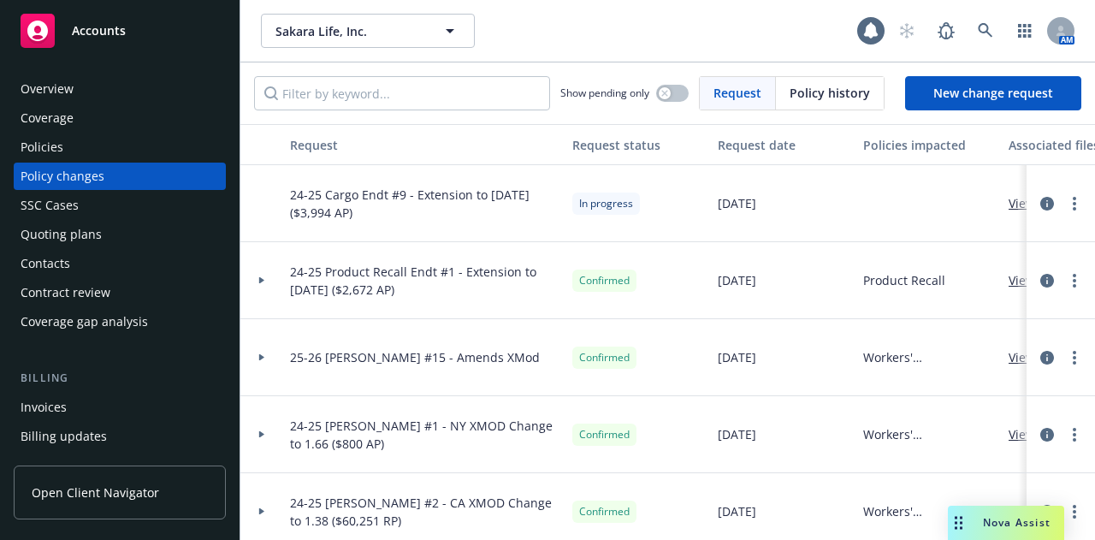
click at [80, 158] on div "Policies" at bounding box center [120, 146] width 198 height 27
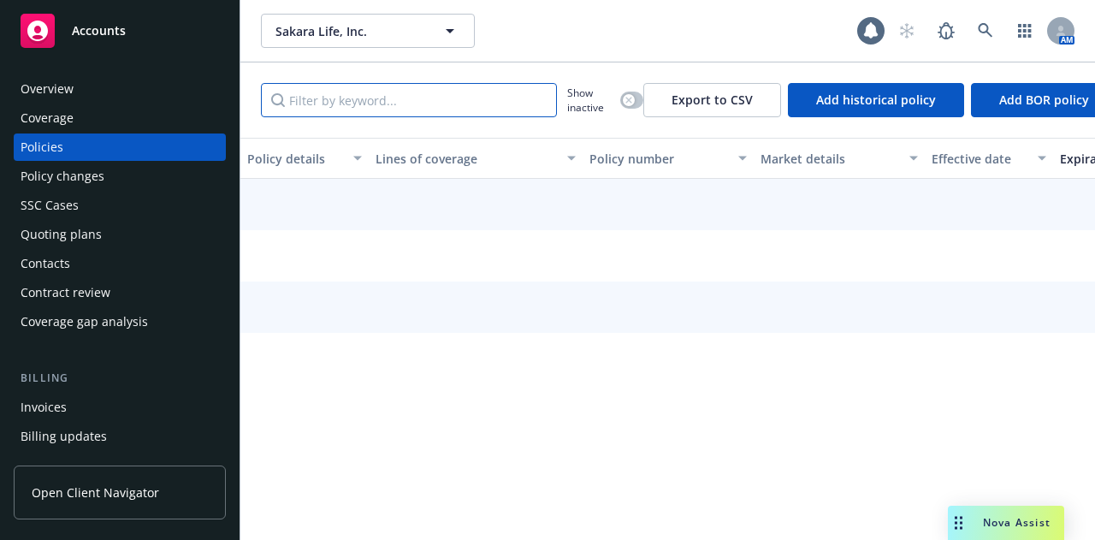
click at [380, 97] on input "Filter by keyword..." at bounding box center [409, 100] width 296 height 34
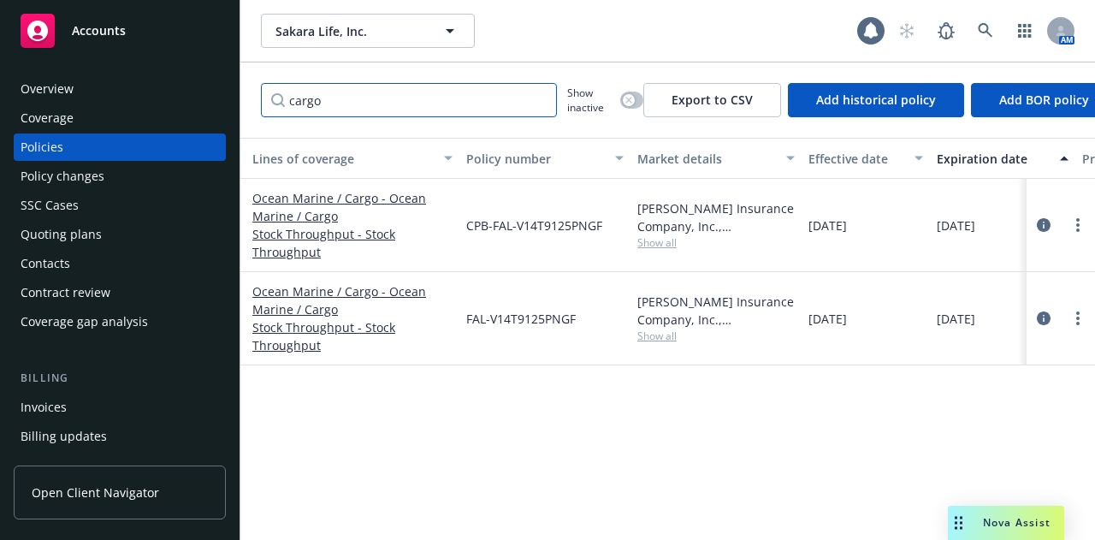
scroll to position [0, 132]
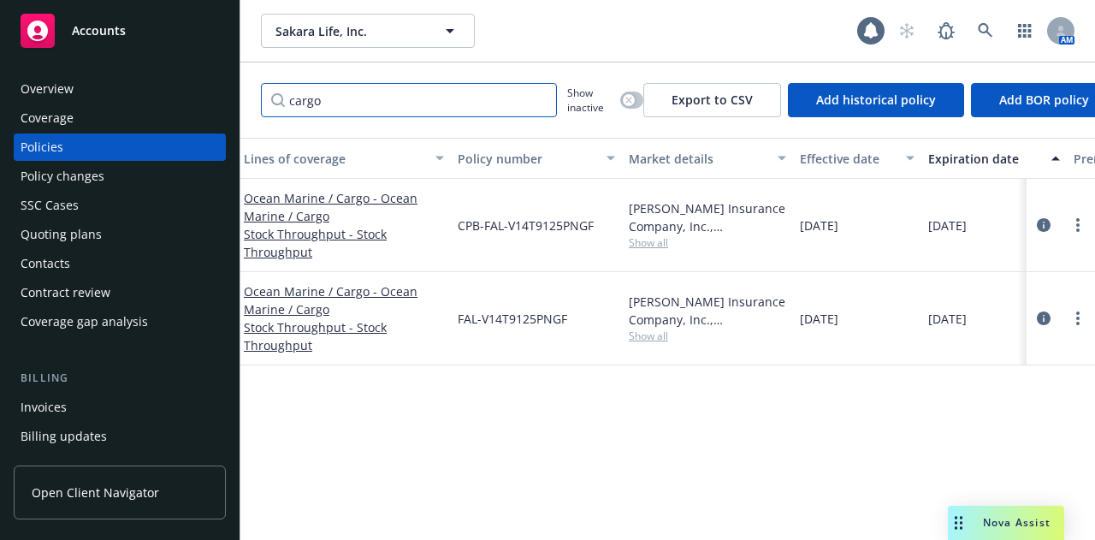
type input "cargo"
click at [66, 174] on div "Policy changes" at bounding box center [63, 175] width 84 height 27
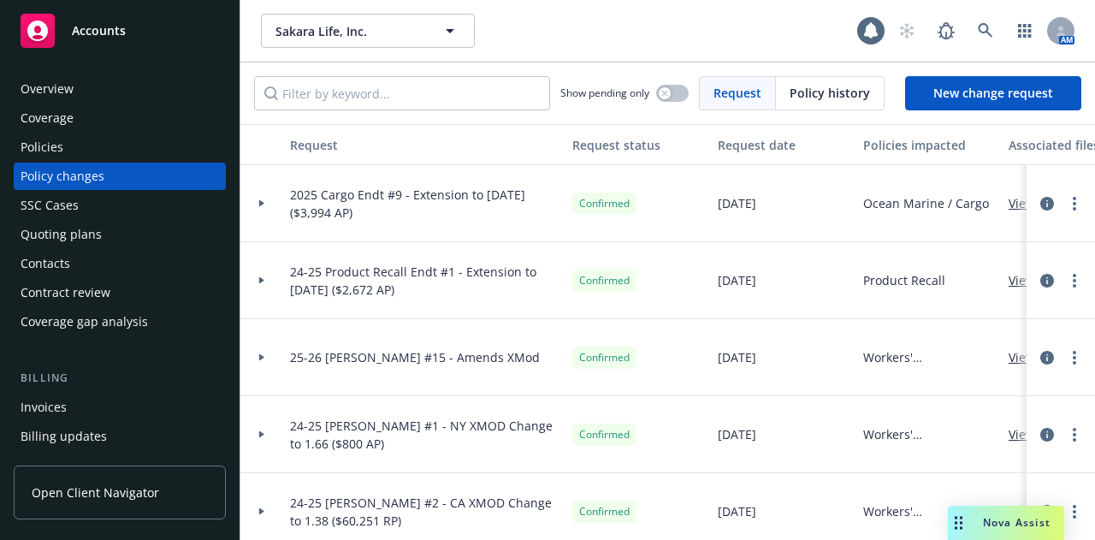
drag, startPoint x: 384, startPoint y: 215, endPoint x: 410, endPoint y: 193, distance: 33.4
click at [410, 193] on span "2025 Cargo Endt #9 - Extension to [DATE] ($3,994 AP)" at bounding box center [424, 204] width 269 height 36
copy span "Extension to [DATE] ($3,994 AP)"
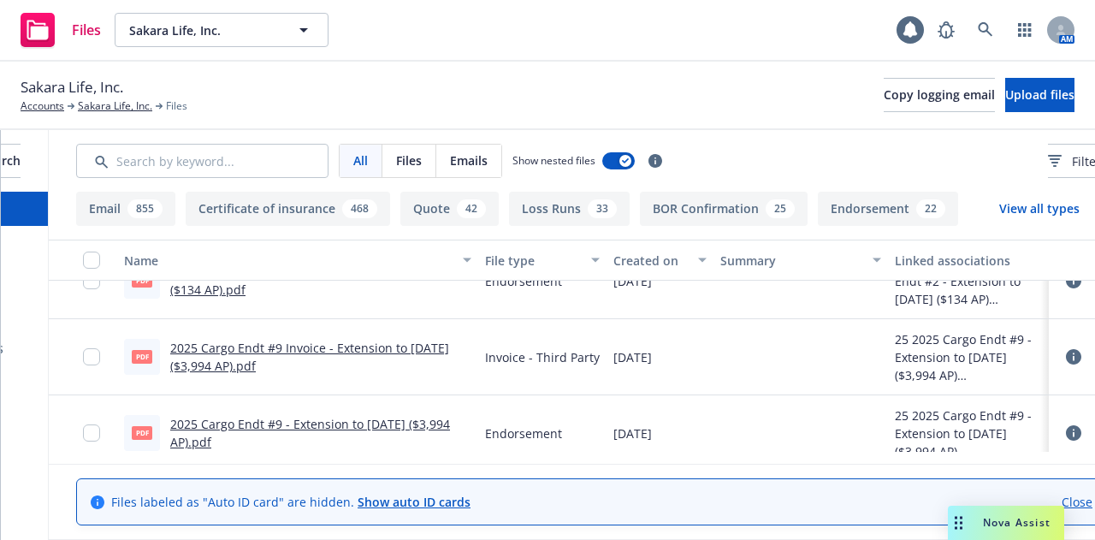
scroll to position [0, 328]
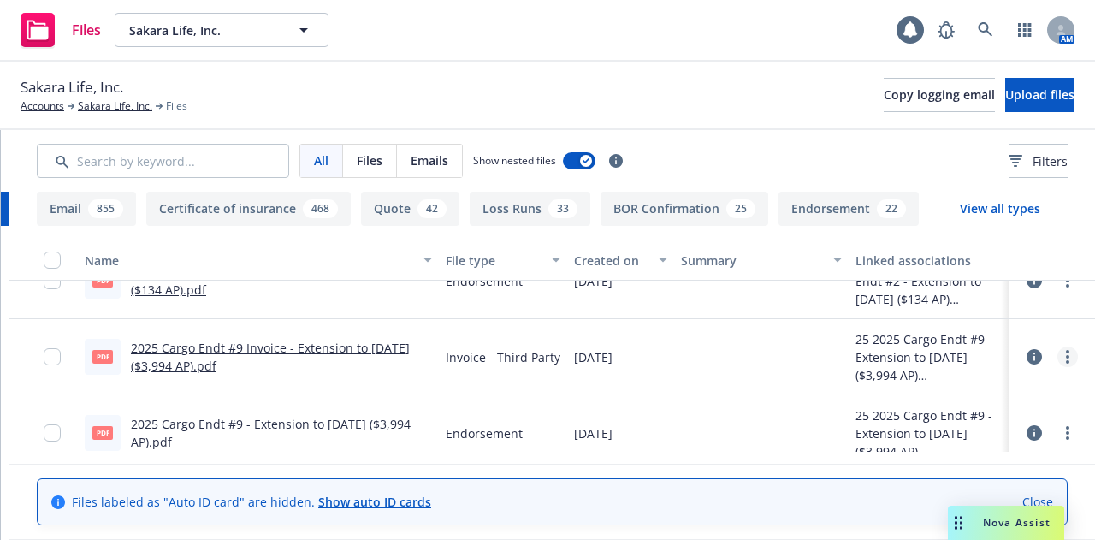
click at [1057, 361] on link "more" at bounding box center [1067, 356] width 21 height 21
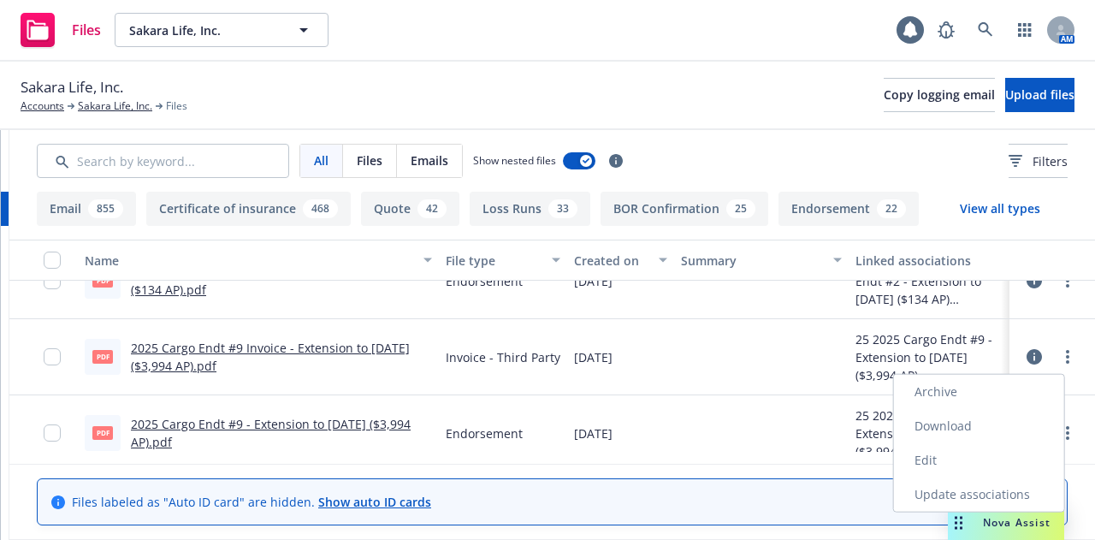
click at [980, 454] on link "Edit" at bounding box center [979, 460] width 170 height 34
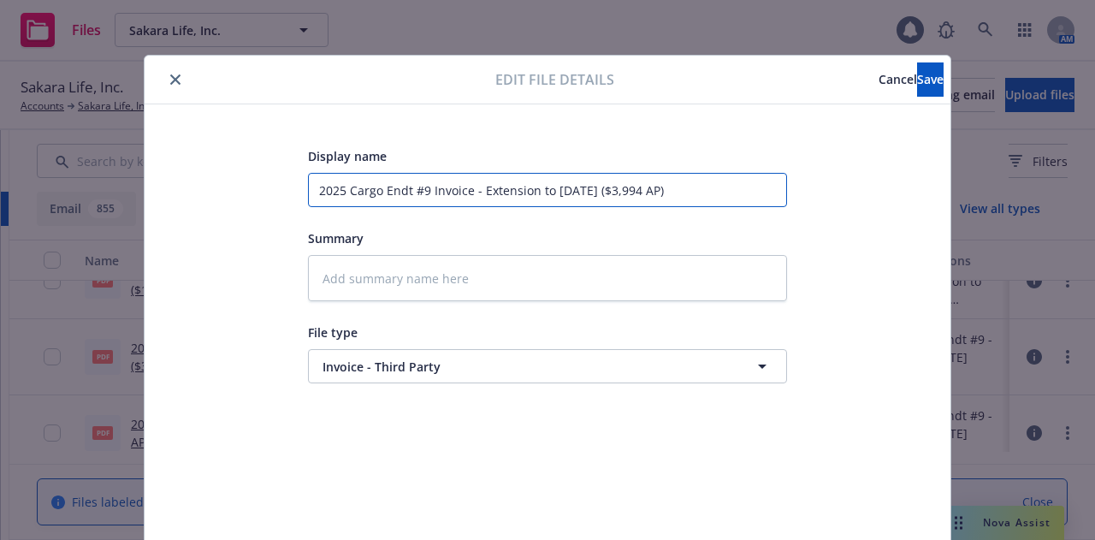
click at [423, 189] on input "2025 Cargo Endt #9 Invoice - Extension to [DATE] ($3,994 AP)" at bounding box center [547, 190] width 479 height 34
type textarea "x"
type input "2025 Cargo Endt #9Invoice - Extension to [DATE] ($3,994 AP)"
type textarea "x"
type input "2025 Cargo Endt #Invoice - Extension to [DATE] ($3,994 AP)"
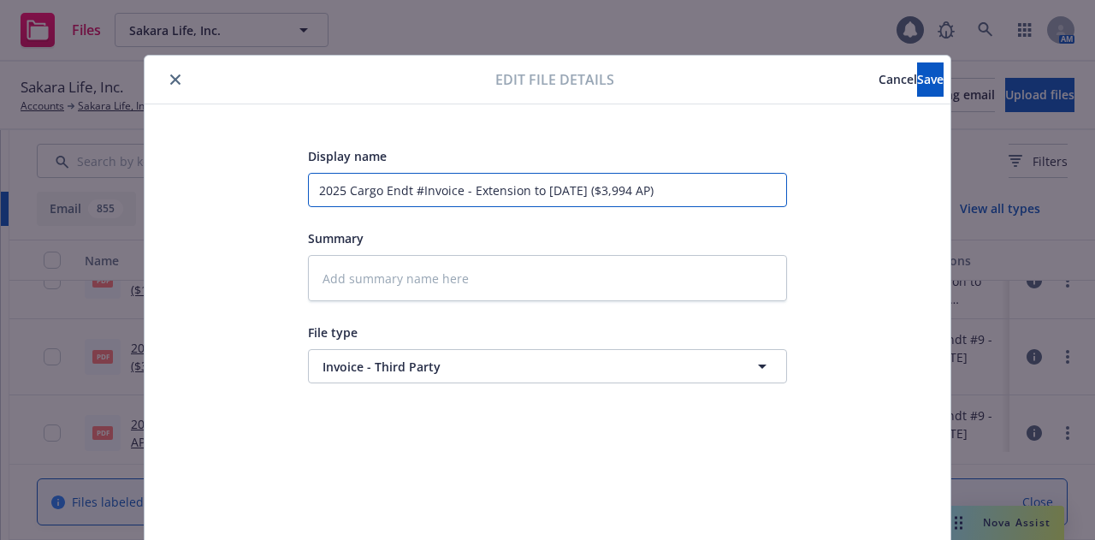
type textarea "x"
type input "2025 Cargo Endt Invoice - Extension to [DATE] ($3,994 AP)"
type textarea "x"
type input "2025 Cargo EndtInvoice - Extension to 12/15/2025 ($3,994 AP)"
type textarea "x"
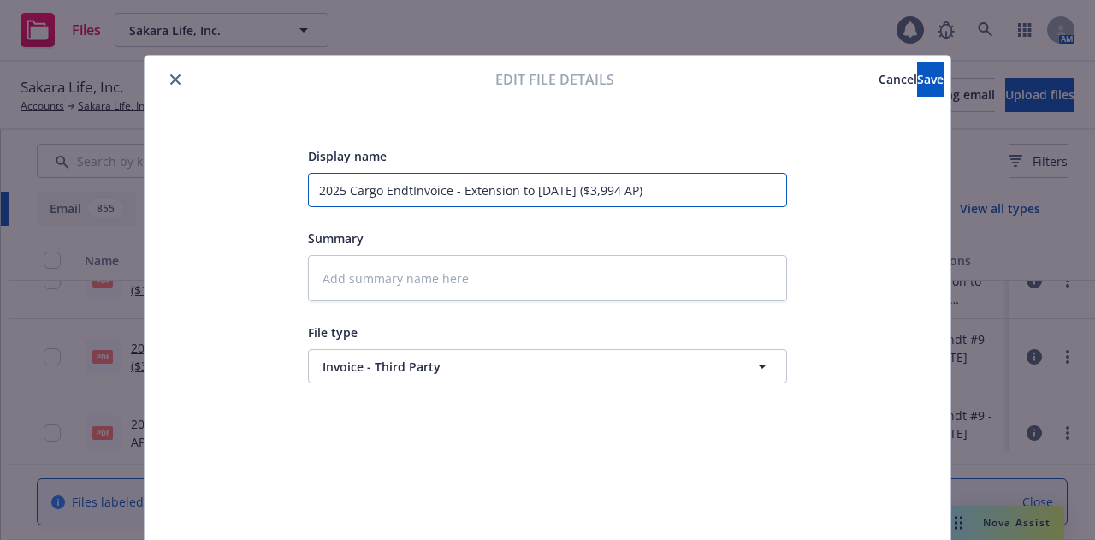
type input "2025 Cargo Endt Invoice - Extension to 12/15/2025 ($3,994 AP)"
click at [373, 189] on input "2025 Cargo Endt Invoice - Extension to 12/15/2025 ($3,994 AP)" at bounding box center [547, 190] width 479 height 34
type textarea "x"
type input "2025 Cargo/ Endt Invoice - Extension to 12/15/2025 ($3,994 AP)"
type textarea "x"
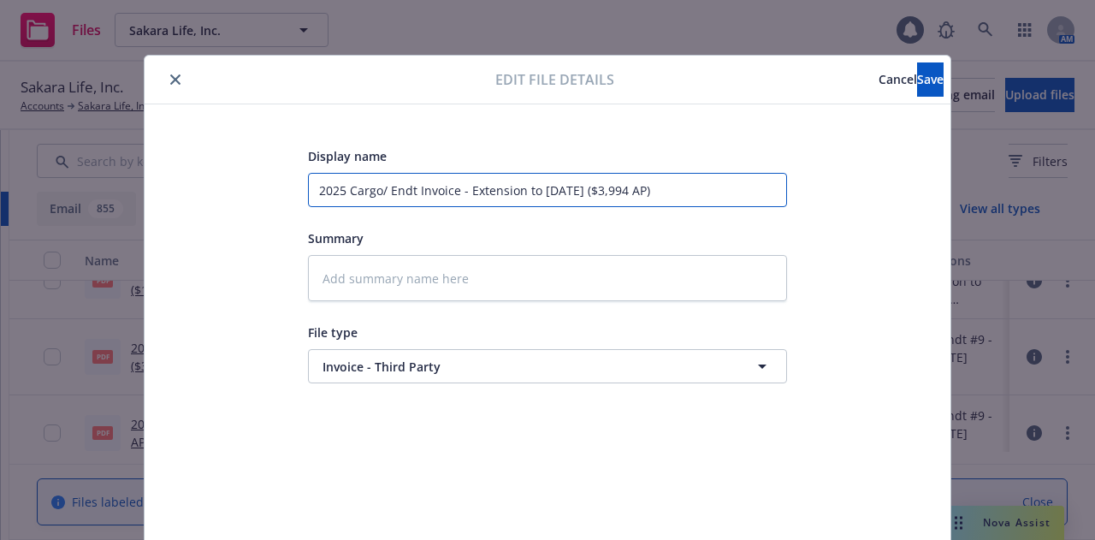
type input "2025 Cargo/C Endt Invoice - Extension to 12/15/2025 ($3,994 AP)"
type textarea "x"
type input "2025 Cargo/Ca Endt Invoice - Extension to 12/15/2025 ($3,994 AP)"
type textarea "x"
type input "2025 Cargo/Car Endt Invoice - Extension to 12/15/2025 ($3,994 AP)"
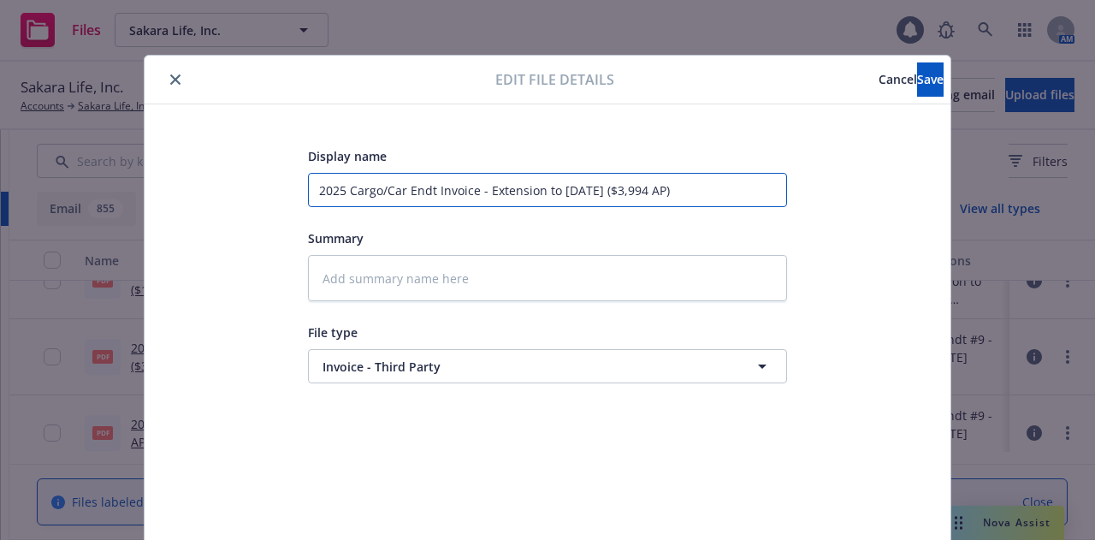
type textarea "x"
type input "2025 Cargo/Cargo Endt Invoice - Extension to 12/15/2025 ($3,994 AP)"
type textarea "x"
type input "2025 Cargo/Cargo Endt Invoice - Extension to 12/15/2025 ($3,994 AP)"
type textarea "x"
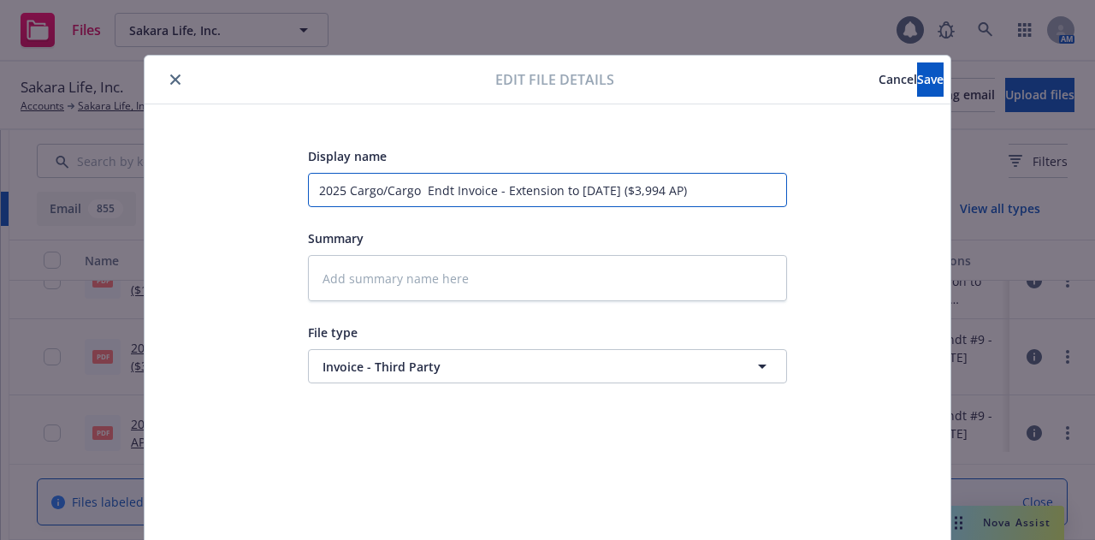
type input "2025 Cargo/Cargo C Endt Invoice - Extension to 12/15/2025 ($3,994 AP)"
type textarea "x"
type input "2025 Cargo/Cargo Cyb Endt Invoice - Extension to 12/15/2025 ($3,994 AP)"
type textarea "x"
type input "2025 Cargo/Cargo Cybe Endt Invoice - Extension to 12/15/2025 ($3,994 AP)"
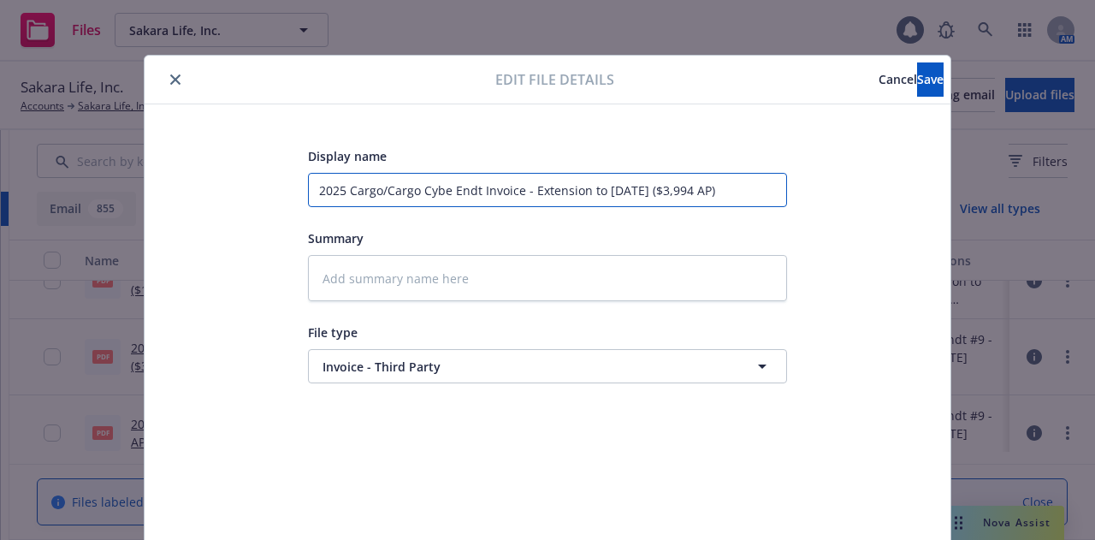
type textarea "x"
type input "2025 Cargo/Cargo Cyber Endt Invoice - Extension to 12/15/2025 ($3,994 AP)"
type textarea "x"
type input "2025 Cargo/Cargo Cyber Endt Invoice - Extension to 12/15/2025 ($3,994 AP)"
type textarea "x"
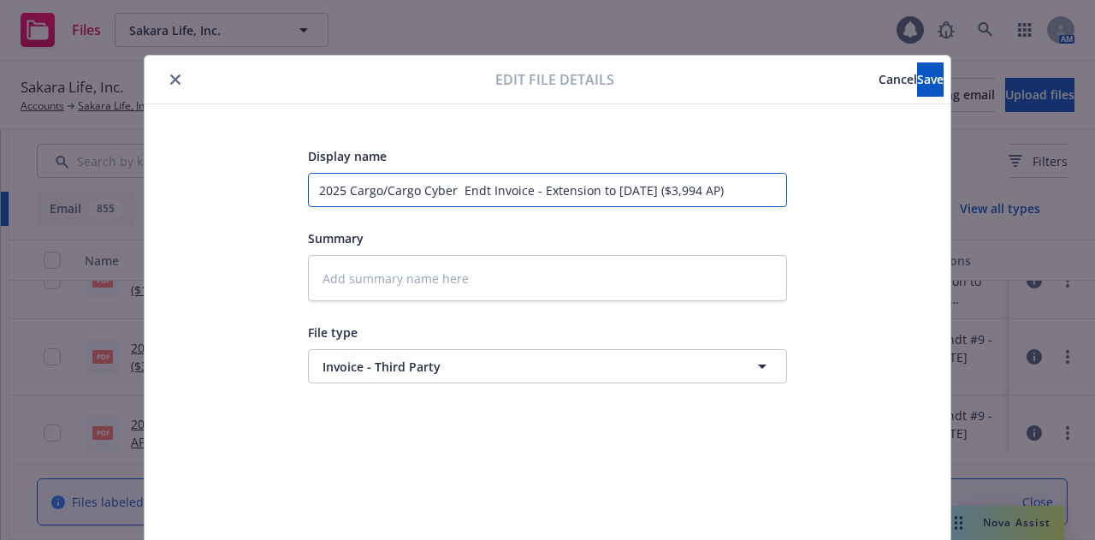
type input "2025 Cargo/Cargo Cyber B Endt Invoice - Extension to 12/15/2025 ($3,994 AP)"
type textarea "x"
type input "2025 Cargo/Cargo Cyber Bu Endt Invoice - Extension to 12/15/2025 ($3,994 AP)"
type textarea "x"
type input "2025 Cargo/Cargo Cyber Buy Endt Invoice - Extension to 12/15/2025 ($3,994 AP)"
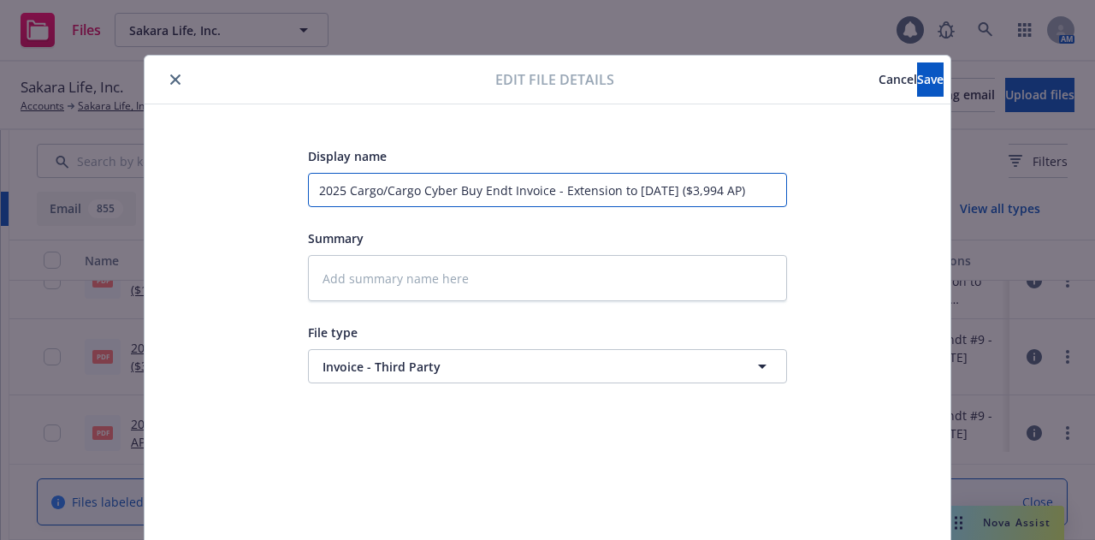
type textarea "x"
type input "2025 Cargo/Cargo Cyber Buy Endt Invoice - Extension to 12/15/2025 ($3,994 AP)"
type textarea "x"
type input "2025 Cargo/Cargo Cyber Buy B Endt Invoice - Extension to 12/15/2025 ($3,994 AP)"
type textarea "x"
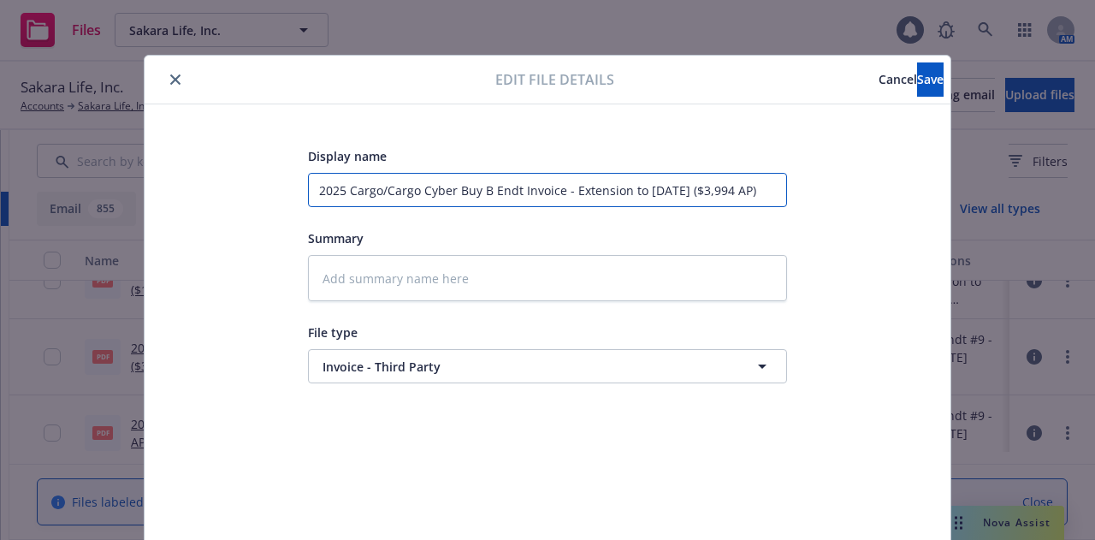
type input "2025 Cargo/Cargo Cyber Buy Ba Endt Invoice - Extension to 12/15/2025 ($3,994 AP)"
type textarea "x"
type input "2025 Cargo/Cargo Cyber Buy Bac Endt Invoice - Extension to 12/15/2025 ($3,994 A…"
type textarea "x"
type input "2025 Cargo/Cargo Cyber Buy Back Endt Invoice - Extension to 12/15/2025 ($3,994 …"
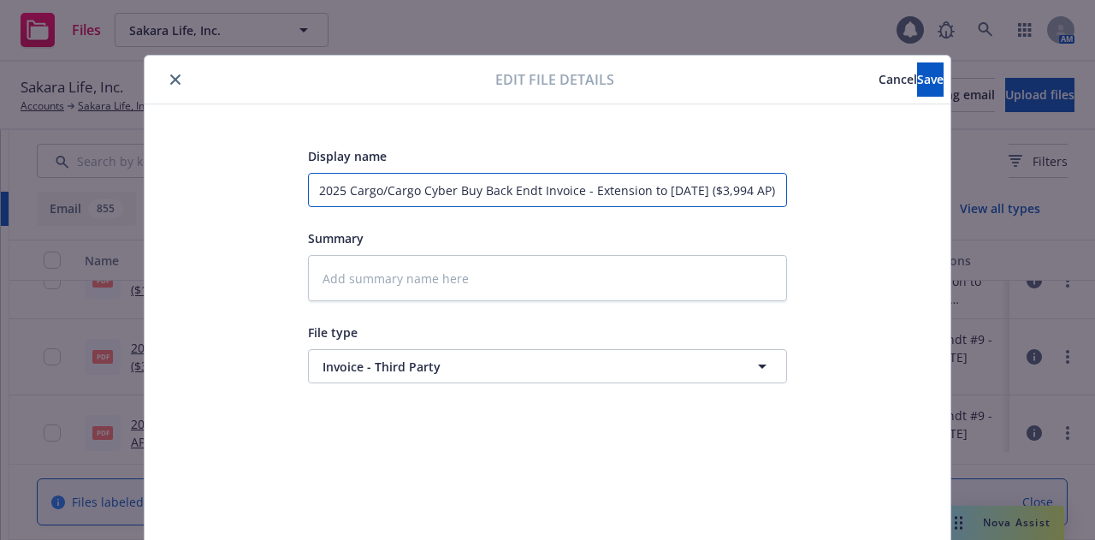
scroll to position [0, 15]
drag, startPoint x: 718, startPoint y: 182, endPoint x: 1050, endPoint y: 233, distance: 335.8
click at [1050, 233] on div "Edit file details Cancel Save Display name 2025 Cargo/Cargo Cyber Buy Back Endt…" at bounding box center [547, 270] width 1095 height 540
type textarea "x"
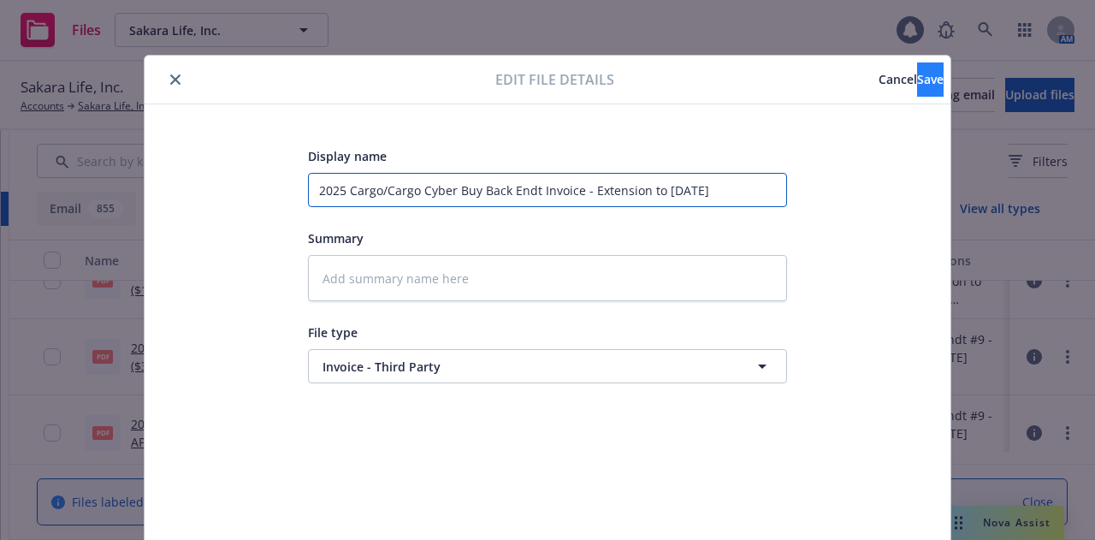
type input "2025 Cargo/Cargo Cyber Buy Back Endt Invoice - Extension to 12/15/2025"
click at [917, 90] on button "Save" at bounding box center [930, 79] width 27 height 34
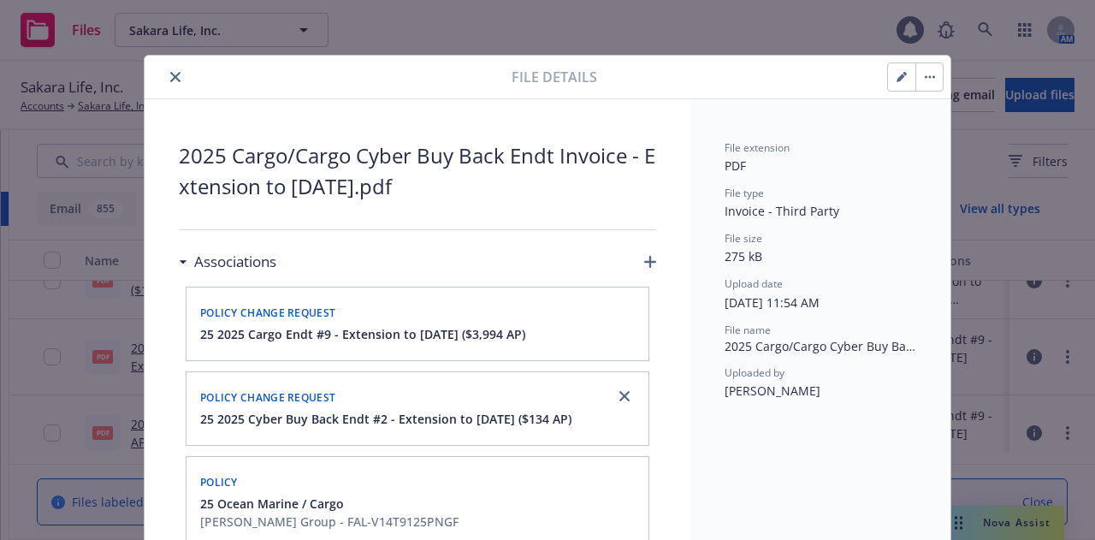
click at [165, 69] on button "close" at bounding box center [175, 77] width 21 height 21
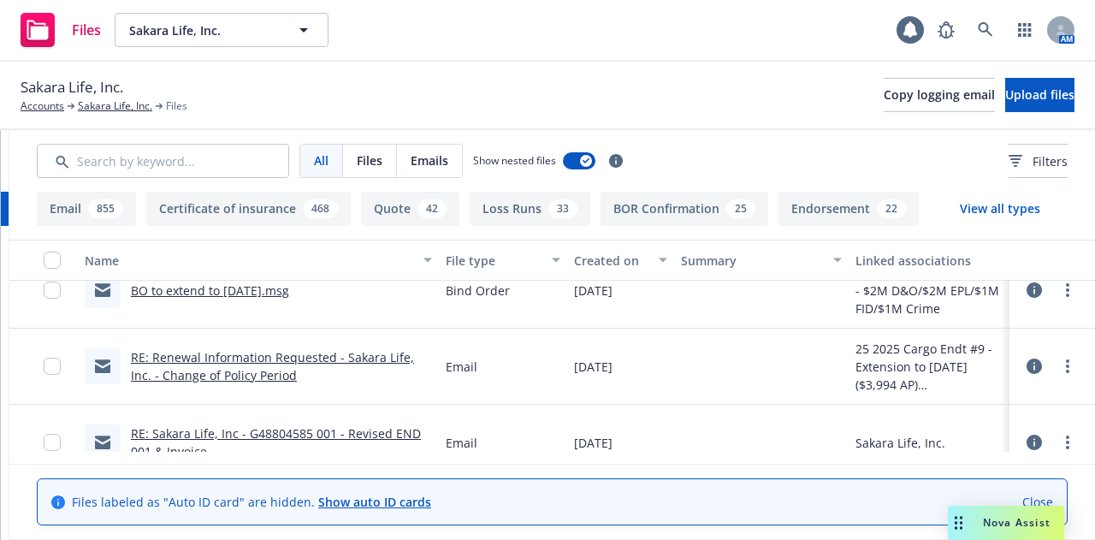
scroll to position [331, 0]
click at [1026, 363] on icon at bounding box center [1033, 364] width 15 height 15
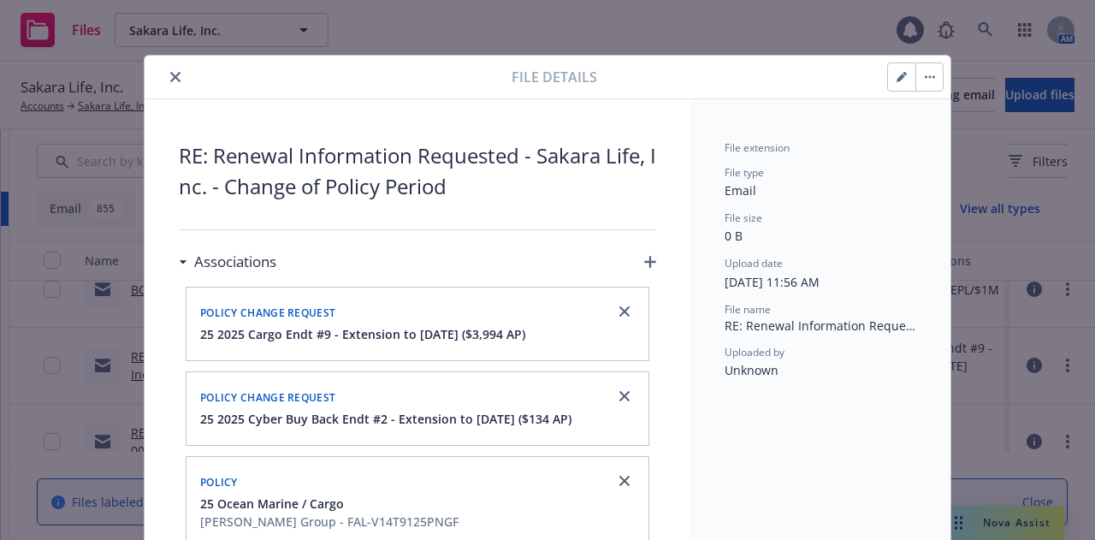
click at [900, 81] on button "button" at bounding box center [901, 76] width 27 height 27
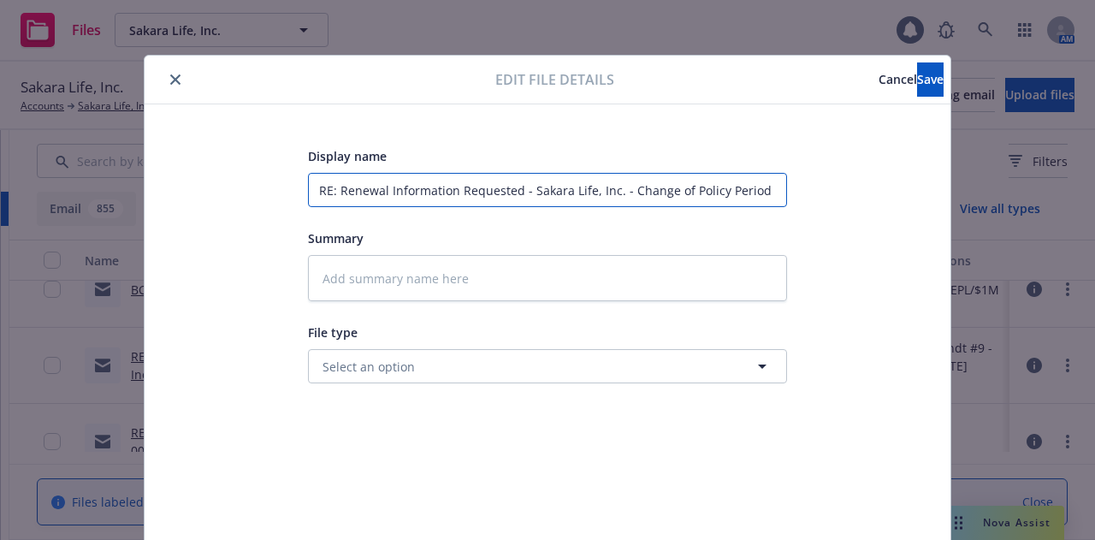
drag, startPoint x: 749, startPoint y: 182, endPoint x: 214, endPoint y: 175, distance: 535.4
click at [214, 175] on div "Display name RE: Renewal Information Requested - Sakara Life, Inc. - Change of …" at bounding box center [547, 401] width 737 height 513
type textarea "x"
type input "20"
type textarea "x"
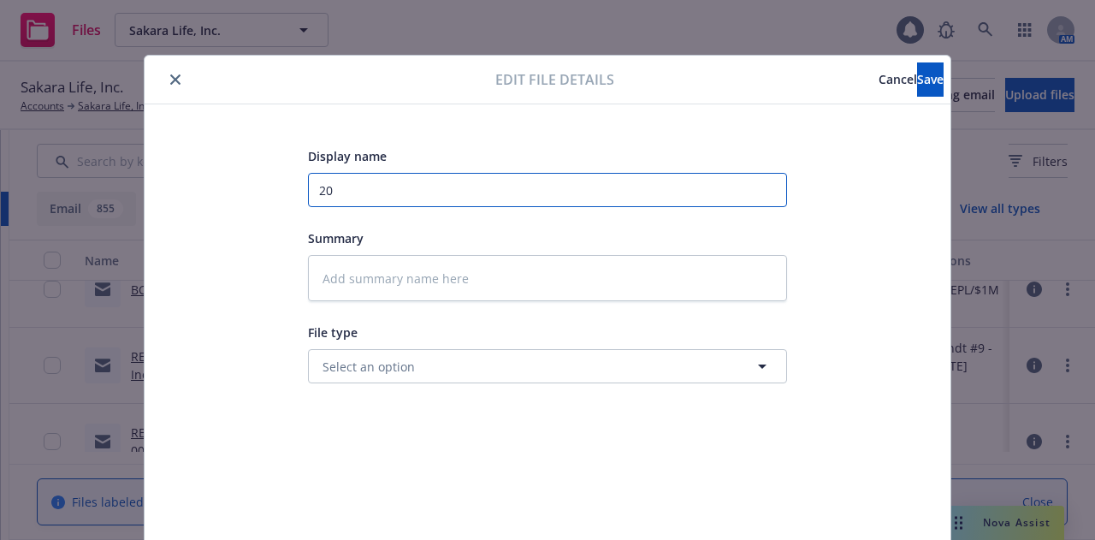
type input "202"
type textarea "x"
type input "2025"
type textarea "x"
type input "2025"
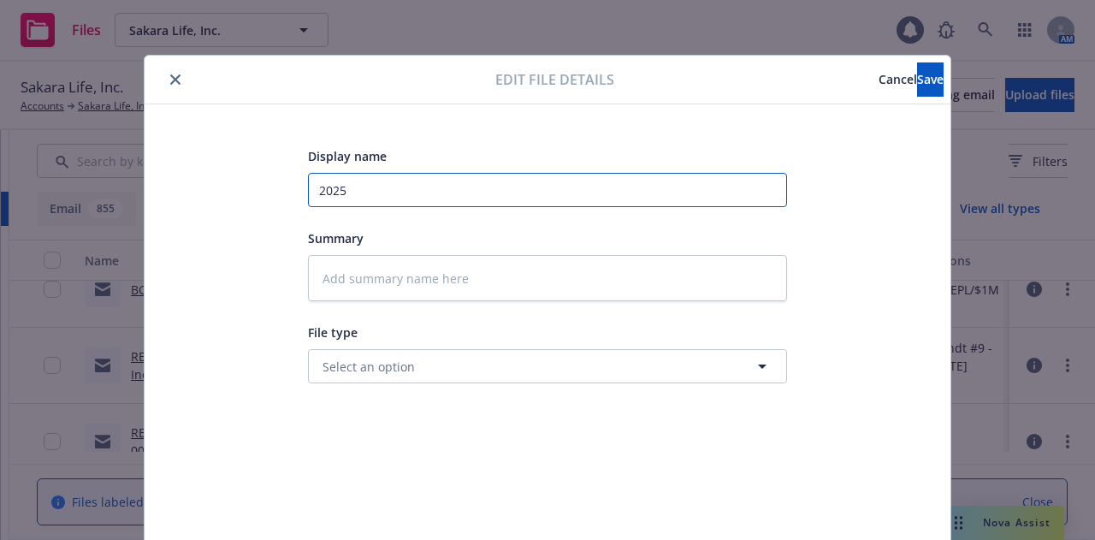
type textarea "x"
type input "2025 C"
type textarea "x"
type input "2025 Ca"
type textarea "x"
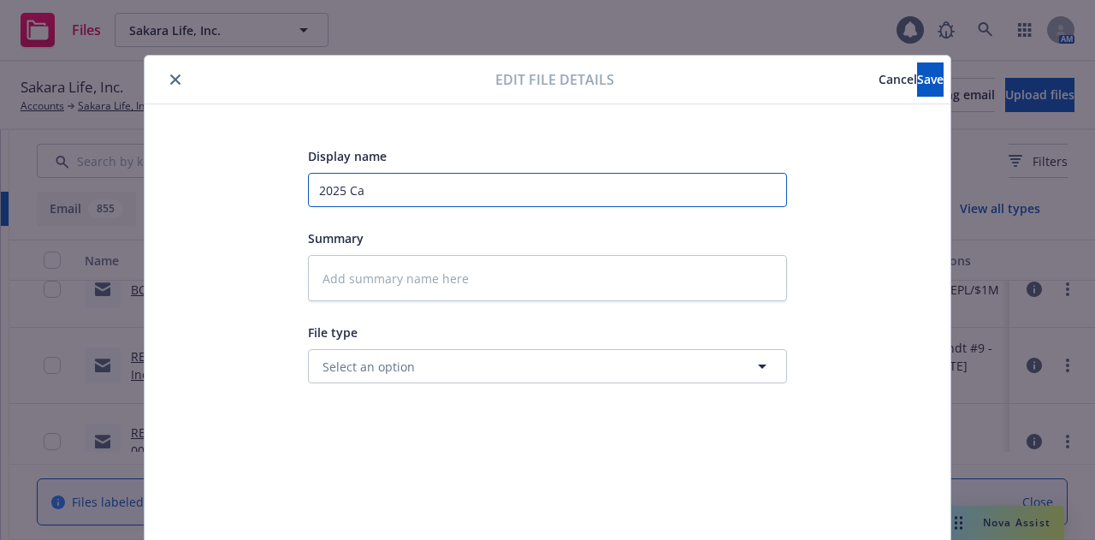
type input "2025 Car"
type textarea "x"
type input "2025 Carg"
type textarea "x"
type input "2025 Cargo"
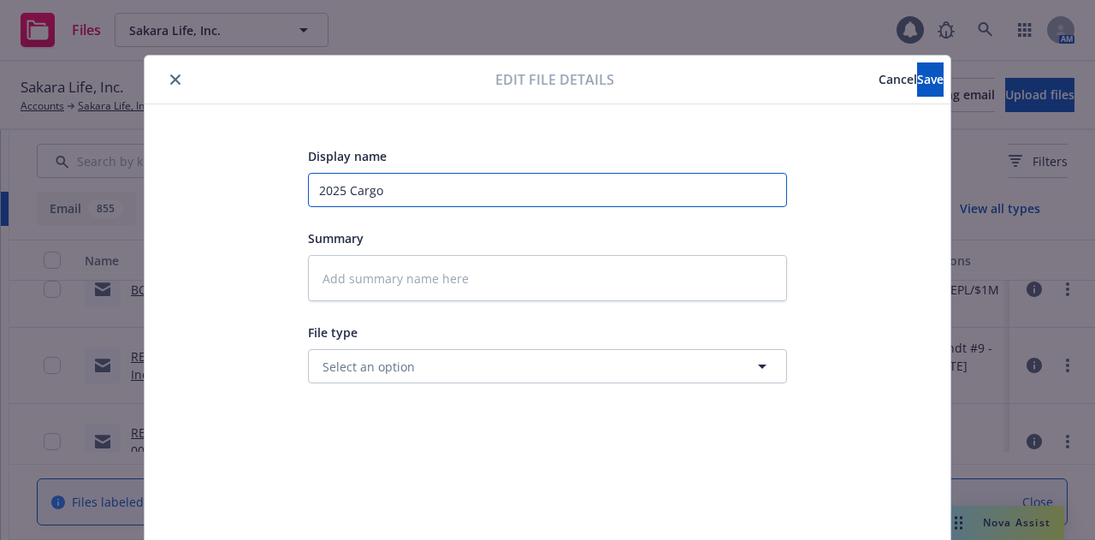
type textarea "x"
type input "2025 Cargo/"
type textarea "x"
type input "2025 Cargo/C"
type textarea "x"
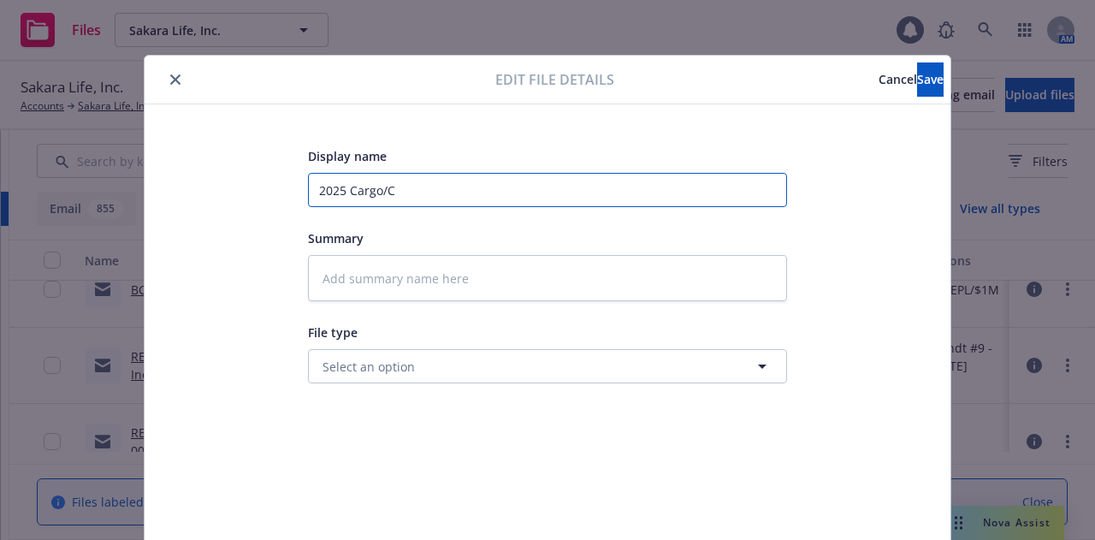
type input "2025 Cargo/Ca"
type textarea "x"
type input "2025 Cargo/Car"
type textarea "x"
type input "2025 Cargo/Cargo"
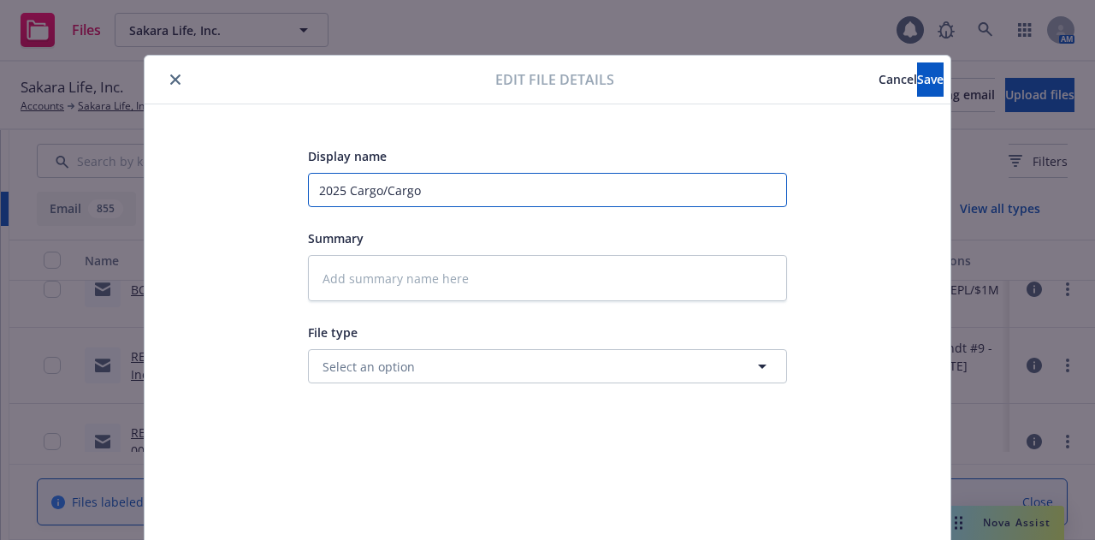
type textarea "x"
type input "2025 Cargo/Cargo"
type textarea "x"
type input "2025 Cargo/Cargo C"
type textarea "x"
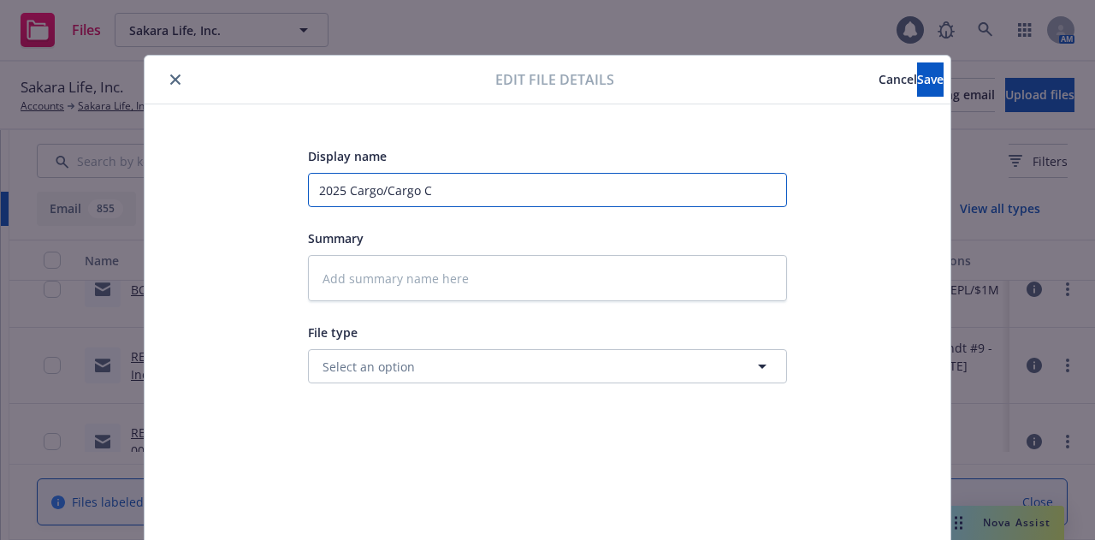
type input "2025 Cargo/Cargo Cy"
type textarea "x"
type input "2025 Cargo/Cargo Cyb"
type textarea "x"
type input "2025 Cargo/Cargo Cybe"
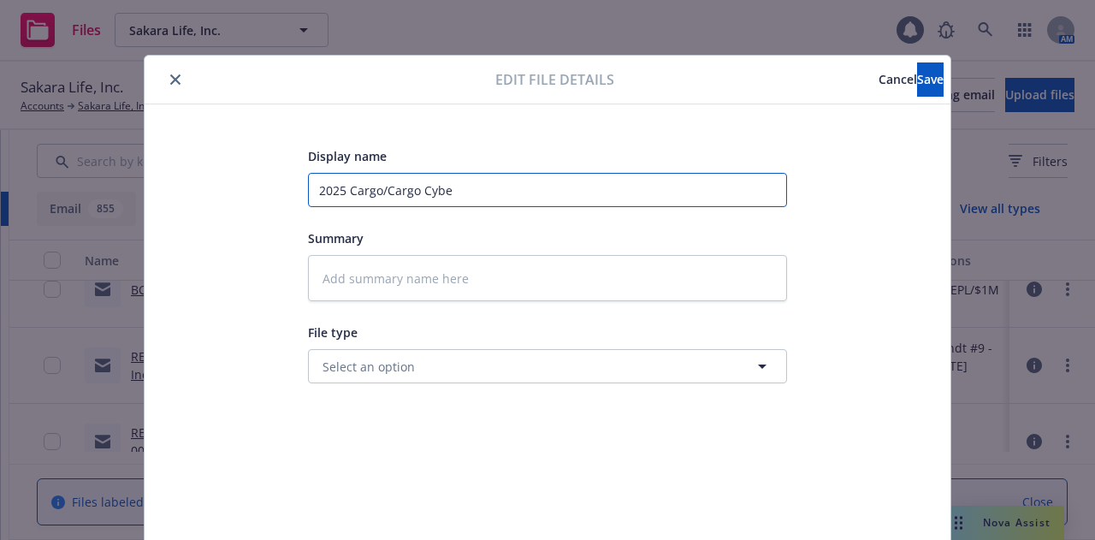
type textarea "x"
type input "2025 Cargo/Cargo Cyber"
type textarea "x"
type input "2025 Cargo/Cargo Cyber"
type textarea "x"
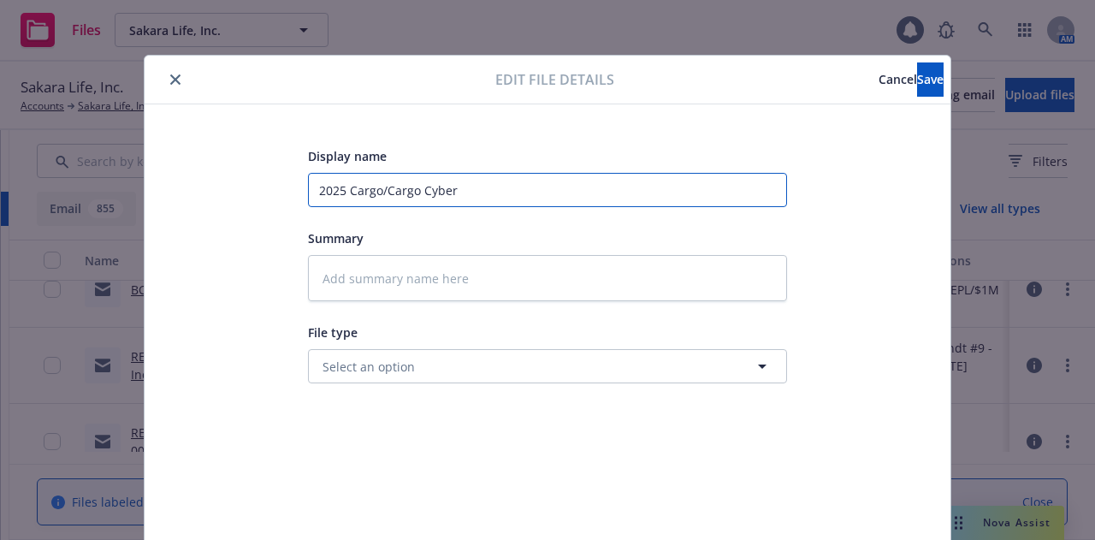
type input "2025 Cargo/Cargo Cyber B"
type textarea "x"
type input "2025 Cargo/Cargo Cyber Bu"
type textarea "x"
type input "2025 Cargo/Cargo Cyber Buy"
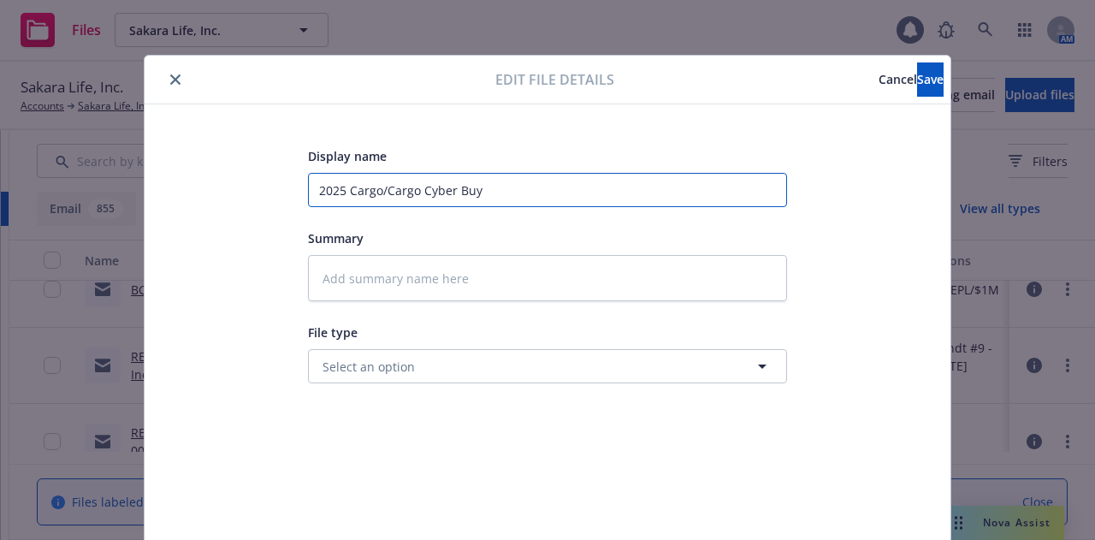
type textarea "x"
type input "2025 Cargo/Cargo Cyber Buy"
type textarea "x"
type input "2025 Cargo/Cargo Cyber Buy B"
type textarea "x"
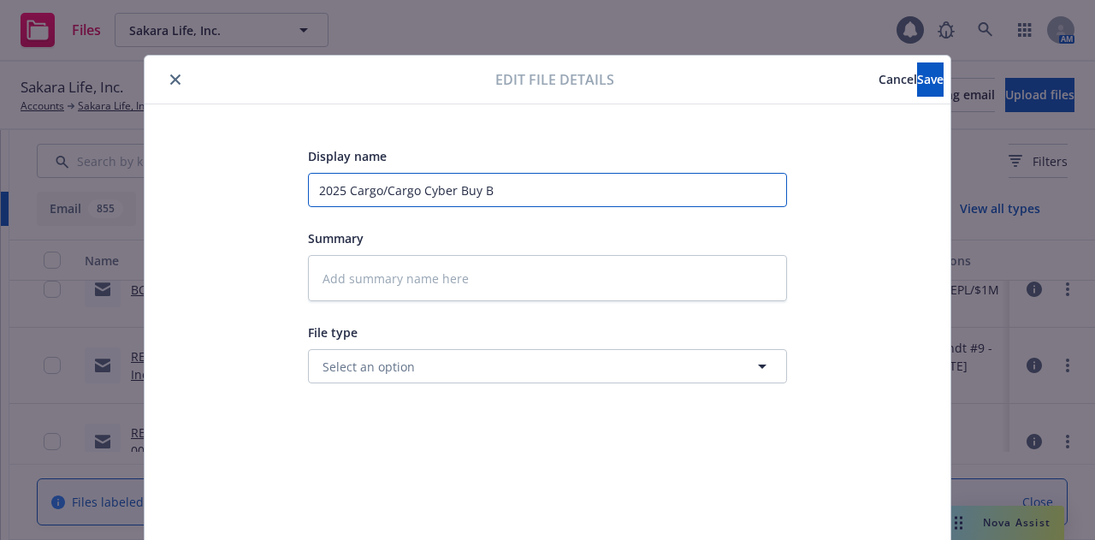
type input "2025 Cargo/Cargo Cyber Buy Ba"
type textarea "x"
type input "2025 Cargo/Cargo Cyber Buy Bac"
type textarea "x"
type input "2025 Cargo/Cargo Cyber Buy Back"
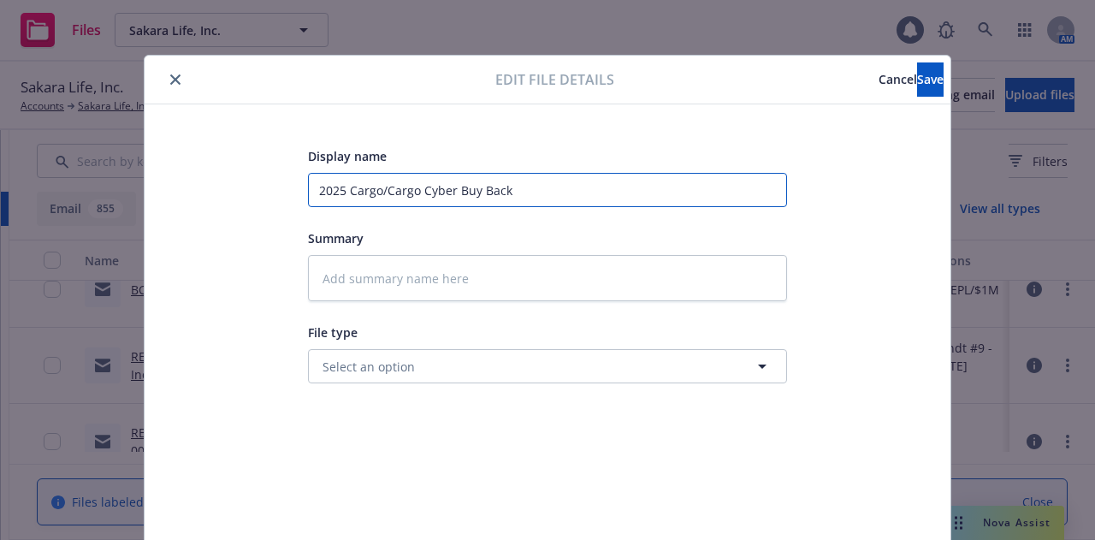
type textarea "x"
type input "2025 Cargo/Cargo Cyber Buy Back"
type textarea "x"
type input "2025 Cargo/Cargo Cyber Buy Back E"
type textarea "x"
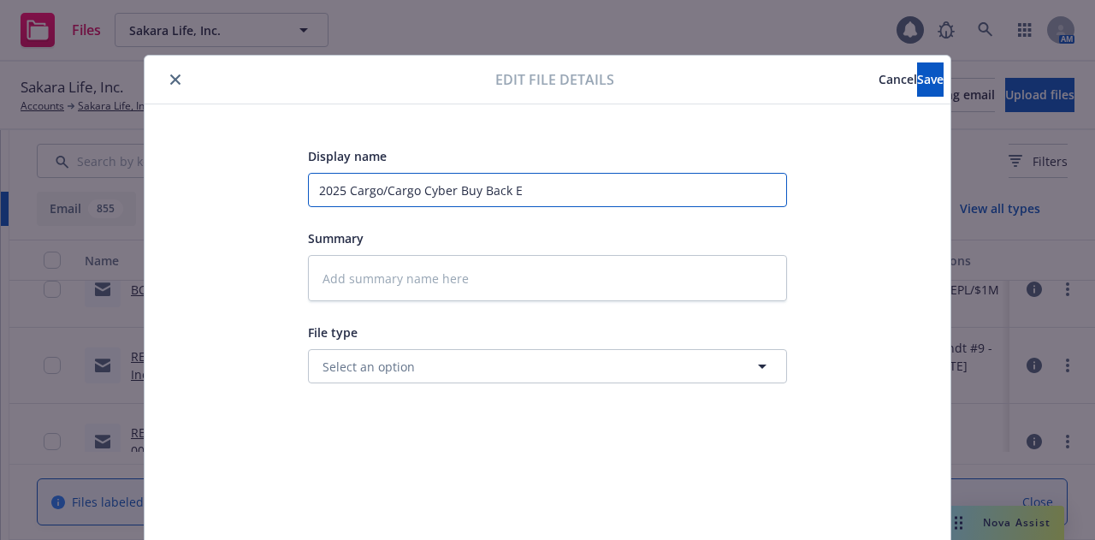
type input "2025 Cargo/Cargo Cyber Buy Back En"
type textarea "x"
type input "2025 Cargo/Cargo Cyber Buy Back End"
type textarea "x"
type input "2025 Cargo/Cargo Cyber Buy Back Endt"
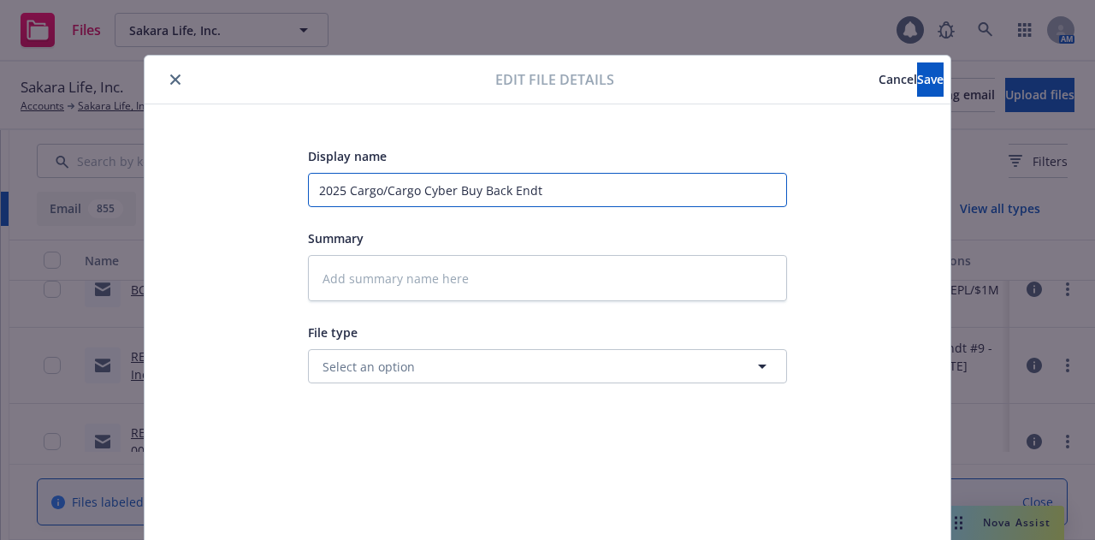
type textarea "x"
type input "2025 Cargo/Cargo Cyber Buy Back Endts"
type textarea "x"
type input "2025 Cargo/Cargo Cyber Buy Back Endts"
type textarea "x"
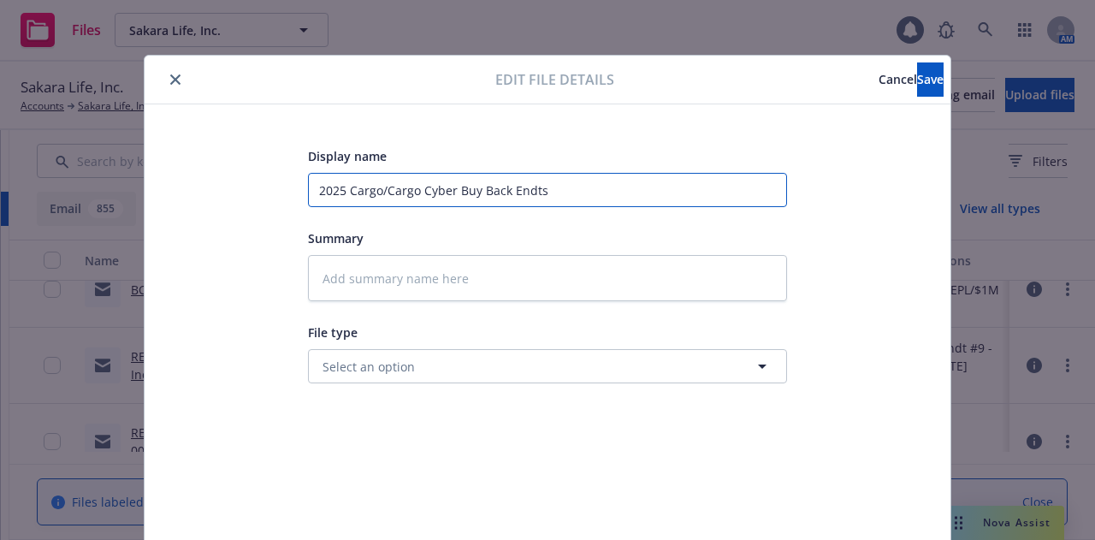
type input "2025 Cargo/Cargo Cyber Buy Back Endts &"
type textarea "x"
type input "2025 Cargo/Cargo Cyber Buy Back Endts &"
type textarea "x"
type input "2025 Cargo/Cargo Cyber Buy Back Endts & I"
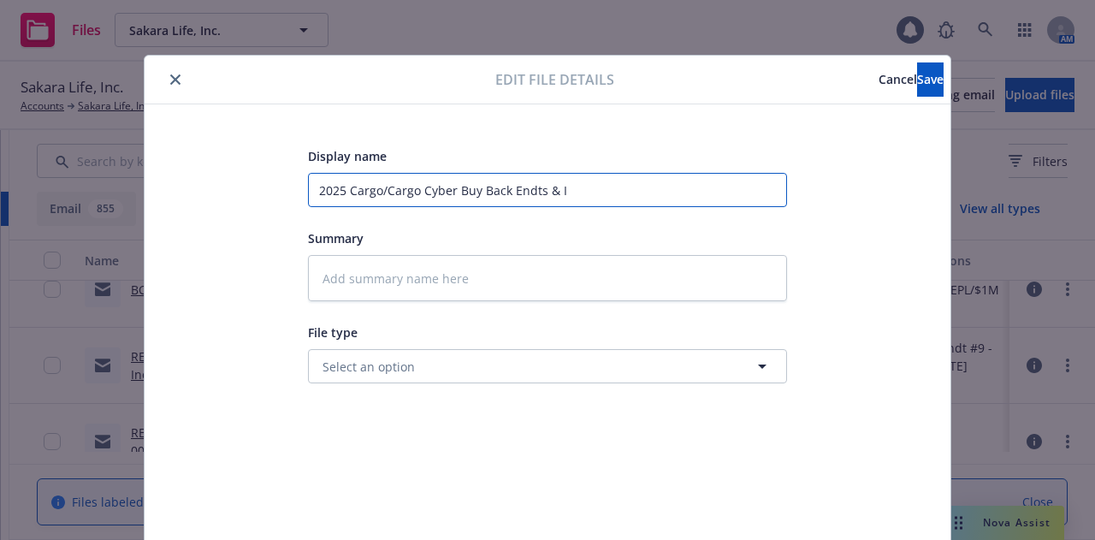
type textarea "x"
type input "2025 Cargo/Cargo Cyber Buy Back Endts & In"
type textarea "x"
type input "2025 Cargo/Cargo Cyber Buy Back Endts & Inv"
type textarea "x"
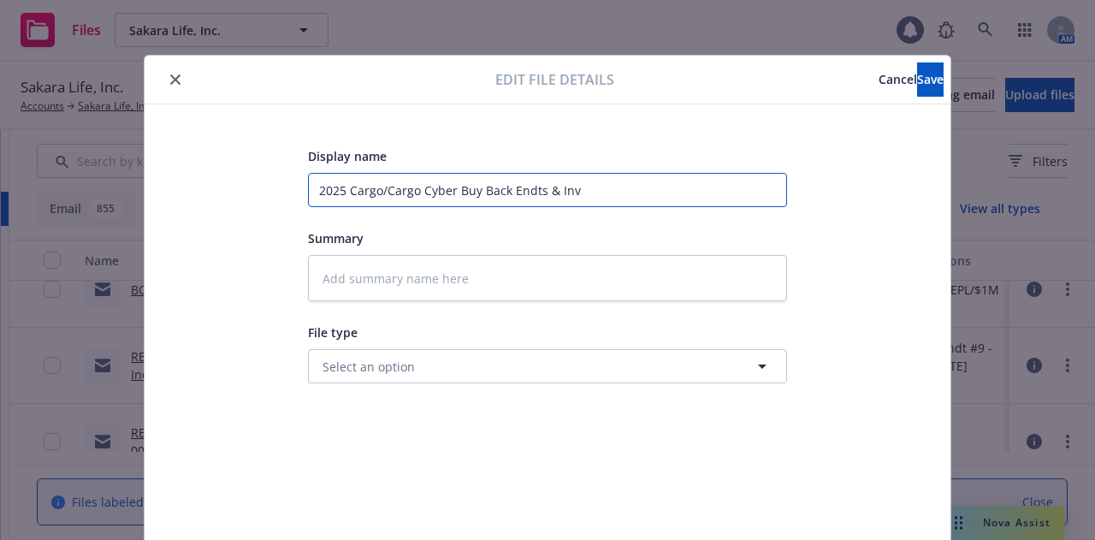
type input "2025 Cargo/Cargo Cyber Buy Back Endts & Invo"
type textarea "x"
type input "2025 Cargo/Cargo Cyber Buy Back Endts & Invoi"
type textarea "x"
type input "2025 Cargo/Cargo Cyber Buy Back Endts & Invoic"
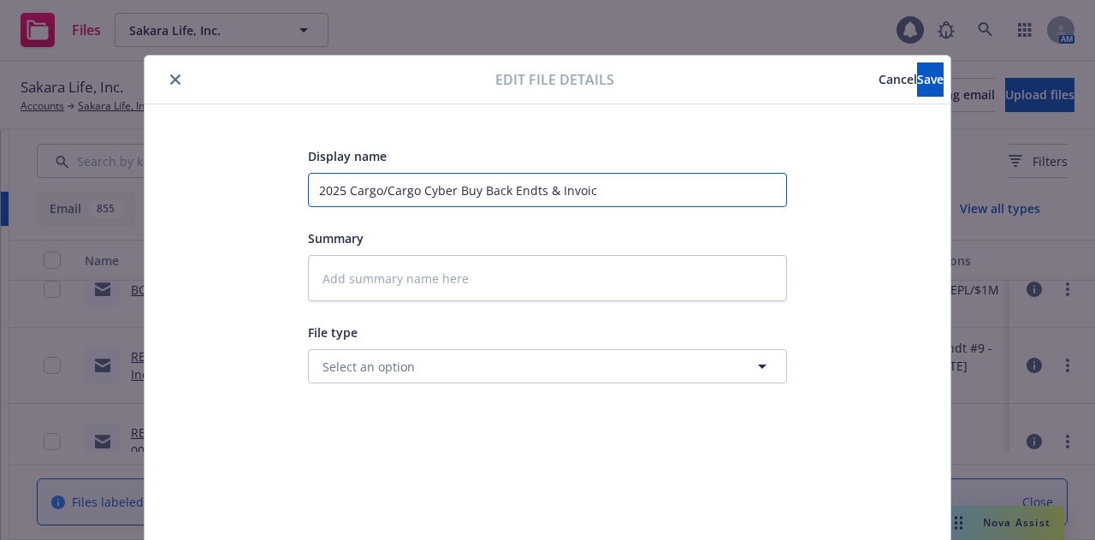
type textarea "x"
type input "2025 Cargo/Cargo Cyber Buy Back Endts & Invoice"
type textarea "x"
type input "2025 Cargo/Cargo Cyber Buy Back Endts & Invoice"
type textarea "x"
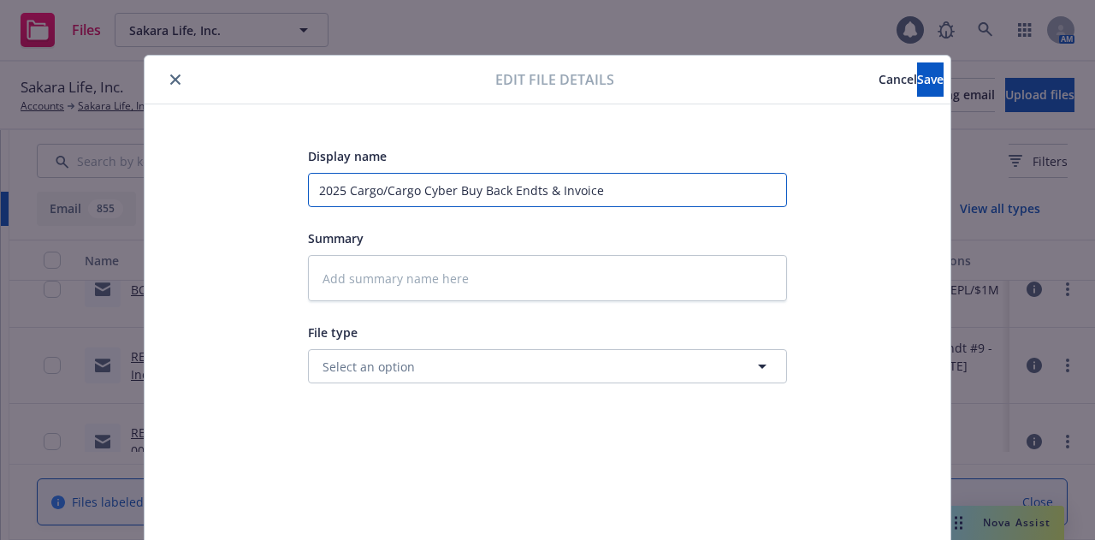
type input "2025 Cargo/Cargo Cyber Buy Back Endts & Invoice f"
type textarea "x"
type input "2025 Cargo/Cargo Cyber Buy Back Endts & Invoice fr"
type textarea "x"
type input "2025 Cargo/Cargo Cyber Buy Back Endts & Invoice fro"
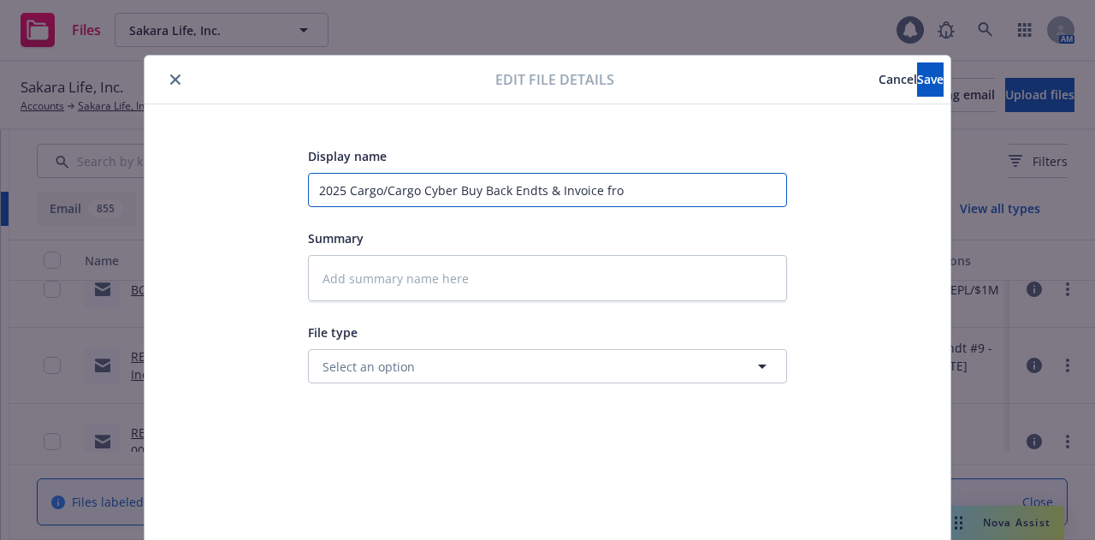
type textarea "x"
type input "2025 Cargo/Cargo Cyber Buy Back Endts & Invoice from"
type textarea "x"
type input "2025 Cargo/Cargo Cyber Buy Back Endts & Invoice from"
type textarea "x"
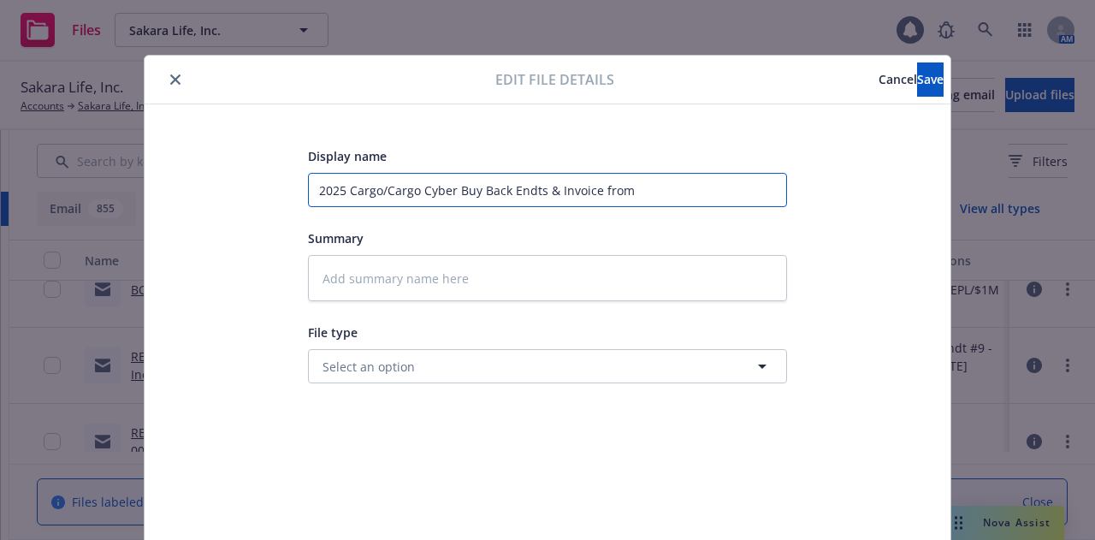
type input "2025 Cargo/Cargo Cyber Buy Back Endts & Invoice from F"
type textarea "x"
type input "2025 Cargo/Cargo Cyber Buy Back Endts & Invoice from Fa"
type textarea "x"
type input "2025 Cargo/Cargo Cyber Buy Back Endts & Invoice from Fal"
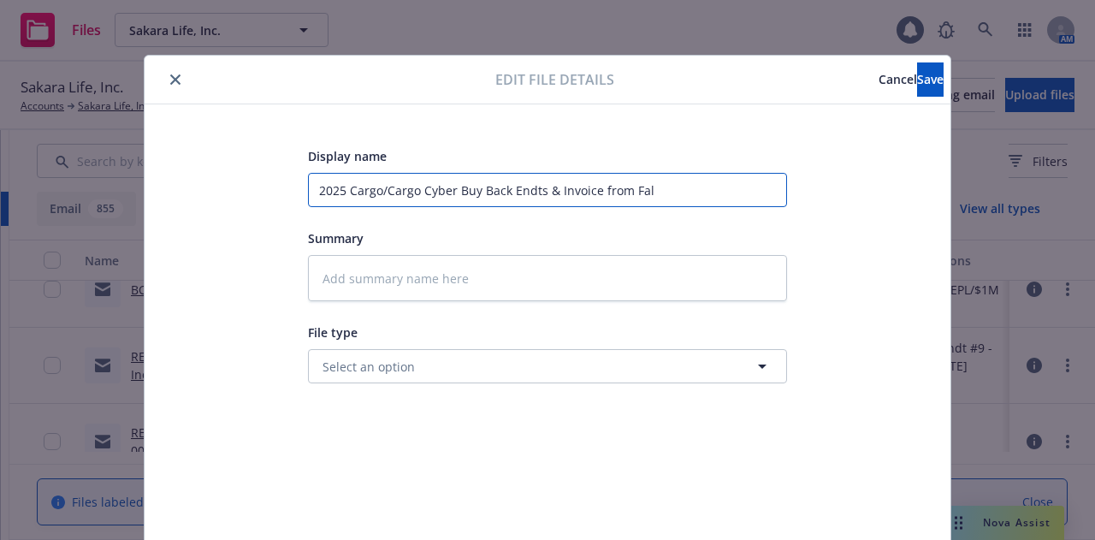
type textarea "x"
type input "2025 Cargo/Cargo Cyber Buy Back Endts & Invoice from Falv"
type textarea "x"
type input "2025 Cargo/Cargo Cyber Buy Back Endts & Invoice from Falve"
type textarea "x"
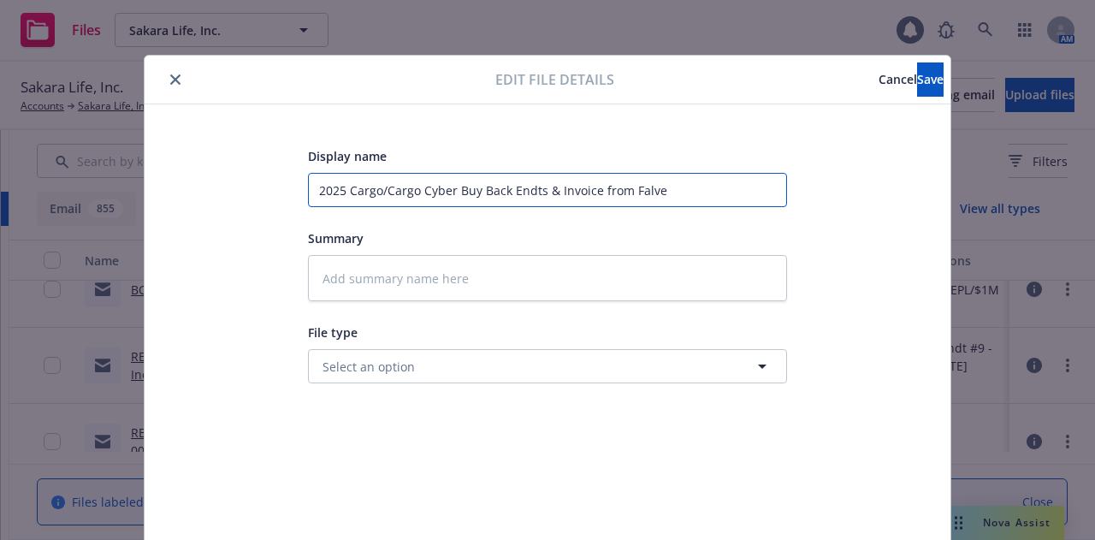
type input "2025 Cargo/Cargo Cyber Buy Back Endts & Invoice from Falvey"
type textarea "x"
type input "2025 Cargo/Cargo Cyber Buy Back Endts & Invoice from Falve"
type textarea "x"
type input "2025 Cargo/Cargo Cyber Buy Back Endts & Invoice from Falvey"
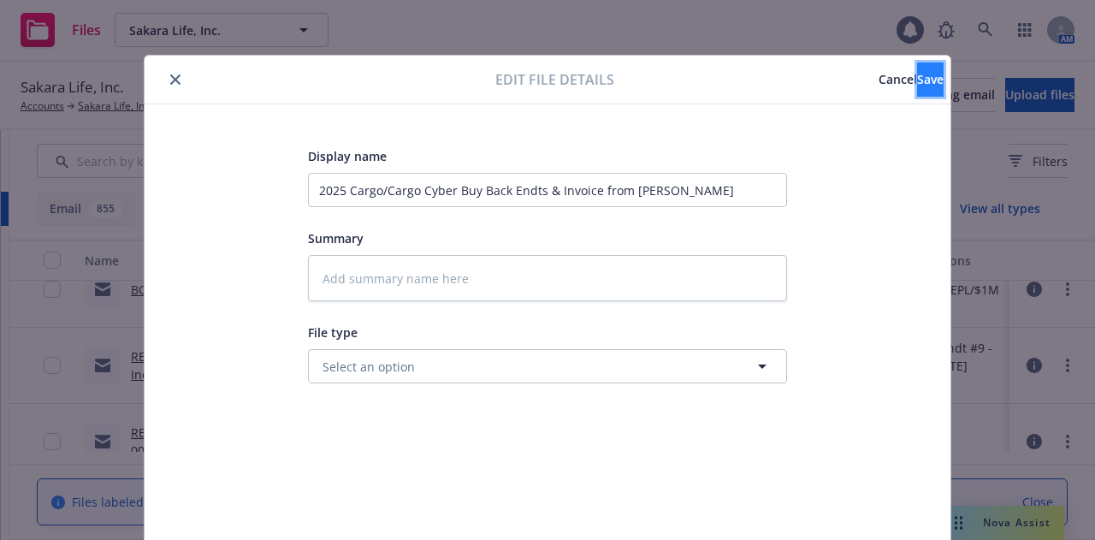
click at [917, 86] on button "Save" at bounding box center [930, 79] width 27 height 34
type textarea "x"
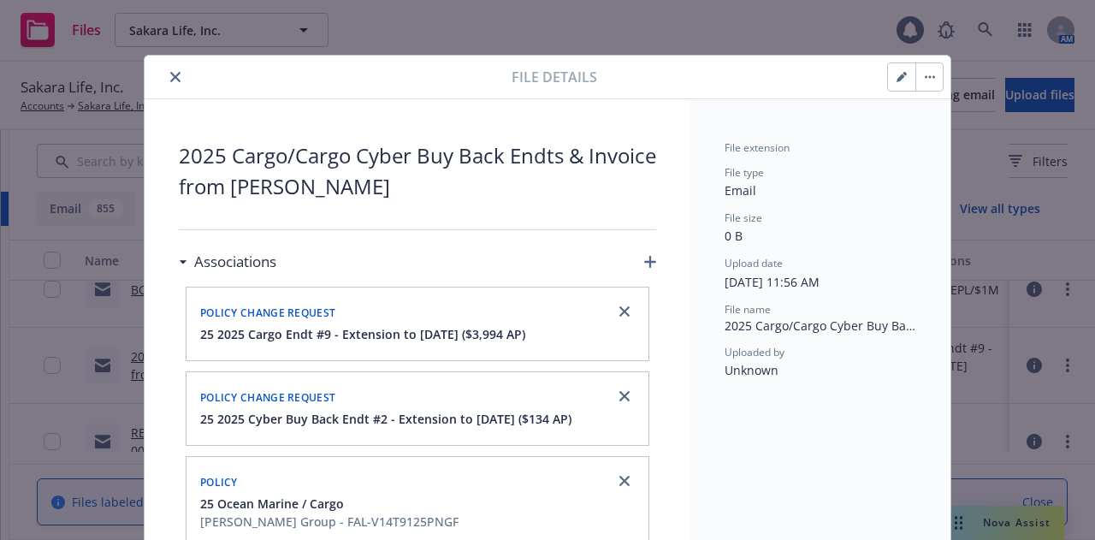
click at [170, 79] on icon "close" at bounding box center [175, 77] width 10 height 10
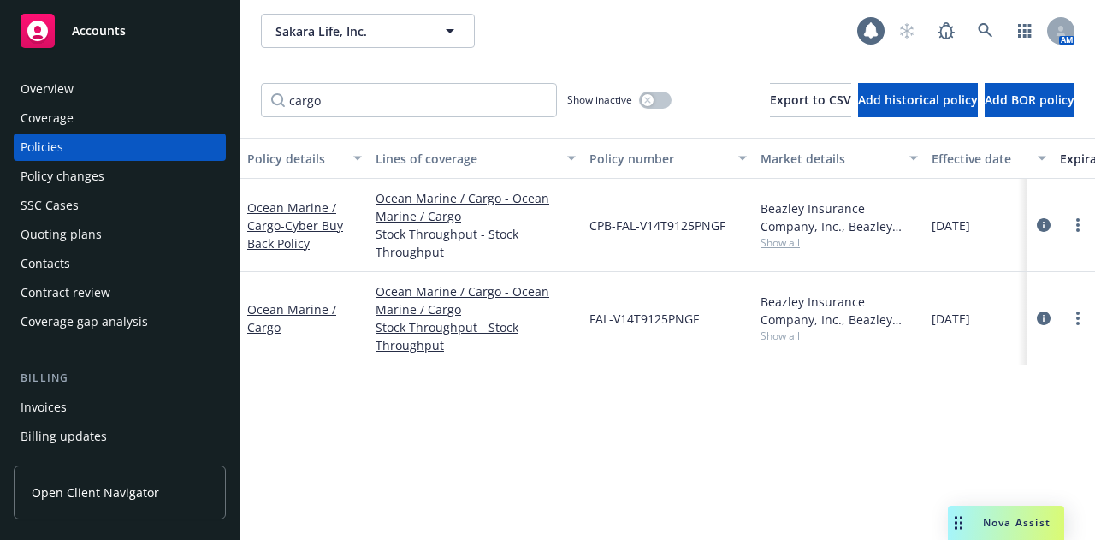
scroll to position [0, 174]
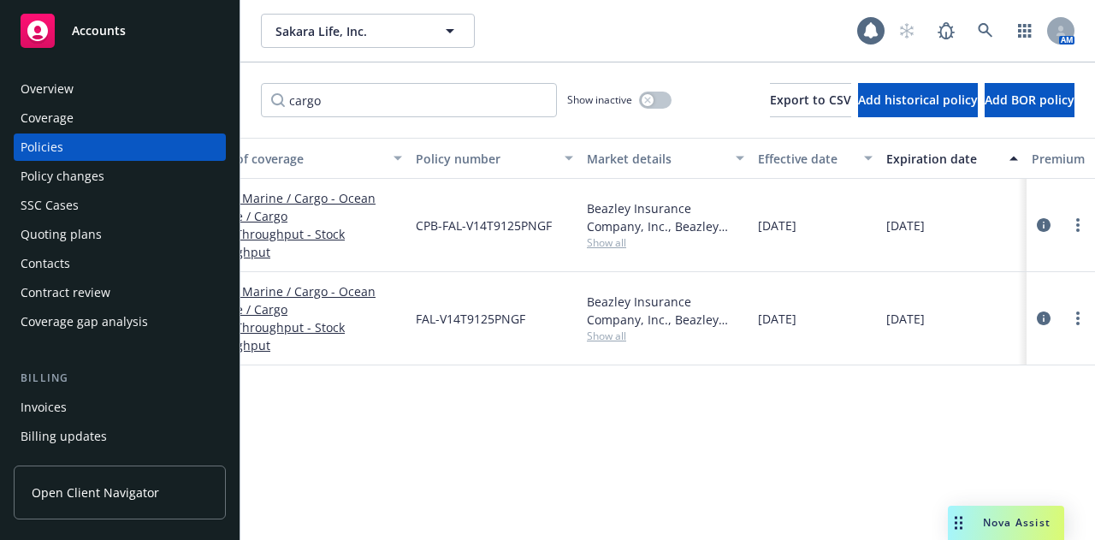
click at [130, 147] on div "Policies" at bounding box center [120, 146] width 198 height 27
drag, startPoint x: 434, startPoint y: 115, endPoint x: 120, endPoint y: 80, distance: 316.7
click at [120, 80] on div "Accounts Overview Coverage Policies Policy changes SSC Cases Quoting plans Cont…" at bounding box center [547, 270] width 1095 height 540
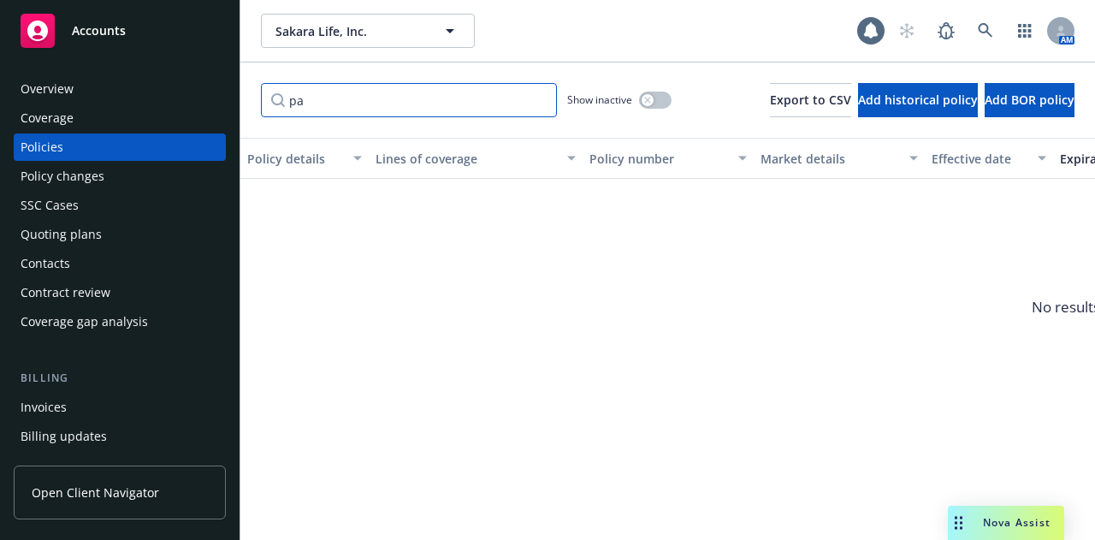
type input "p"
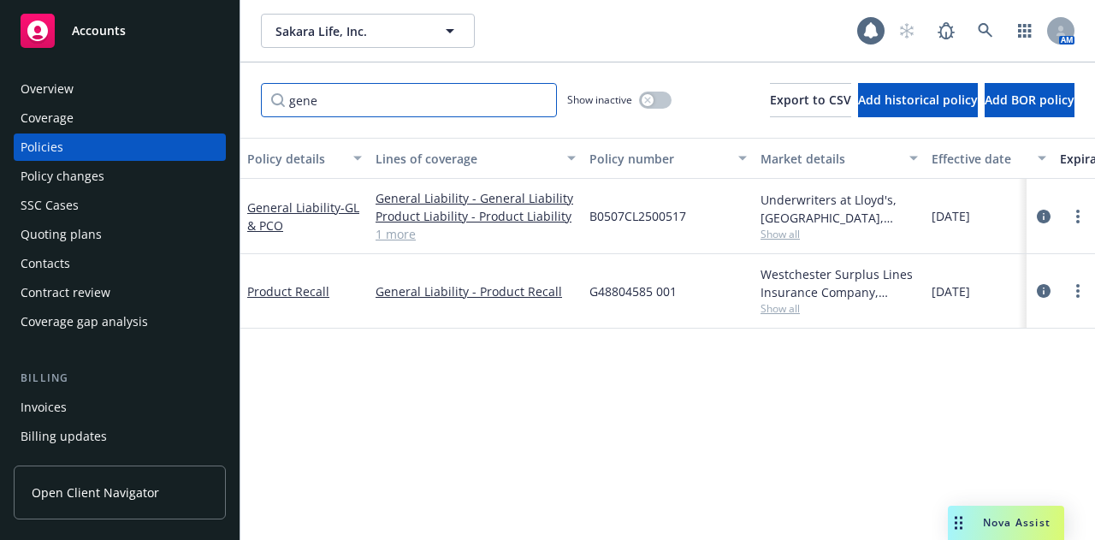
type input "gene"
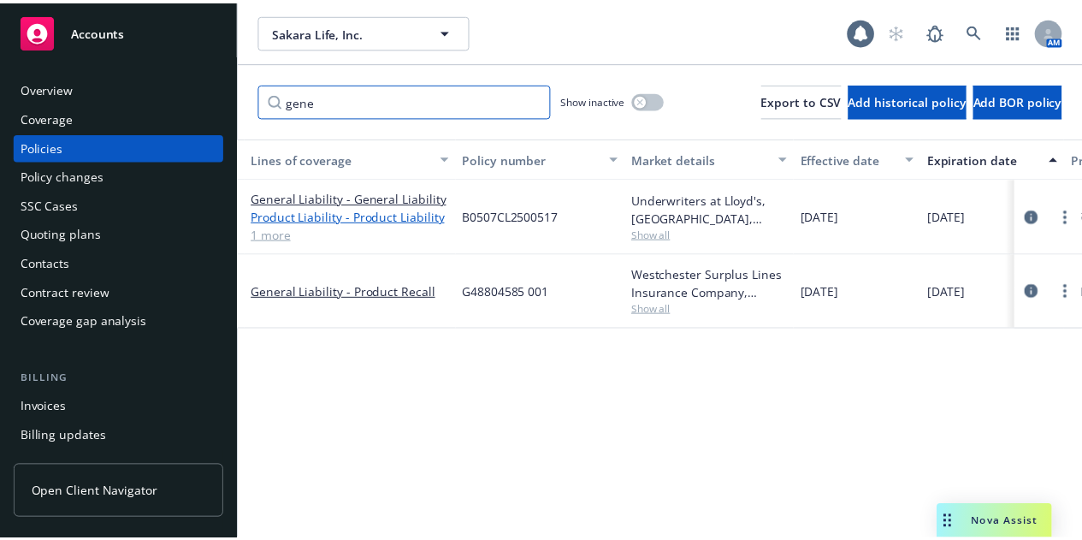
scroll to position [0, 0]
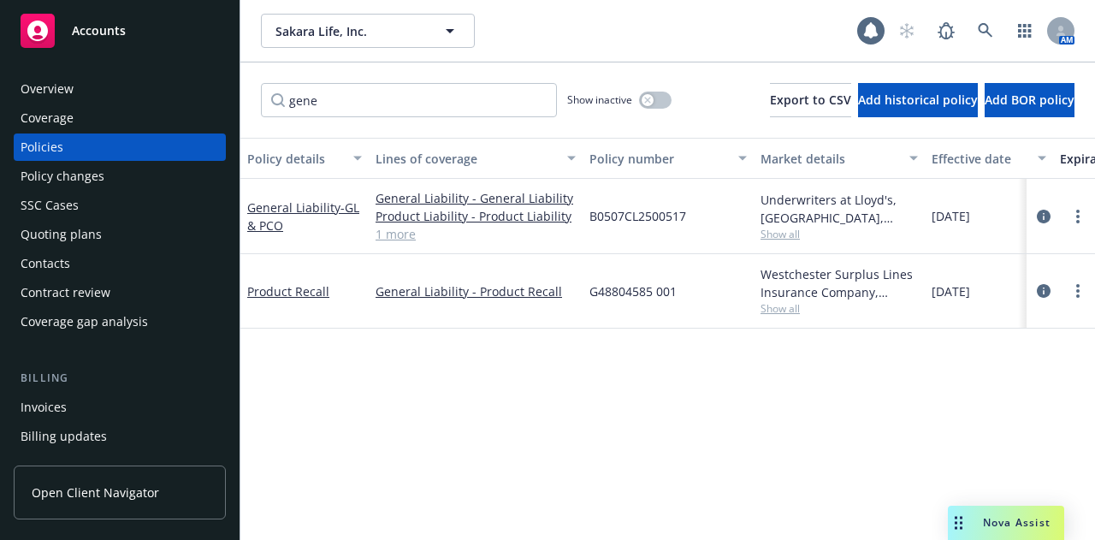
click at [133, 184] on div "Policy changes" at bounding box center [120, 175] width 198 height 27
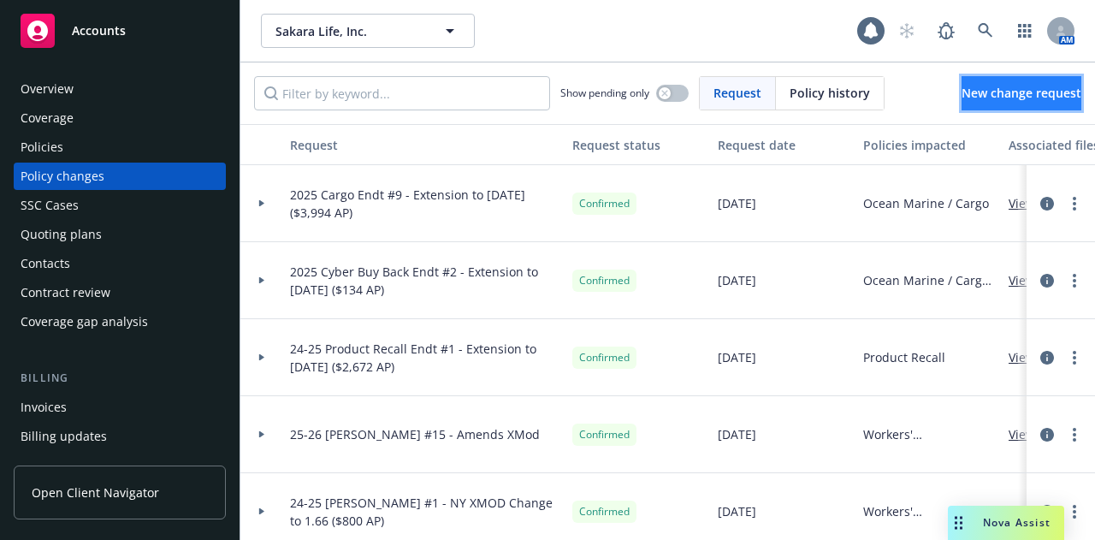
click at [980, 99] on span "New change request" at bounding box center [1021, 93] width 120 height 16
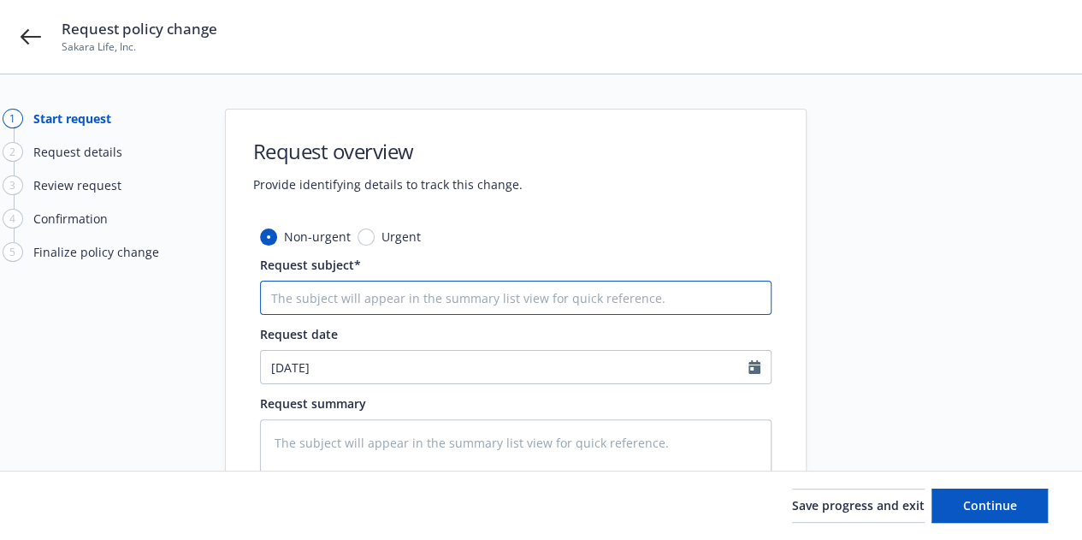
click at [557, 295] on input "Request subject*" at bounding box center [515, 298] width 511 height 34
type textarea "x"
type input "2"
type textarea "x"
type input "20"
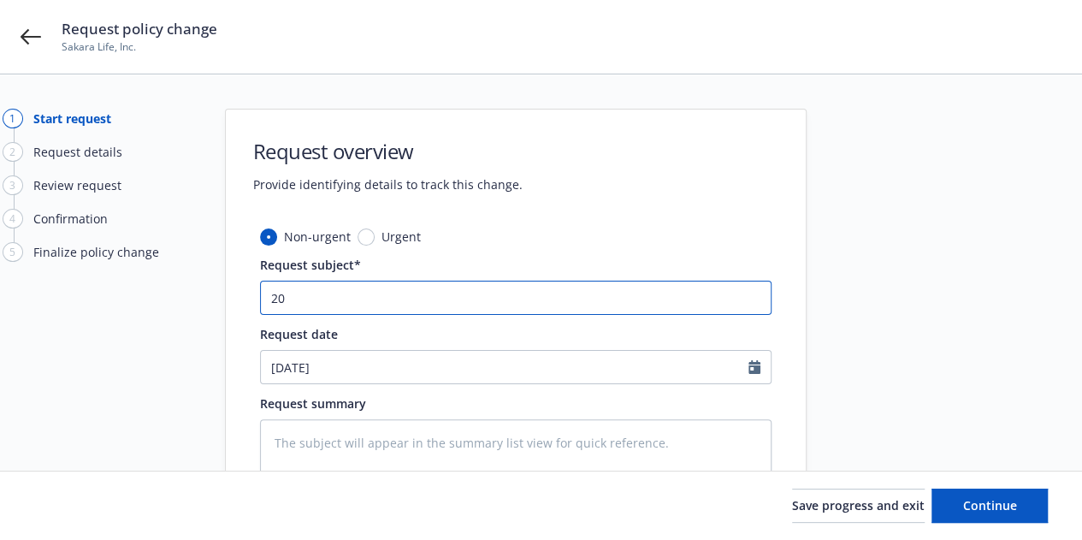
type textarea "x"
type input "202"
type textarea "x"
type input "2025"
type textarea "x"
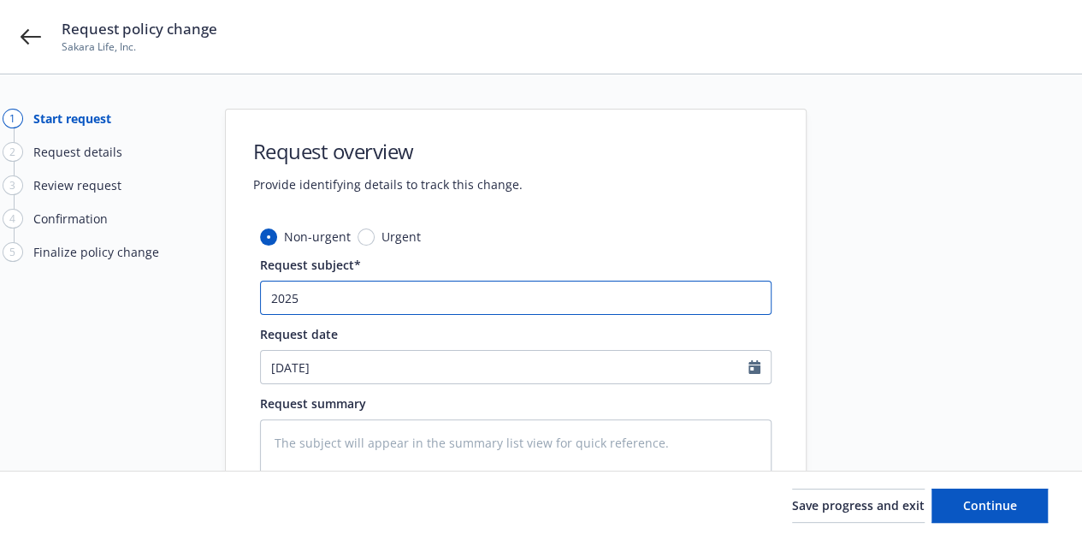
type input "2025"
type textarea "x"
type input "2025 GL"
type textarea "x"
type input "2025 GL"
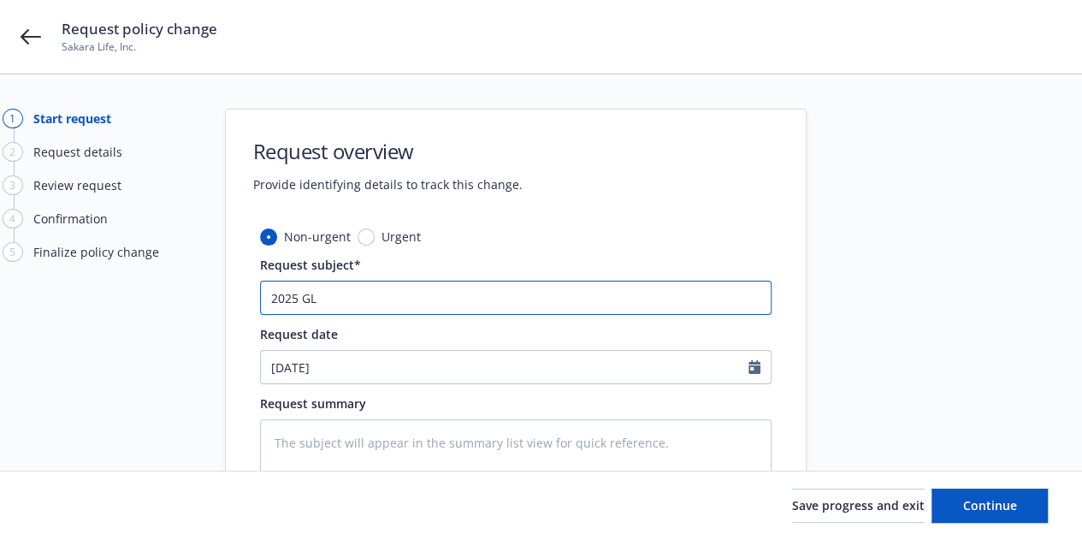
type textarea "x"
type input "2025 GL e"
type textarea "x"
type input "2025 GL en"
type textarea "x"
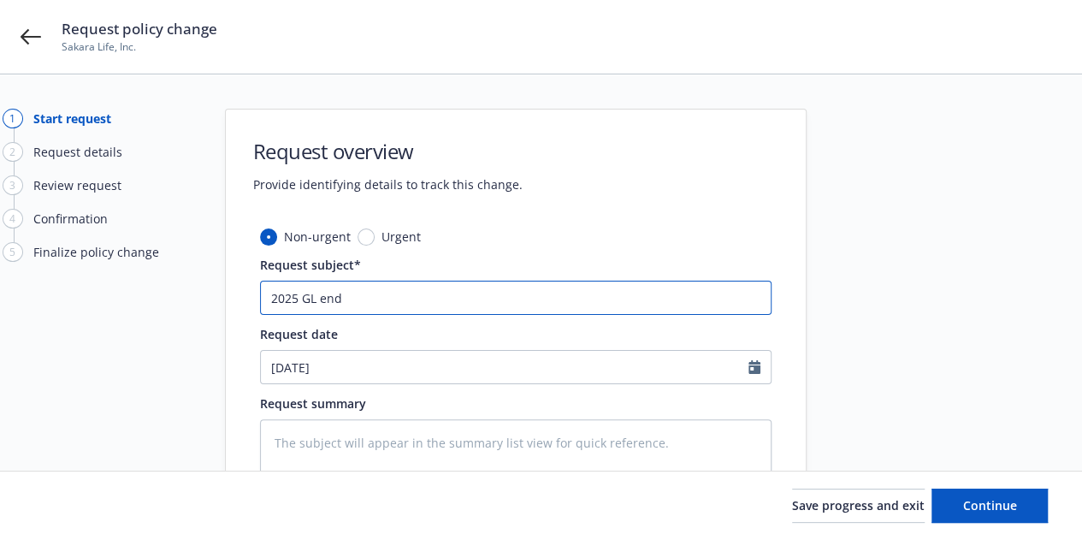
type input "2025 GL endt"
type textarea "x"
type input "2025 GL endt"
type textarea "x"
type input "2025 GL endt #"
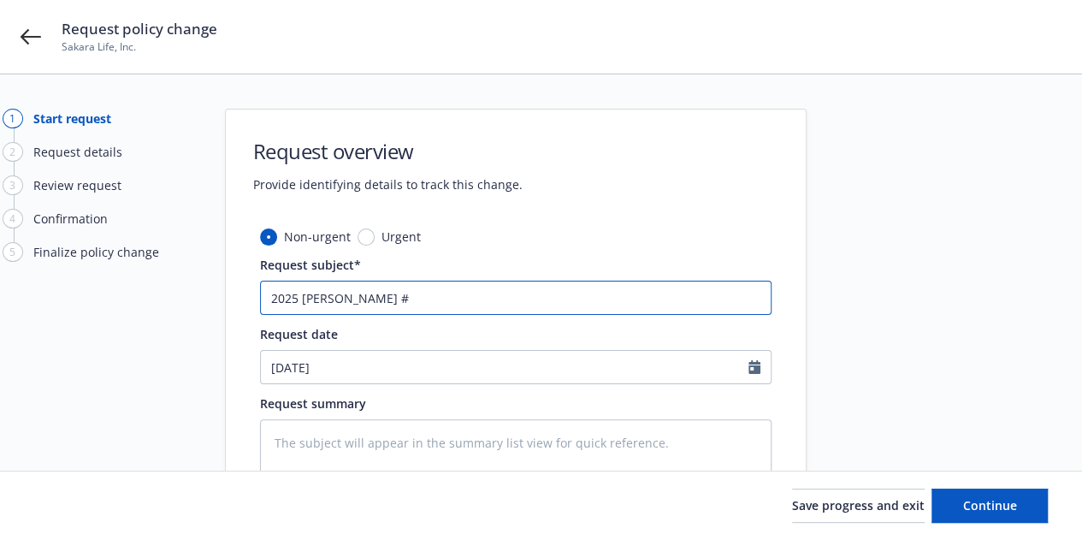
type textarea "x"
type input "2025 GL endt"
type textarea "x"
type input "2025 GL endt"
type textarea "x"
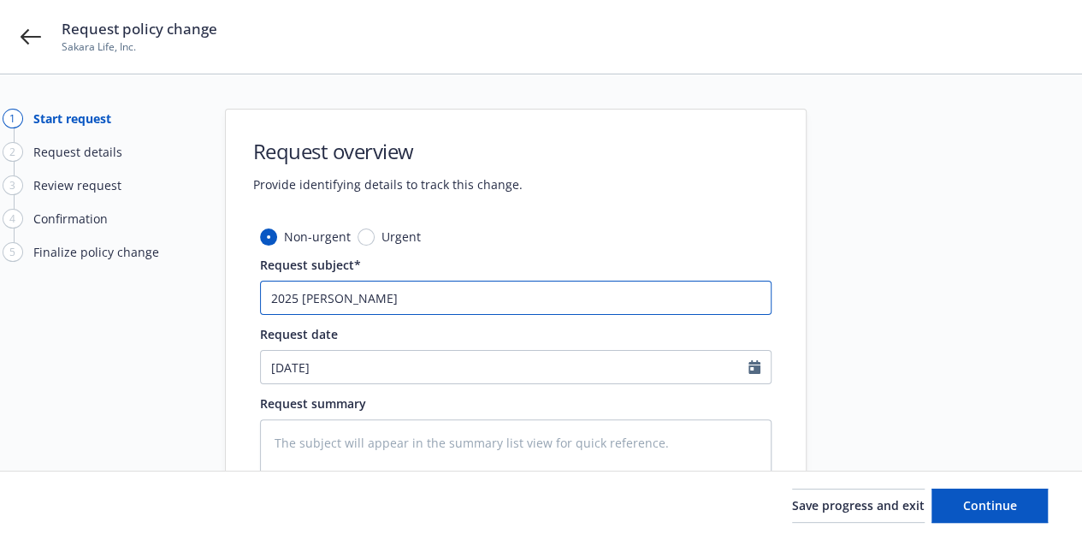
type input "2025 GL end"
type textarea "x"
type input "2025 GL en"
type textarea "x"
type input "2025 GL e"
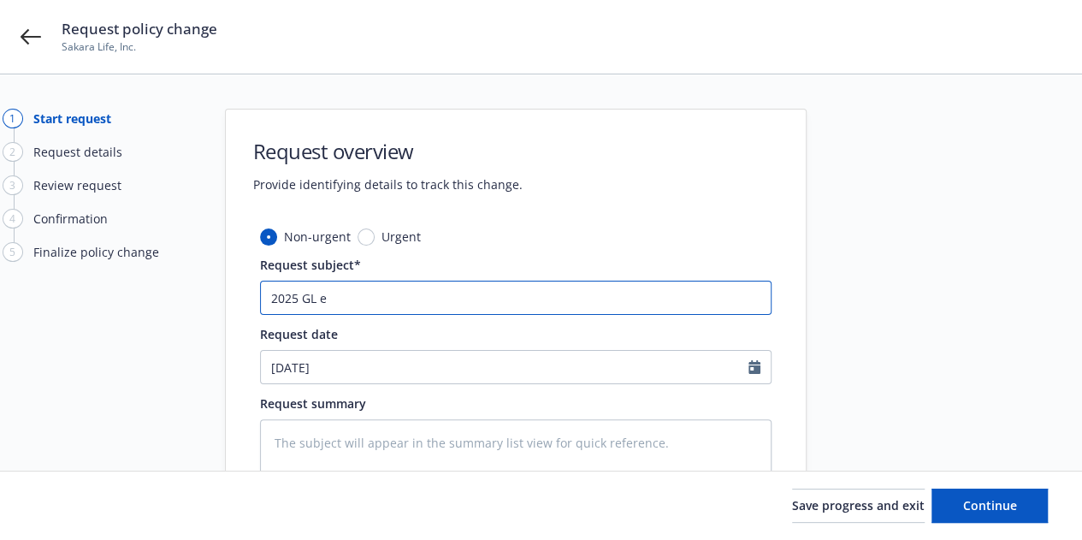
type textarea "x"
type input "2025 GL"
type textarea "x"
type input "2025 GL"
type textarea "x"
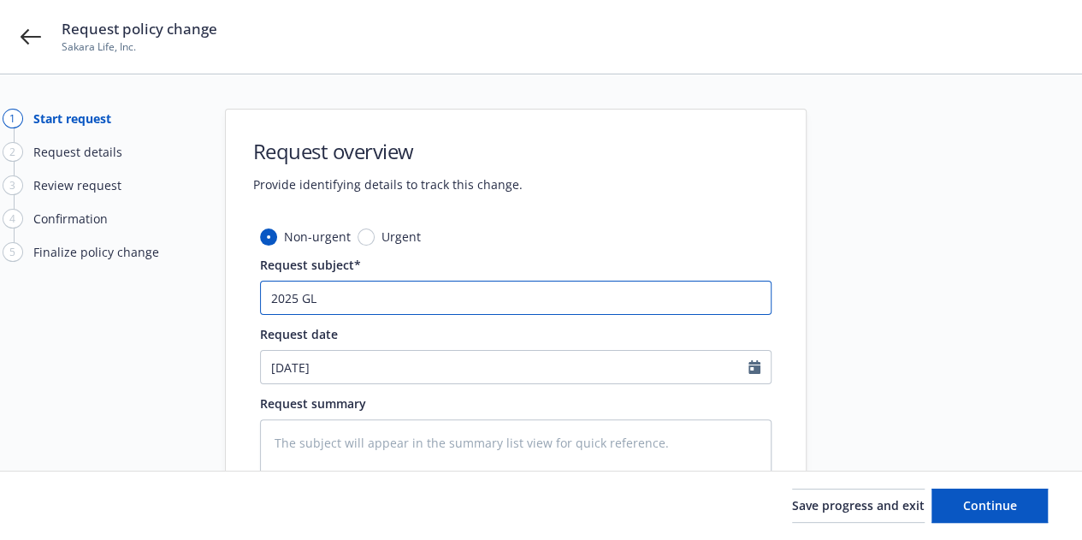
type input "2025 GL"
type textarea "x"
type input "2025 GL E"
type textarea "x"
type input "2025 GL En"
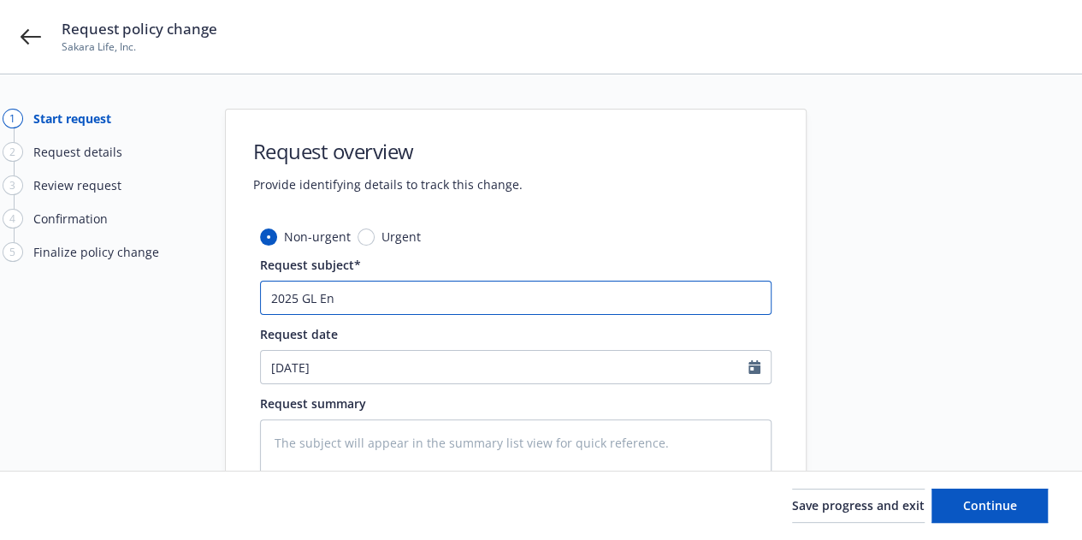
type textarea "x"
type input "2025 GL End"
type textarea "x"
type input "2025 GL Endt"
type textarea "x"
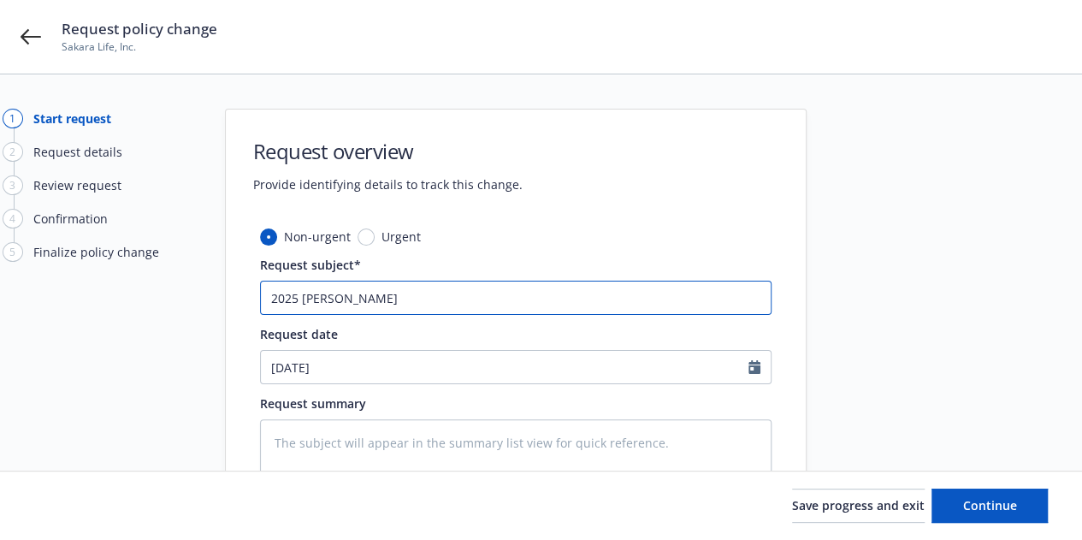
type input "2025 GL Endt"
type textarea "x"
type input "2025 GL Endt #"
type textarea "x"
type input "2025 GL Endt #1"
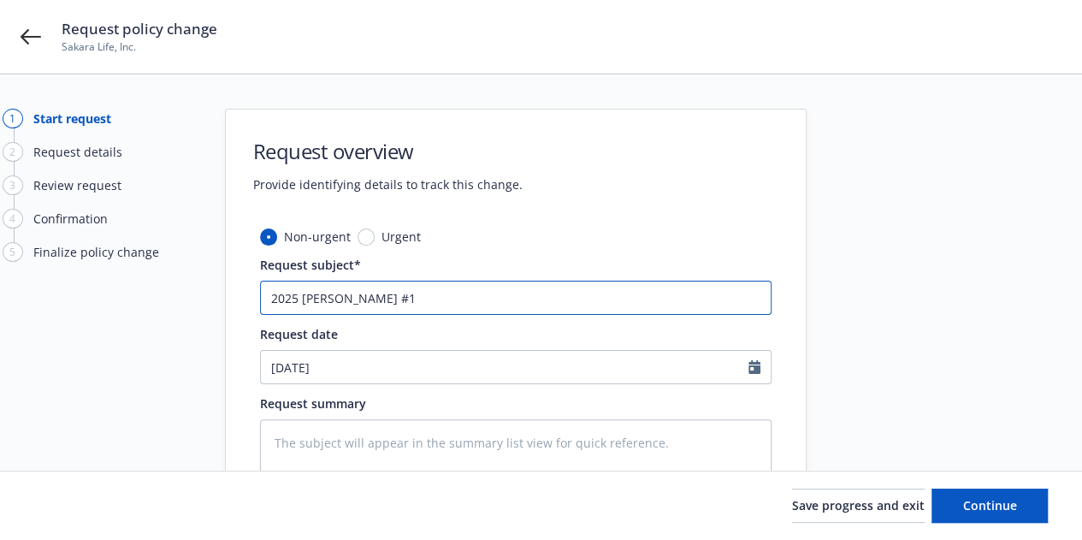
type textarea "x"
type input "2025 GL Endt #1"
type textarea "x"
type input "2025 GL Endt #1 -"
paste input "2025 Cyber Buy Back Endt #2 - Extension to [DATE] ($134 AP)"
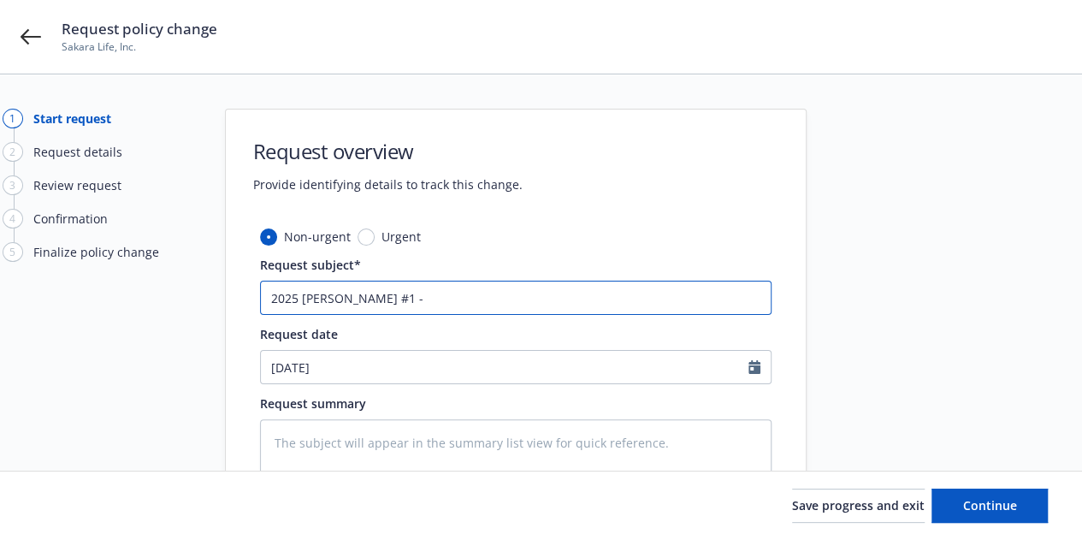
type textarea "x"
type input "2025 GL Endt #1 -2025 Cyber Buy Back Endt #2 - Extension to 12/15/2025 ($134 AP)"
drag, startPoint x: 538, startPoint y: 297, endPoint x: 374, endPoint y: 289, distance: 164.4
click at [374, 289] on input "2025 GL Endt #1 -2025 Cyber Buy Back Endt #2 - Extension to 12/15/2025 ($134 AP)" at bounding box center [515, 298] width 511 height 34
type textarea "x"
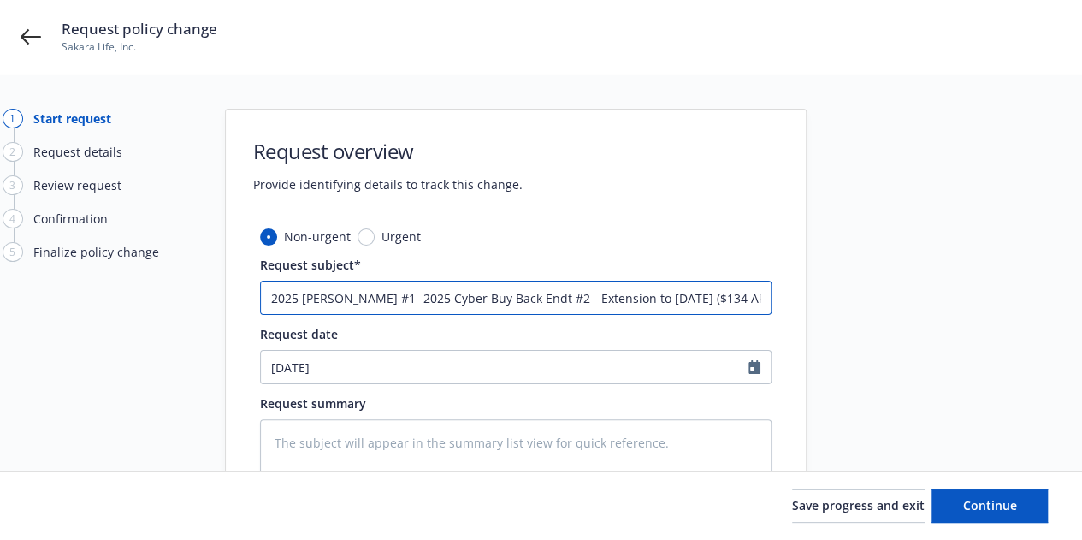
type input "2025 GL Endt #1 -2 Extension to 12/15/2025 ($134 AP)"
type textarea "x"
type input "2025 GL Endt #1 - Extension to 12/15/2025 ($134 AP)"
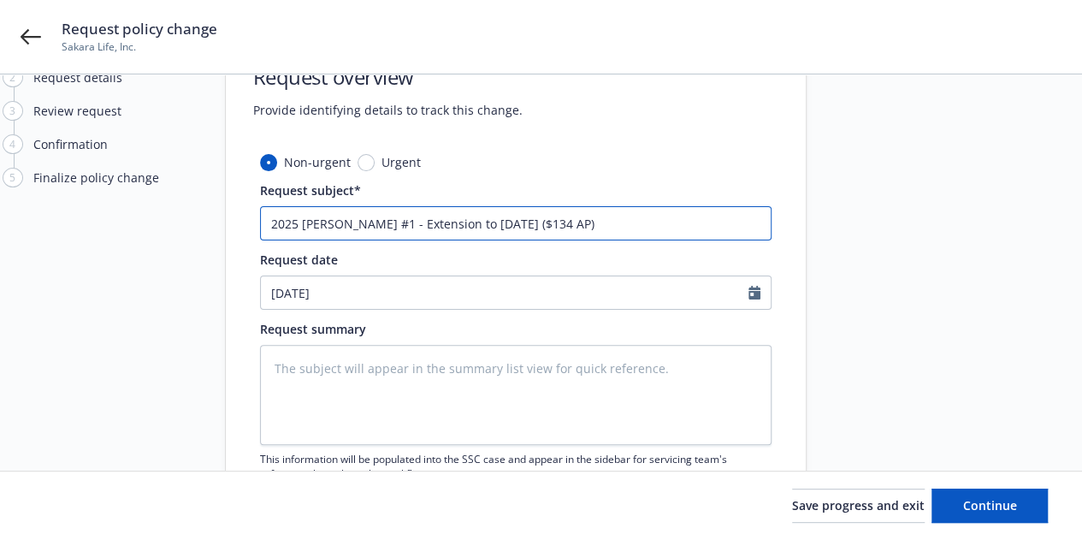
click at [559, 219] on input "2025 GL Endt #1 - Extension to 12/15/2025 ($134 AP)" at bounding box center [515, 223] width 511 height 34
type textarea "x"
type input "2025 GL Endt #1 - Extension to 12/15/2025 ($134 A)"
type textarea "x"
type input "2025 GL Endt #1 - Extension to 12/15/2025 ($134 )"
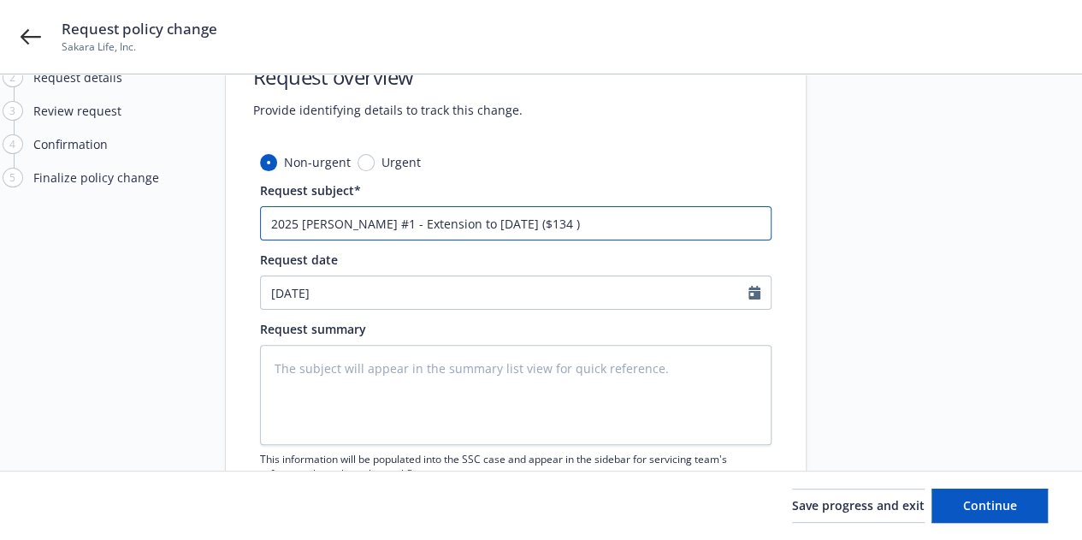
type textarea "x"
type input "2025 GL Endt #1 - Extension to 12/15/2025 ($134)"
type textarea "x"
type input "2025 GL Endt #1 - Extension to 12/15/2025 ($13)"
type textarea "x"
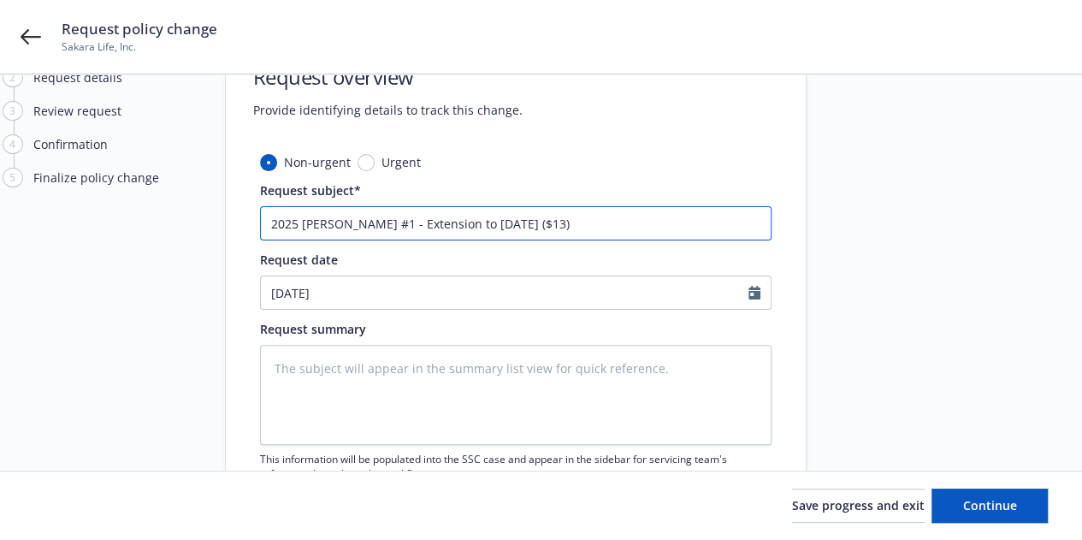
type input "2025 GL Endt #1 - Extension to 12/15/2025 ($1)"
type textarea "x"
type input "2025 GL Endt #1 - Extension to 12/15/2025 ($)"
type textarea "x"
type input "2025 GL Endt #1 - Extension to 12/15/2025 ($1)"
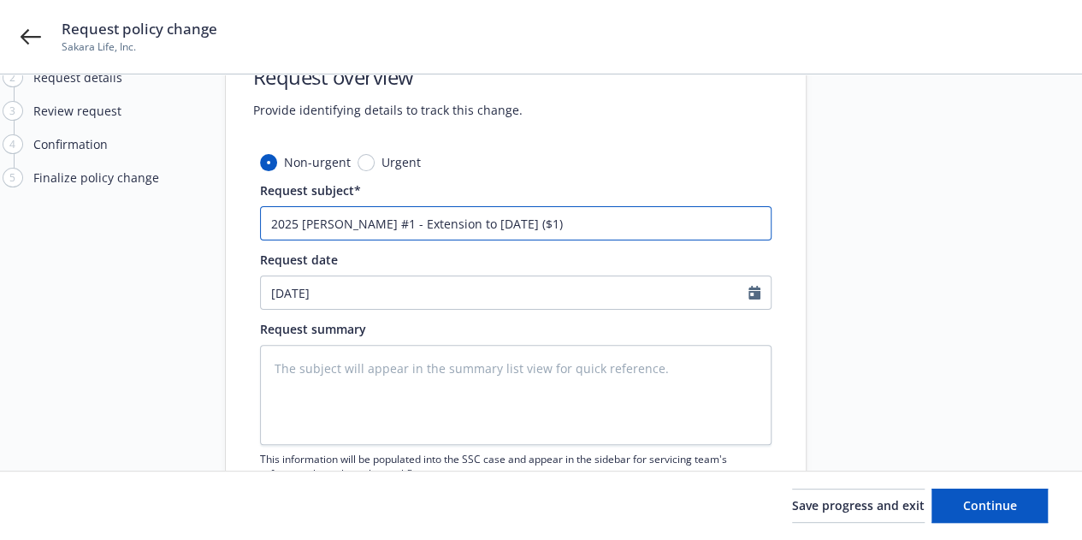
type textarea "x"
type input "2025 GL Endt #1 - Extension to 12/15/2025 ($12)"
type textarea "x"
type input "2025 GL Endt #1 - Extension to 12/15/2025 ($12,)"
type textarea "x"
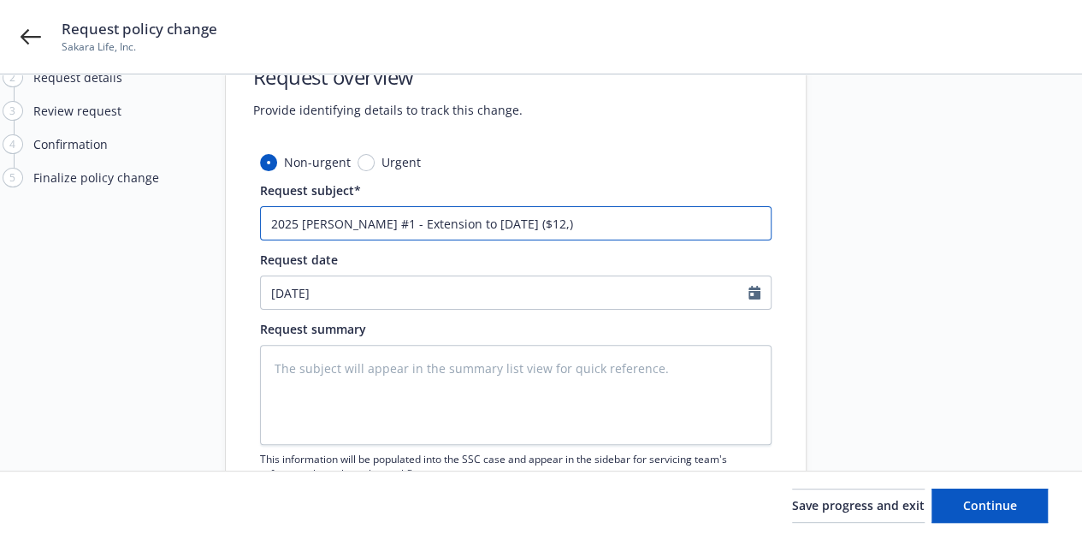
type input "2025 GL Endt #1 - Extension to 12/15/2025 ($12,8)"
type textarea "x"
type input "2025 GL Endt #1 - Extension to 12/15/2025 ($12,83)"
type textarea "x"
type input "2025 GL Endt #1 - Extension to 12/15/2025 ($12,839)"
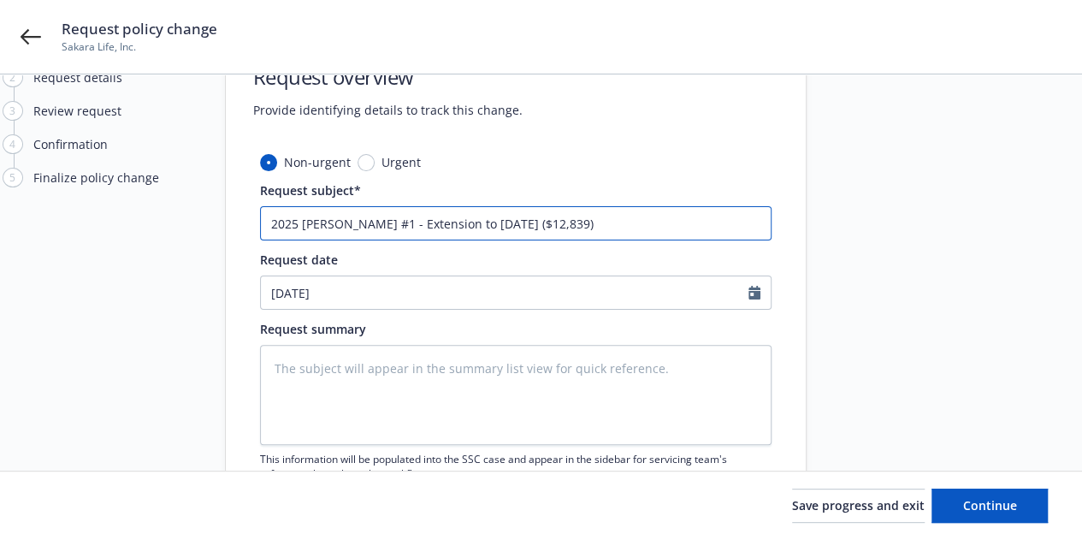
type textarea "x"
type input "2025 GL Endt #1 - Extension to 12/15/2025 ($12,839.)"
type textarea "x"
type input "2025 GL Endt #1 - Extension to 12/15/2025 ($12,839.0)"
type textarea "x"
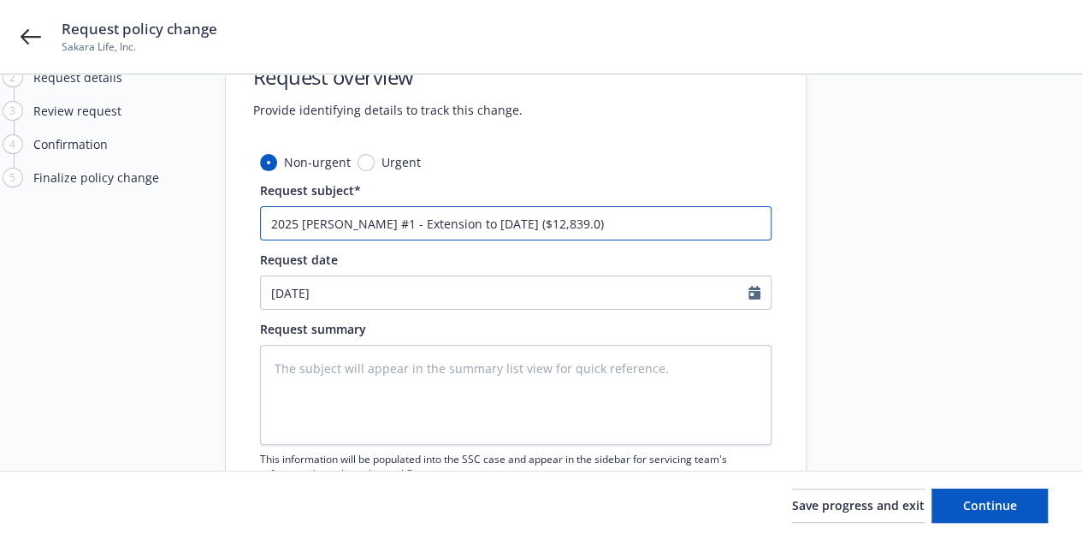
type input "2025 GL Endt #1 - Extension to 12/15/2025 ($12,839.06)"
type textarea "x"
type input "2025 GL Endt #1 - Extension to 12/15/2025 ($12,839.06 )"
type textarea "x"
type input "2025 GL Endt #1 - Extension to 12/15/2025 ($12,839.06 A)"
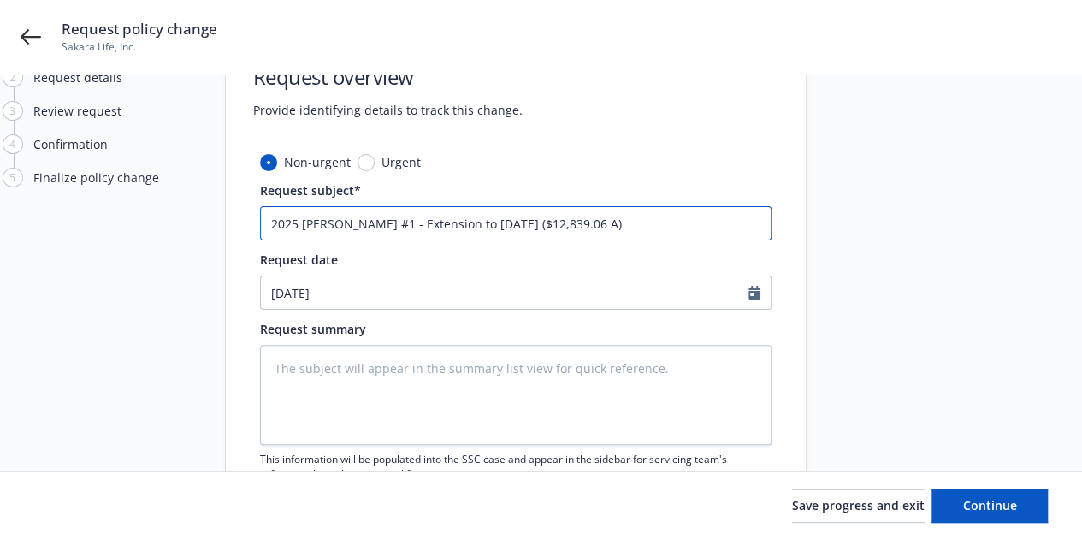
type textarea "x"
type input "2025 GL Endt #1 - Extension to 12/15/2025 ($12,839.06 AP)"
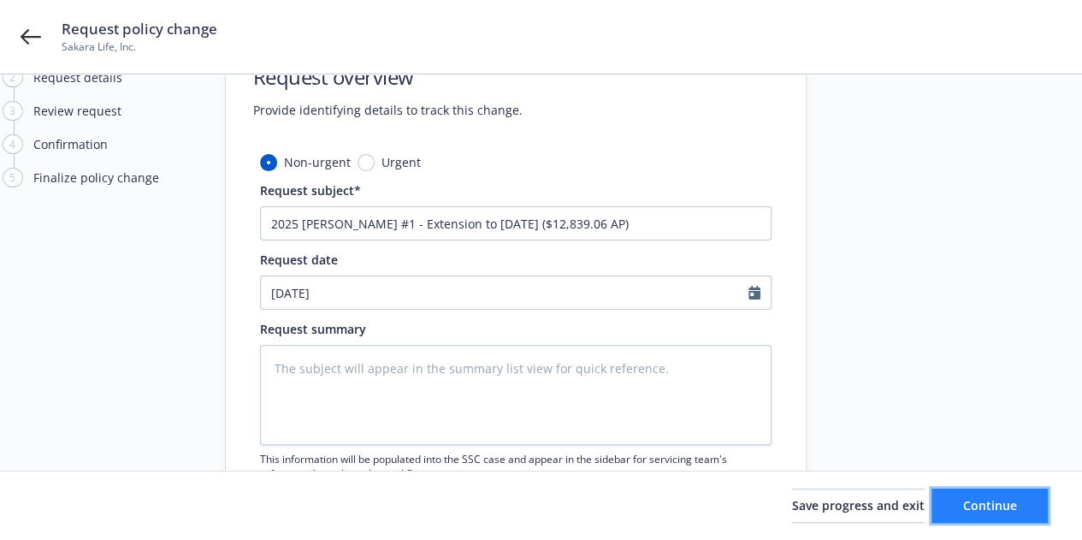
click at [975, 518] on button "Continue" at bounding box center [989, 505] width 116 height 34
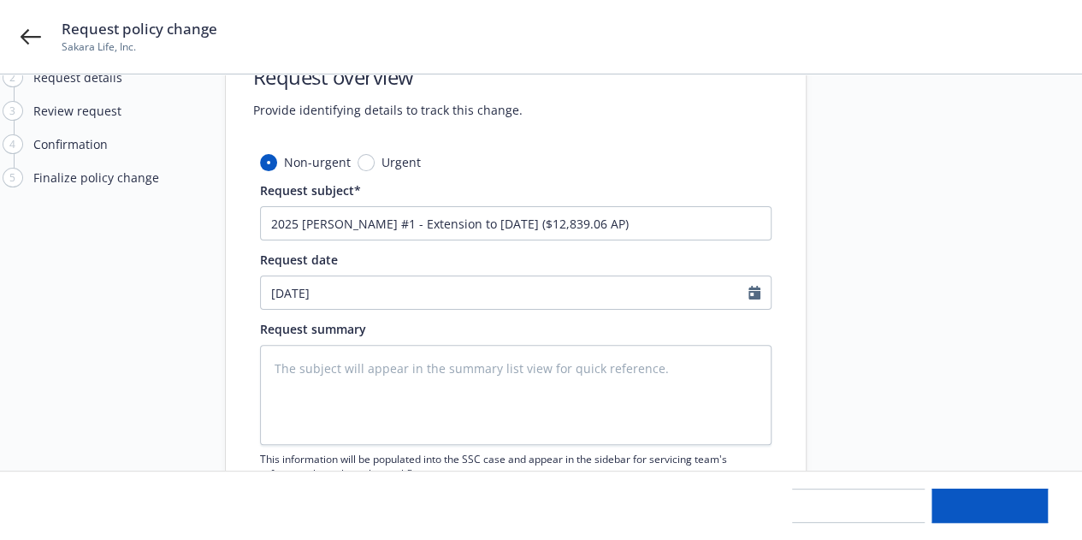
type textarea "x"
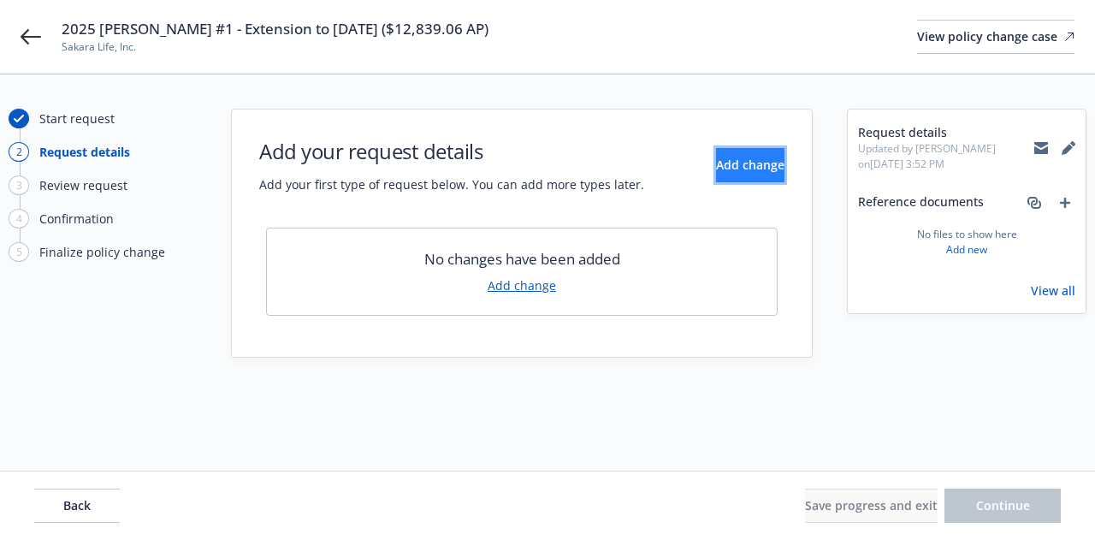
click at [745, 174] on button "Add change" at bounding box center [750, 165] width 68 height 34
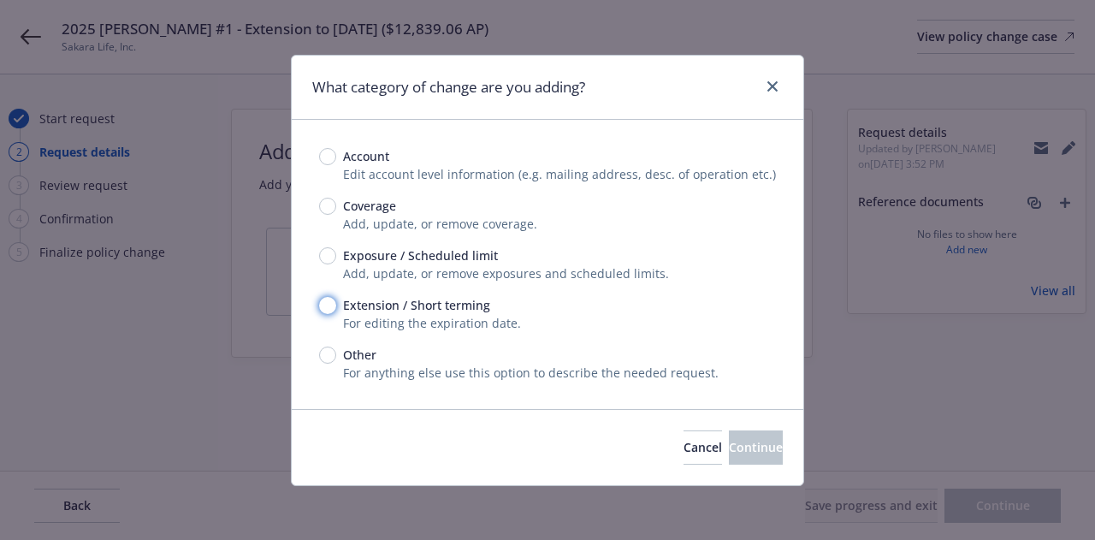
click at [328, 303] on input "Extension / Short terming" at bounding box center [327, 305] width 17 height 17
radio input "true"
click at [762, 440] on button "Continue" at bounding box center [756, 447] width 54 height 34
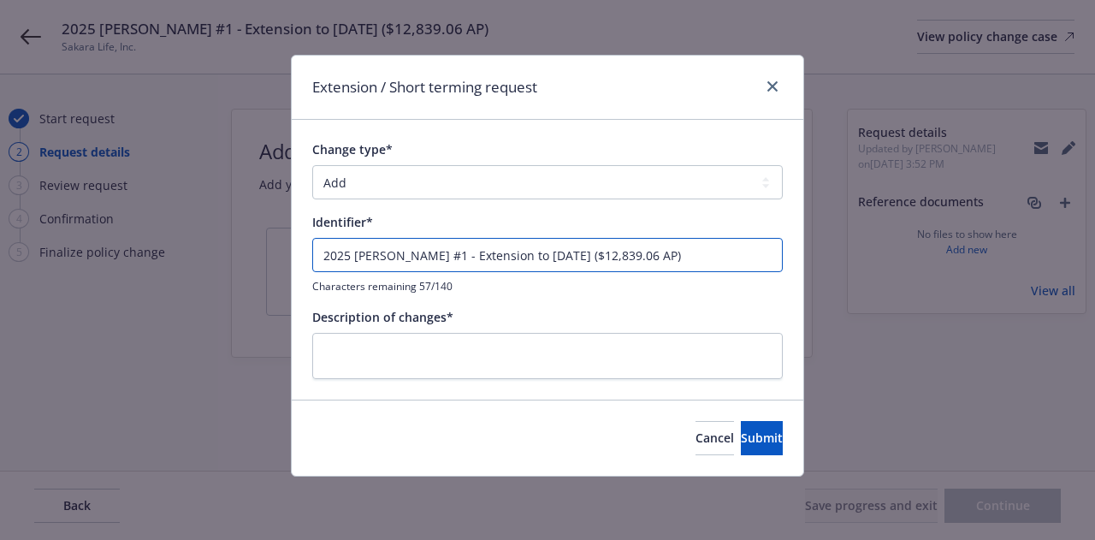
drag, startPoint x: 723, startPoint y: 256, endPoint x: 161, endPoint y: 239, distance: 562.2
click at [161, 239] on div "Extension / Short terming request Change type* Add Audit Change Remove Identifi…" at bounding box center [547, 270] width 1095 height 540
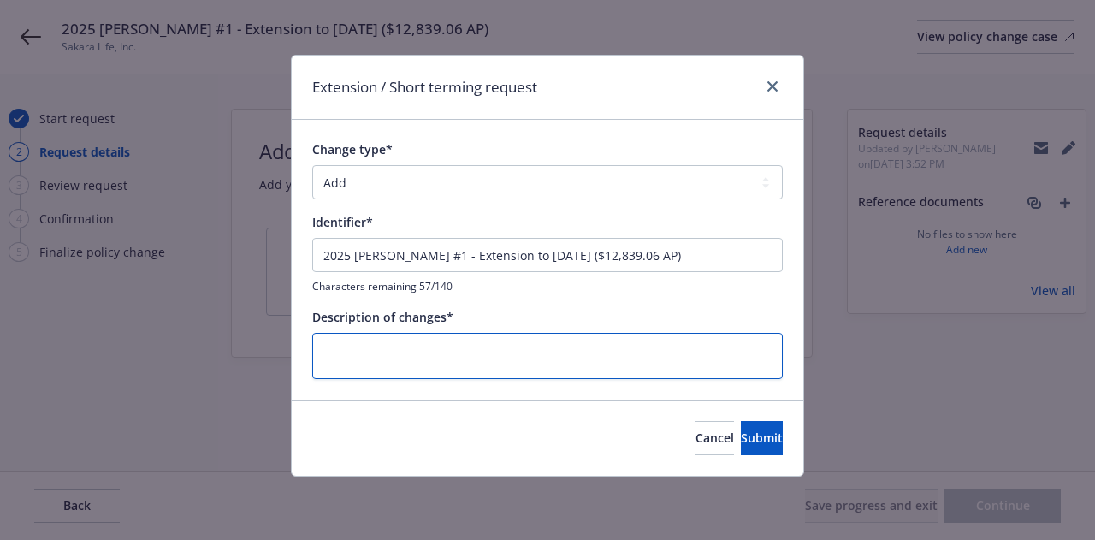
click at [628, 338] on textarea at bounding box center [547, 356] width 470 height 46
paste textarea "2025 GL Endt #1 - Extension to 12/15/2025 ($12,839.06 AP)"
type textarea "x"
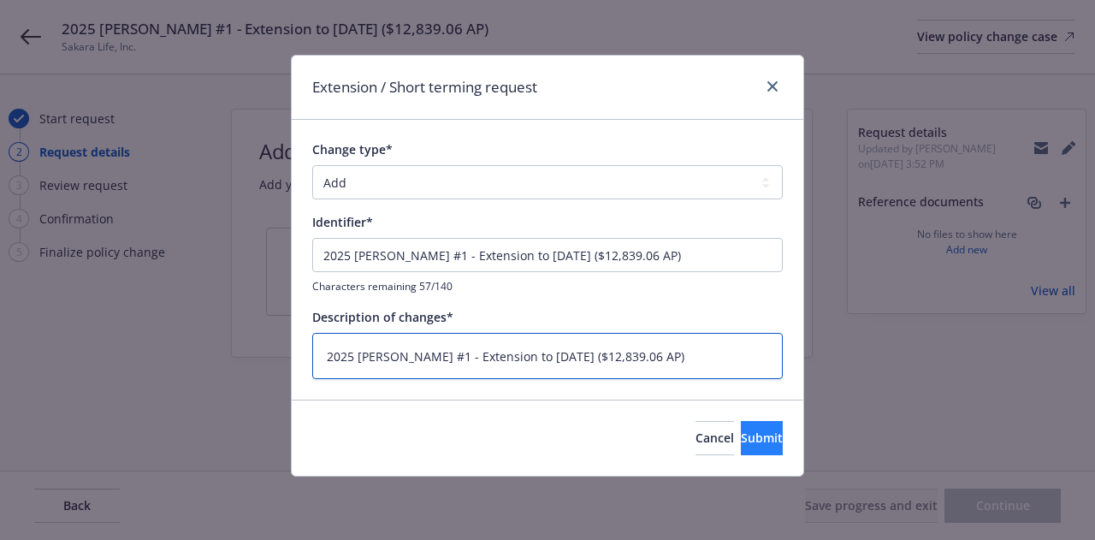
type textarea "2025 GL Endt #1 - Extension to 12/15/2025 ($12,839.06 AP)"
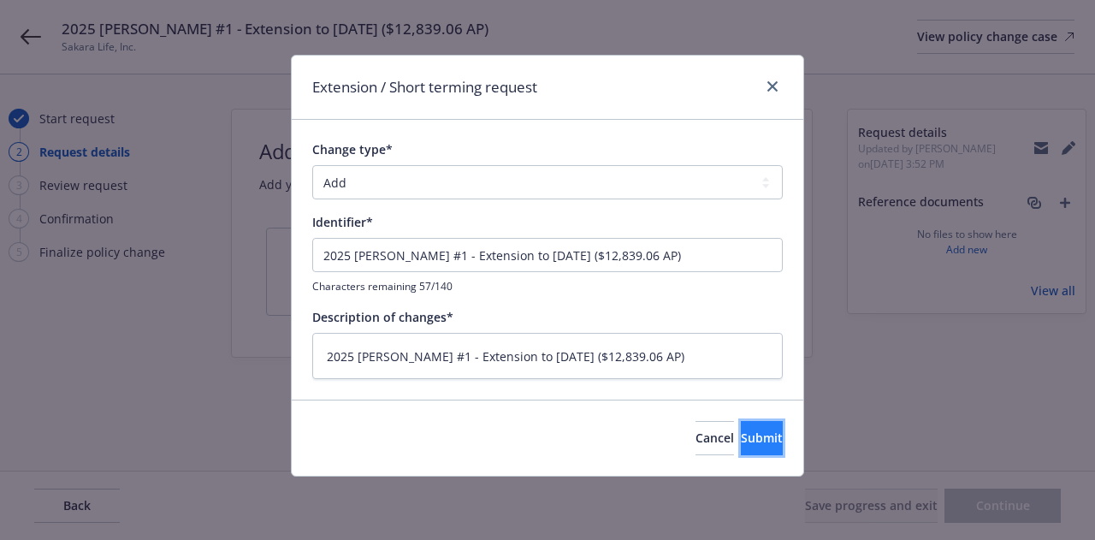
click at [741, 434] on span "Submit" at bounding box center [762, 437] width 42 height 16
type textarea "x"
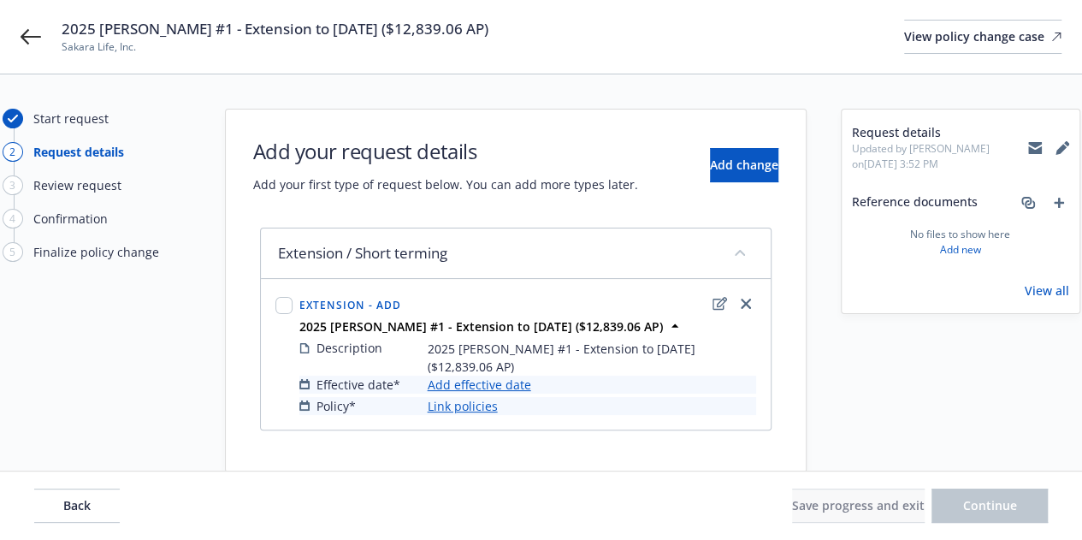
click at [523, 375] on link "Add effective date" at bounding box center [479, 384] width 103 height 18
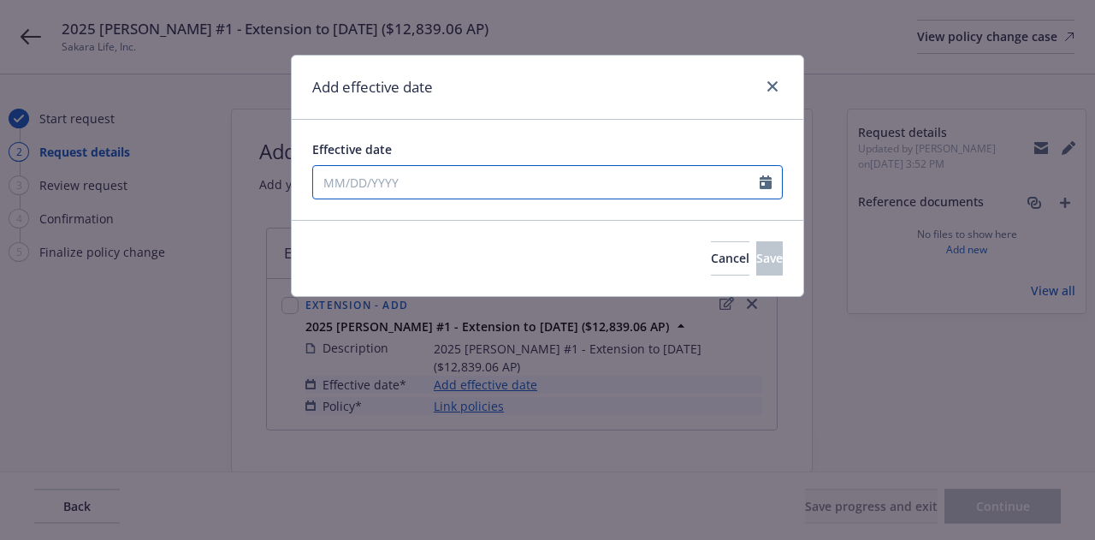
click at [489, 178] on input "Effective date" at bounding box center [536, 182] width 446 height 32
select select "9"
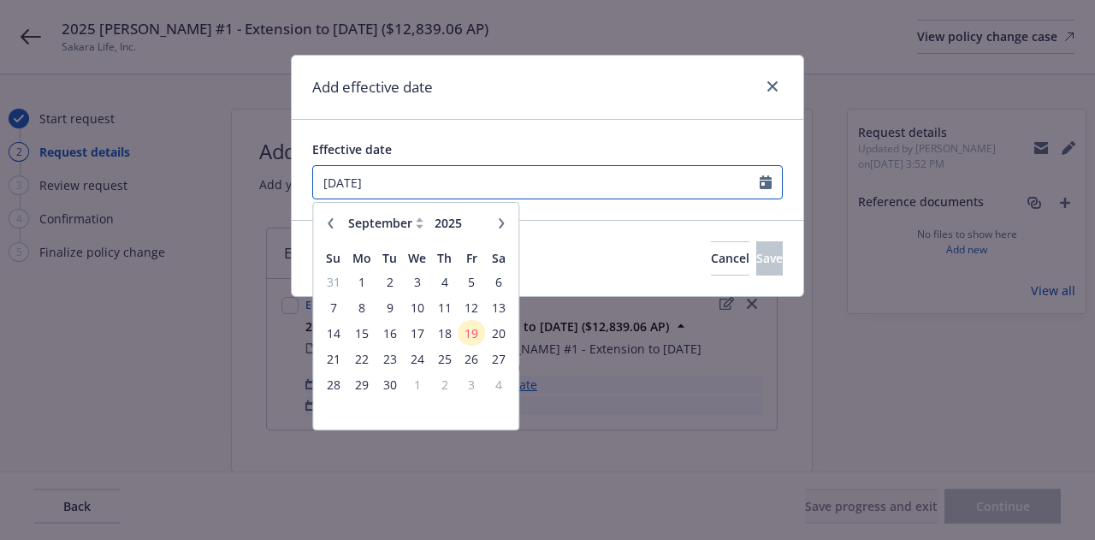
type input "[DATE]"
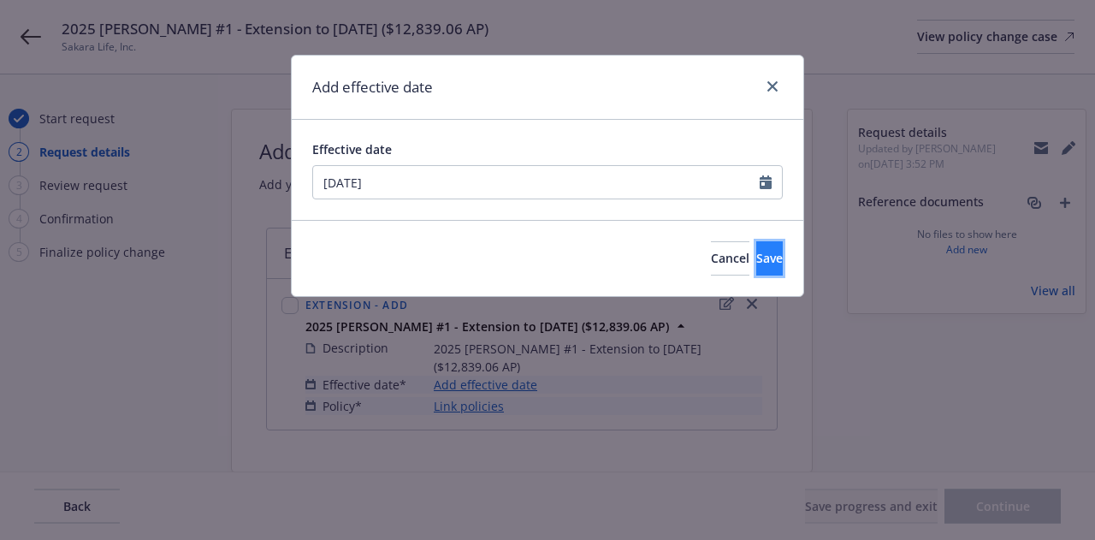
click at [756, 244] on button "Save" at bounding box center [769, 258] width 27 height 34
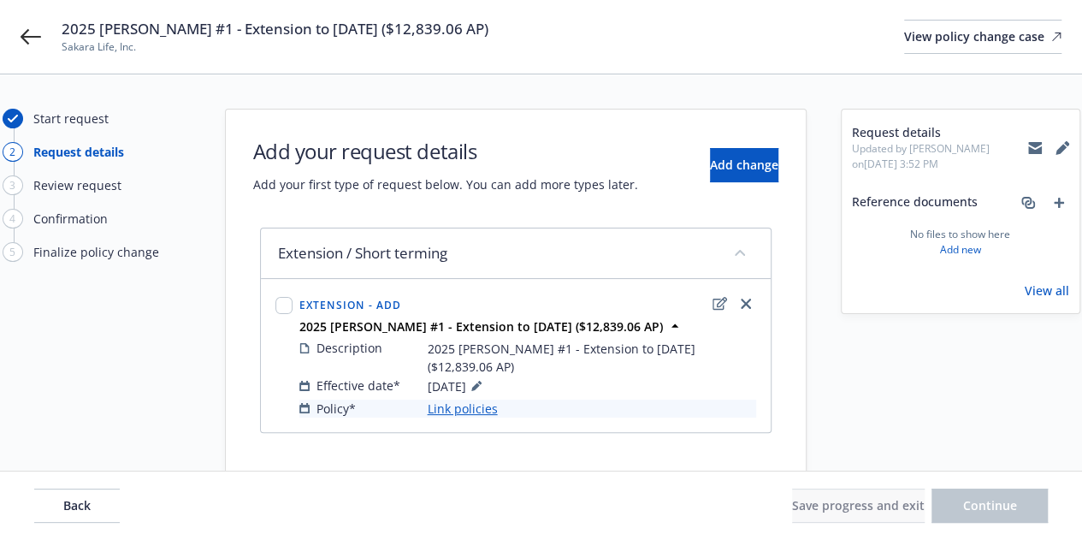
click at [482, 399] on link "Link policies" at bounding box center [463, 408] width 70 height 18
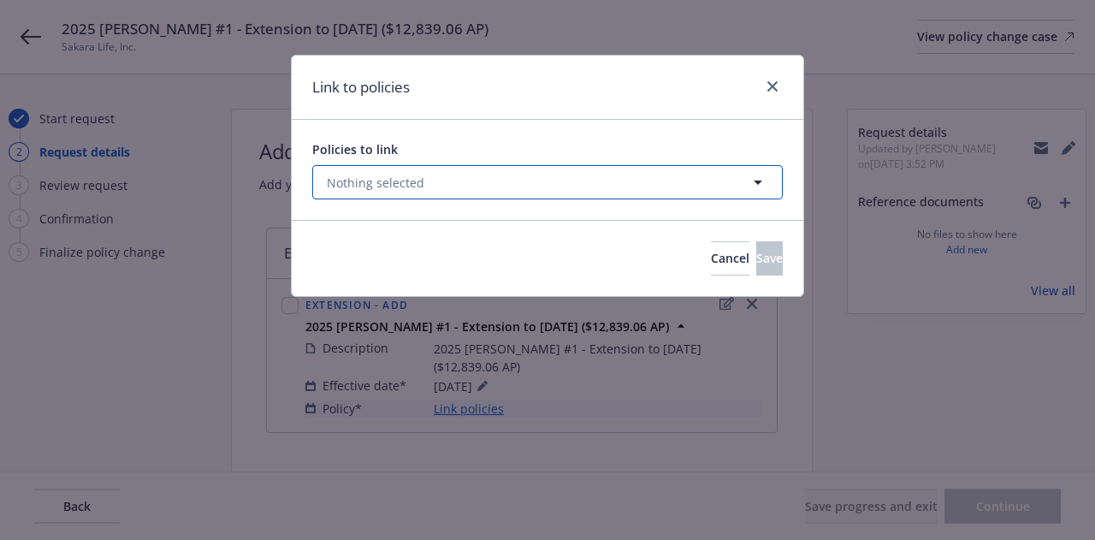
click at [483, 177] on button "Nothing selected" at bounding box center [547, 182] width 470 height 34
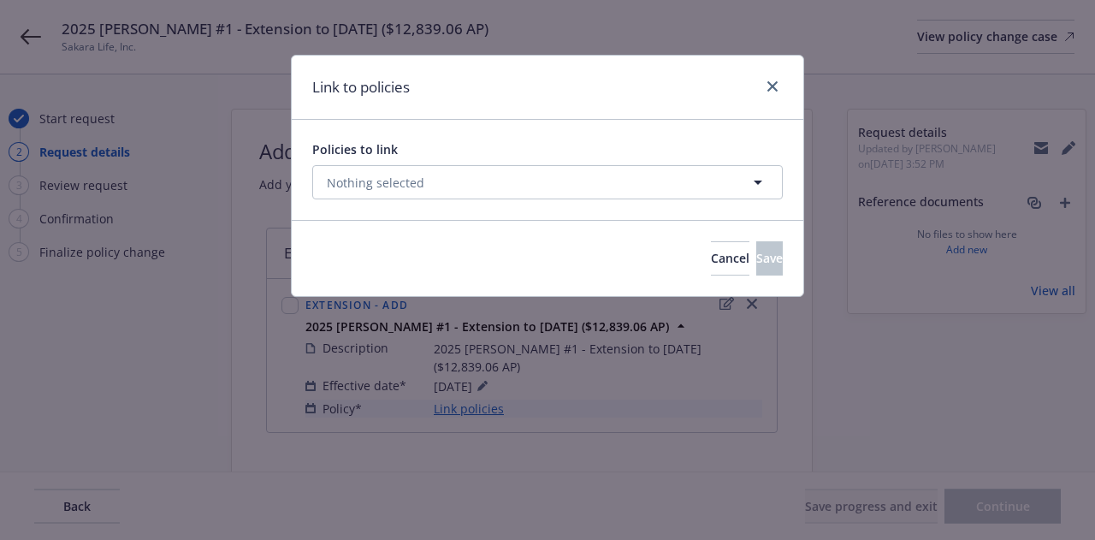
select select "ACTIVE"
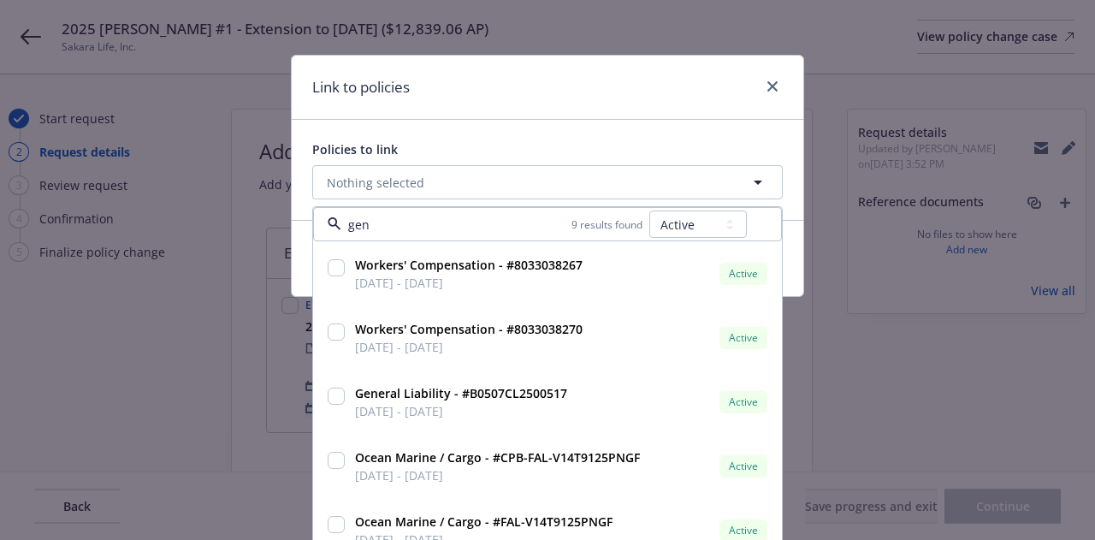
type input "gene"
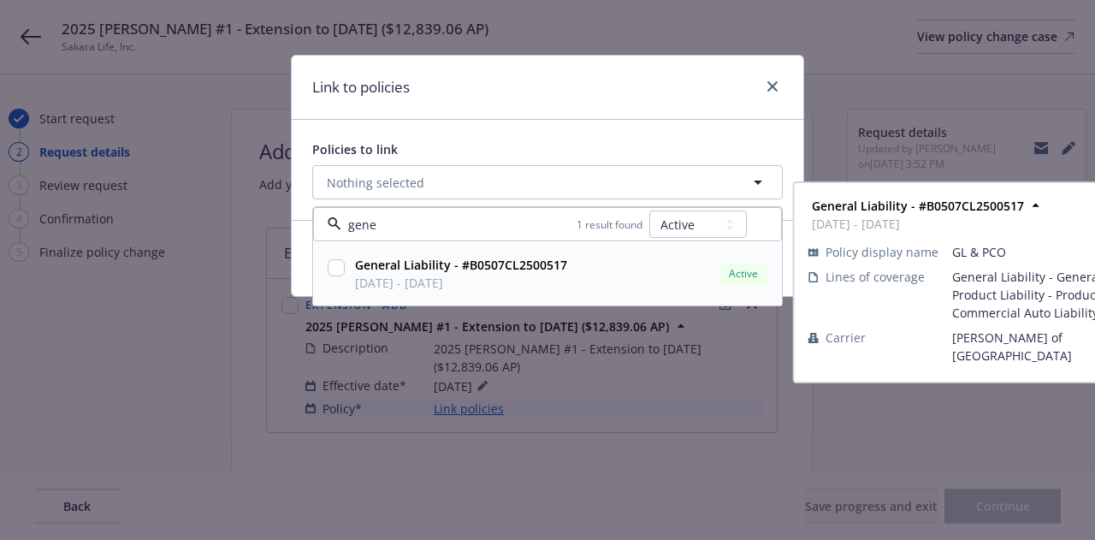
click at [340, 263] on input "checkbox" at bounding box center [336, 267] width 17 height 17
checkbox input "true"
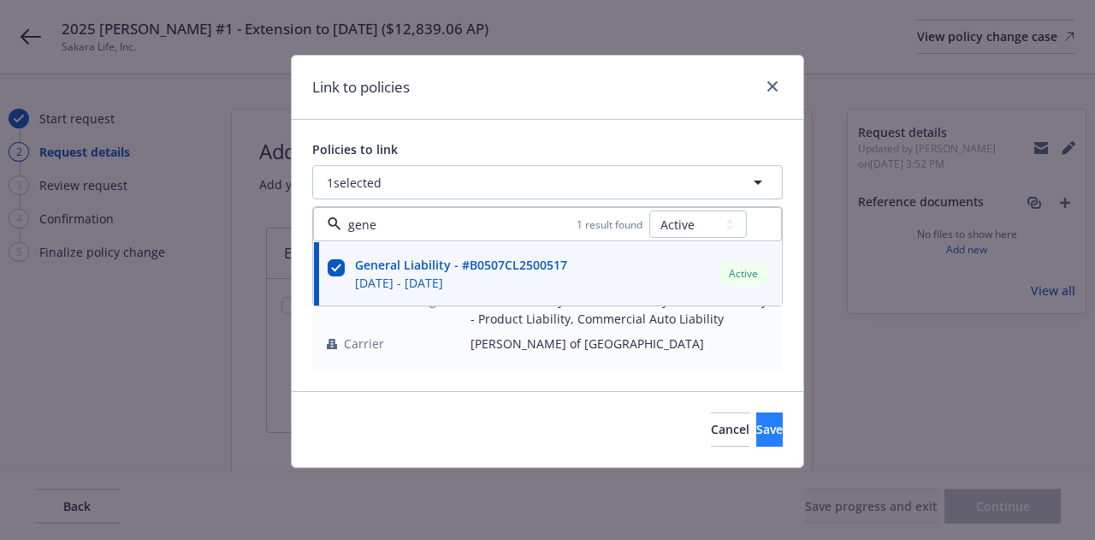
type input "gene"
click at [756, 422] on span "Save" at bounding box center [769, 429] width 27 height 16
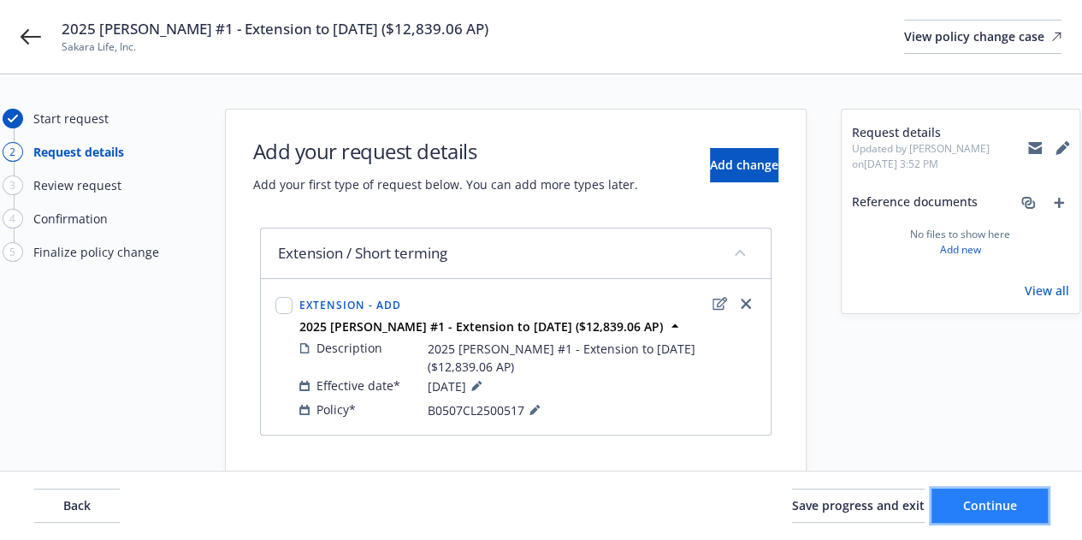
click at [1007, 521] on button "Continue" at bounding box center [989, 505] width 116 height 34
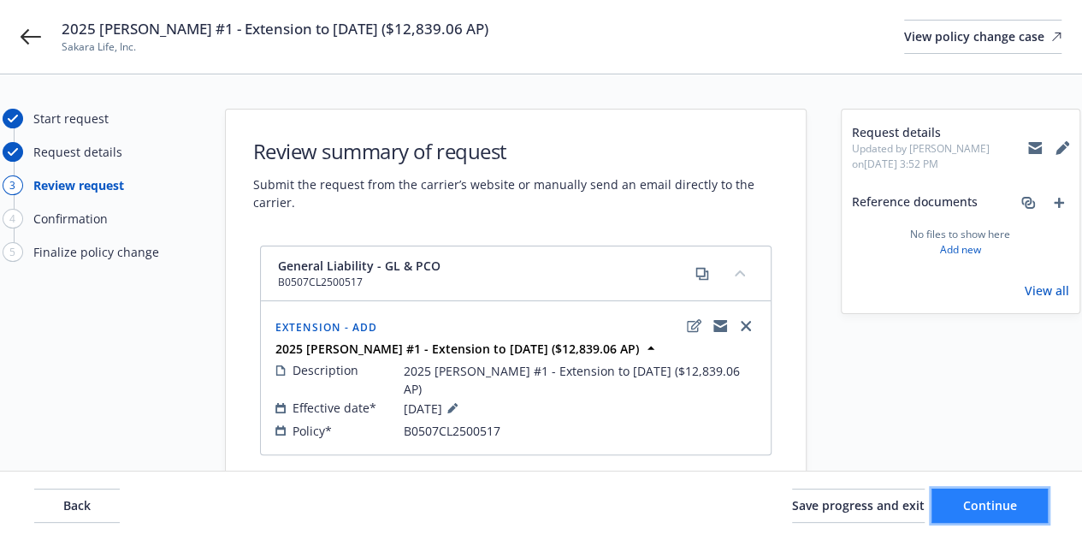
click at [995, 507] on span "Continue" at bounding box center [990, 505] width 54 height 16
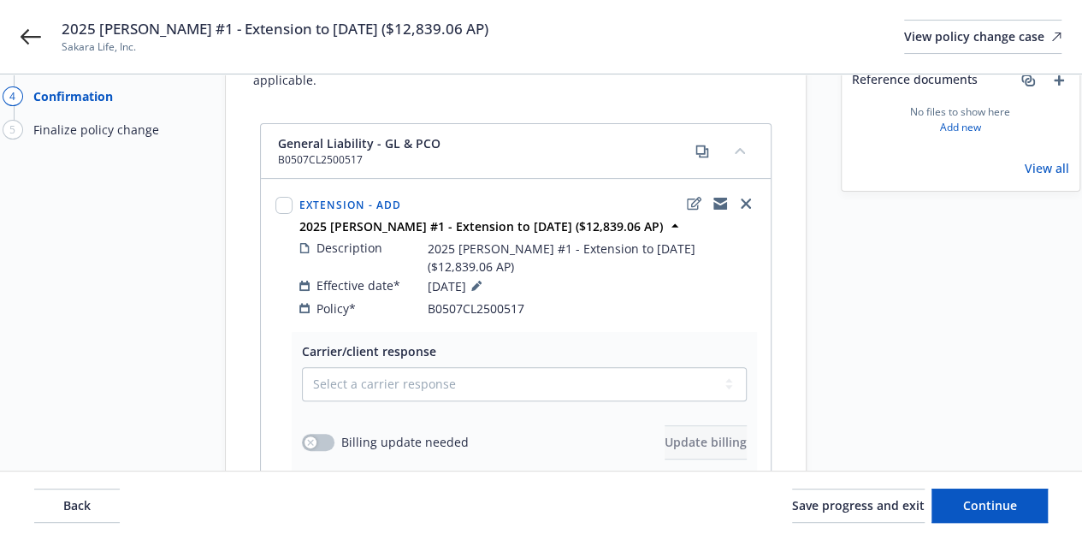
scroll to position [132, 0]
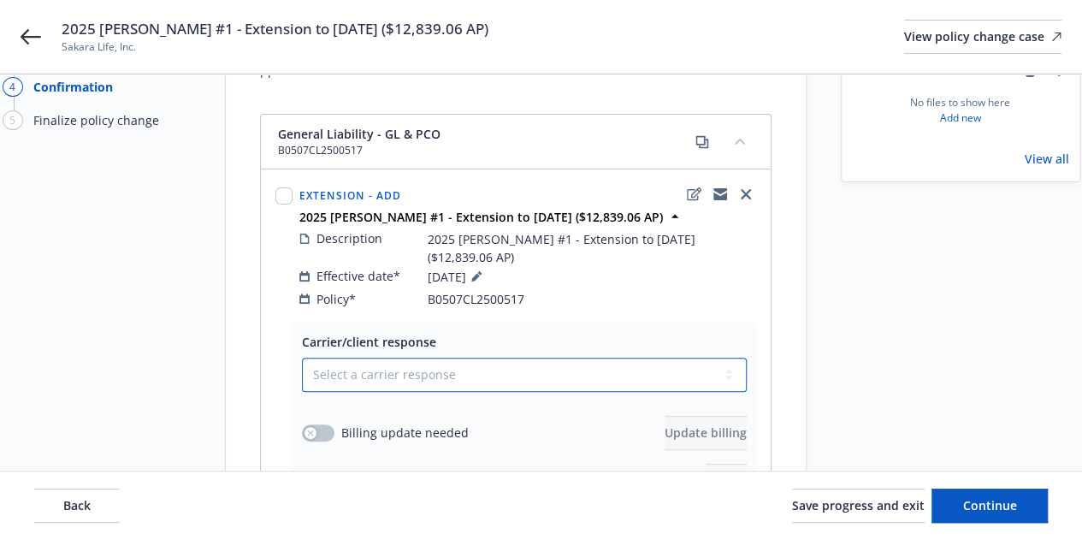
click at [659, 357] on select "Select a carrier response Accepted Accepted with revision No endorsement needed…" at bounding box center [524, 374] width 445 height 34
select select "ACCEPTED"
click at [302, 357] on select "Select a carrier response Accepted Accepted with revision No endorsement needed…" at bounding box center [524, 374] width 445 height 34
click at [671, 357] on select "Select a carrier response Accepted Accepted with revision No endorsement needed…" at bounding box center [524, 374] width 445 height 34
click at [302, 357] on select "Select a carrier response Accepted Accepted with revision No endorsement needed…" at bounding box center [524, 374] width 445 height 34
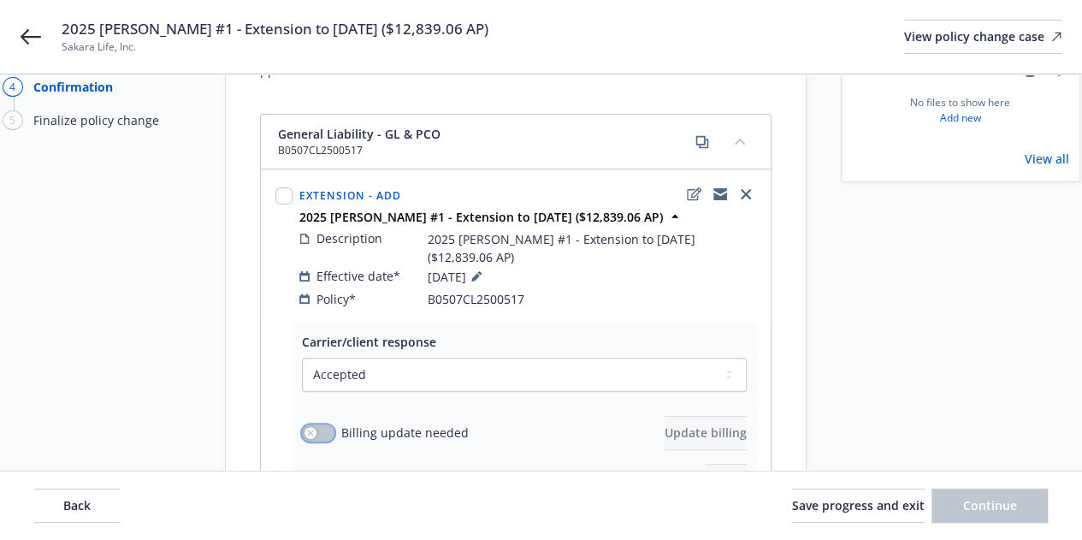
click at [327, 424] on button "button" at bounding box center [318, 432] width 32 height 17
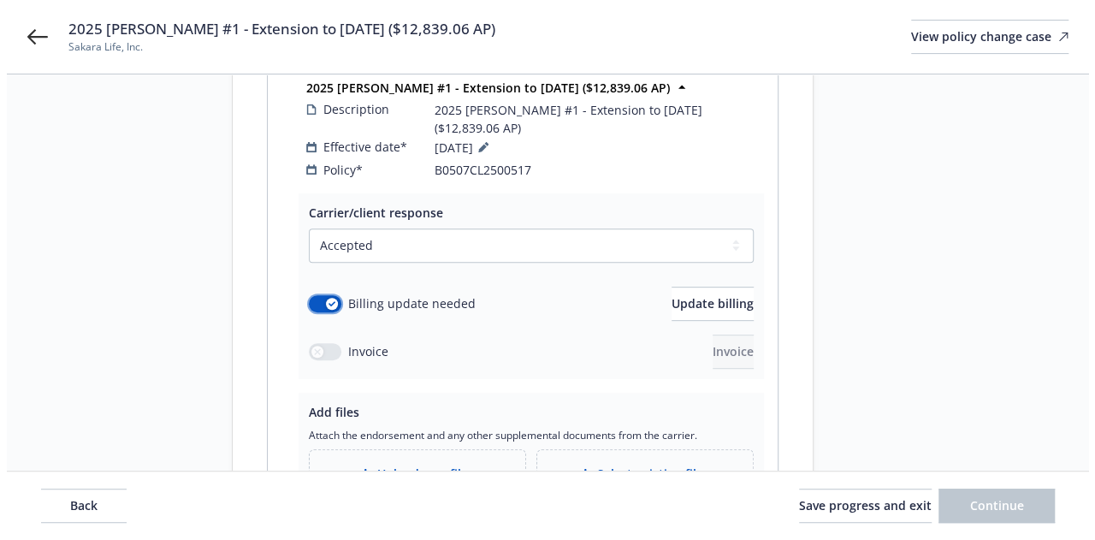
scroll to position [265, 0]
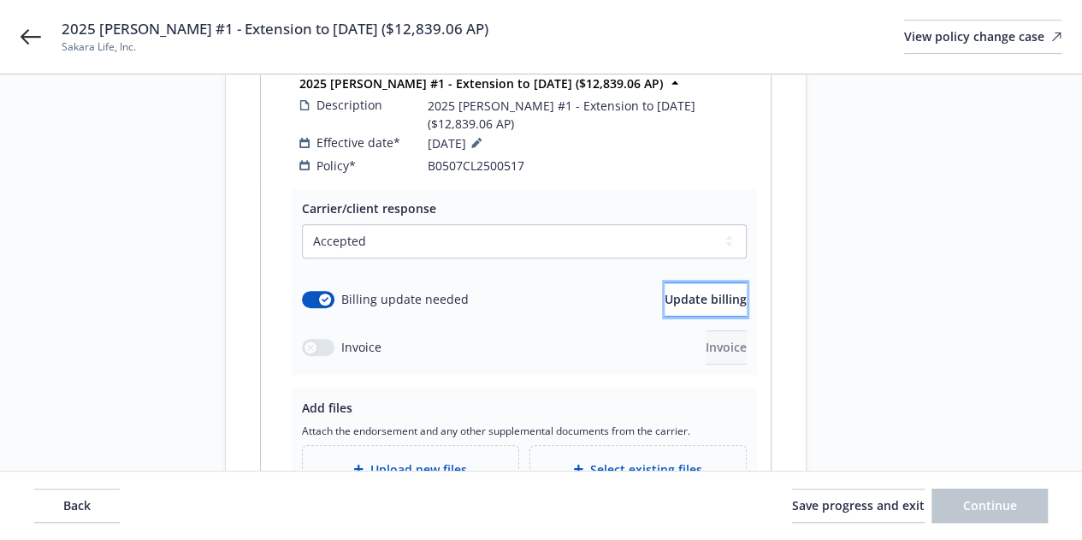
click at [703, 282] on button "Update billing" at bounding box center [706, 299] width 82 height 34
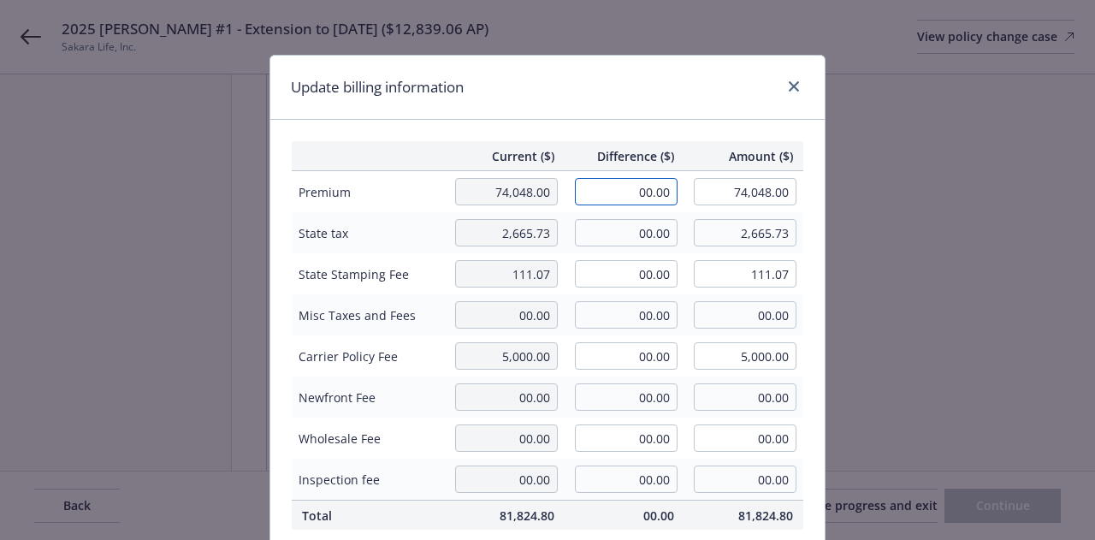
click at [621, 199] on input "00.00" at bounding box center [626, 191] width 103 height 27
type input "1,237.00"
type input "75,285.00"
type input "148.44"
click at [645, 190] on input "1,237.00" at bounding box center [626, 191] width 103 height 27
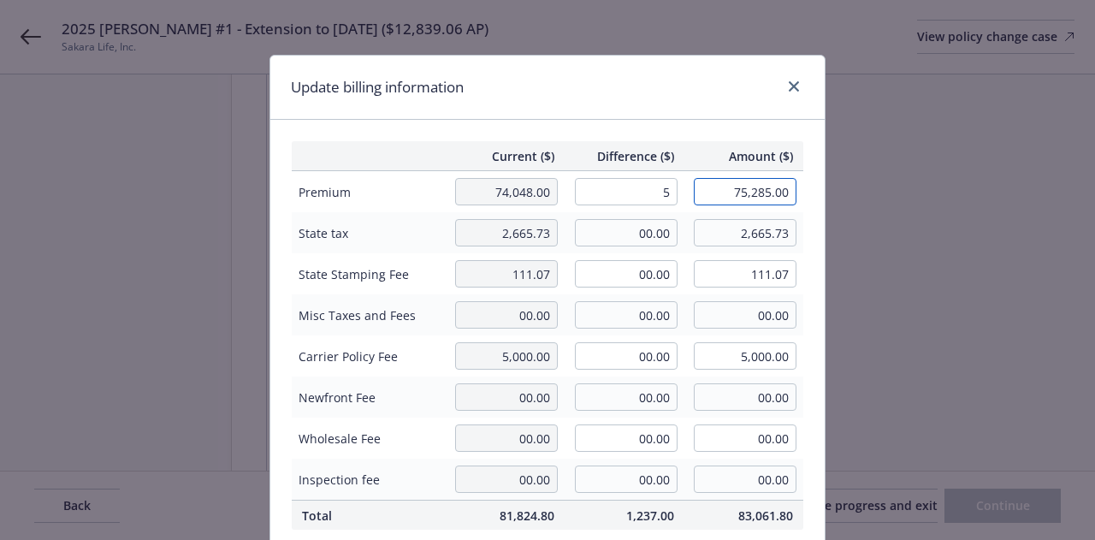
type input "5.00"
type input "74,053.00"
type input "0.6"
click at [645, 190] on input "5.00" at bounding box center [626, 191] width 103 height 27
type input "12,375.00"
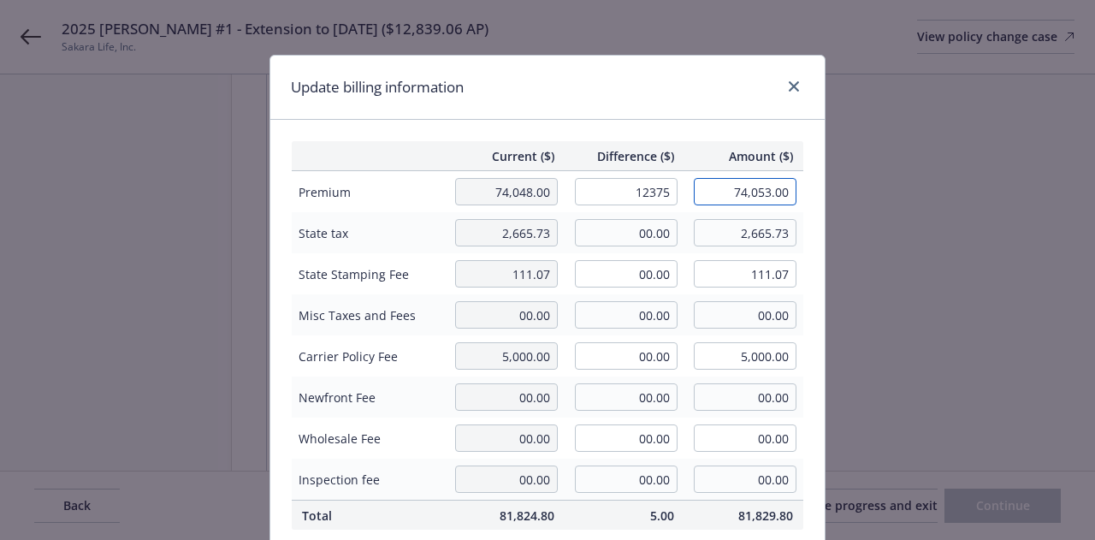
type input "86,423.00"
type input "1485"
click at [607, 233] on input "00.00" at bounding box center [626, 232] width 103 height 27
type input "4"
type input "445.50"
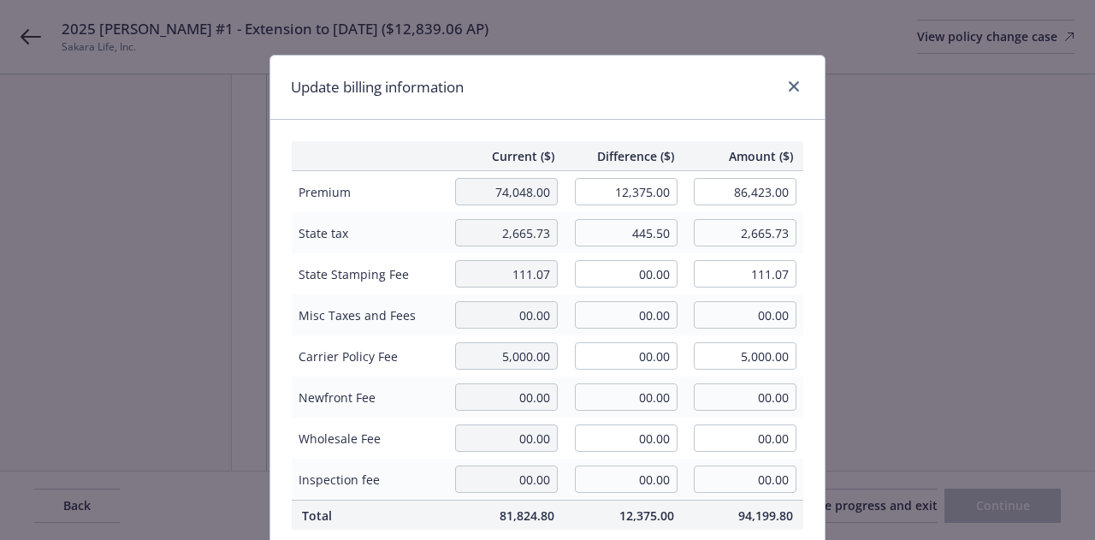
type input "3,111.23"
click at [615, 278] on input "00.00" at bounding box center [626, 273] width 103 height 27
type input "18.56"
type input "129.63"
click at [861, 350] on div "Update billing information Current ($) Difference ($) Amount ($) Premium 74,048…" at bounding box center [547, 270] width 1095 height 540
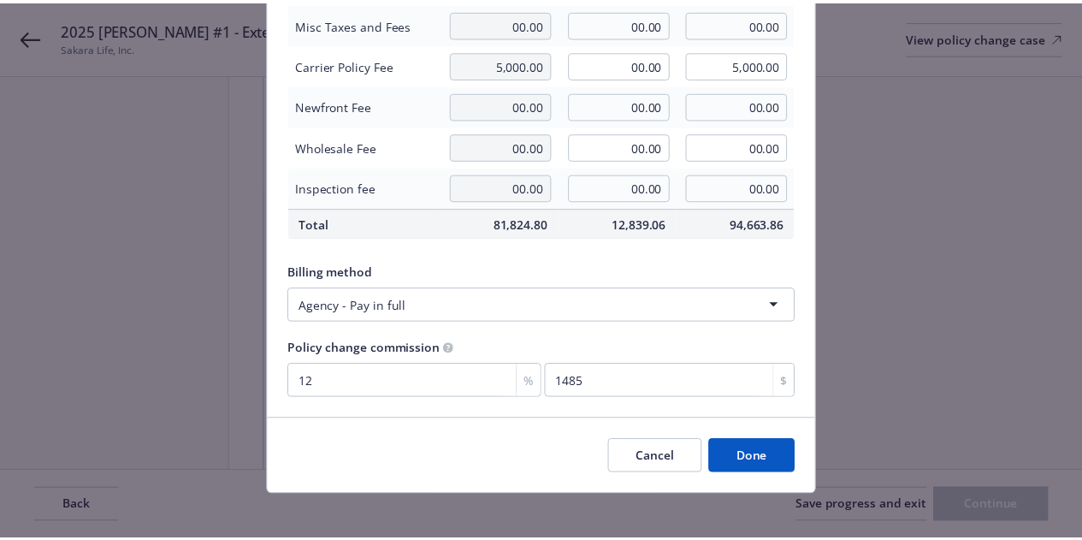
scroll to position [300, 0]
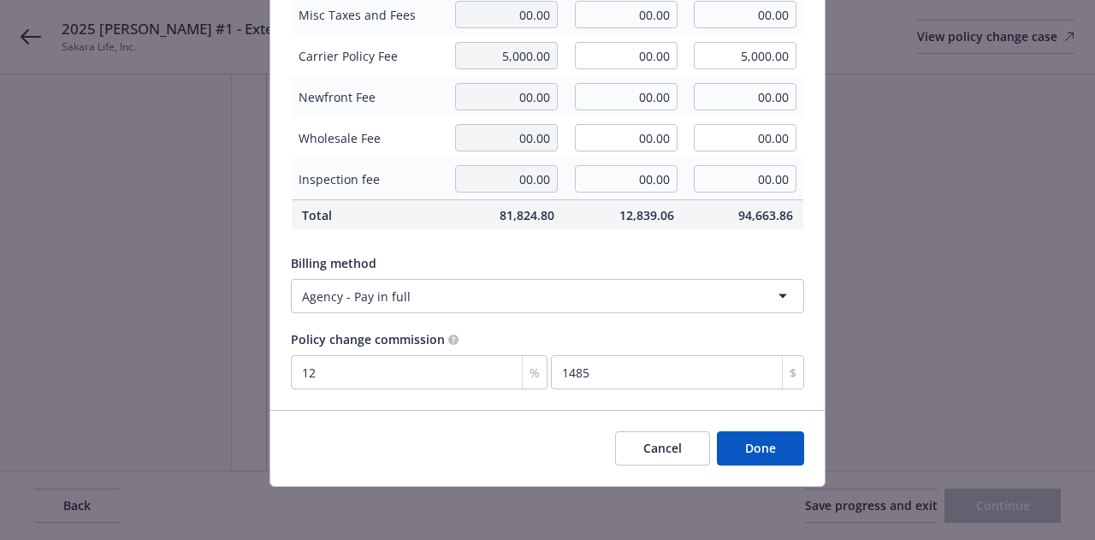
click at [766, 459] on button "Done" at bounding box center [760, 448] width 87 height 34
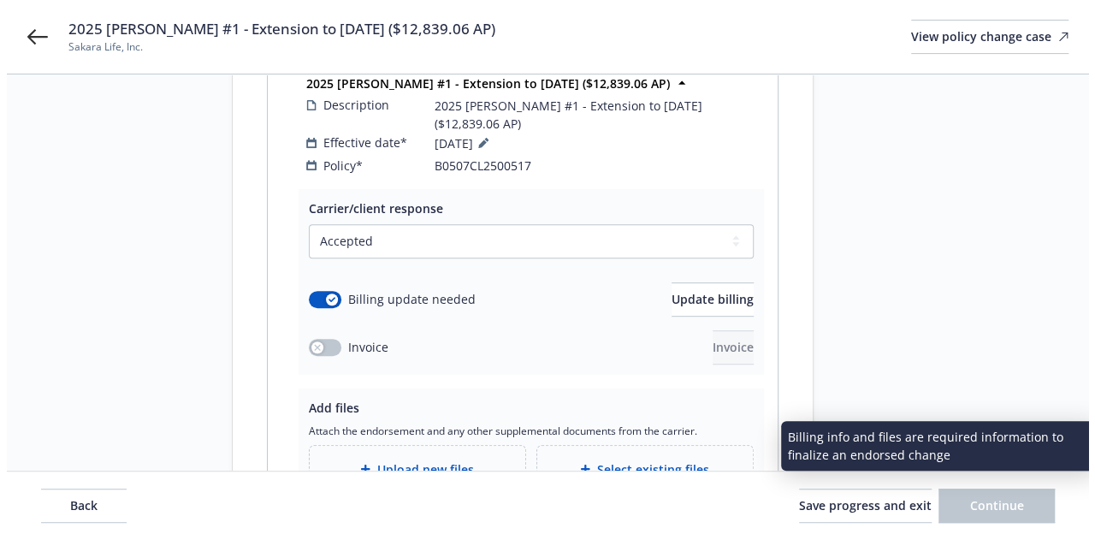
scroll to position [329, 0]
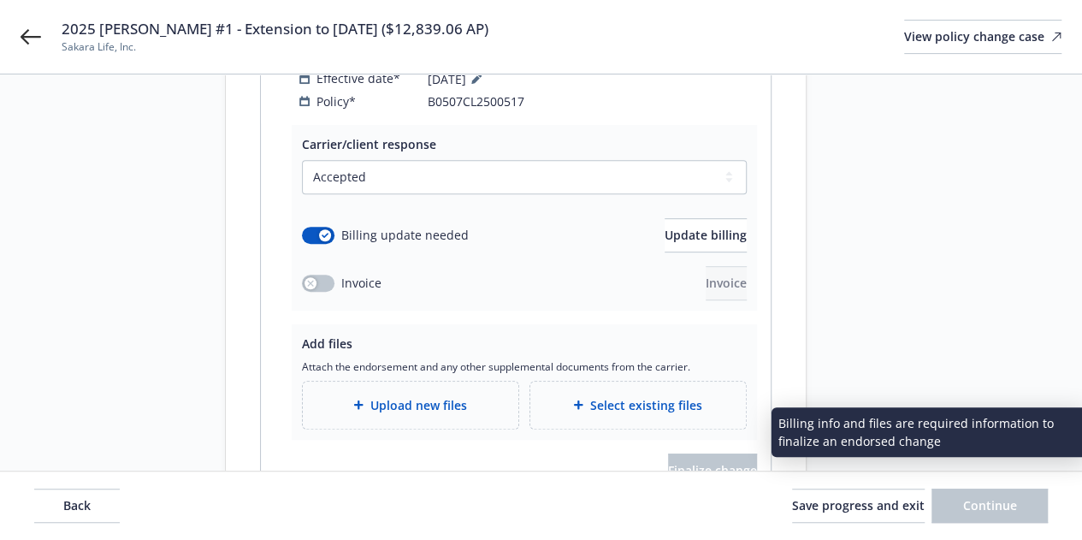
click at [411, 396] on span "Upload new files" at bounding box center [418, 405] width 97 height 18
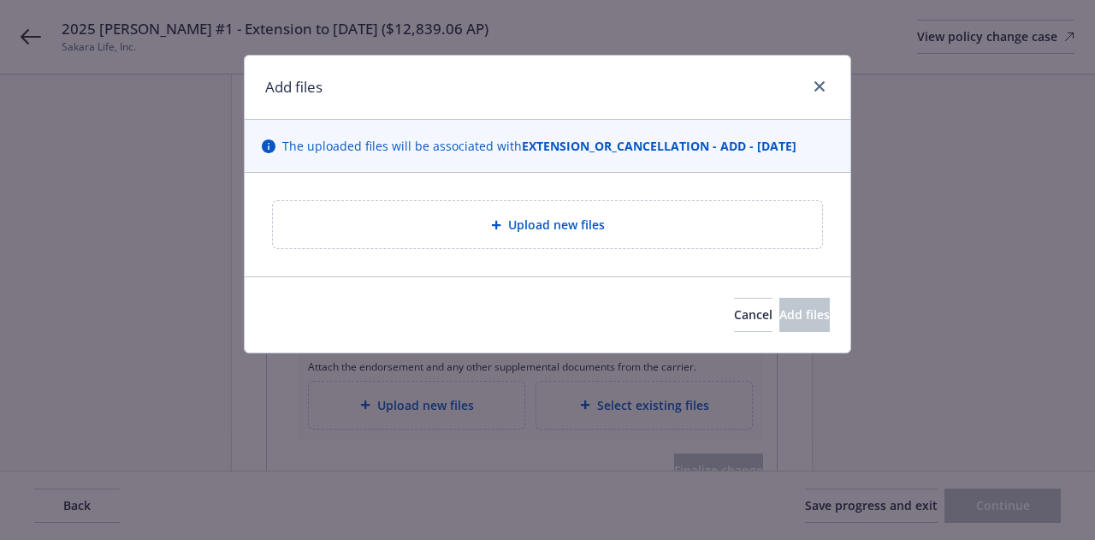
type textarea "x"
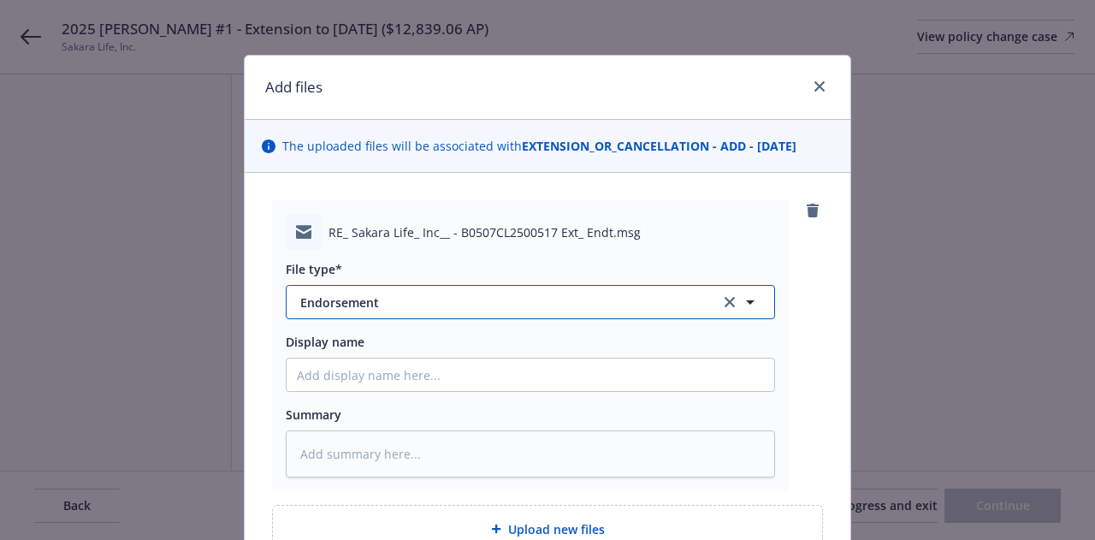
click at [566, 309] on span "Endorsement" at bounding box center [498, 302] width 396 height 18
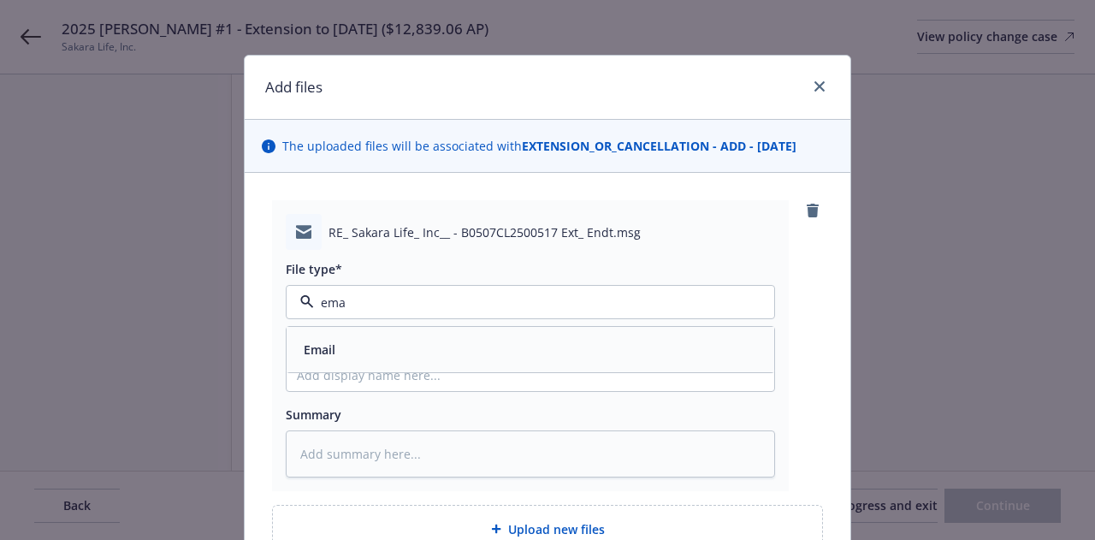
type input "emai"
click at [567, 345] on div "Email" at bounding box center [530, 349] width 467 height 25
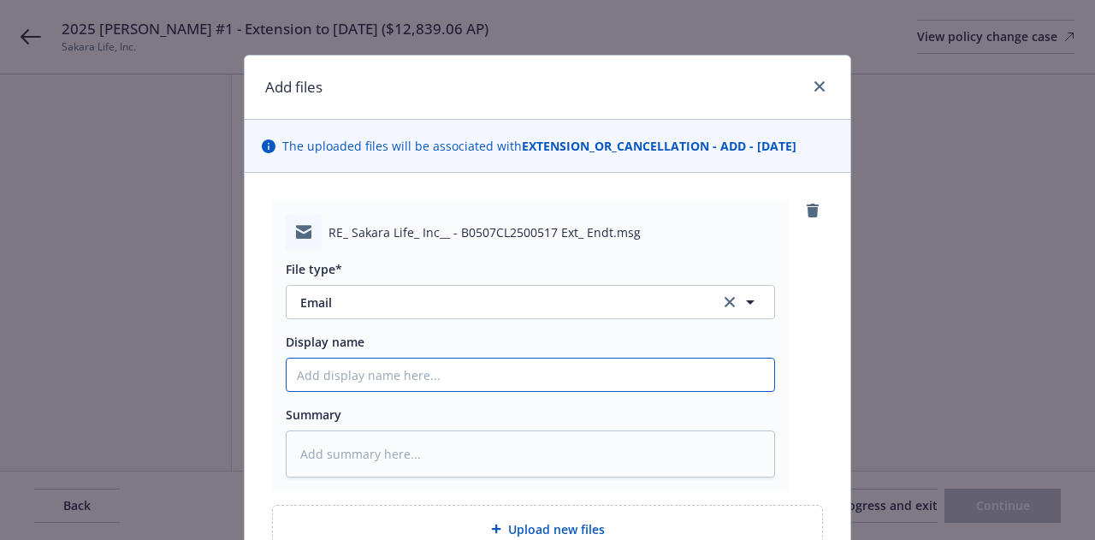
click at [570, 371] on input "Display name" at bounding box center [530, 374] width 487 height 32
paste input "2025 GL Endt #1 - Extension to 12/15/2025 ($12,839.06 AP)"
type textarea "x"
type input "2025 GL Endt #1 - Extension to 12/15/2025 ($12,839.06 AP)"
click at [385, 375] on input "2025 GL Endt #1 - Extension to 12/15/2025 ($12,839.06 AP)" at bounding box center [530, 374] width 487 height 32
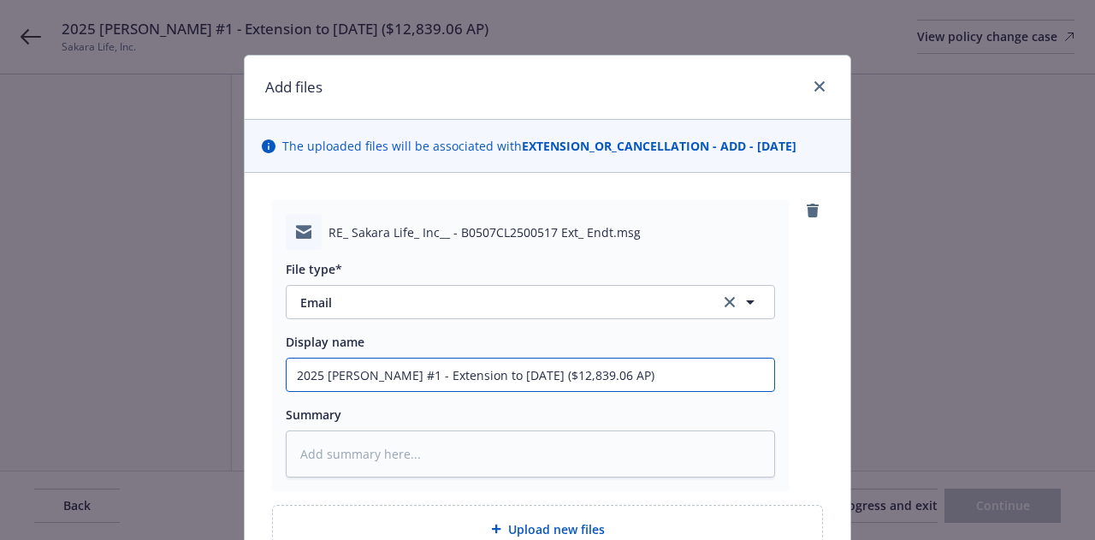
type textarea "x"
type input "2025 GL Endt #1 f- Extension to 12/15/2025 ($12,839.06 AP)"
type textarea "x"
type input "2025 GL Endt #1 fr- Extension to 12/15/2025 ($12,839.06 AP)"
type textarea "x"
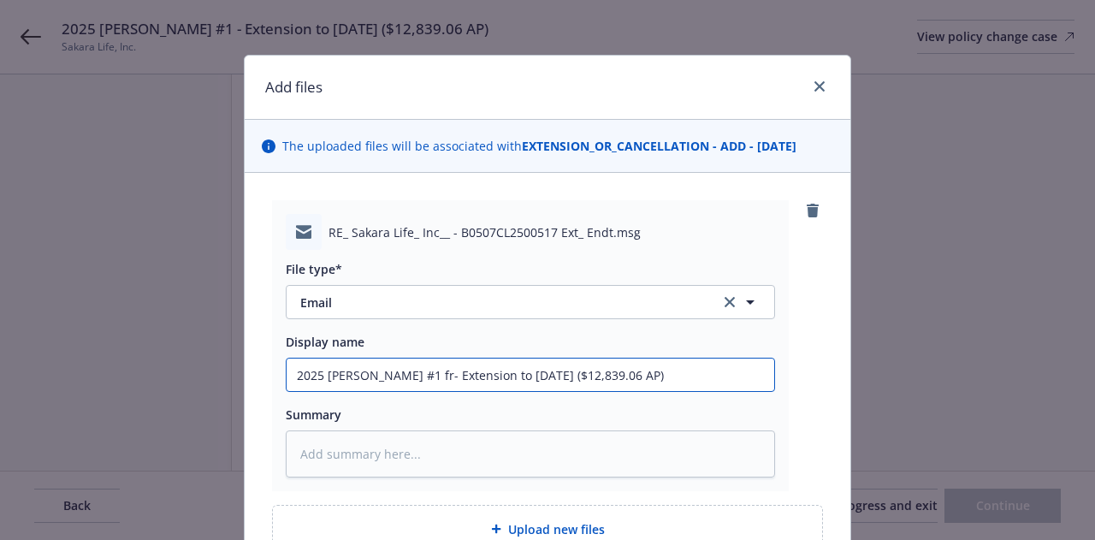
type input "2025 GL Endt #1 fro- Extension to 12/15/2025 ($12,839.06 AP)"
type textarea "x"
type input "2025 GL Endt #1 from- Extension to 12/15/2025 ($12,839.06 AP)"
type textarea "x"
type input "2025 GL Endt #1 from - Extension to 12/15/2025 ($12,839.06 AP)"
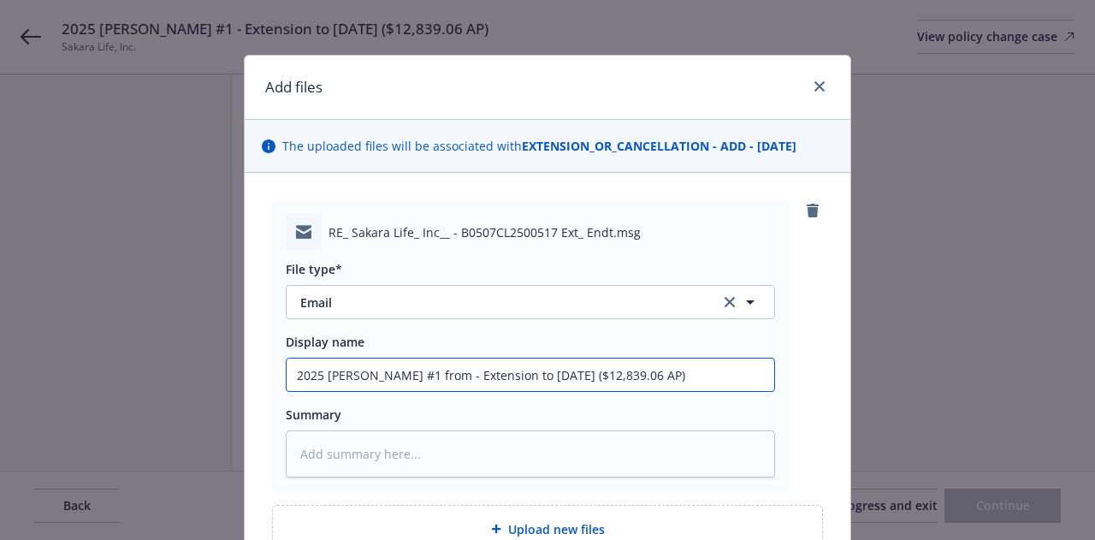
type textarea "x"
type input "2025 GL Endt #1 from A- Extension to 12/15/2025 ($12,839.06 AP)"
type textarea "x"
type input "2025 GL Endt #1 from Amw- Extension to 12/15/2025 ($12,839.06 AP)"
type textarea "x"
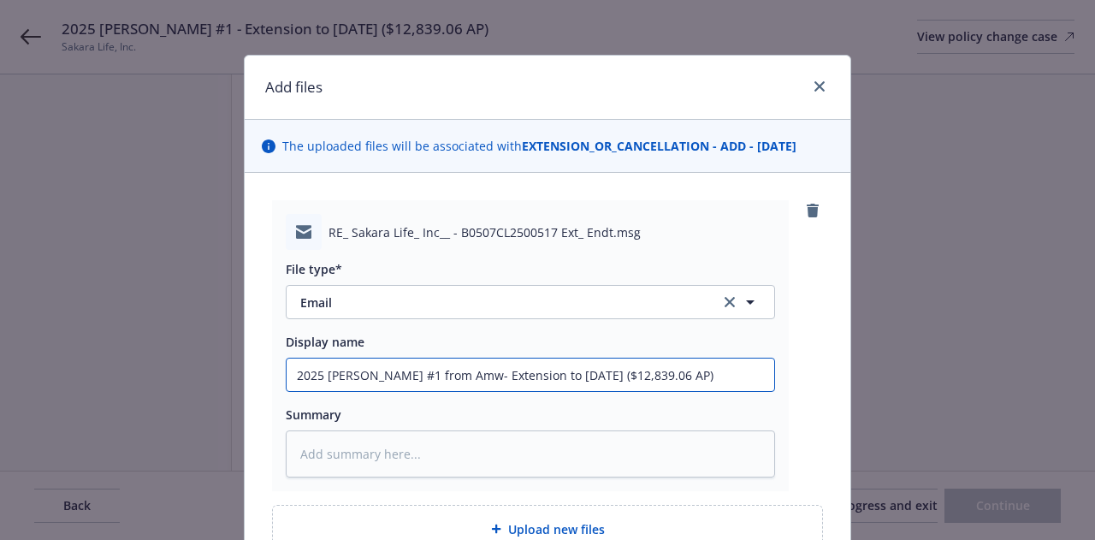
type input "2025 GL Endt #1 from Amwi- Extension to 12/15/2025 ($12,839.06 AP)"
type textarea "x"
type input "2025 GL Endt #1 from Amwin- Extension to 12/15/2025 ($12,839.06 AP)"
type textarea "x"
type input "2025 GL Endt #1 from Amwins- Extension to 12/15/2025 ($12,839.06 AP)"
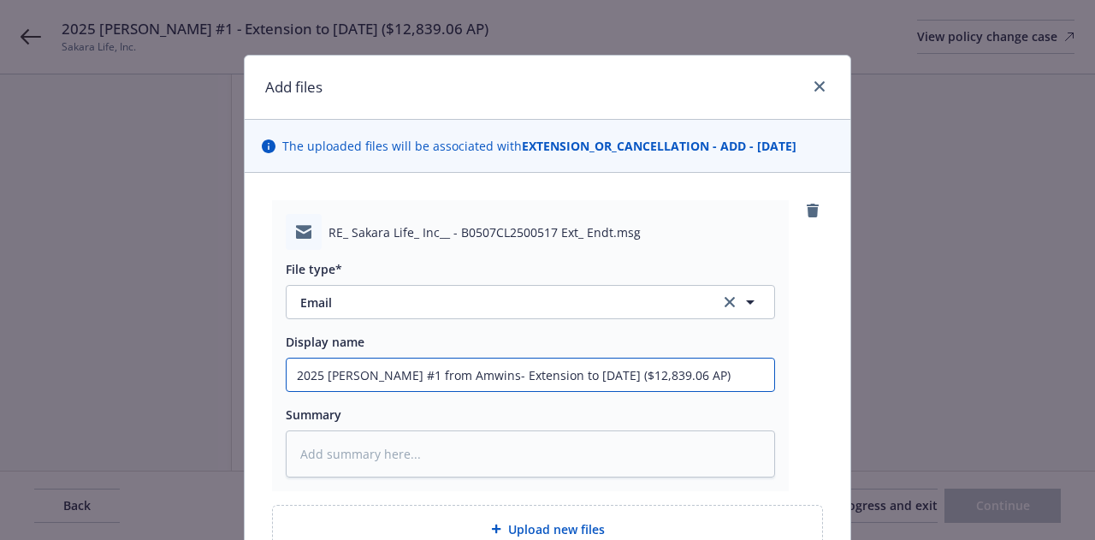
click at [385, 379] on input "2025 GL Endt #1 from Amwins- Extension to 12/15/2025 ($12,839.06 AP)" at bounding box center [530, 374] width 487 height 32
type textarea "x"
type input "2025 GL Endt #1 &from Amwins- Extension to 12/15/2025 ($12,839.06 AP)"
type textarea "x"
type input "2025 GL Endt #1 & from Amwins- Extension to 12/15/2025 ($12,839.06 AP)"
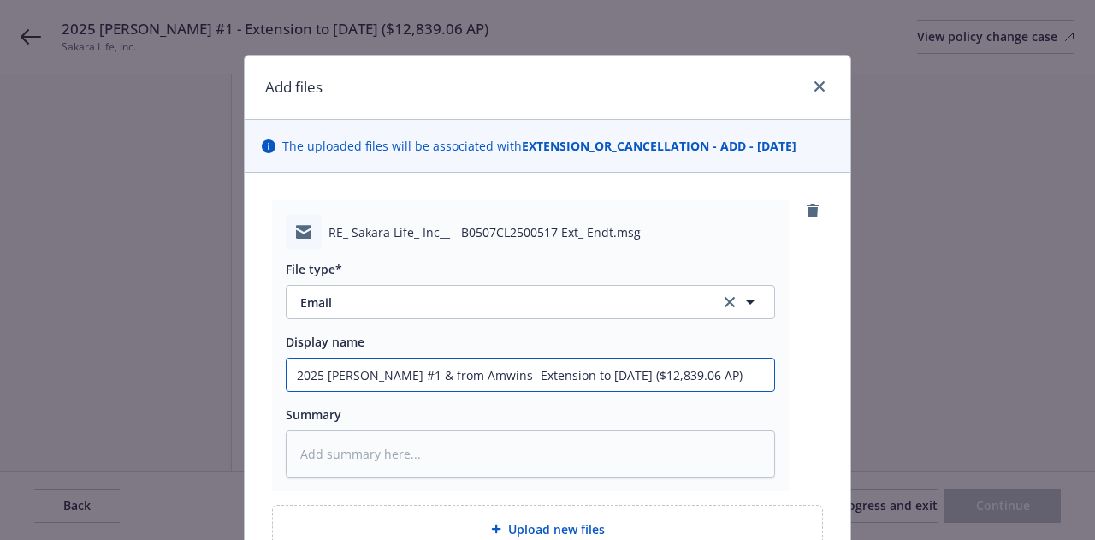
type textarea "x"
type input "2025 GL Endt #1 & Ifrom Amwins- Extension to 12/15/2025 ($12,839.06 AP)"
type textarea "x"
type input "2025 GL Endt #1 & Infrom Amwins- Extension to 12/15/2025 ($12,839.06 AP)"
type textarea "x"
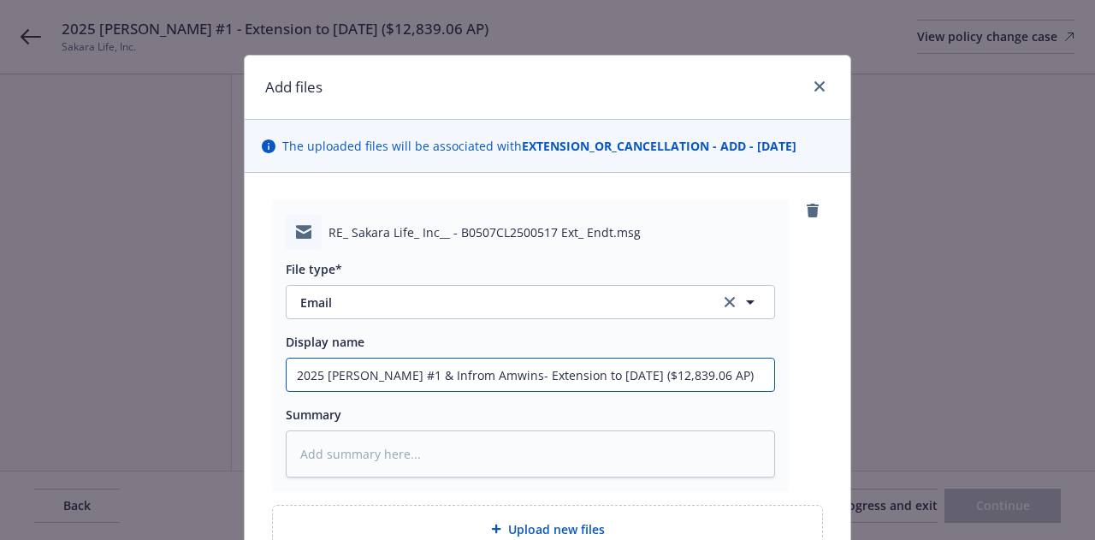
type input "2025 GL Endt #1 & Invfrom Amwins- Extension to 12/15/2025 ($12,839.06 AP)"
type textarea "x"
type input "2025 GL Endt #1 & Invofrom Amwins- Extension to 12/15/2025 ($12,839.06 AP)"
type textarea "x"
type input "2025 GL Endt #1 & Invoicfrom Amwins- Extension to 12/15/2025 ($12,839.06 AP)"
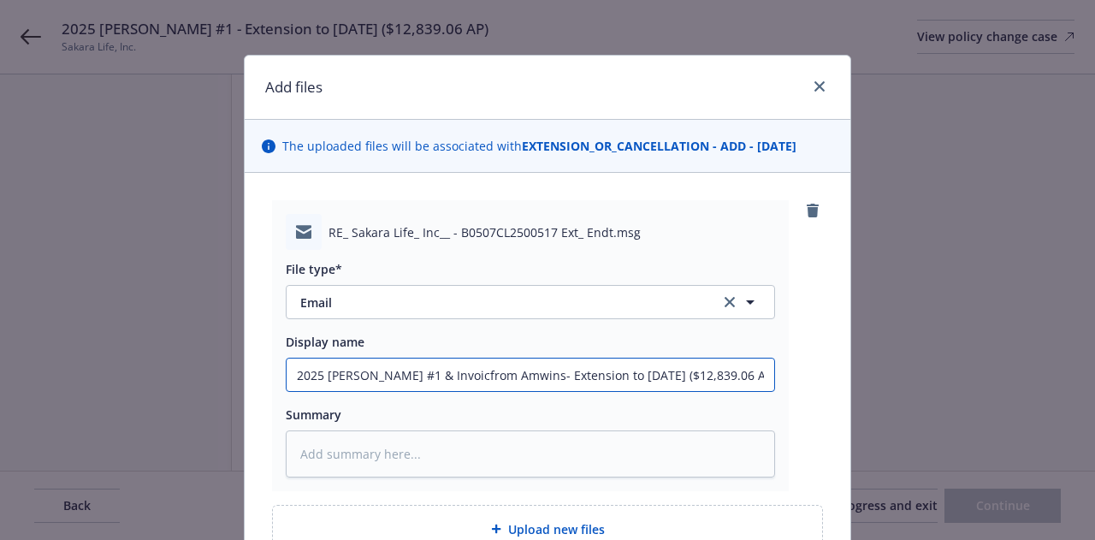
type textarea "x"
type input "2025 GL Endt #1 & Invoicefrom Amwins- Extension to 12/15/2025 ($12,839.06 AP)"
type textarea "x"
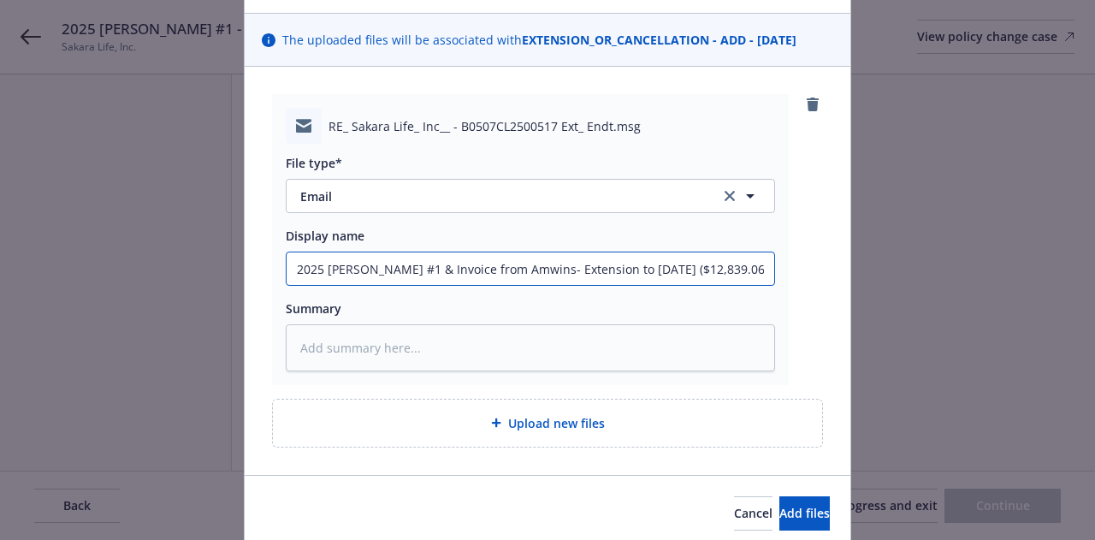
type input "2025 GL Endt #1 & Invoice from Amwins- Extension to 12/15/2025 ($12,839.06 AP)"
click at [700, 428] on div "Upload new files" at bounding box center [548, 423] width 522 height 20
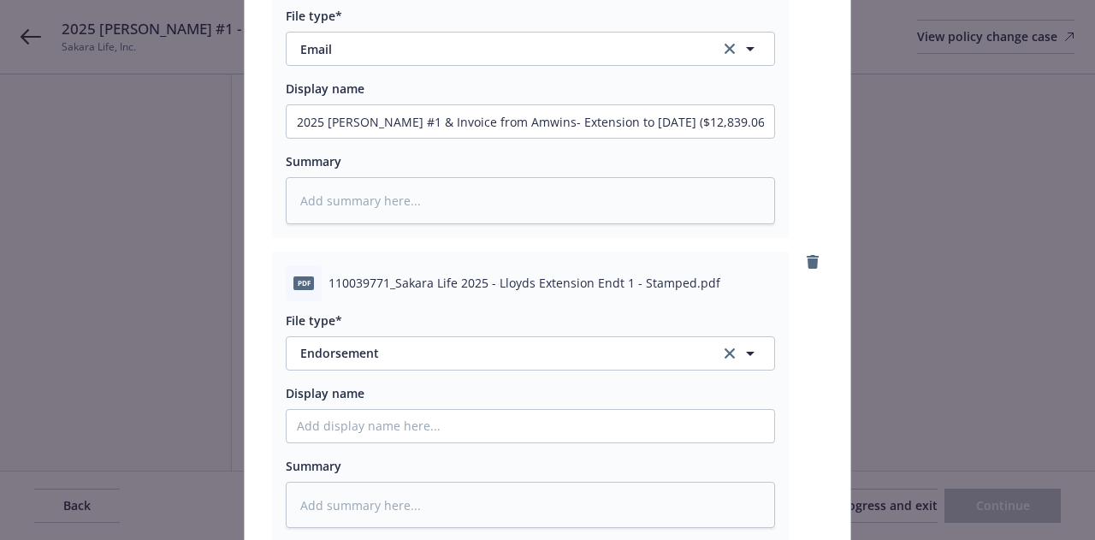
scroll to position [255, 0]
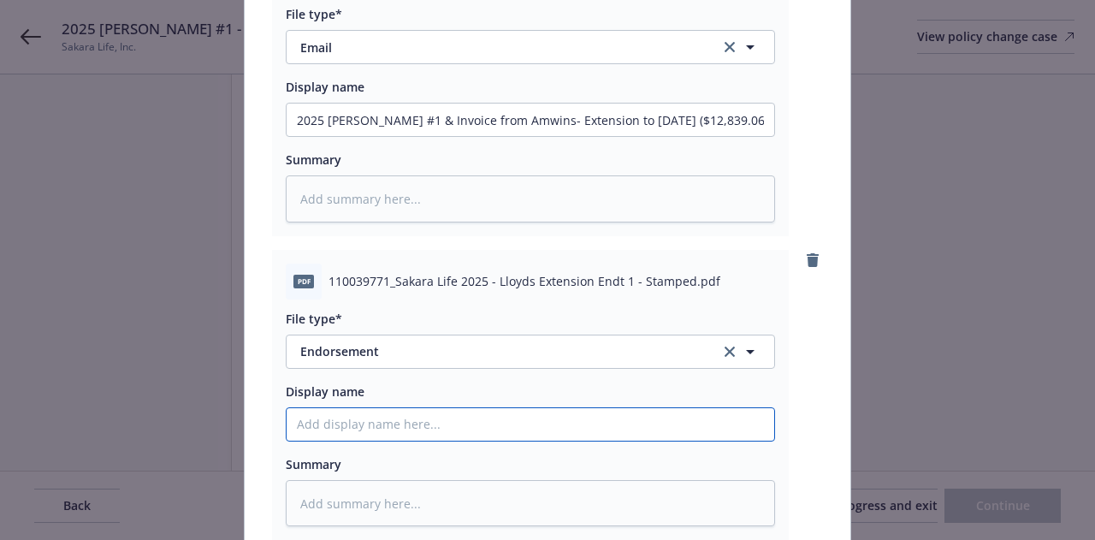
click at [622, 422] on input "Display name" at bounding box center [530, 424] width 487 height 32
paste input "2025 GL Endt #1 - Extension to 12/15/2025 ($12,839.06 AP)"
type textarea "x"
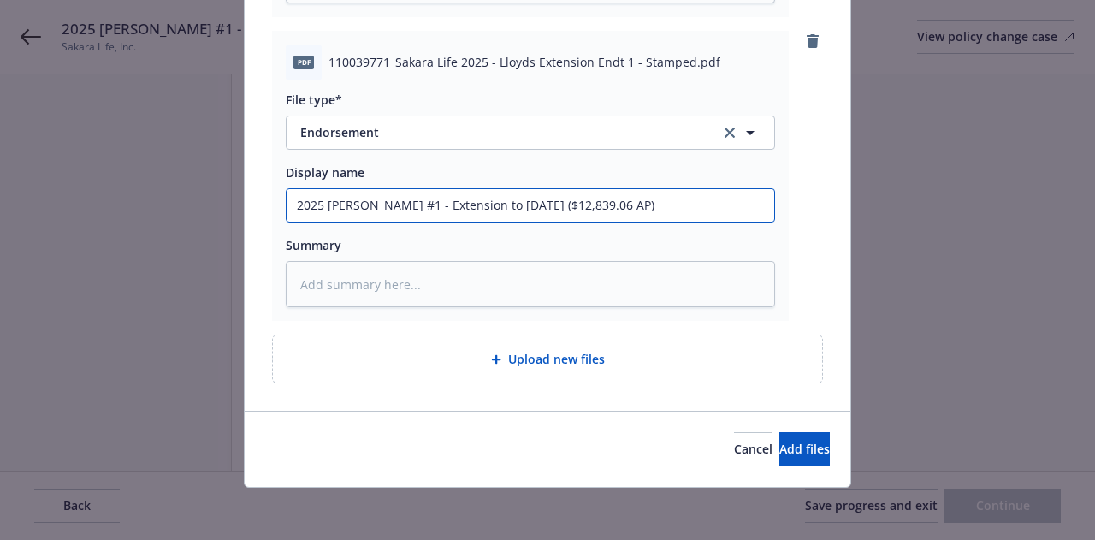
type input "2025 GL Endt #1 - Extension to 12/15/2025 ($12,839.06 AP)"
type textarea "x"
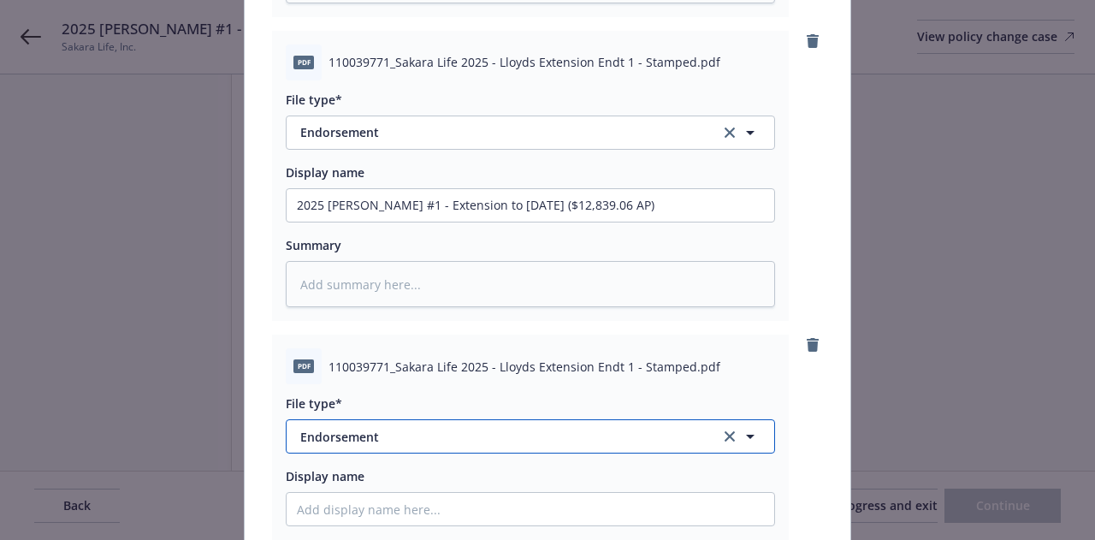
click at [487, 449] on button "Endorsement" at bounding box center [530, 436] width 489 height 34
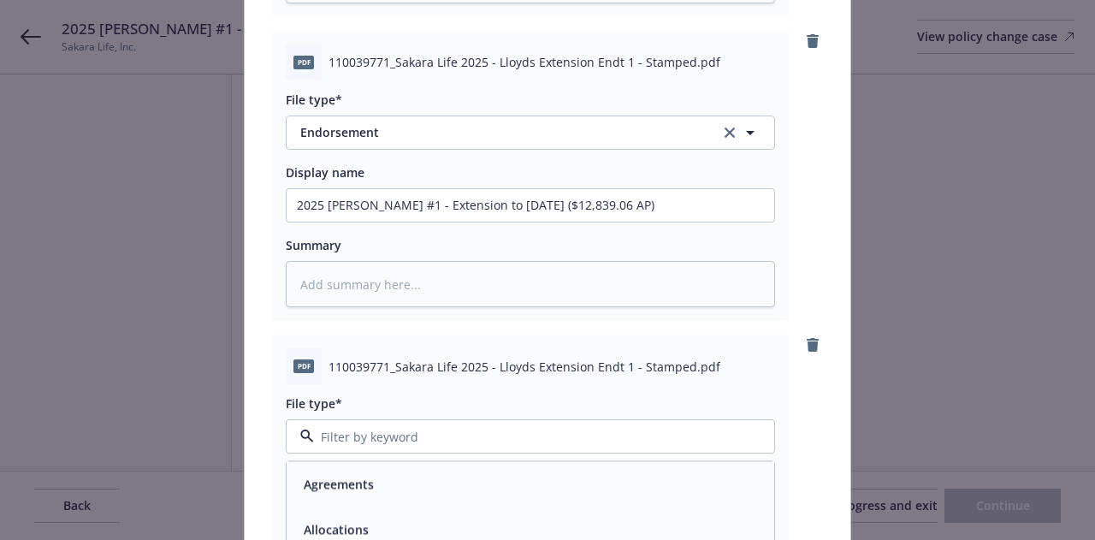
type input "n"
type input "invoi"
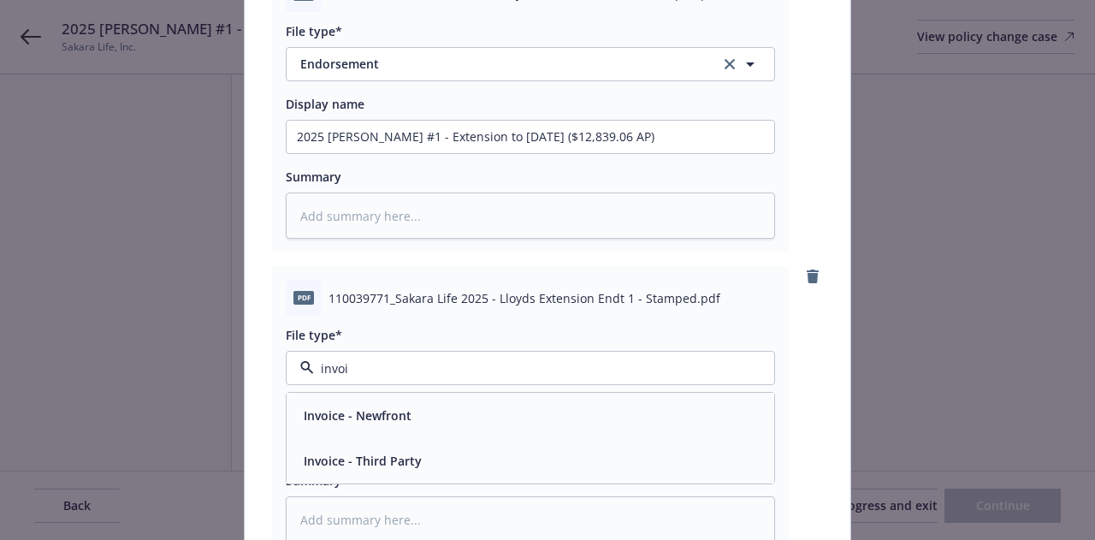
scroll to position [544, 0]
click at [533, 452] on div "Invoice - Third Party" at bounding box center [530, 458] width 467 height 25
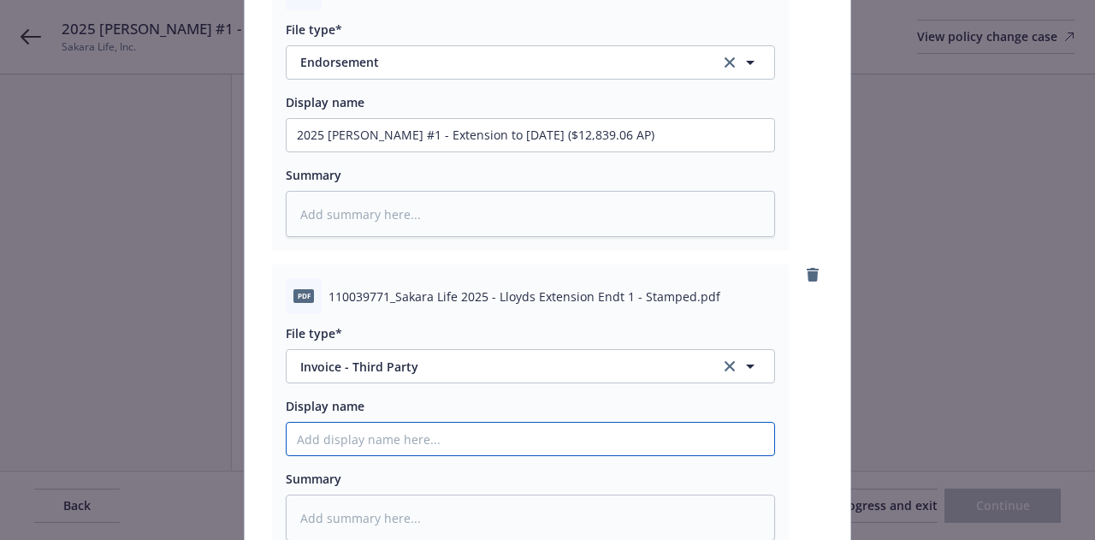
click at [526, 447] on input "Display name" at bounding box center [530, 438] width 487 height 32
paste input "2025 GL Endt #1 - Extension to 12/15/2025 ($12,839.06 AP)"
type textarea "x"
type input "2025 GL Endt #1 - Extension to 12/15/2025 ($12,839.06 AP)"
click at [380, 437] on input "2025 GL Endt #1 - Extension to 12/15/2025 ($12,839.06 AP)" at bounding box center [530, 438] width 487 height 32
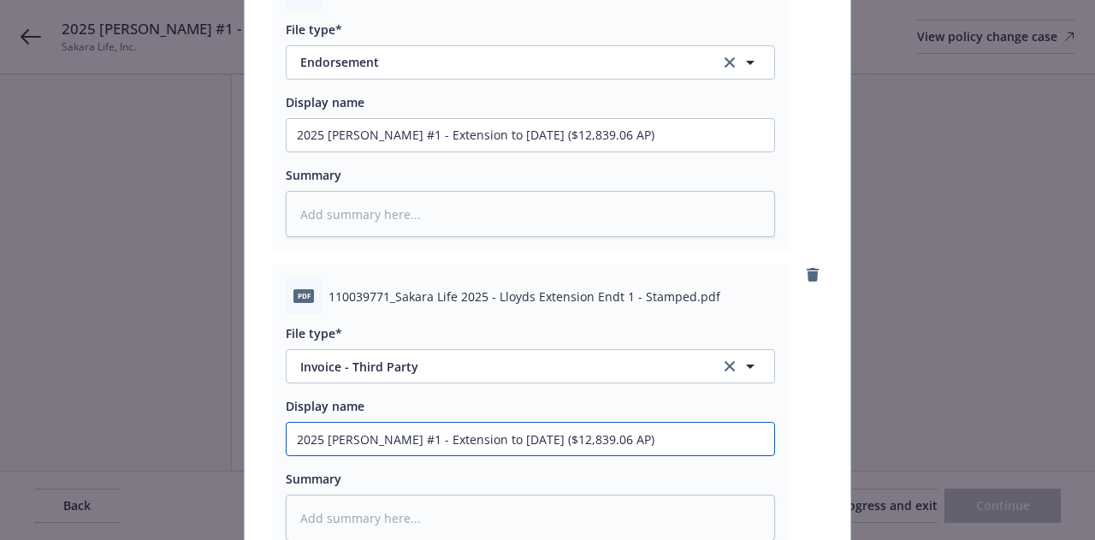
type textarea "x"
type input "2025 GL Endt #1 I- Extension to 12/15/2025 ($12,839.06 AP)"
type textarea "x"
type input "2025 GL Endt #1 In- Extension to 12/15/2025 ($12,839.06 AP)"
type textarea "x"
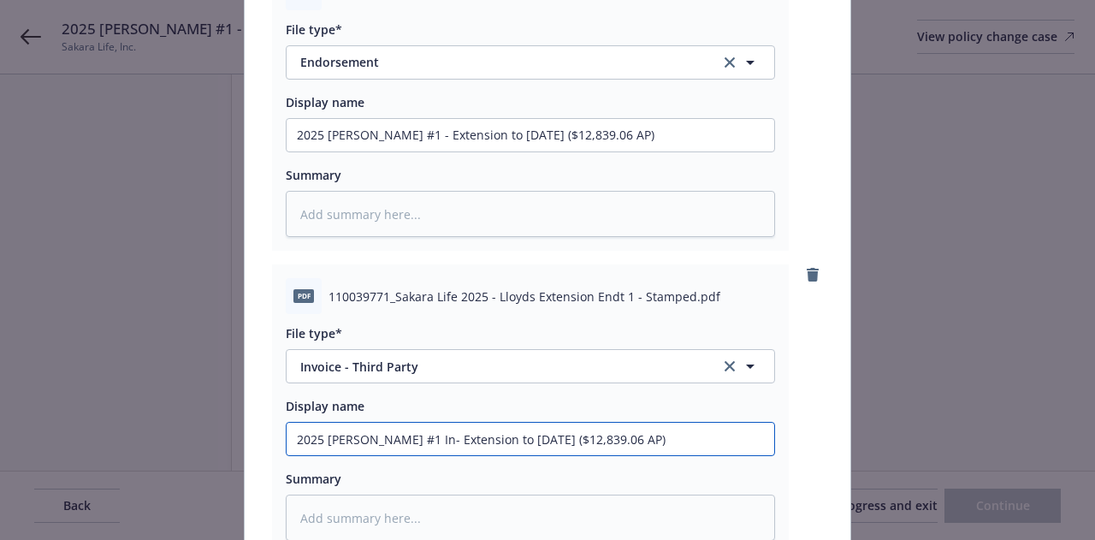
type input "2025 GL Endt #1 Inv- Extension to 12/15/2025 ($12,839.06 AP)"
type textarea "x"
type input "2025 GL Endt #1 Invo- Extension to 12/15/2025 ($12,839.06 AP)"
type textarea "x"
type input "2025 GL Endt #1 Invoic- Extension to 12/15/2025 ($12,839.06 AP)"
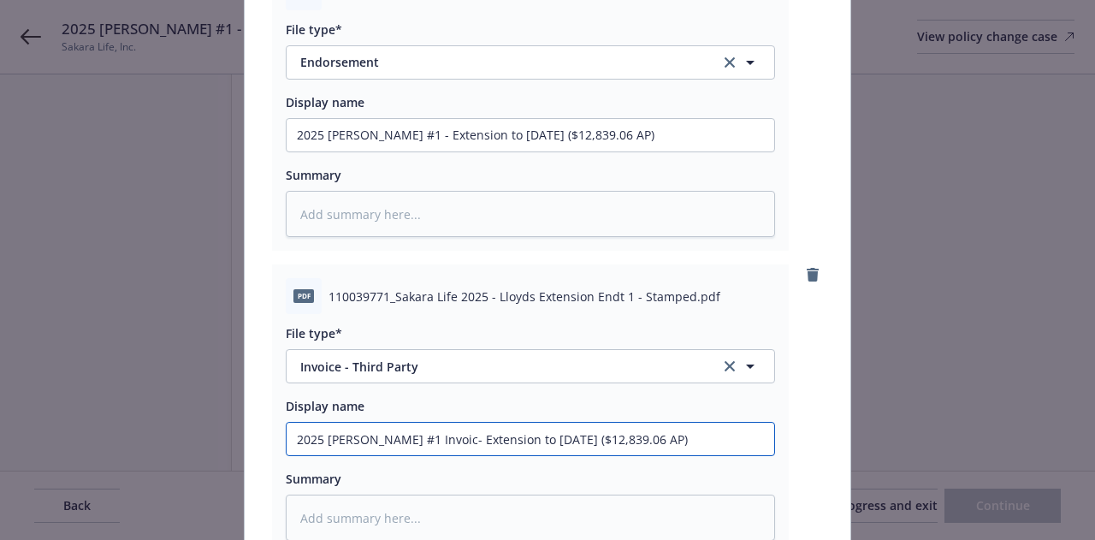
type textarea "x"
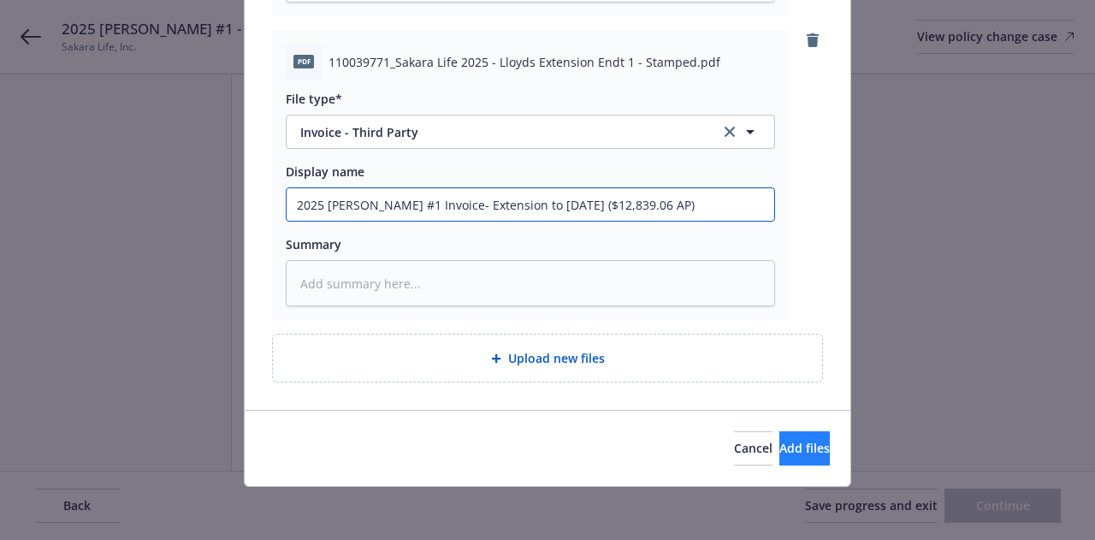
type input "2025 GL Endt #1 Invoice- Extension to 12/15/2025 ($12,839.06 AP)"
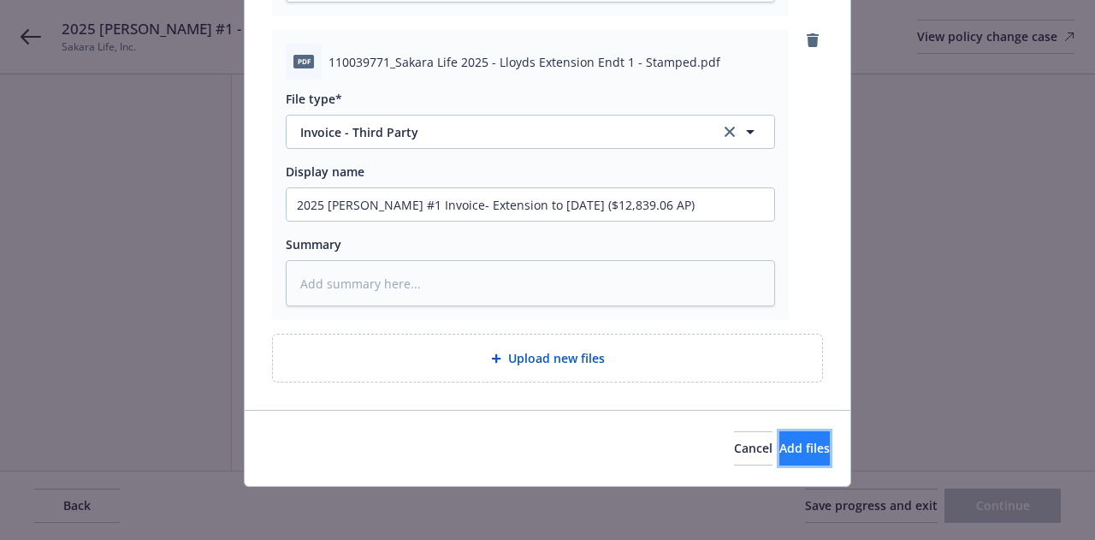
click at [779, 447] on span "Add files" at bounding box center [804, 448] width 50 height 16
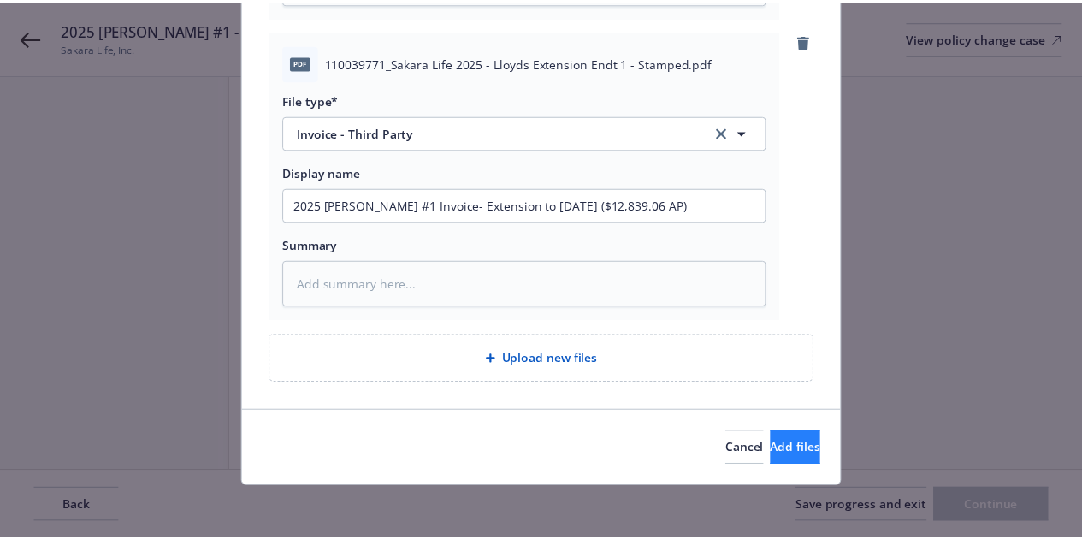
scroll to position [716, 0]
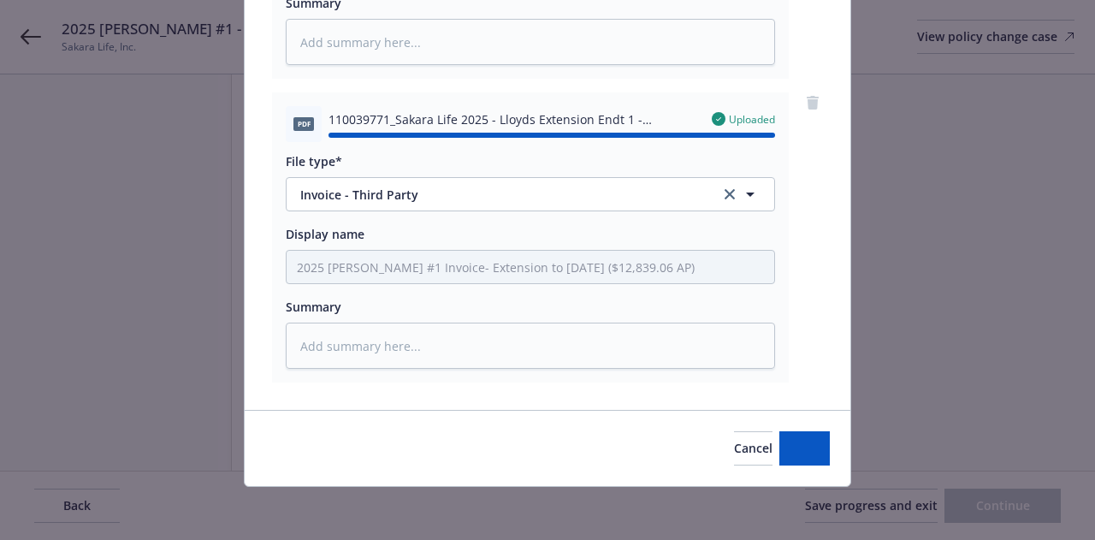
type textarea "x"
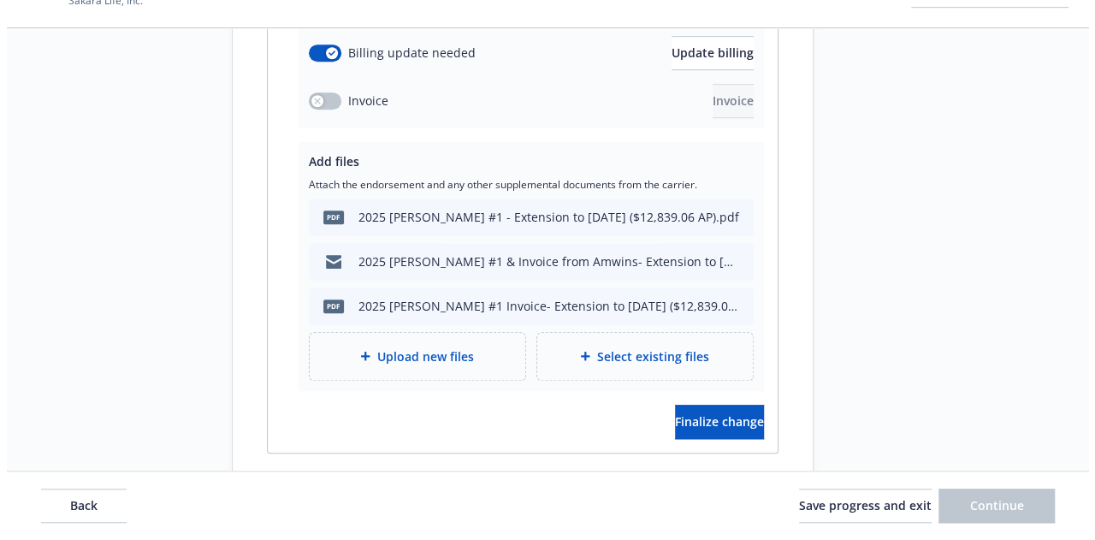
scroll to position [512, 0]
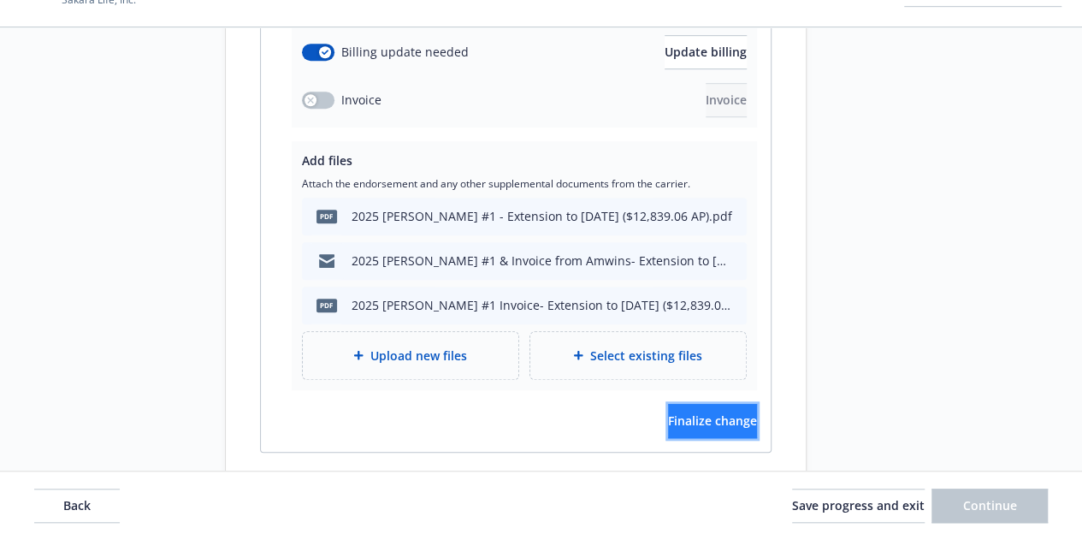
click at [715, 412] on span "Finalize change" at bounding box center [712, 420] width 89 height 16
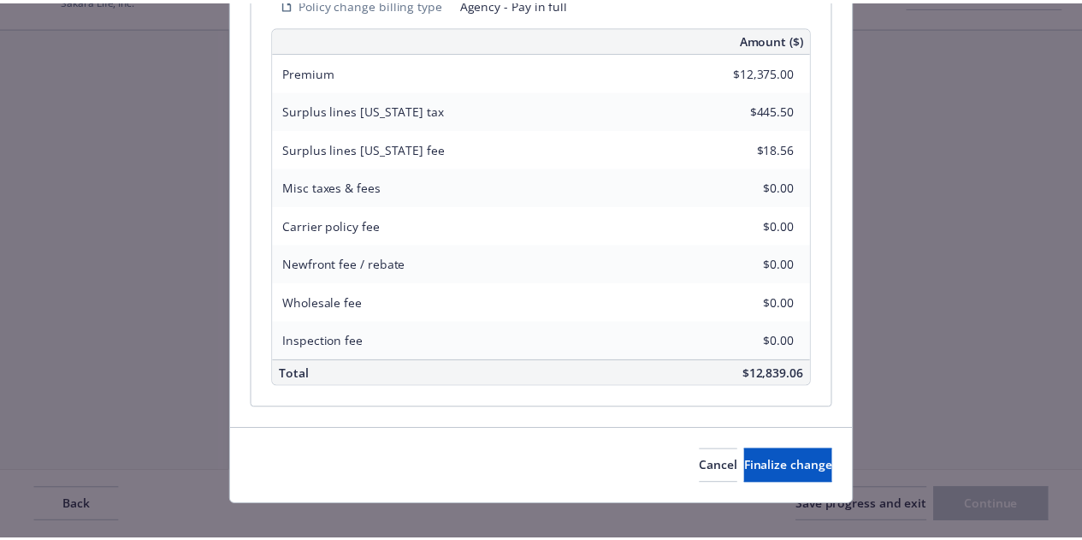
scroll to position [612, 0]
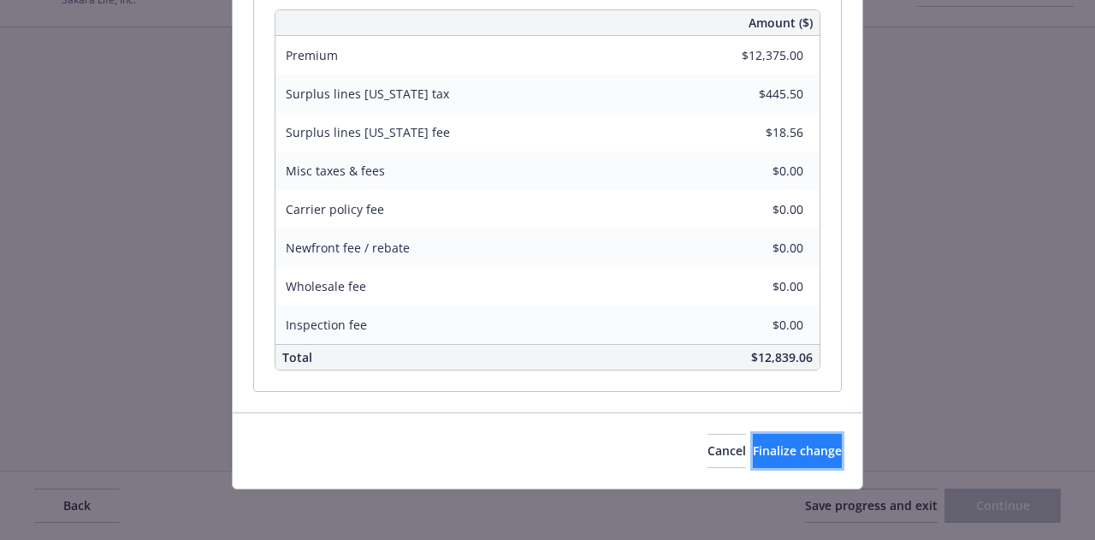
click at [781, 447] on span "Finalize change" at bounding box center [797, 450] width 89 height 16
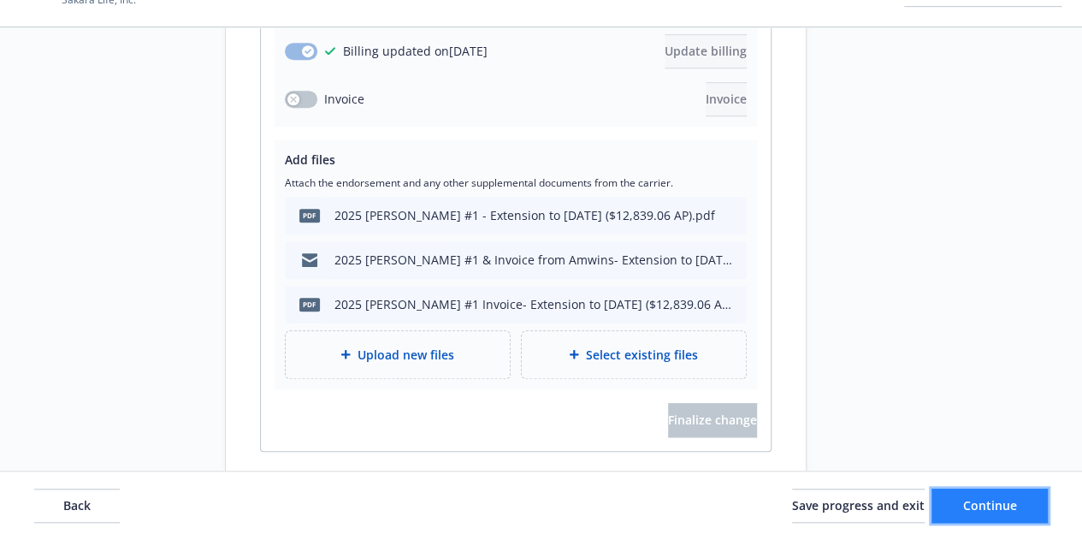
click at [1019, 509] on button "Continue" at bounding box center [989, 505] width 116 height 34
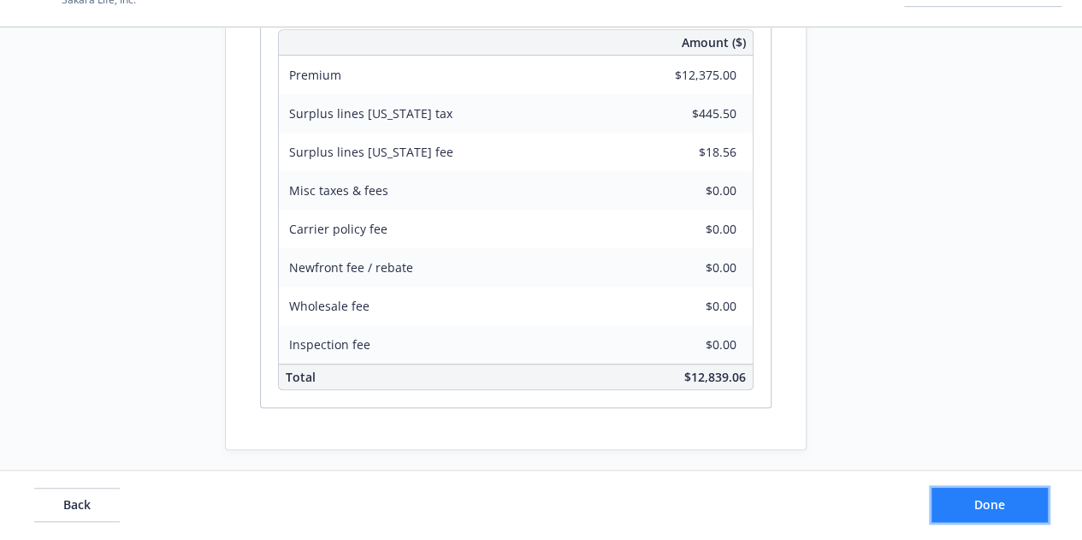
click at [1013, 505] on button "Done" at bounding box center [989, 505] width 116 height 34
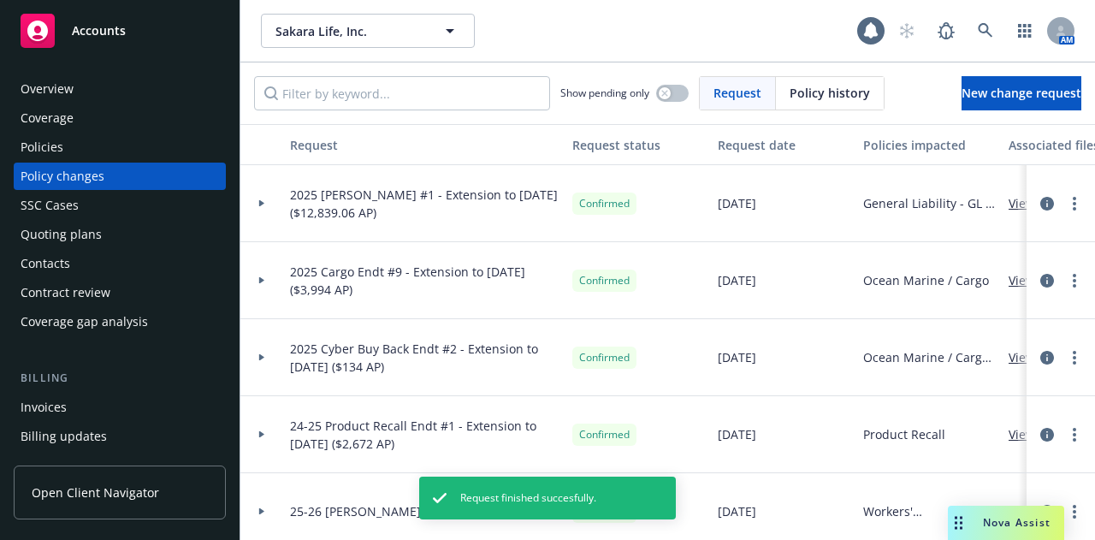
click at [116, 149] on div "Policies" at bounding box center [120, 146] width 198 height 27
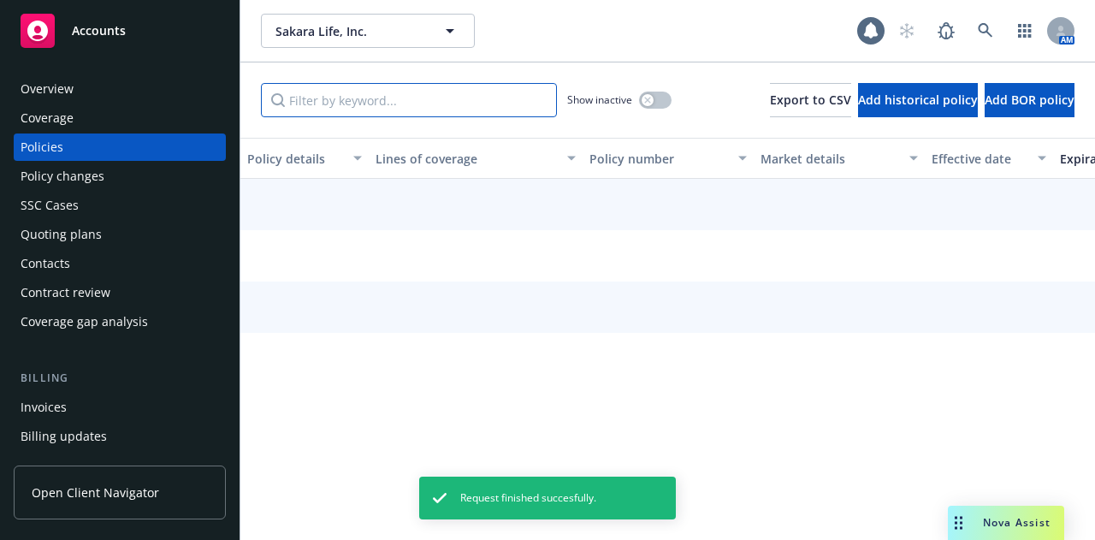
click at [393, 105] on input "Filter by keyword..." at bounding box center [409, 100] width 296 height 34
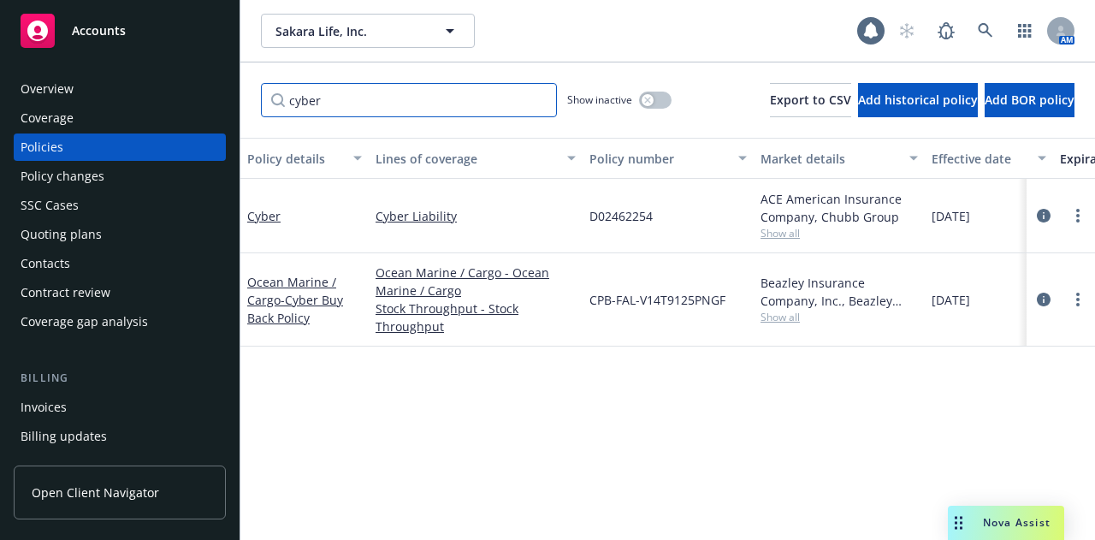
drag, startPoint x: 404, startPoint y: 109, endPoint x: 200, endPoint y: 101, distance: 203.7
click at [200, 101] on div "Accounts Overview Coverage Policies Policy changes SSC Cases Quoting plans Cont…" at bounding box center [547, 270] width 1095 height 540
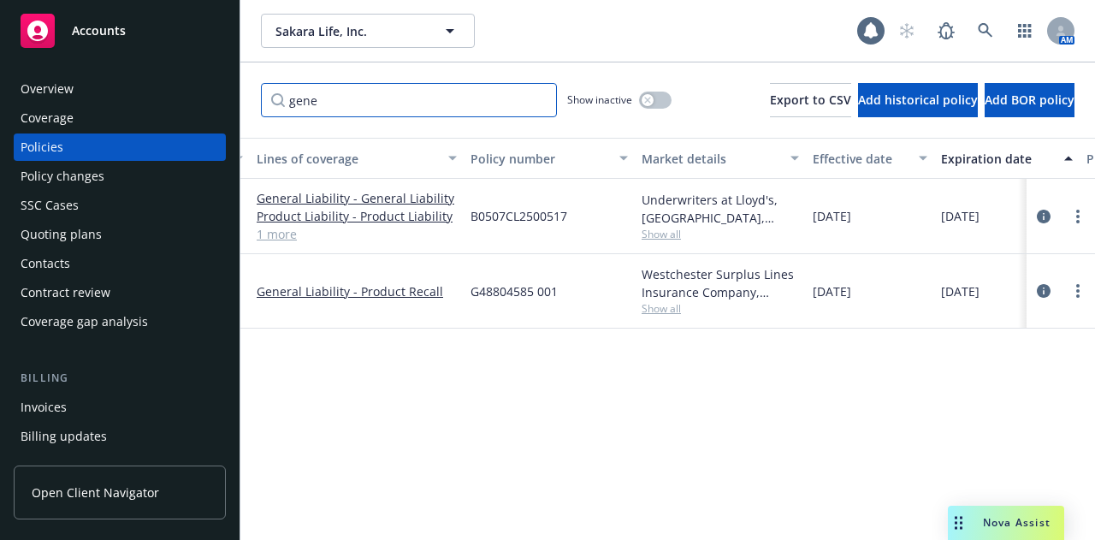
scroll to position [0, 139]
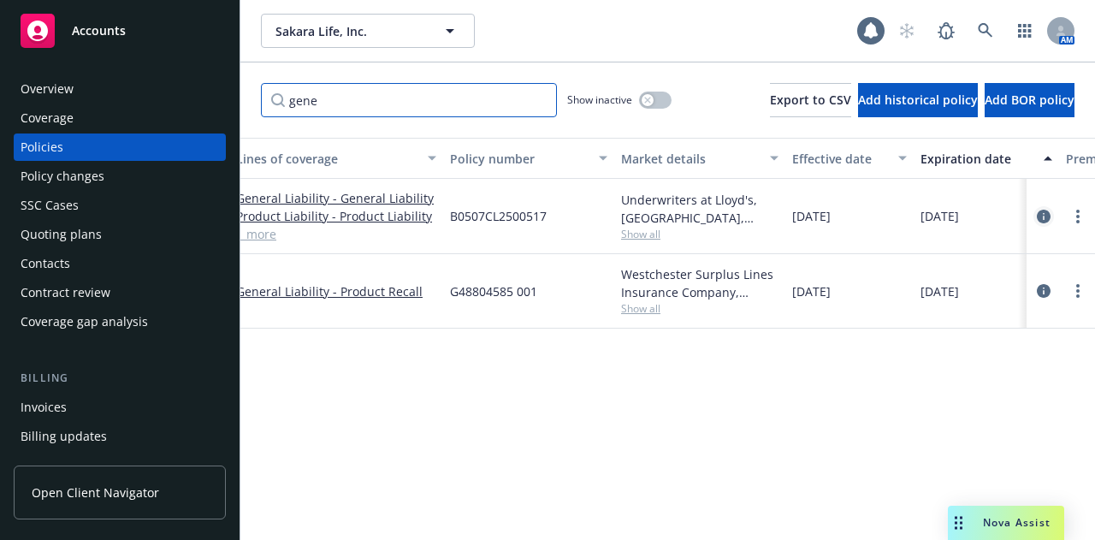
type input "gene"
click at [1042, 219] on icon "circleInformation" at bounding box center [1044, 217] width 14 height 14
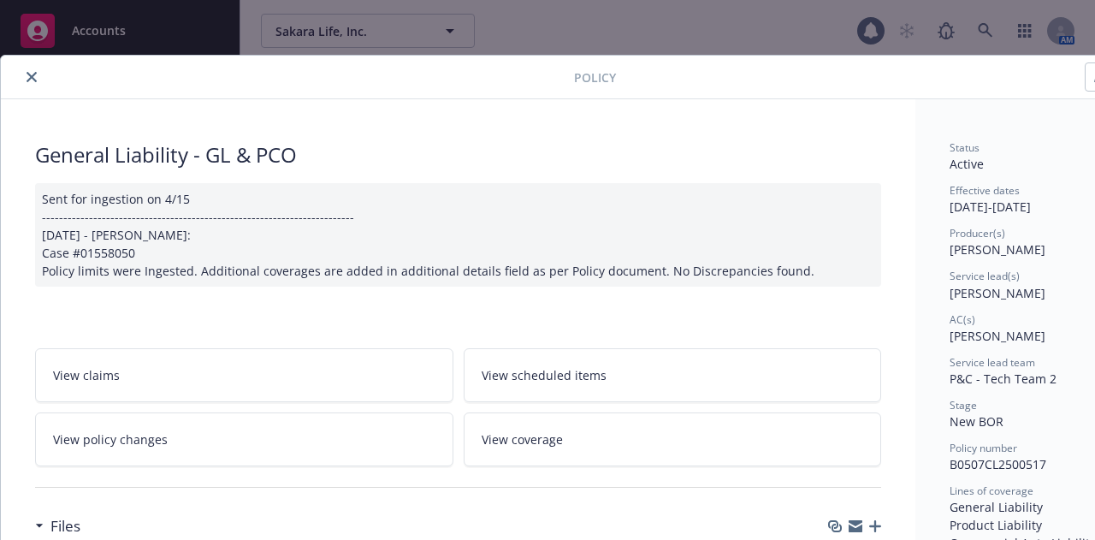
scroll to position [51, 0]
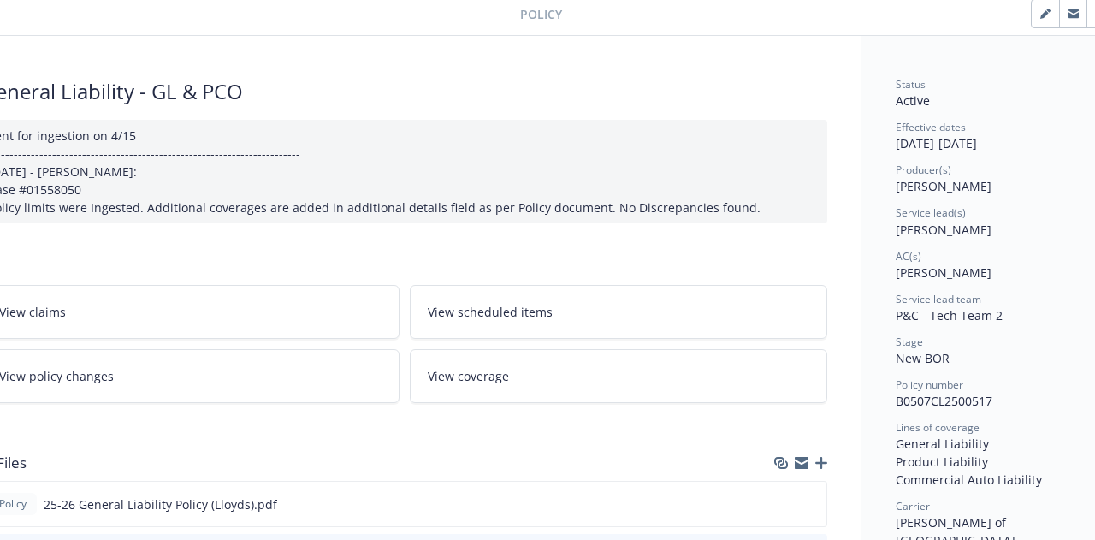
click at [1041, 25] on button "button" at bounding box center [1044, 13] width 27 height 27
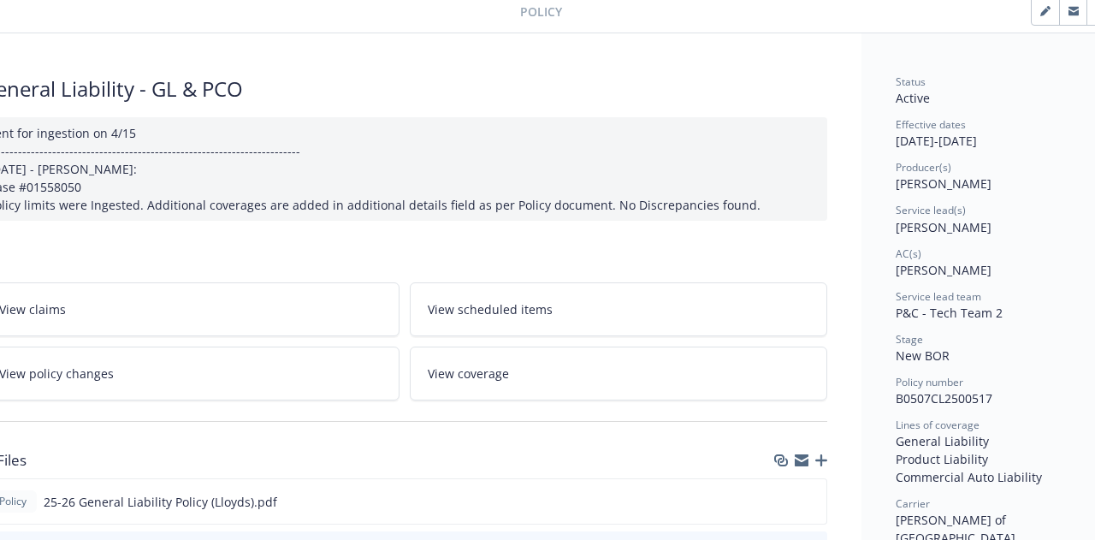
select select "NEW_BOR"
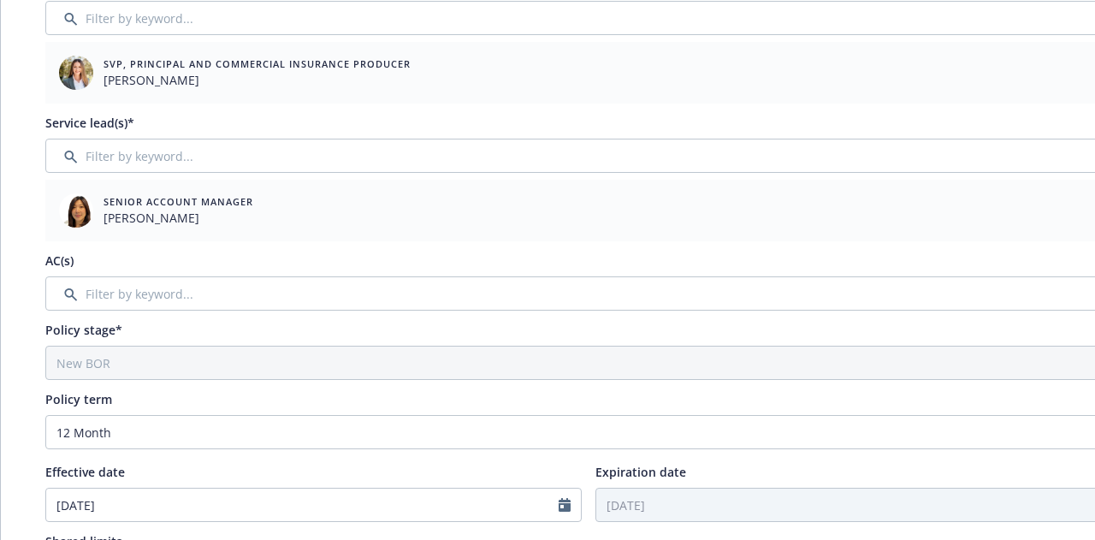
scroll to position [430, 0]
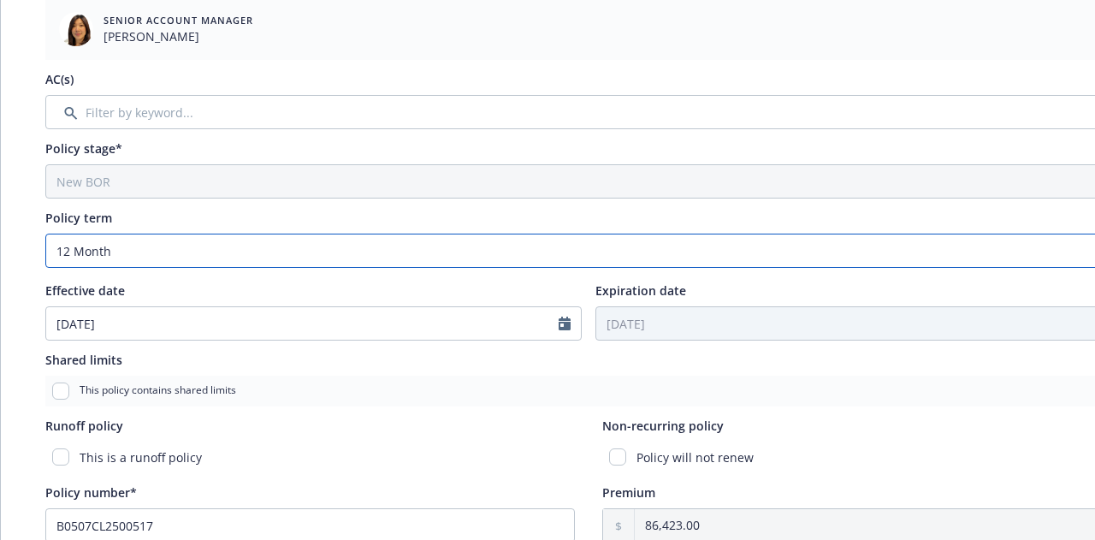
click at [432, 256] on select "Select policy term 12 Month 6 Month 4 Month 3 Month 2 Month 1 Month 36 Month (3…" at bounding box center [587, 250] width 1085 height 34
select select "other"
click at [45, 233] on select "Select policy term 12 Month 6 Month 4 Month 3 Month 2 Month 1 Month 36 Month (3…" at bounding box center [587, 250] width 1085 height 34
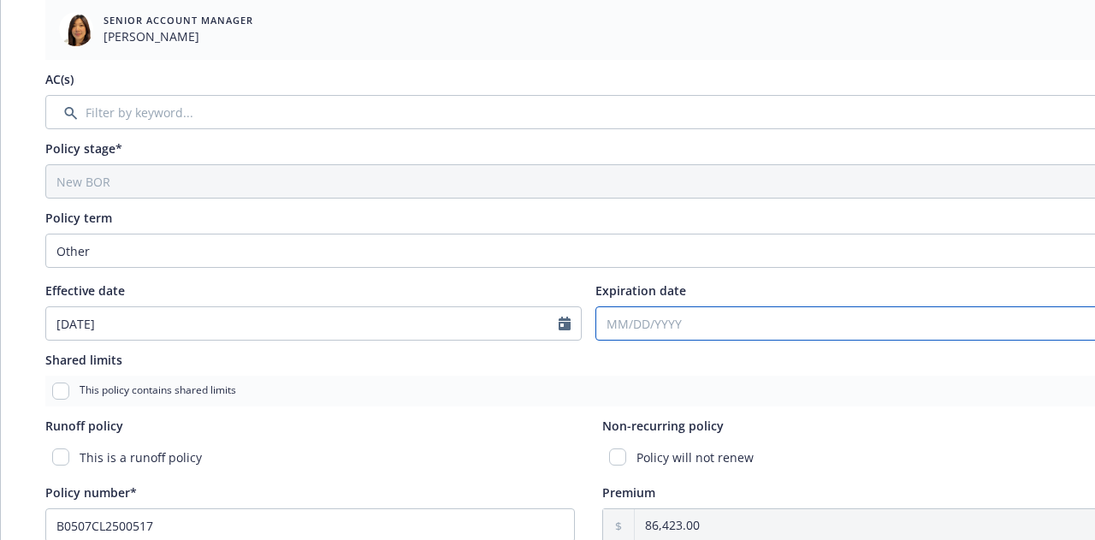
select select "9"
click at [631, 317] on input "Expiration date" at bounding box center [852, 323] width 512 height 32
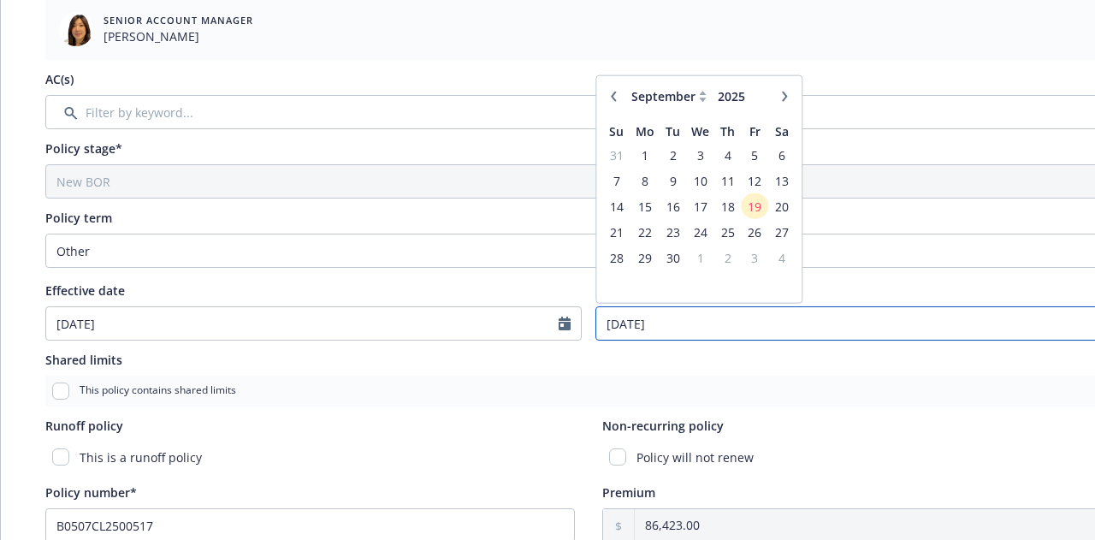
type input "[DATE]"
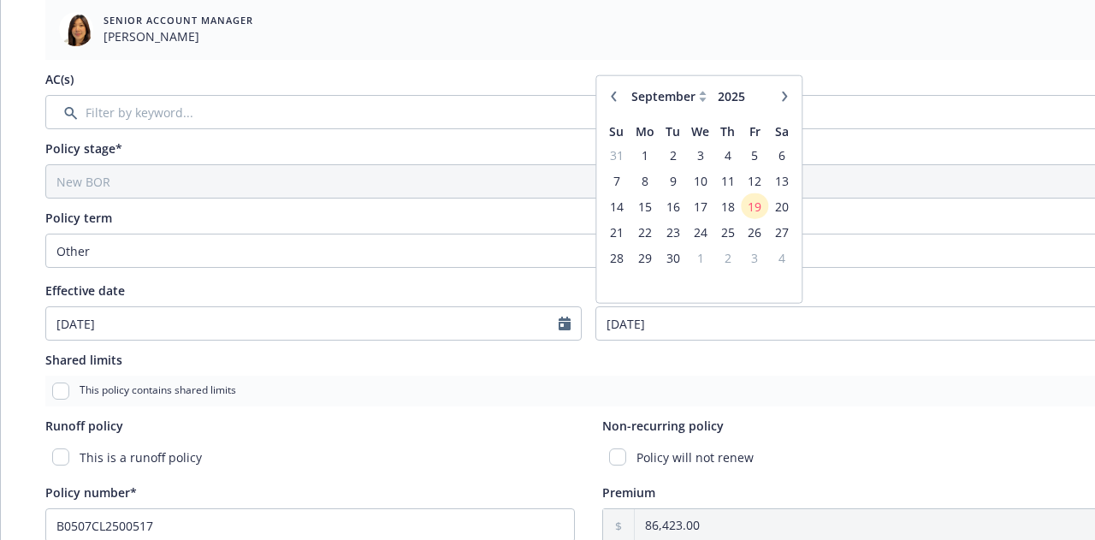
scroll to position [0, 94]
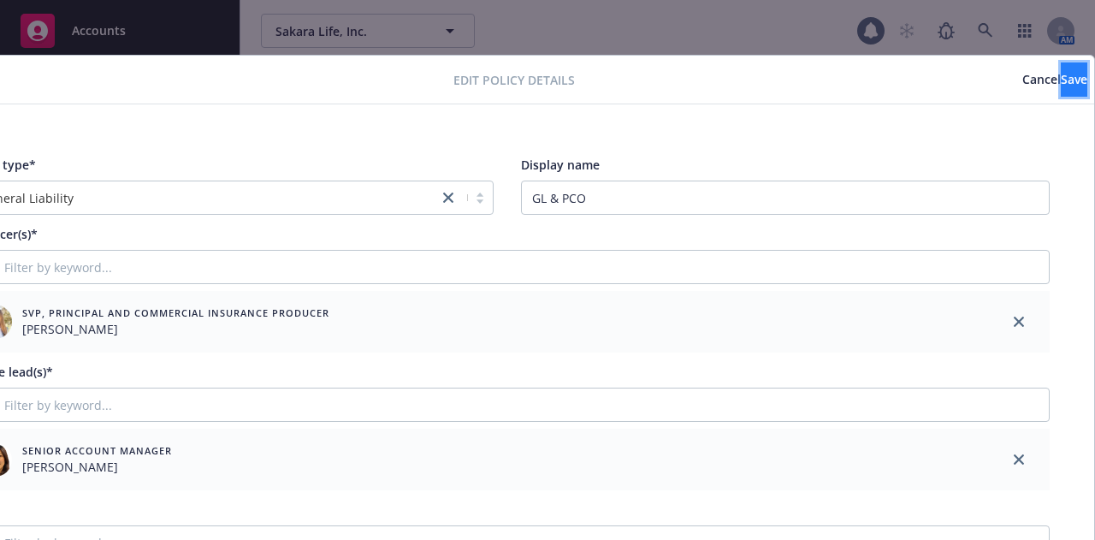
click at [1060, 86] on button "Save" at bounding box center [1073, 79] width 27 height 34
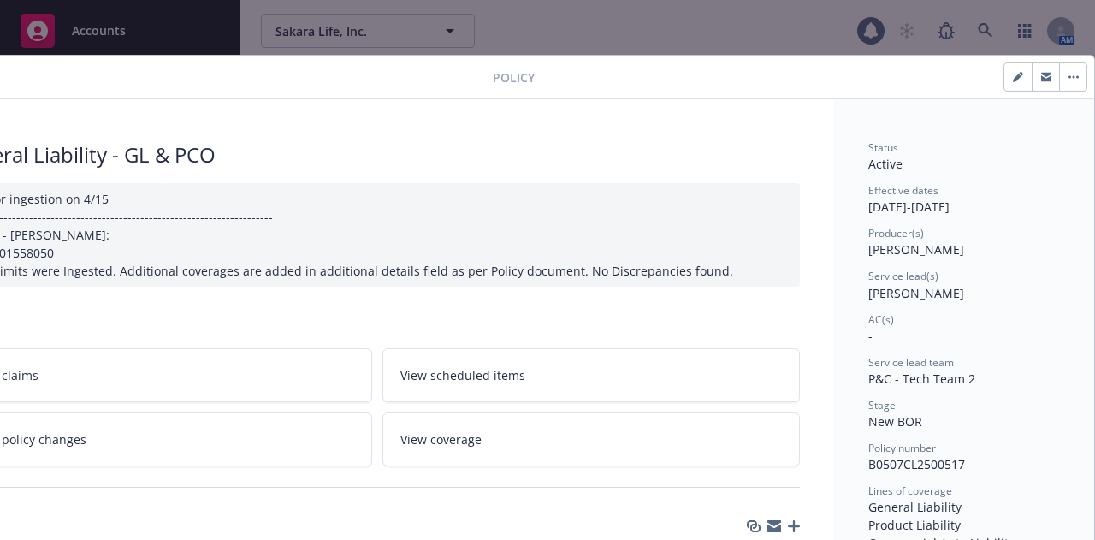
scroll to position [0, 0]
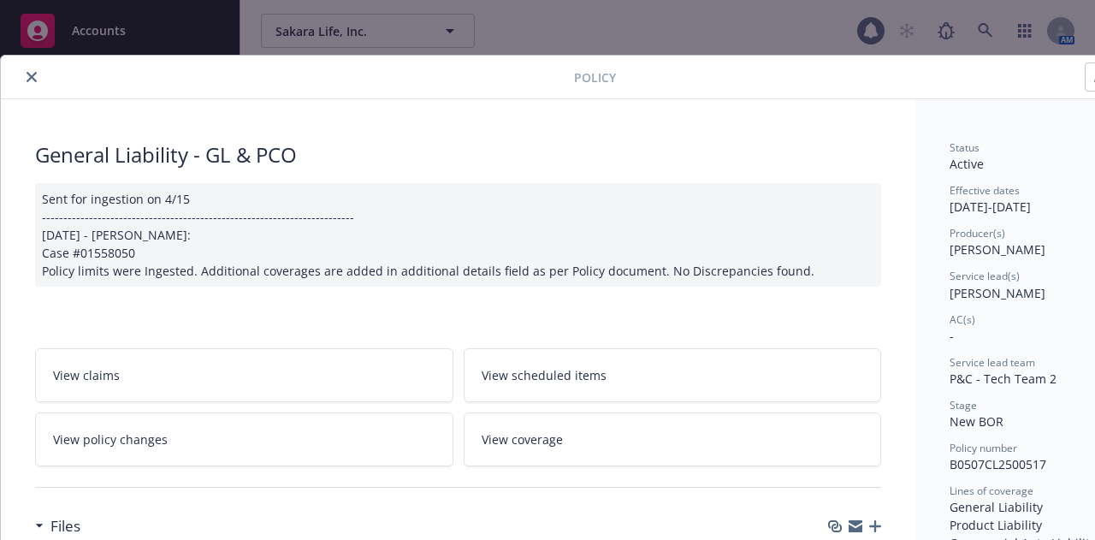
click at [32, 67] on button "close" at bounding box center [31, 77] width 21 height 21
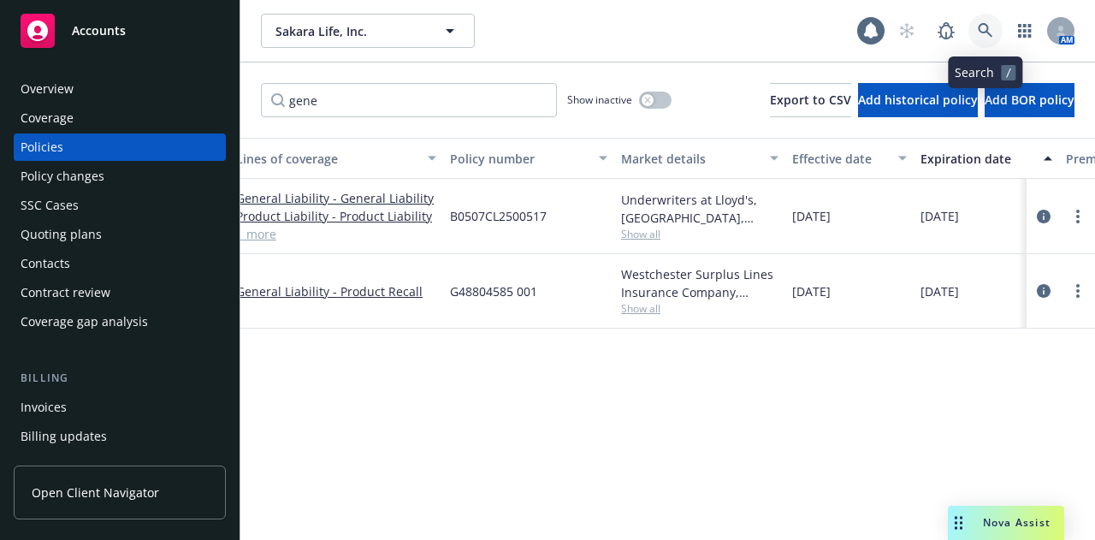
click at [997, 21] on link at bounding box center [985, 31] width 34 height 34
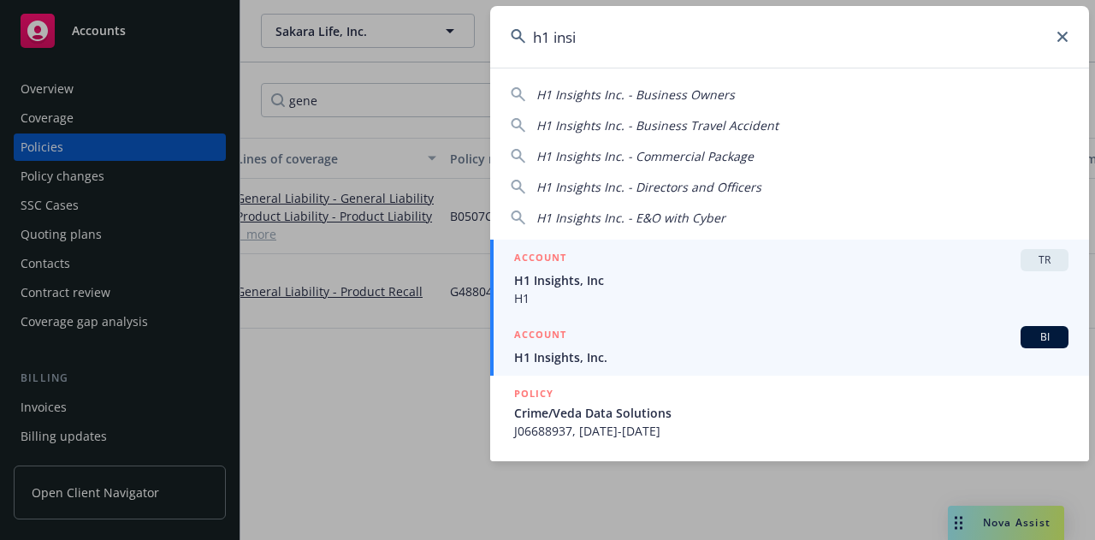
type input "h1 insi"
click at [841, 348] on span "H1 Insights, Inc." at bounding box center [791, 357] width 554 height 18
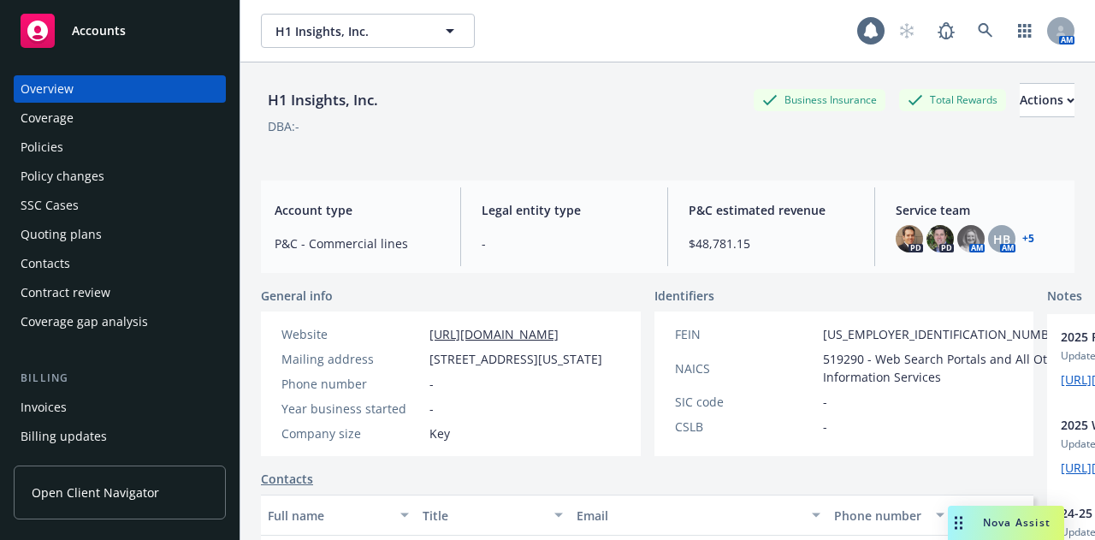
click at [140, 149] on div "Policies" at bounding box center [120, 146] width 198 height 27
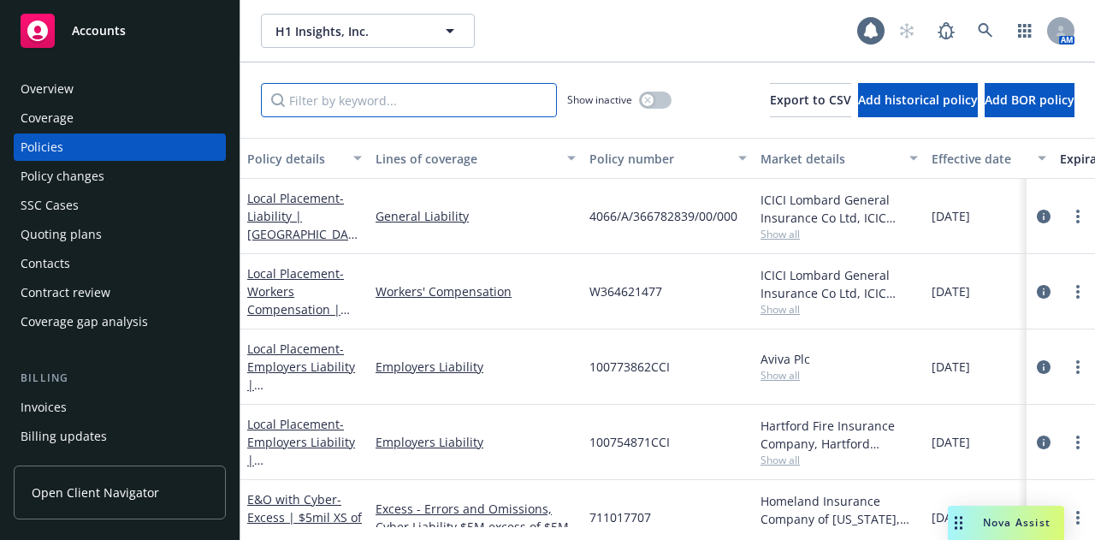
click at [506, 111] on input "Filter by keyword..." at bounding box center [409, 100] width 296 height 34
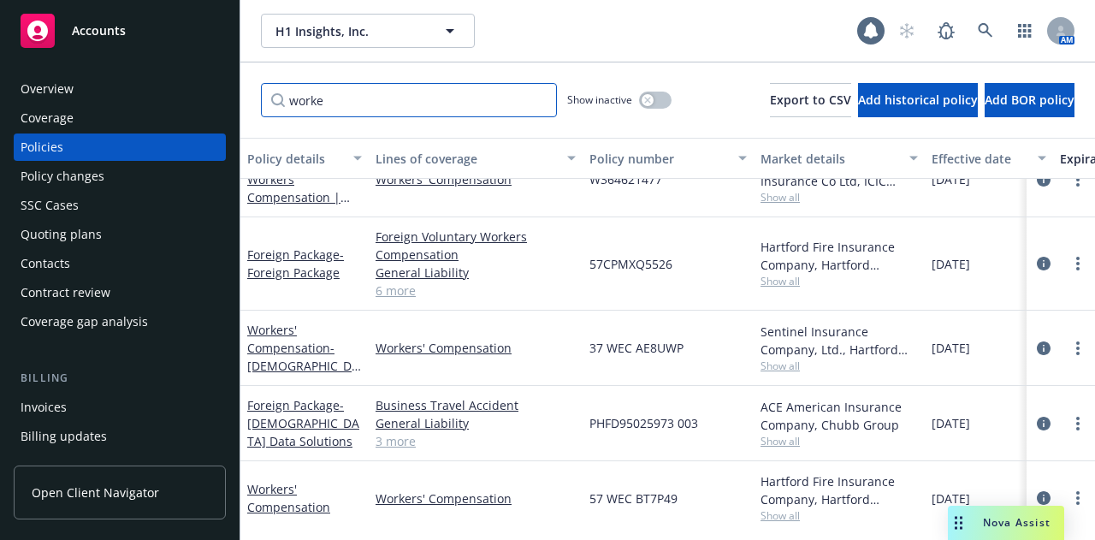
scroll to position [56, 0]
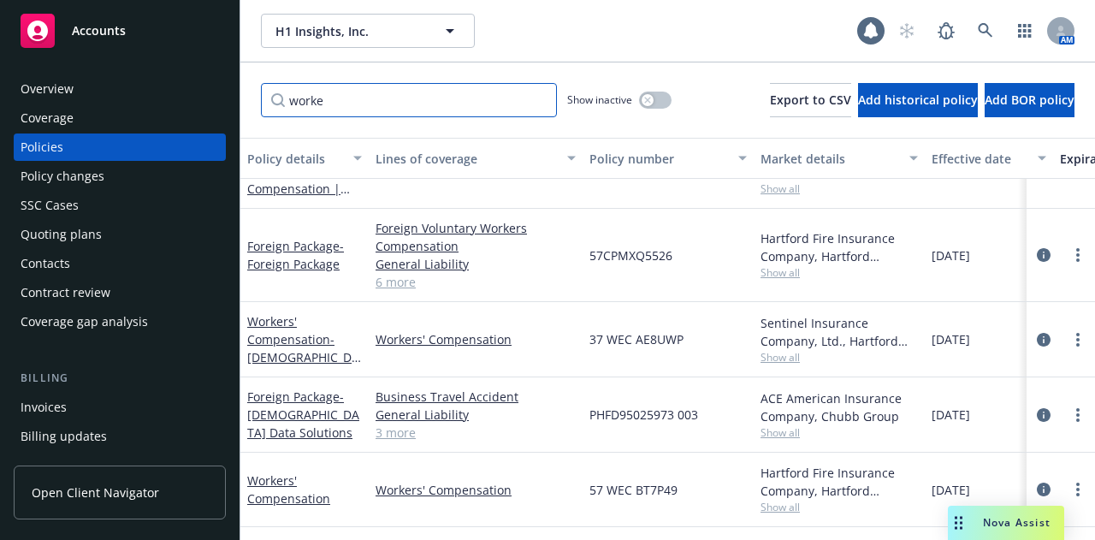
type input "worke"
click at [135, 180] on div "Policy changes" at bounding box center [120, 175] width 198 height 27
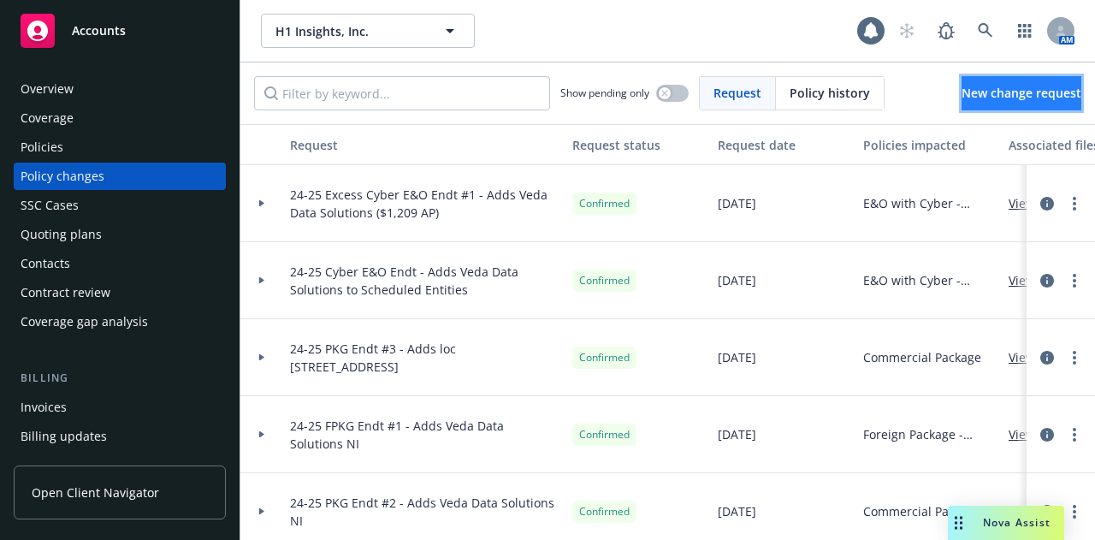
click at [987, 93] on span "New change request" at bounding box center [1021, 93] width 120 height 16
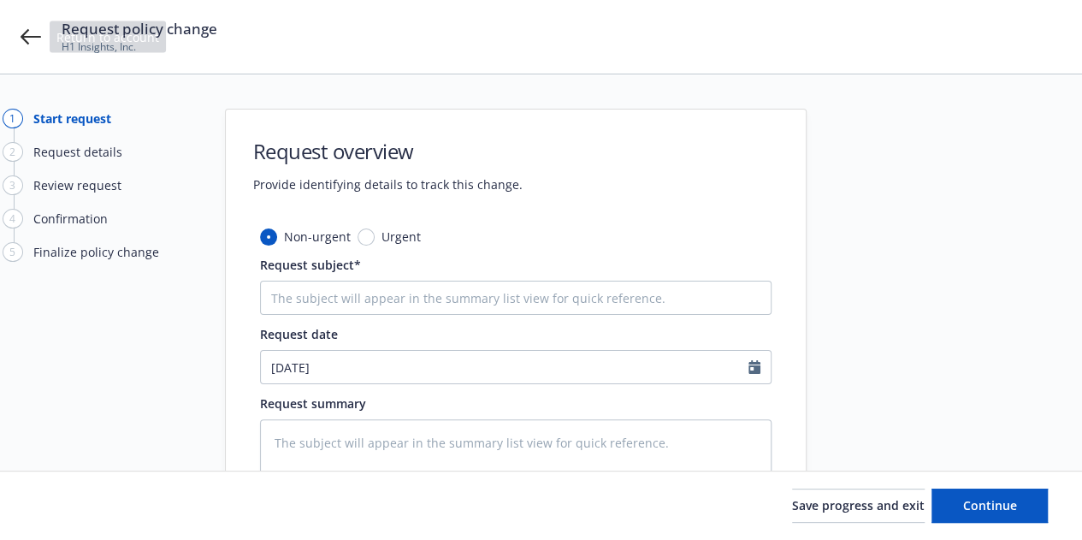
click at [36, 20] on div "Request policy change H1 Insights, Inc." at bounding box center [541, 37] width 1082 height 74
click at [21, 23] on div "Request policy change H1 Insights, Inc." at bounding box center [541, 37] width 1082 height 74
click at [31, 45] on icon at bounding box center [31, 37] width 21 height 21
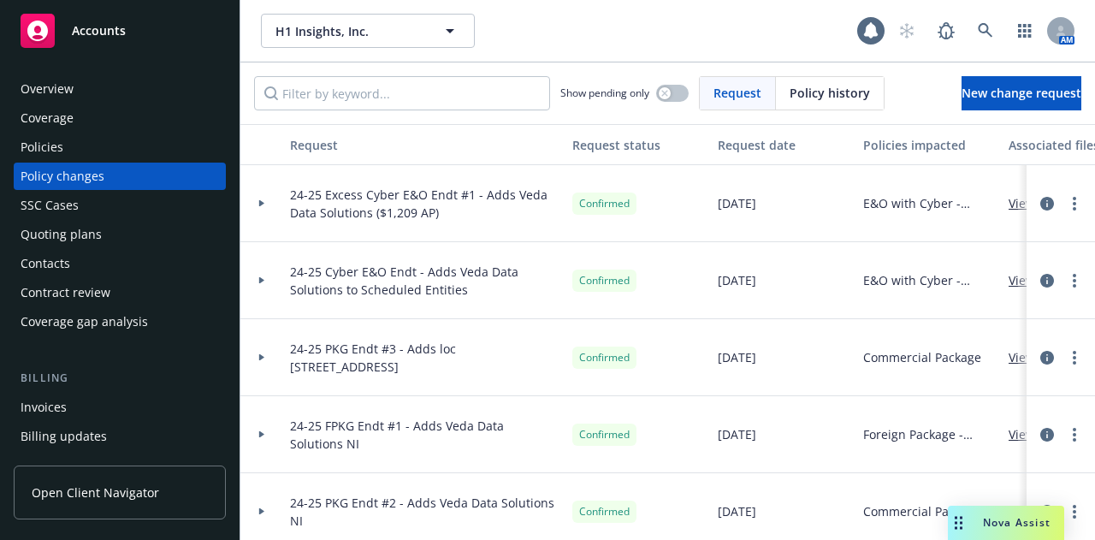
click at [86, 145] on div "Policies" at bounding box center [120, 146] width 198 height 27
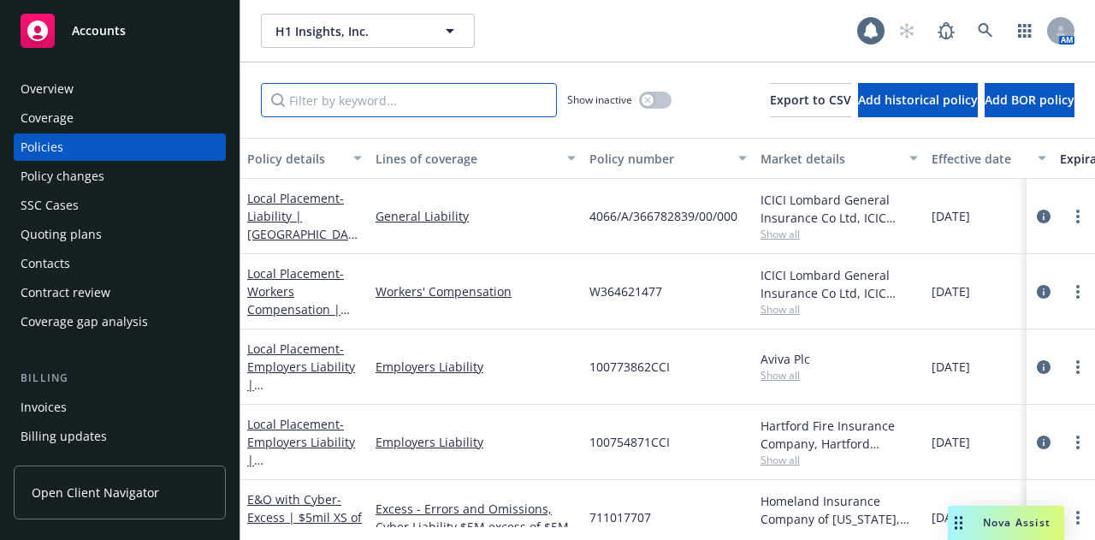
click at [441, 89] on input "Filter by keyword..." at bounding box center [409, 100] width 296 height 34
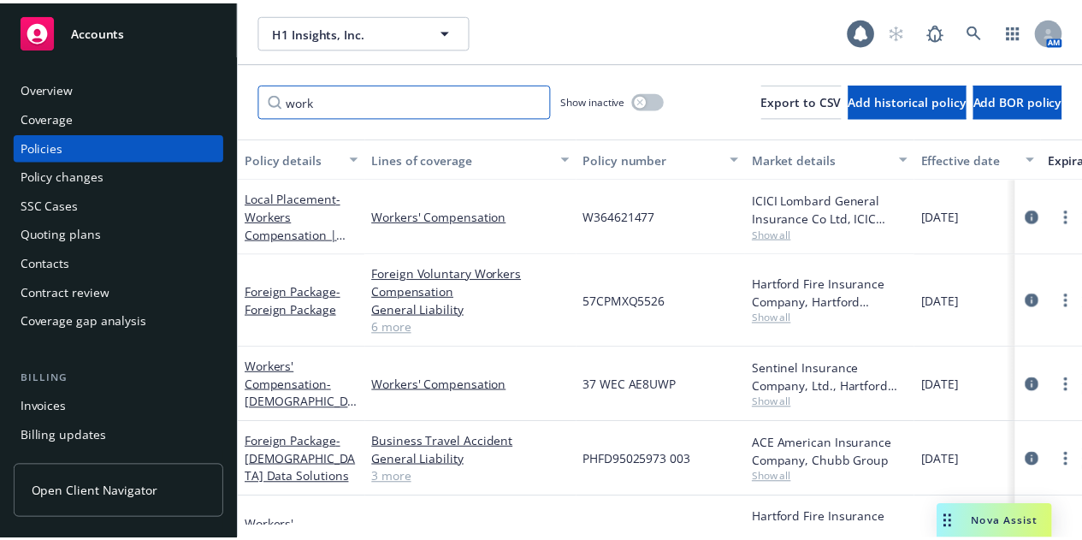
scroll to position [56, 0]
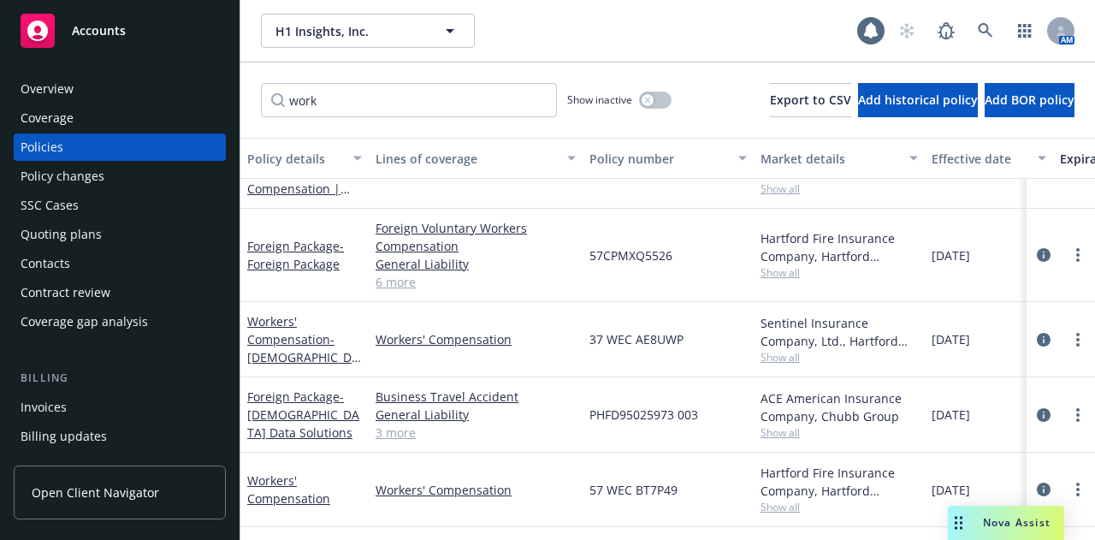
click at [129, 186] on div "Policy changes" at bounding box center [120, 175] width 198 height 27
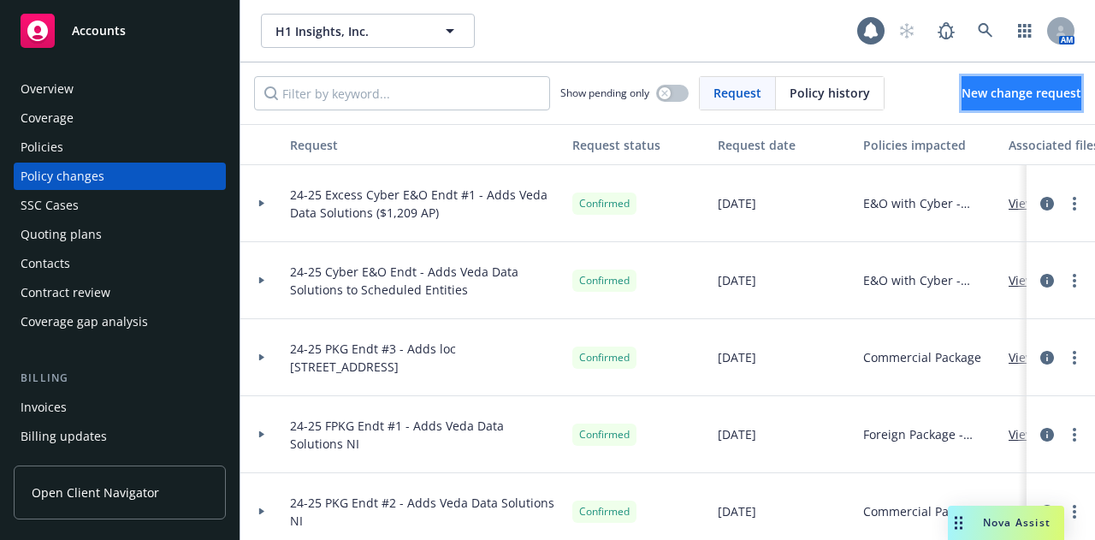
click at [1013, 103] on link "New change request" at bounding box center [1021, 93] width 120 height 34
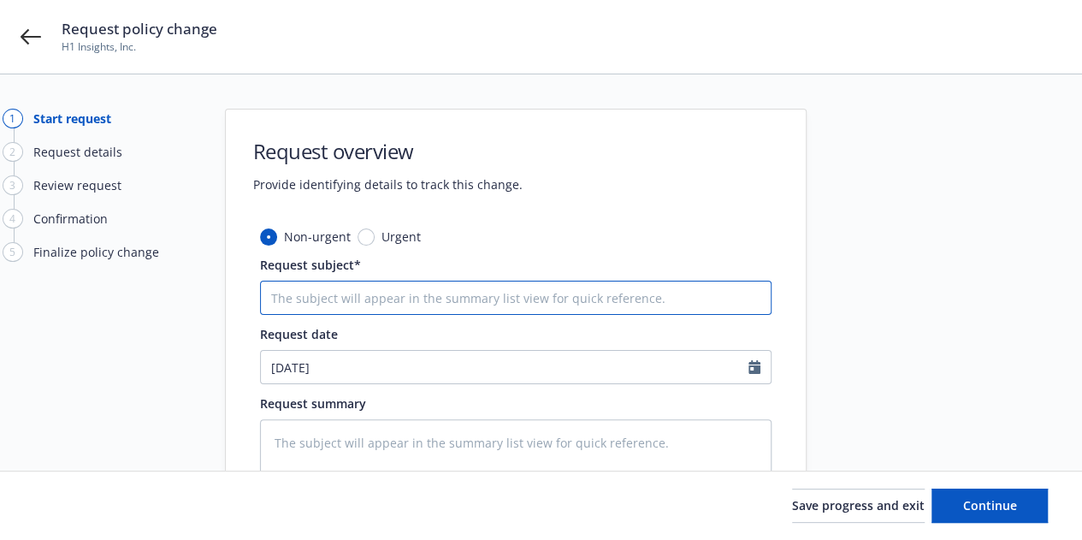
click at [481, 304] on input "Request subject*" at bounding box center [515, 298] width 511 height 34
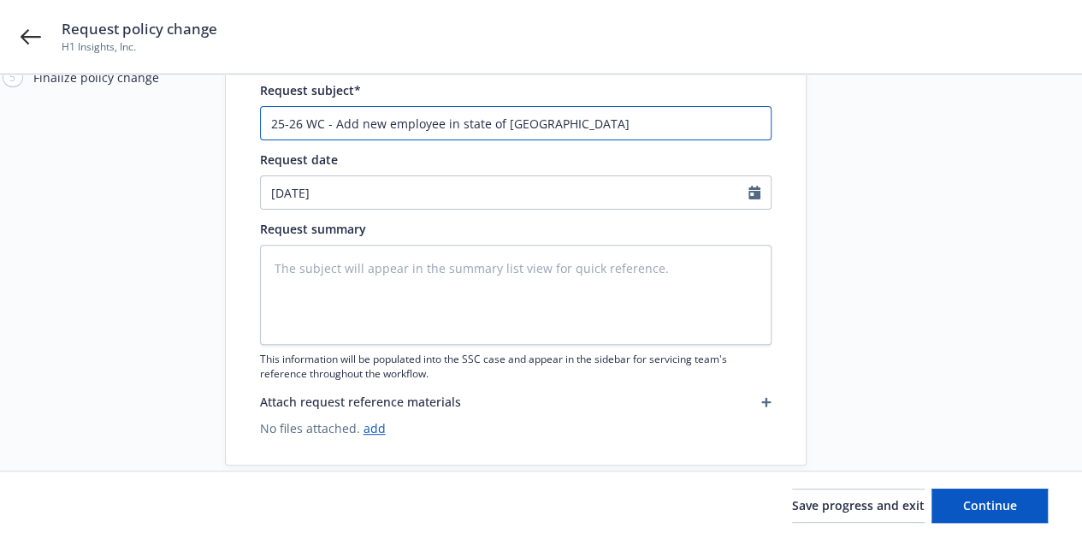
scroll to position [202, 0]
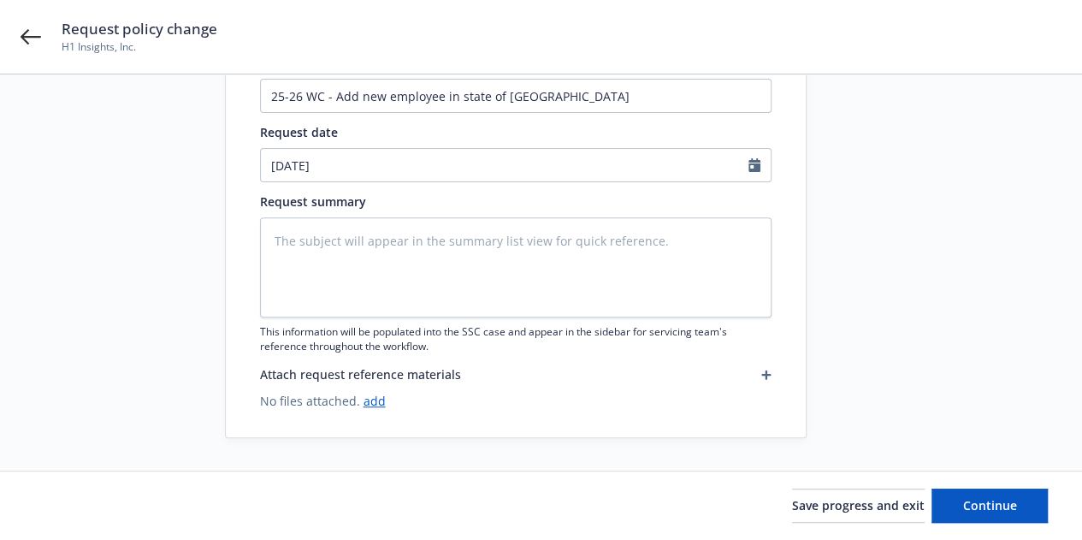
click at [992, 487] on div "Save progress and exit Continue" at bounding box center [541, 505] width 1082 height 68
click at [1011, 507] on span "Continue" at bounding box center [990, 505] width 54 height 16
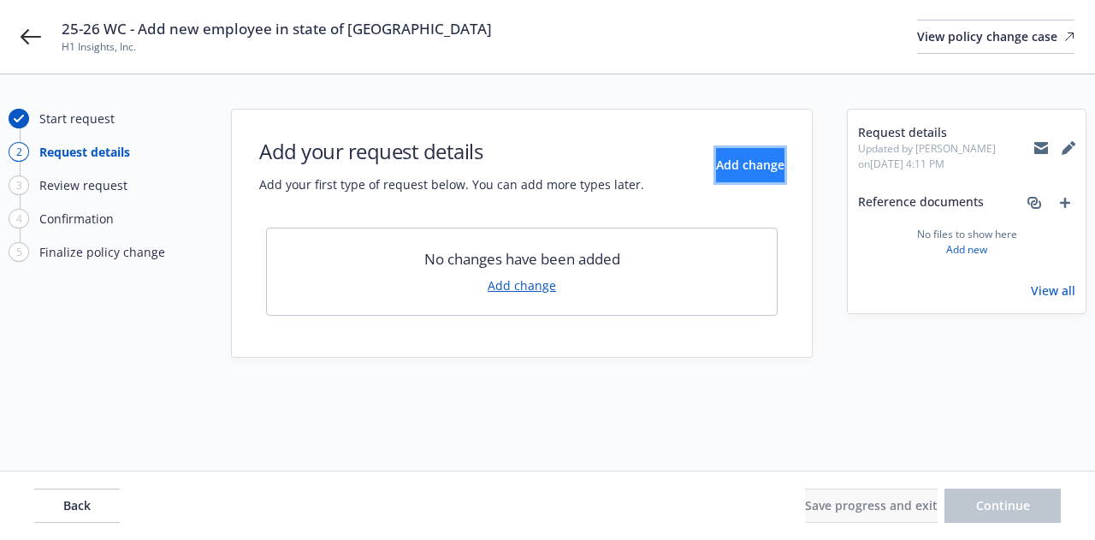
click at [716, 175] on button "Add change" at bounding box center [750, 165] width 68 height 34
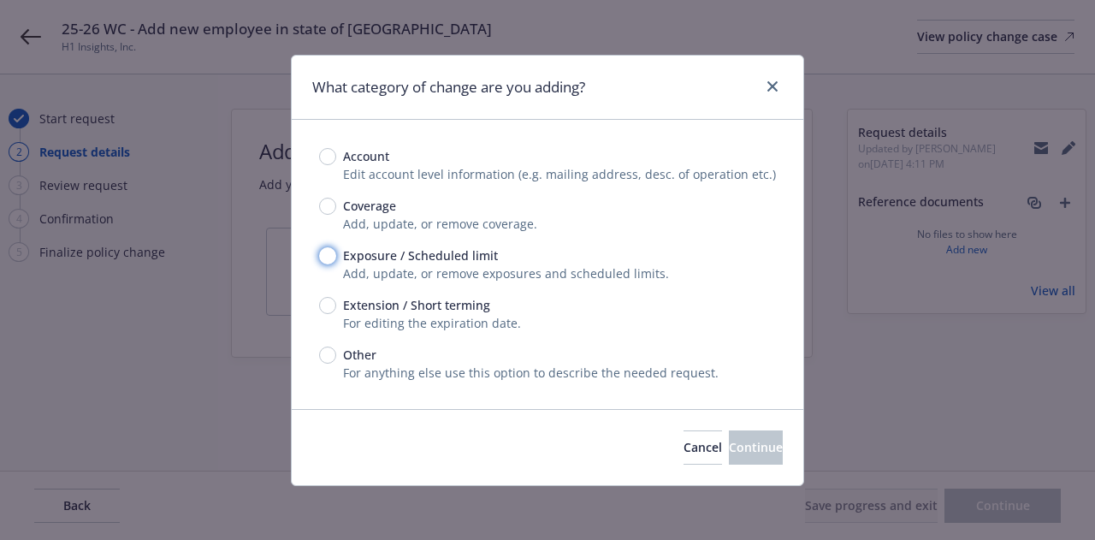
click at [328, 252] on input "Exposure / Scheduled limit" at bounding box center [327, 255] width 17 height 17
click at [770, 450] on button "Continue" at bounding box center [756, 447] width 54 height 34
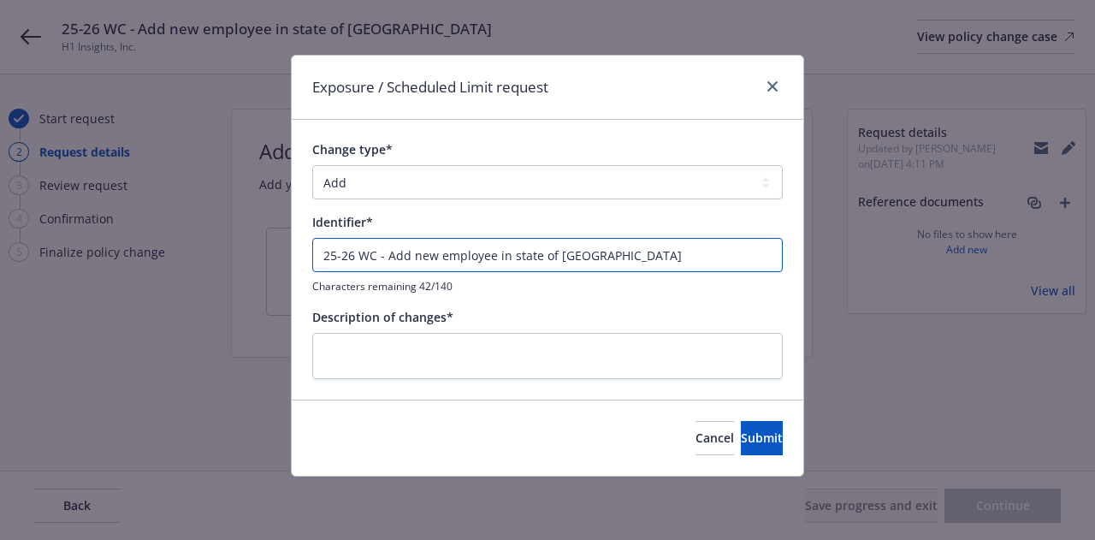
click at [591, 247] on input "25-26 WC - Add new employee in state of MO" at bounding box center [547, 255] width 470 height 34
drag, startPoint x: 591, startPoint y: 247, endPoint x: 230, endPoint y: 293, distance: 363.9
click at [230, 293] on div "Exposure / Scheduled Limit request Change type* Add Audit Change Remove Identif…" at bounding box center [547, 270] width 1095 height 540
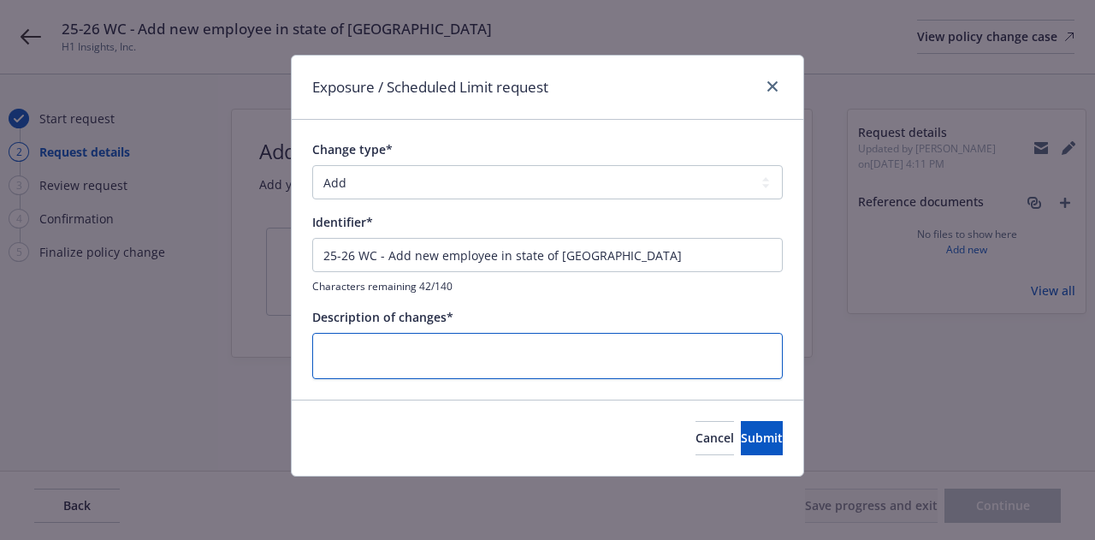
click at [566, 376] on textarea at bounding box center [547, 356] width 470 height 46
paste textarea "25-26 WC - Add new employee in state of MO"
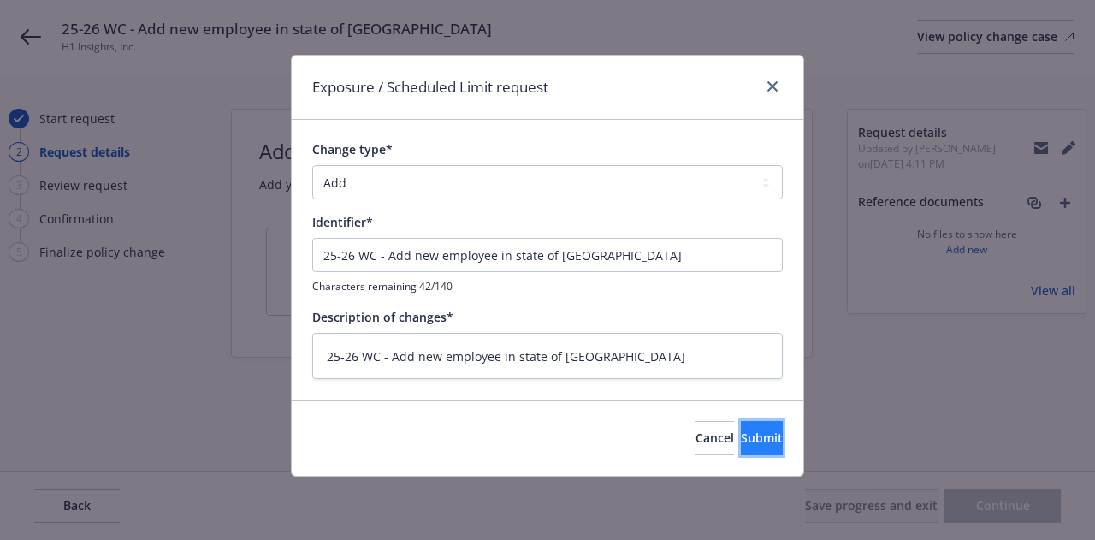
click at [741, 438] on span "Submit" at bounding box center [762, 437] width 42 height 16
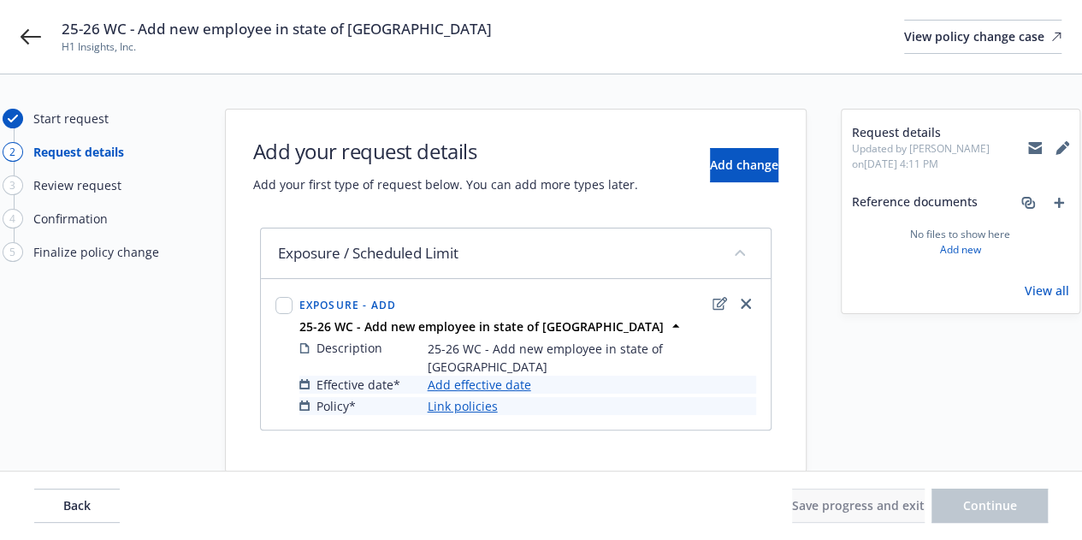
click at [512, 375] on link "Add effective date" at bounding box center [479, 384] width 103 height 18
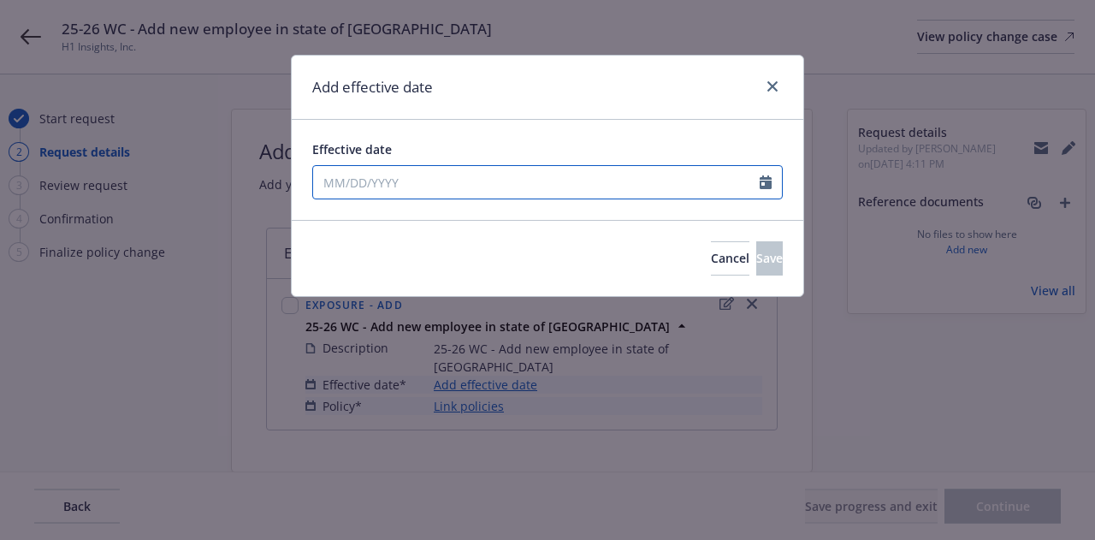
click at [645, 186] on input "Effective date" at bounding box center [536, 182] width 446 height 32
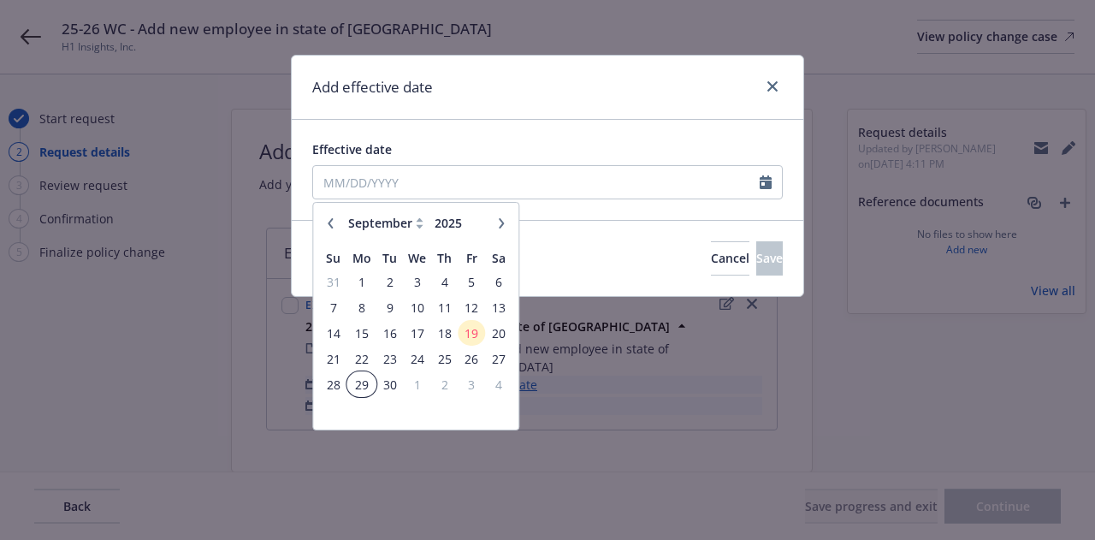
click at [365, 383] on span "29" at bounding box center [362, 384] width 26 height 21
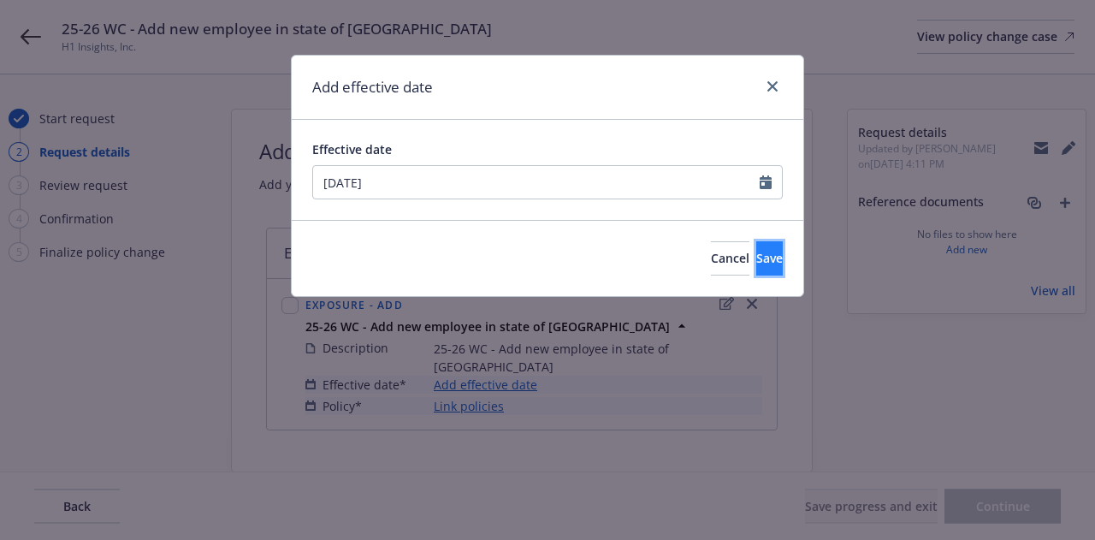
click at [756, 256] on button "Save" at bounding box center [769, 258] width 27 height 34
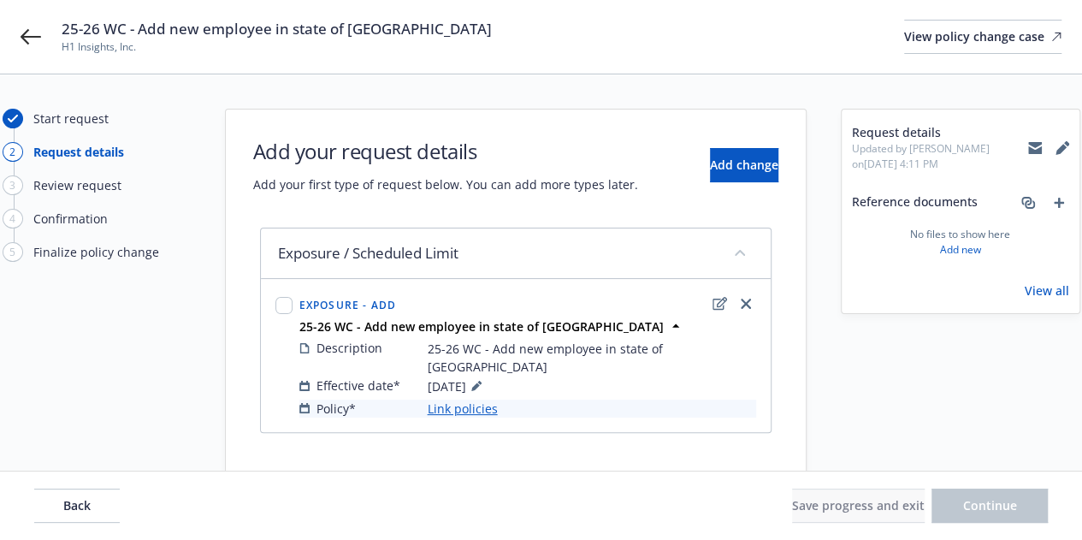
click at [462, 399] on div "Description 25-26 WC - Add new employee in state of MO Effective date* 09/29/20…" at bounding box center [528, 378] width 464 height 86
click at [474, 399] on link "Link policies" at bounding box center [463, 408] width 70 height 18
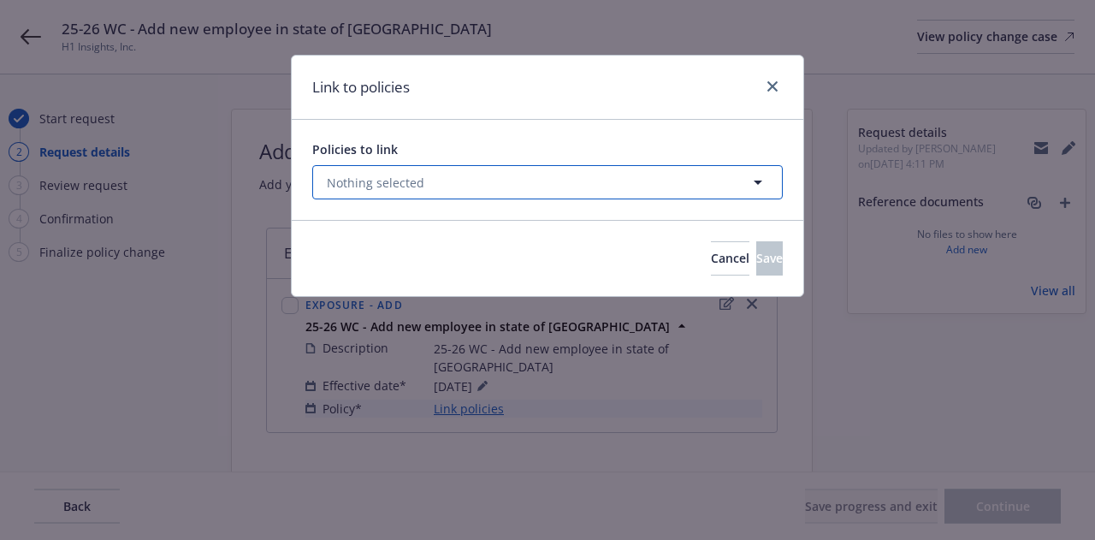
click at [486, 175] on button "Nothing selected" at bounding box center [547, 182] width 470 height 34
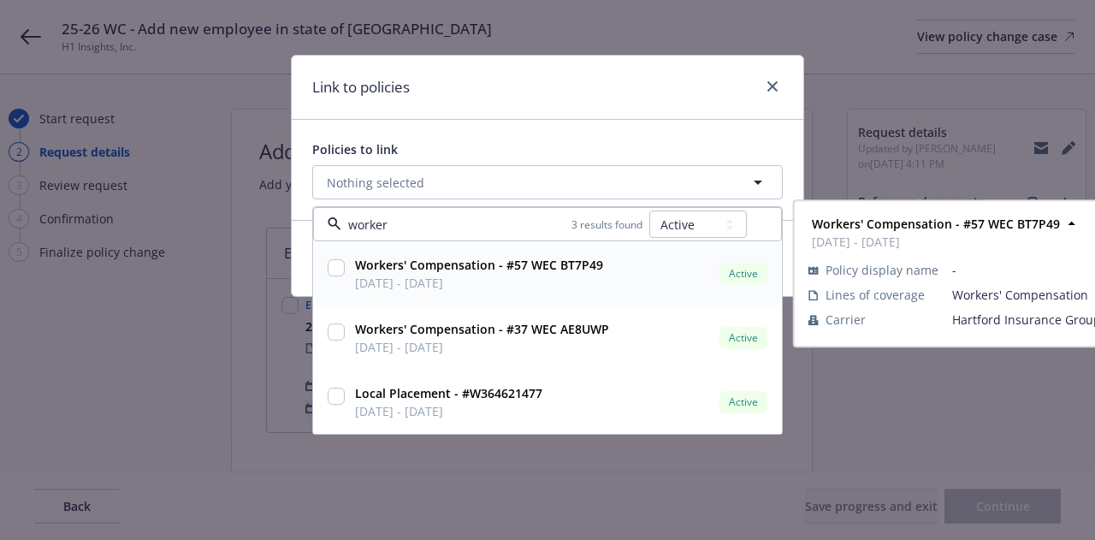
click at [340, 271] on input "checkbox" at bounding box center [336, 267] width 17 height 17
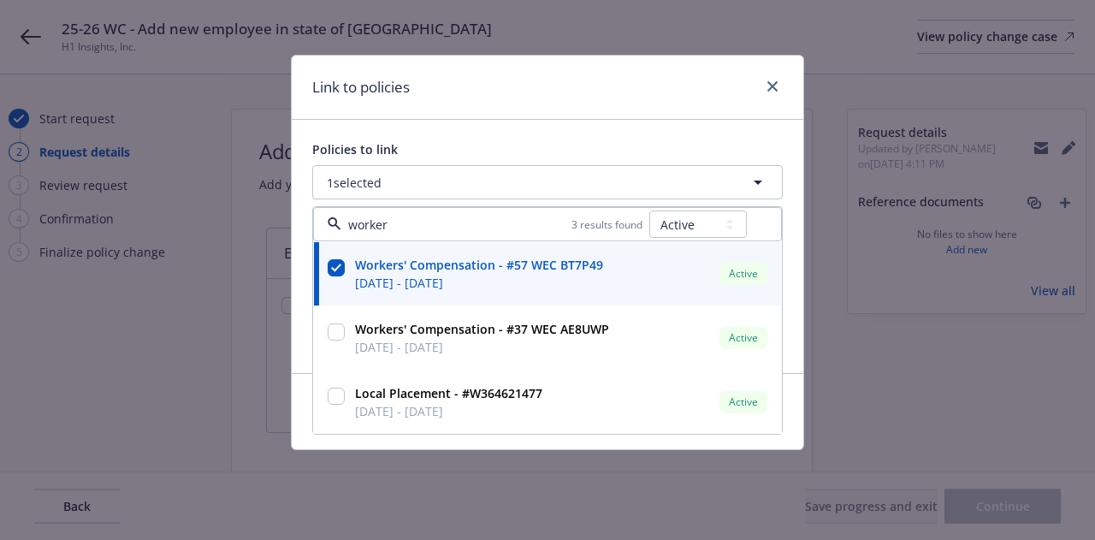
click at [595, 121] on div "Policies to link 1 selected worker 3 results found All Active Upcoming Expired …" at bounding box center [547, 246] width 511 height 253
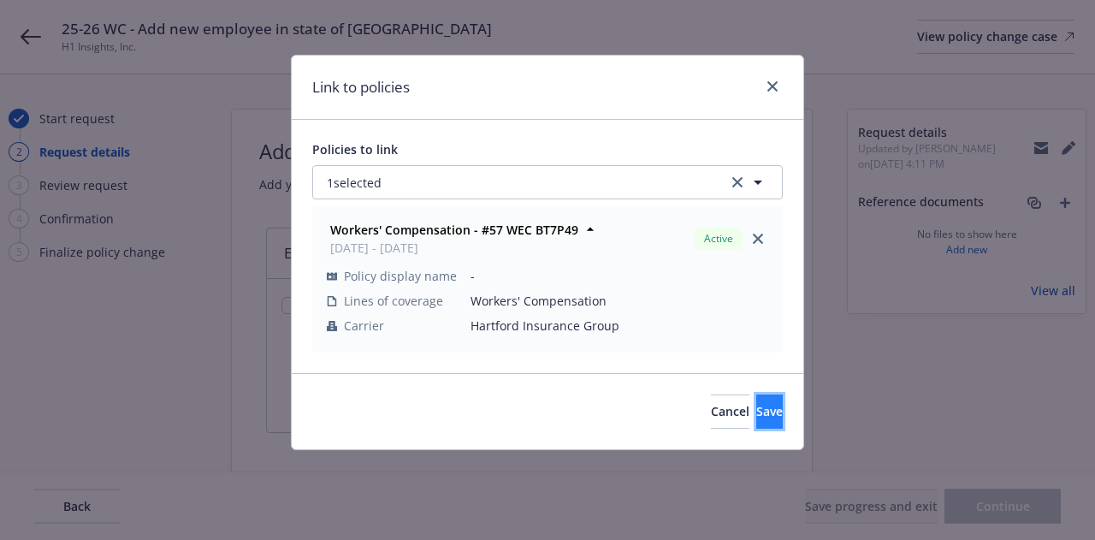
click at [757, 405] on button "Save" at bounding box center [769, 411] width 27 height 34
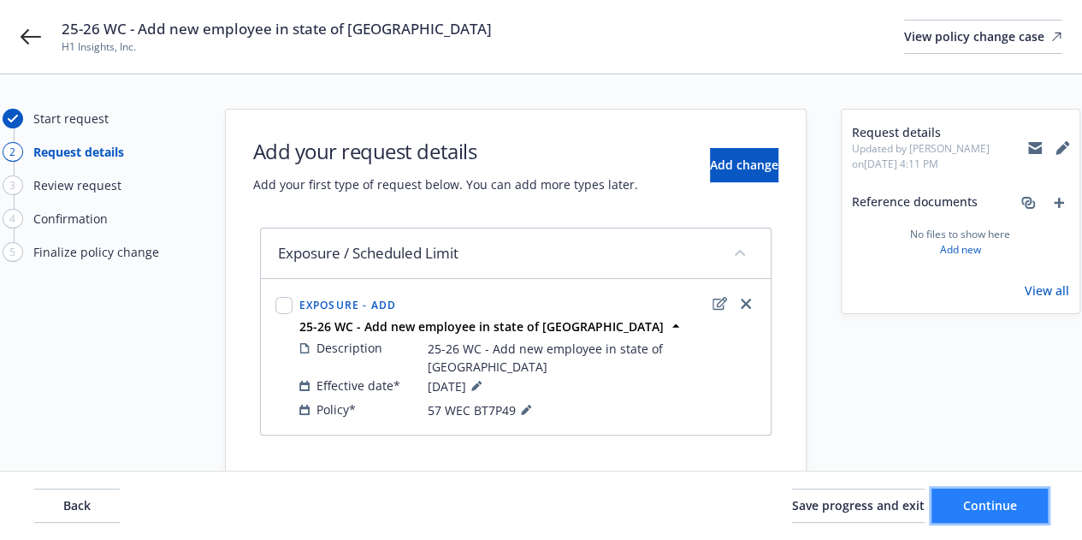
click at [1033, 507] on button "Continue" at bounding box center [989, 505] width 116 height 34
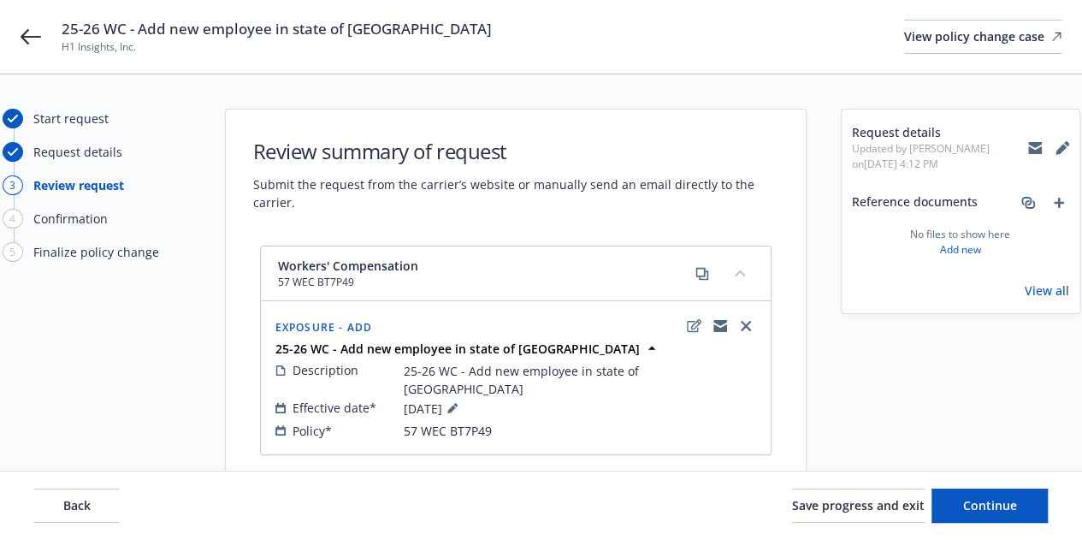
scroll to position [39, 0]
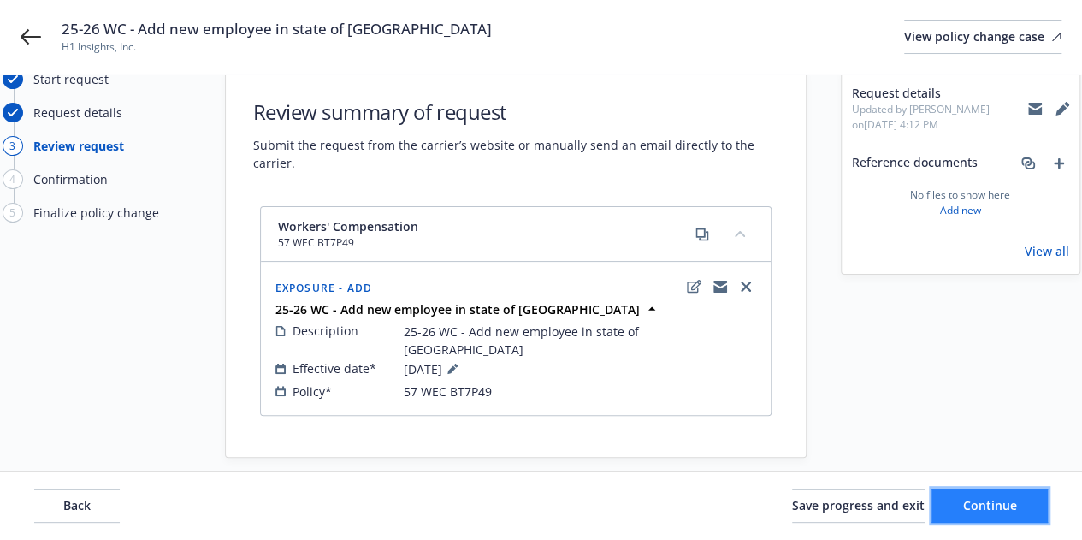
click at [988, 517] on button "Continue" at bounding box center [989, 505] width 116 height 34
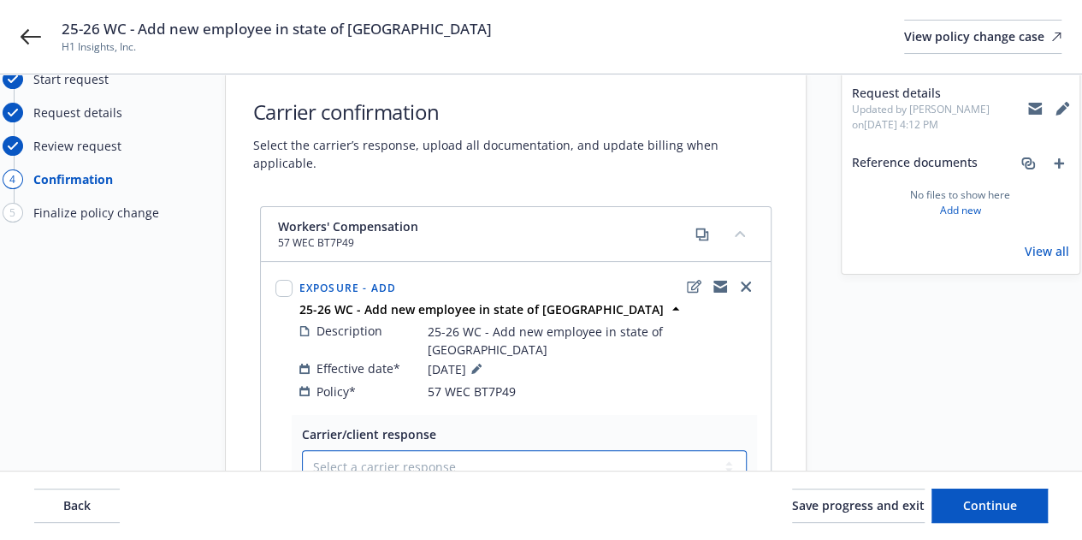
click at [664, 450] on select "Select a carrier response Accepted Accepted with revision No endorsement needed…" at bounding box center [524, 467] width 445 height 34
click at [948, 398] on div "Request details Updated by Victoria Escobar on 09/19/2025, 4:12 PM Reference do…" at bounding box center [960, 427] width 239 height 717
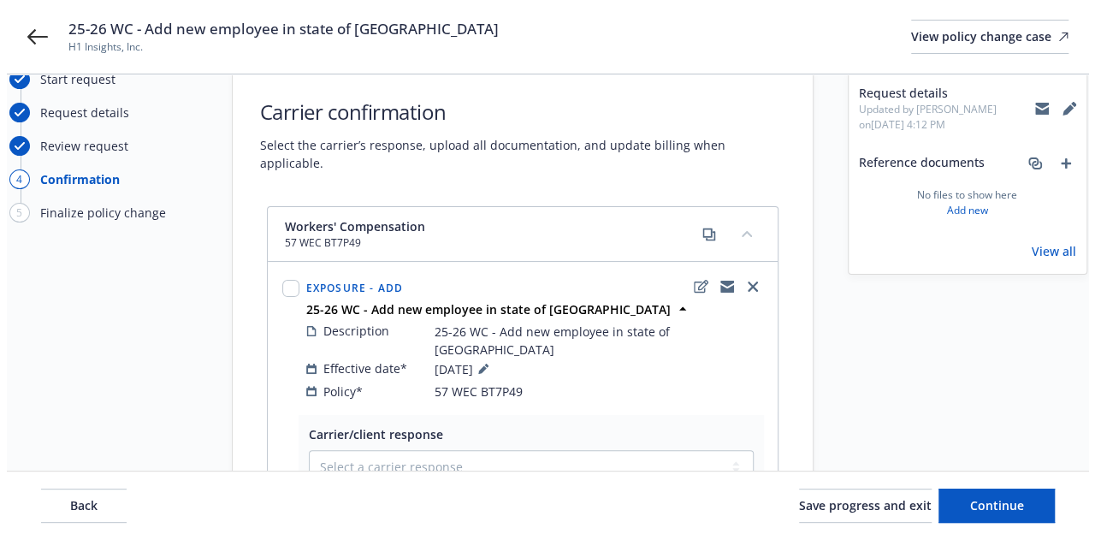
scroll to position [350, 0]
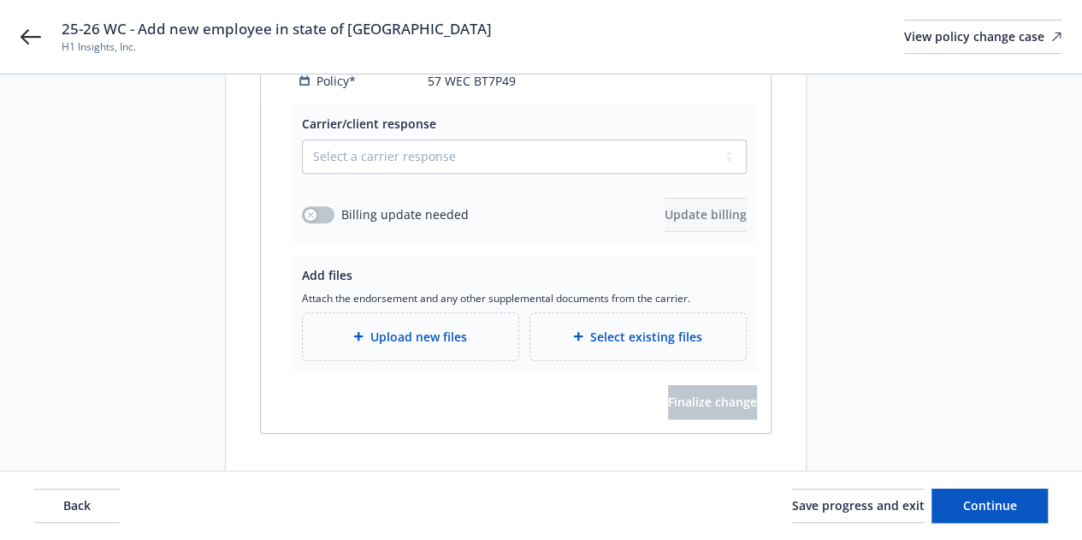
click at [397, 328] on span "Upload new files" at bounding box center [418, 337] width 97 height 18
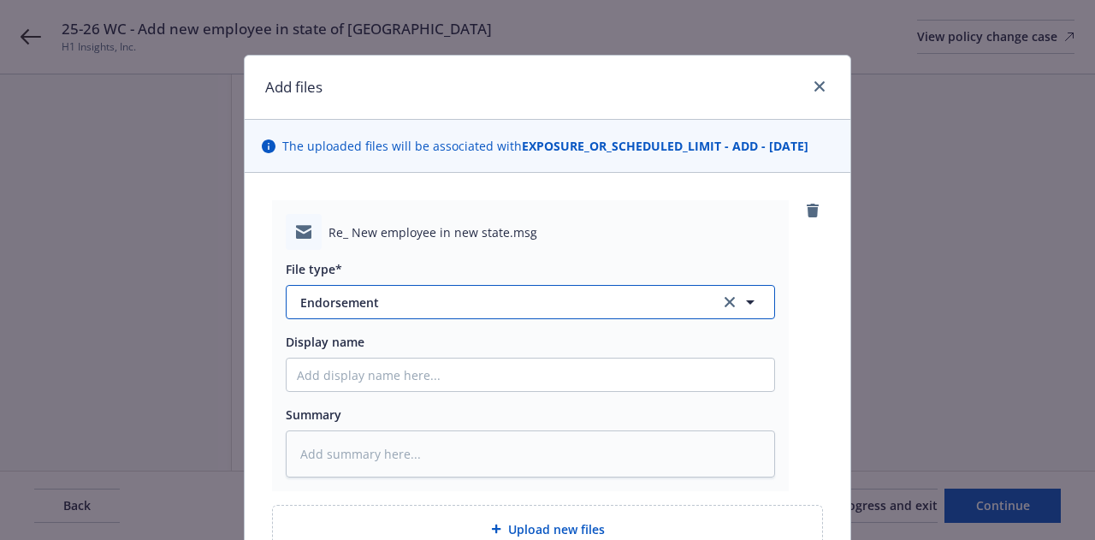
click at [520, 287] on button "Endorsement" at bounding box center [530, 302] width 489 height 34
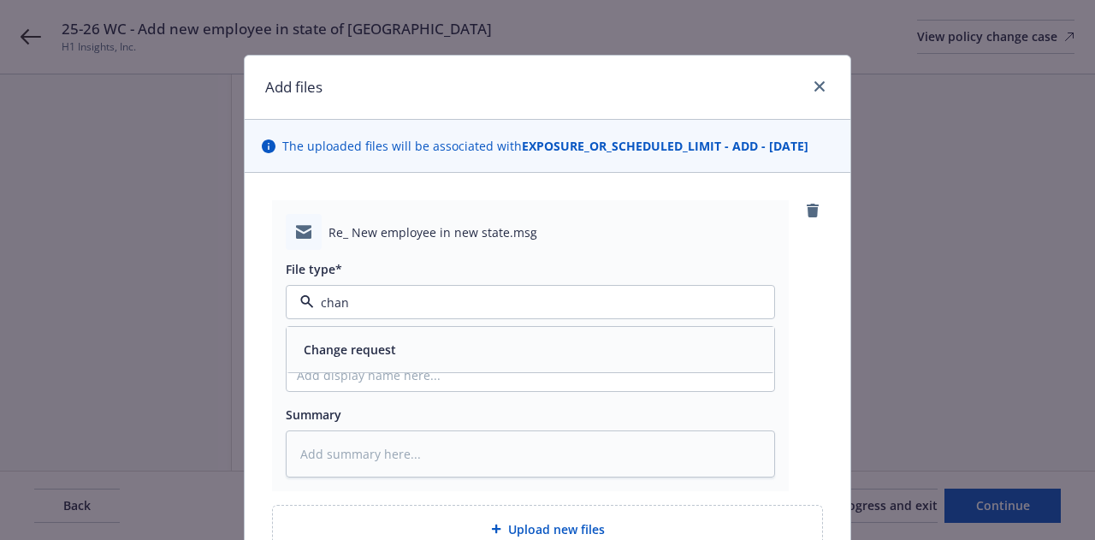
click at [547, 343] on div "Change request" at bounding box center [530, 349] width 467 height 25
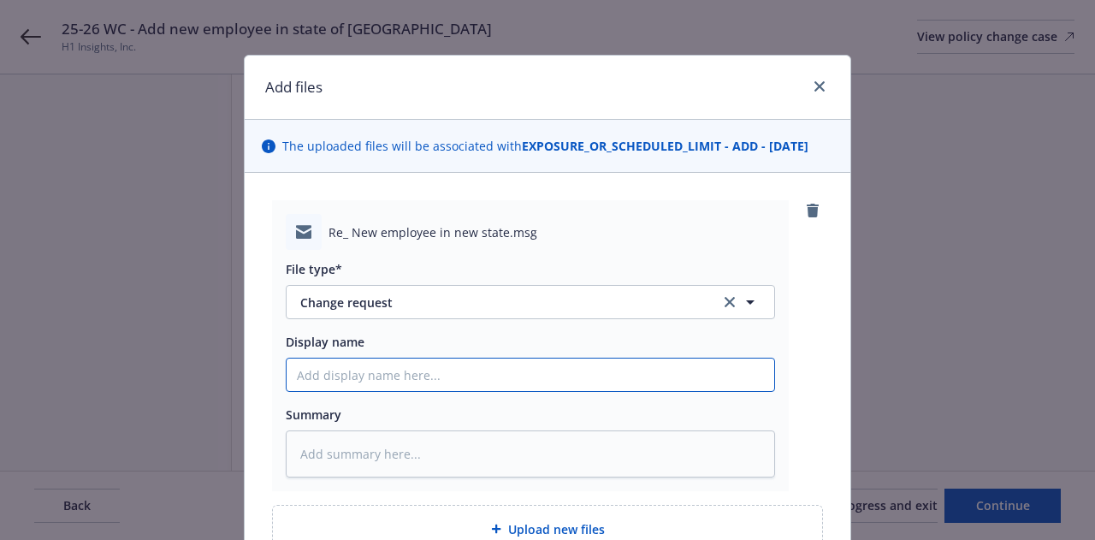
click at [557, 389] on input "Display name" at bounding box center [530, 374] width 487 height 32
paste input "25-26 WC - Add new employee in state of MO"
click at [352, 373] on input "25-26 WC - Add new employee in state of MO" at bounding box center [530, 374] width 487 height 32
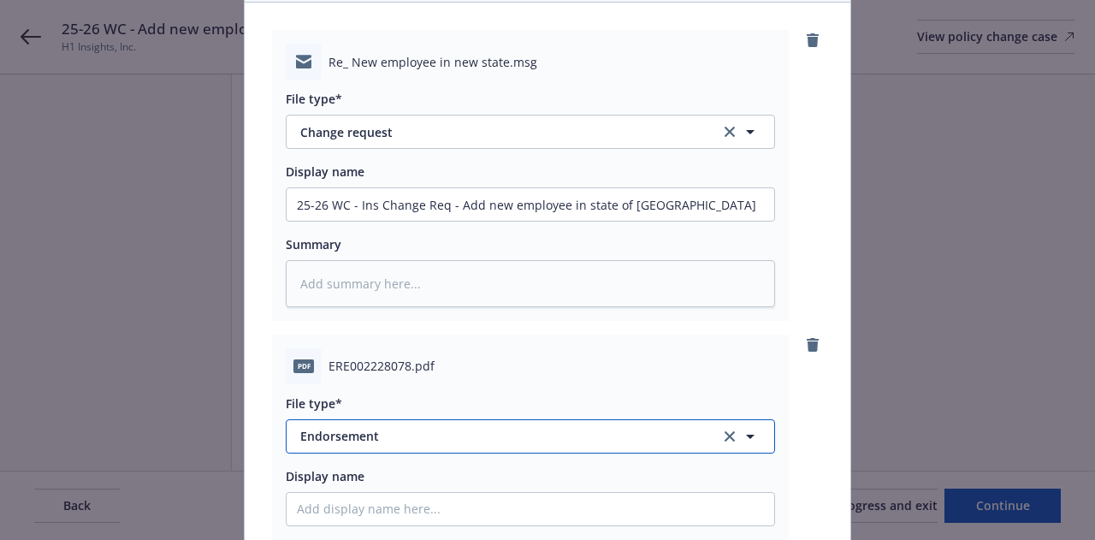
click at [472, 447] on button "Endorsement" at bounding box center [530, 436] width 489 height 34
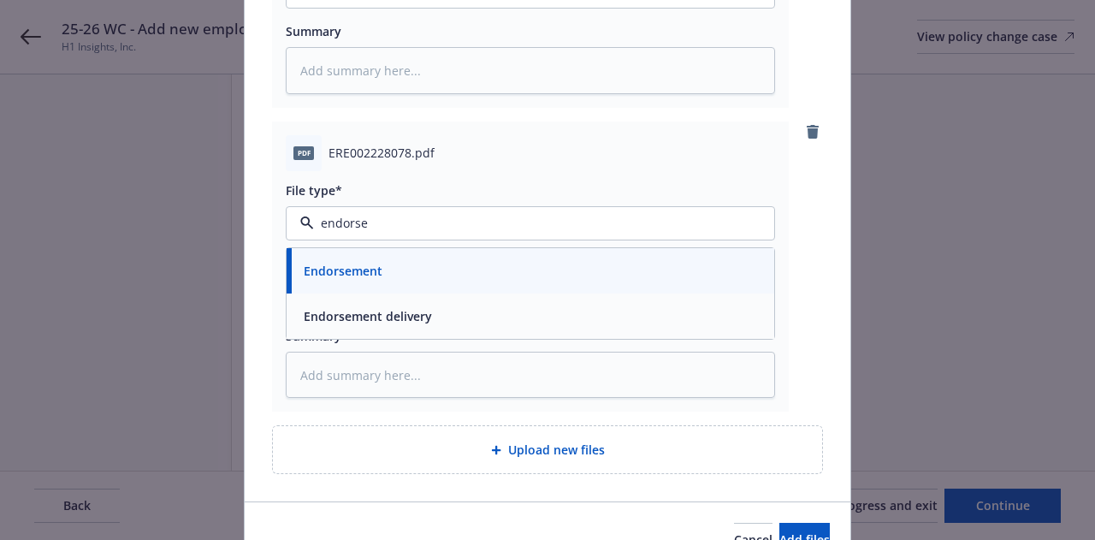
scroll to position [384, 0]
click at [563, 276] on div "Change request" at bounding box center [530, 269] width 467 height 25
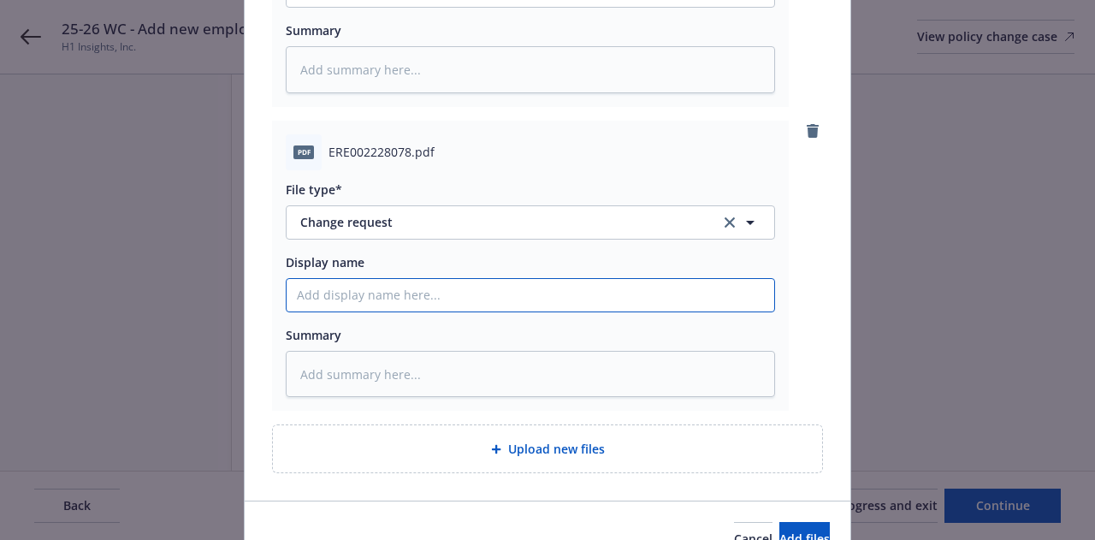
click at [563, 283] on input "Display name" at bounding box center [530, 295] width 487 height 32
paste input "25-26 WC - Add new employee in state of MO"
click at [347, 291] on input "25-26 WC - Add new employee in state of MO" at bounding box center [530, 295] width 487 height 32
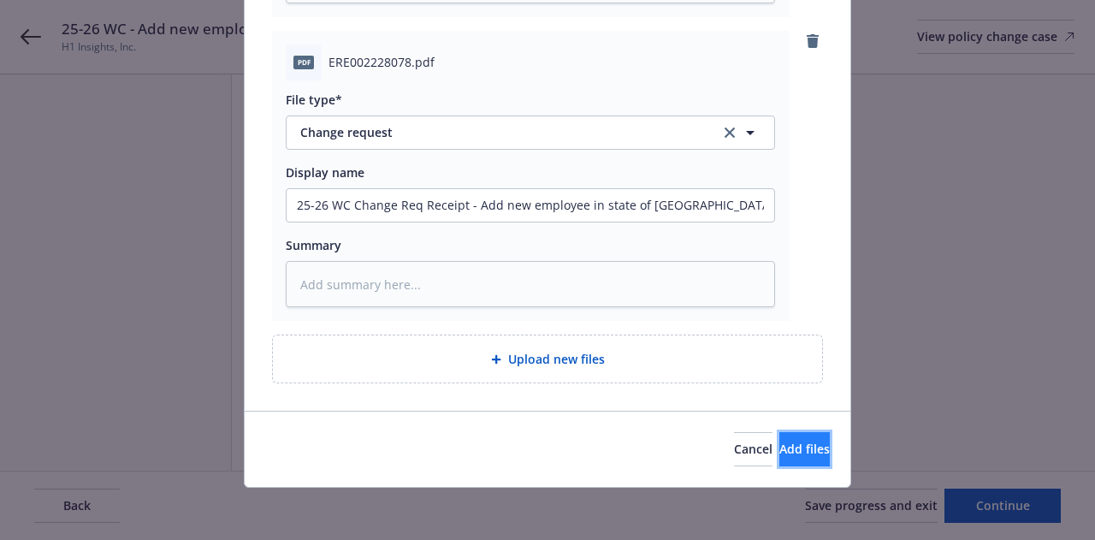
click at [806, 434] on button "Add files" at bounding box center [804, 449] width 50 height 34
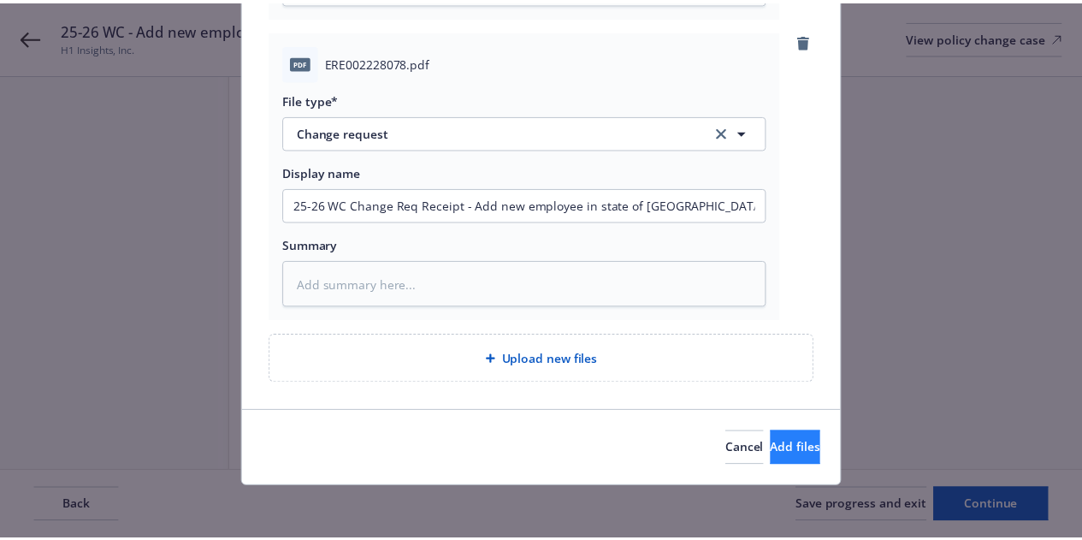
scroll to position [412, 0]
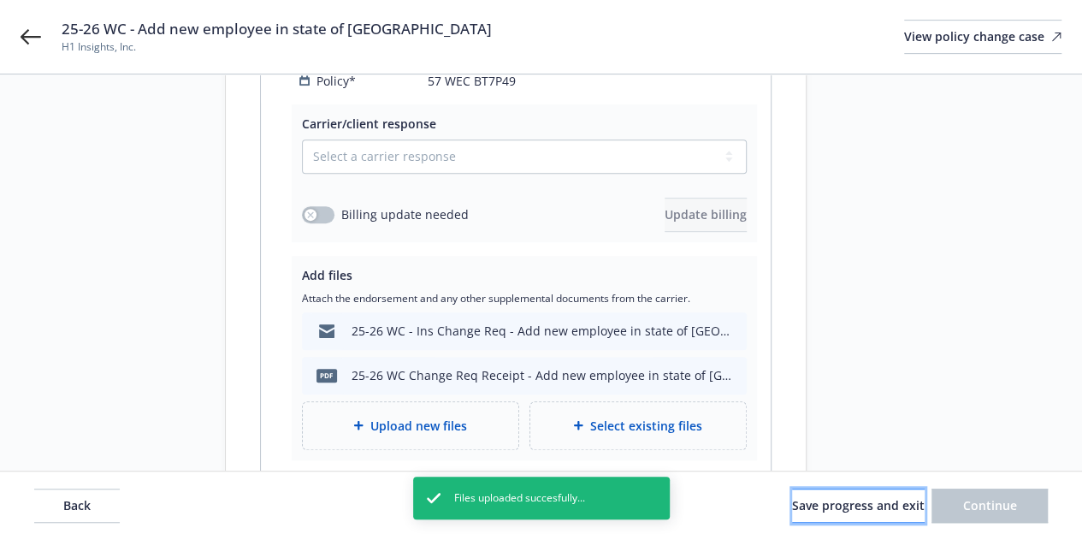
click at [864, 501] on span "Save progress and exit" at bounding box center [858, 505] width 133 height 16
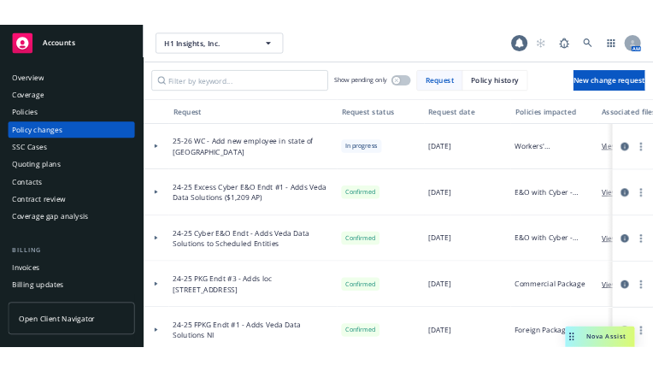
scroll to position [170, 0]
